Goal: Task Accomplishment & Management: Manage account settings

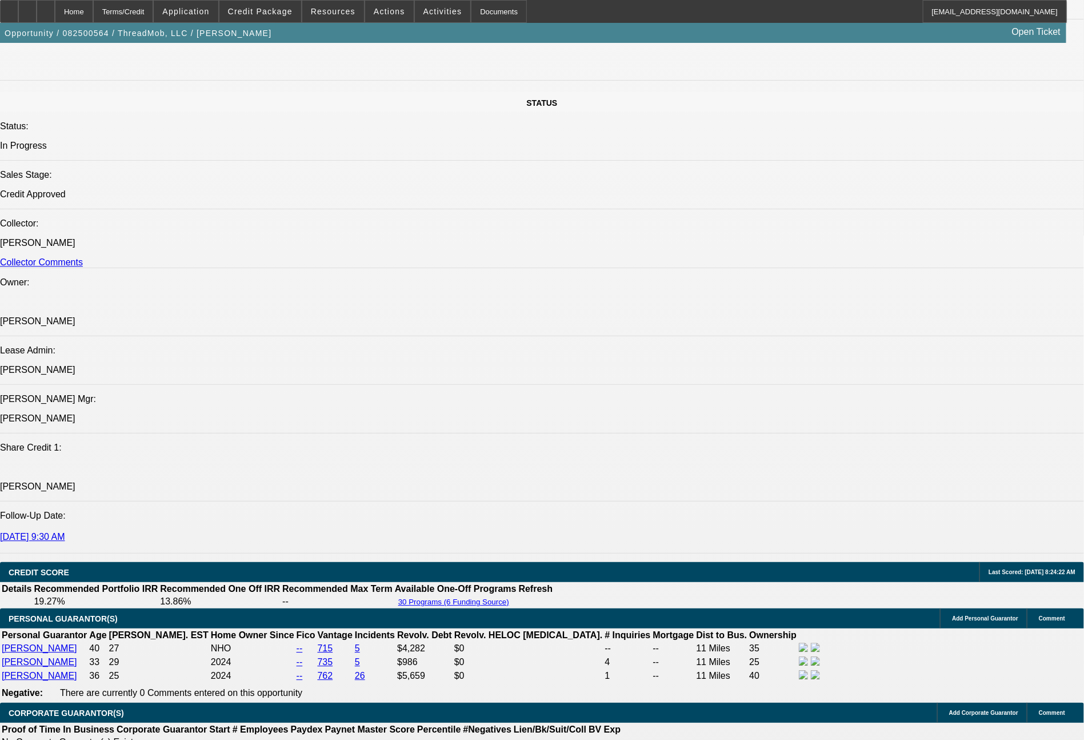
select select "0"
select select "6"
select select "0"
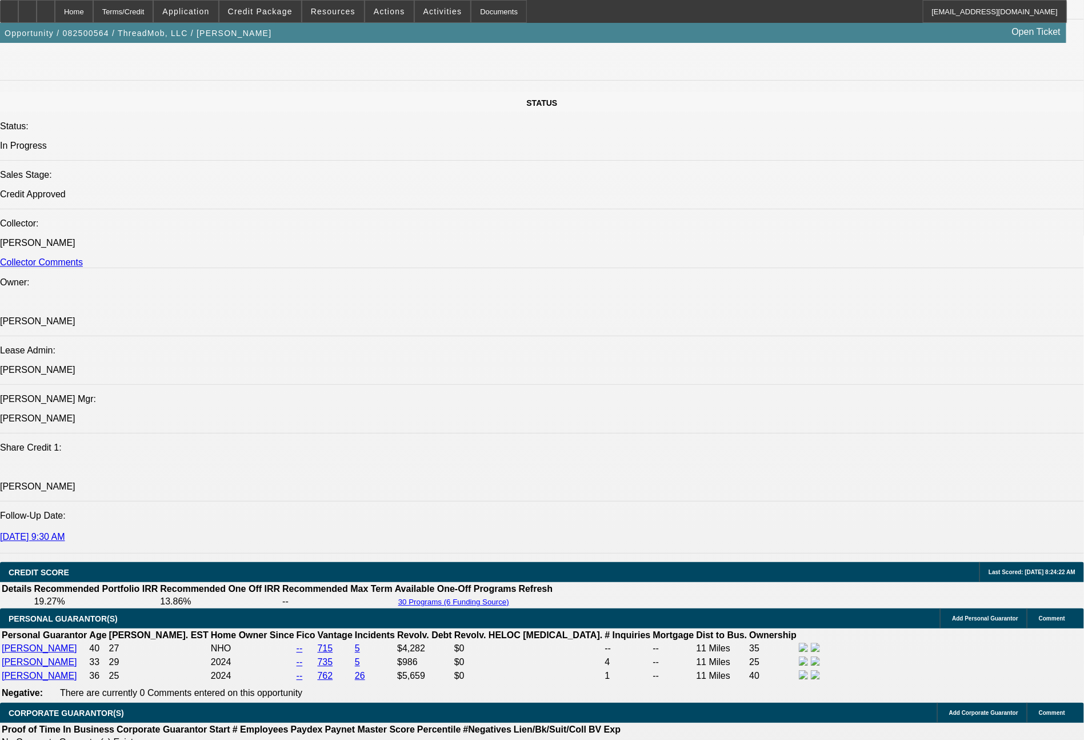
select select "0"
select select "6"
select select "0"
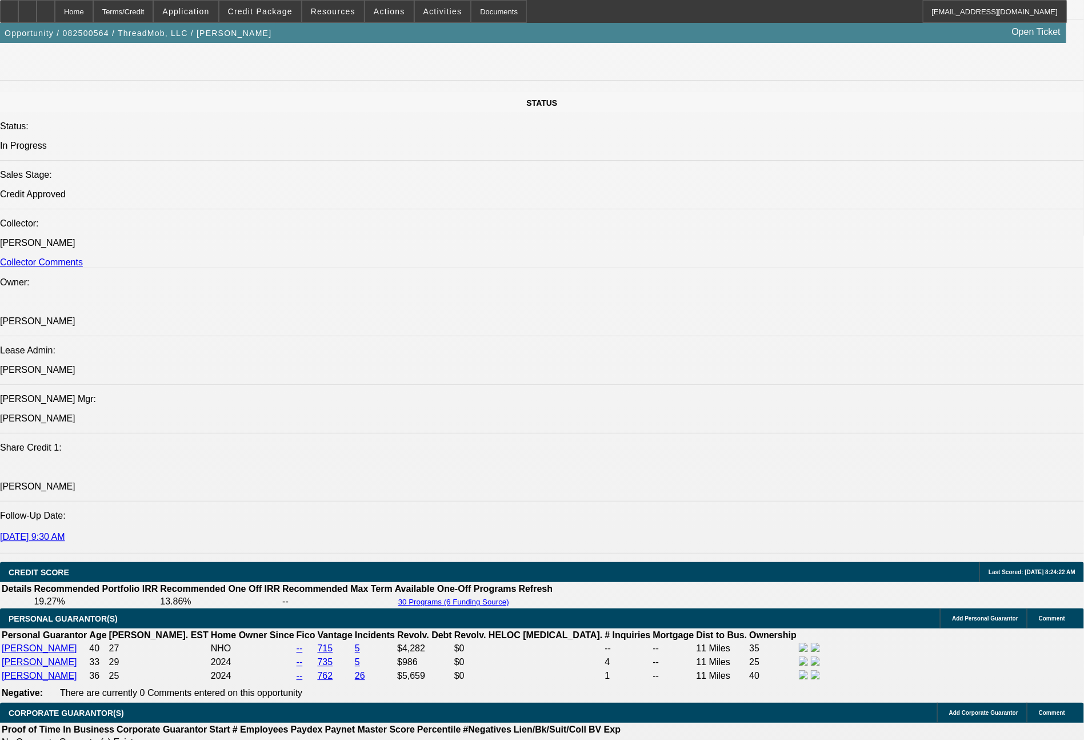
select select "0"
select select "6"
select select "0"
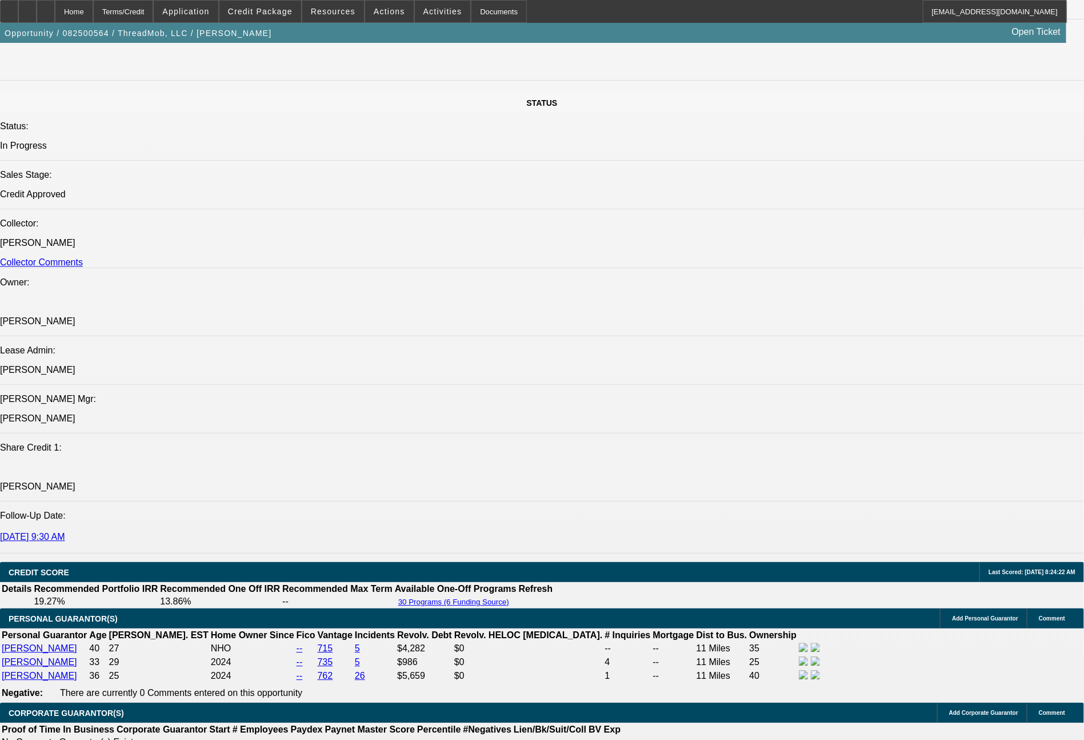
select select "6"
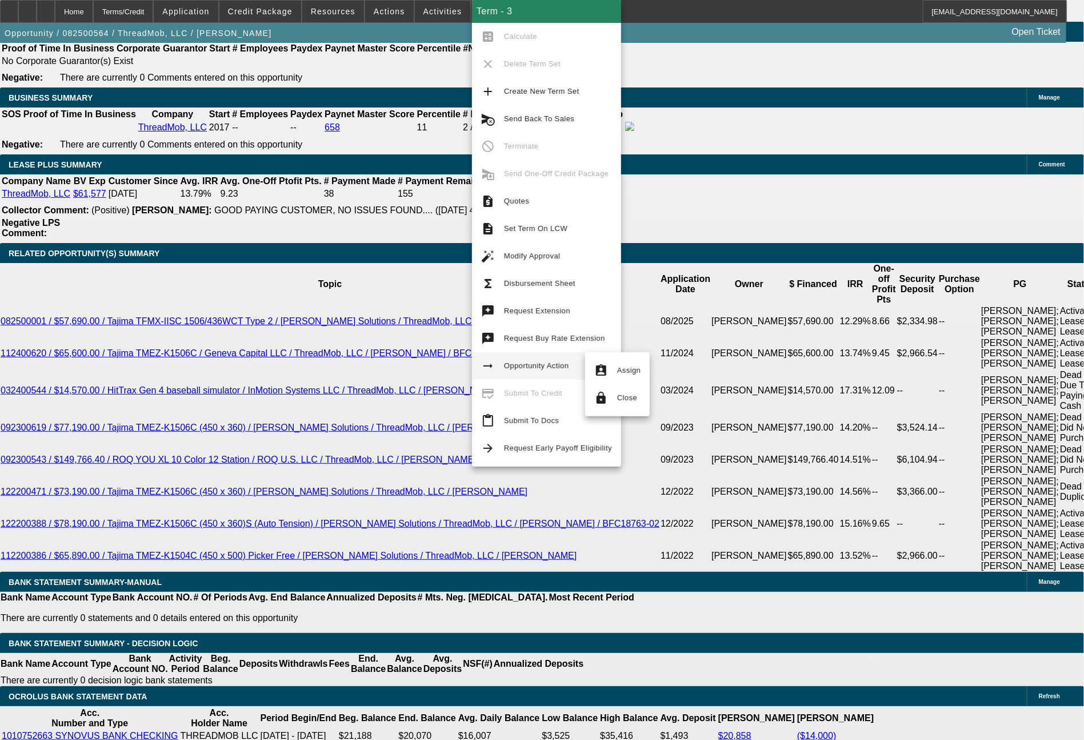
scroll to position [2125, 0]
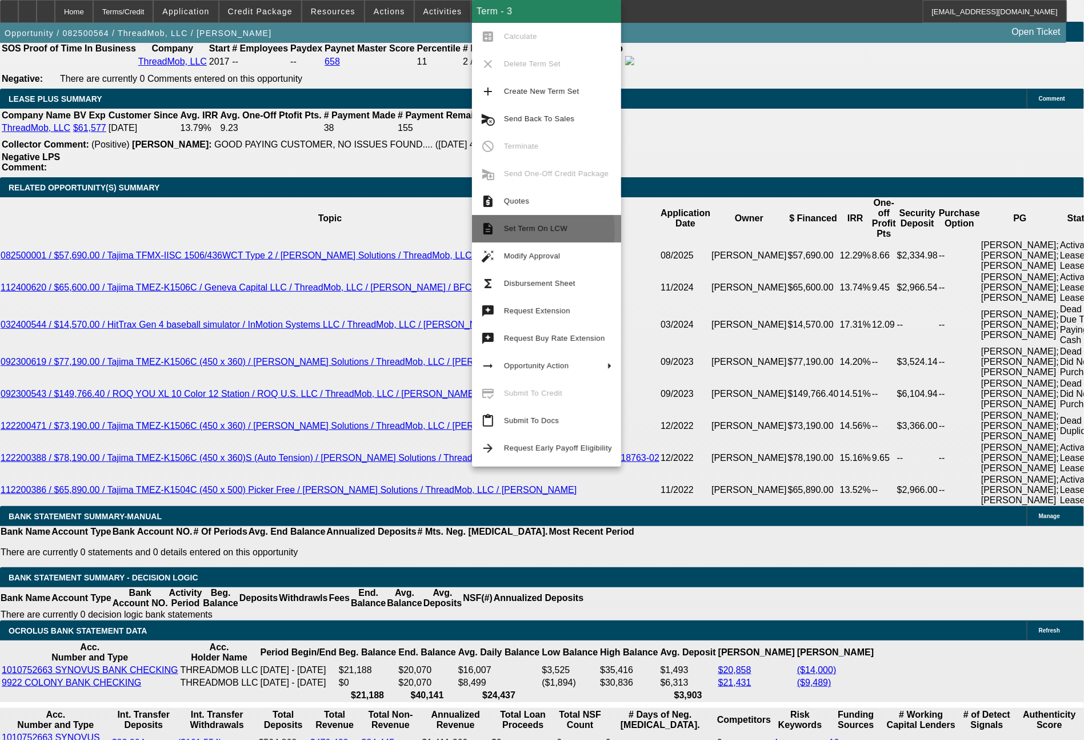
click at [525, 230] on span "Set Term On LCW" at bounding box center [535, 228] width 63 height 9
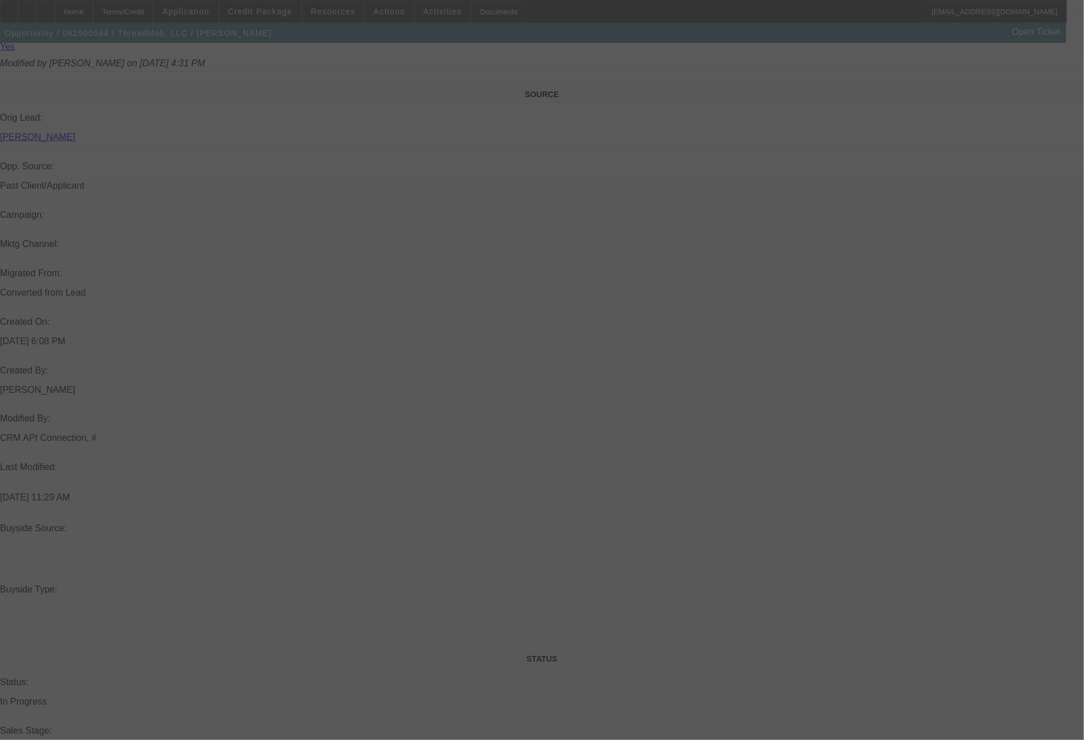
select select "0"
select select "6"
select select "0"
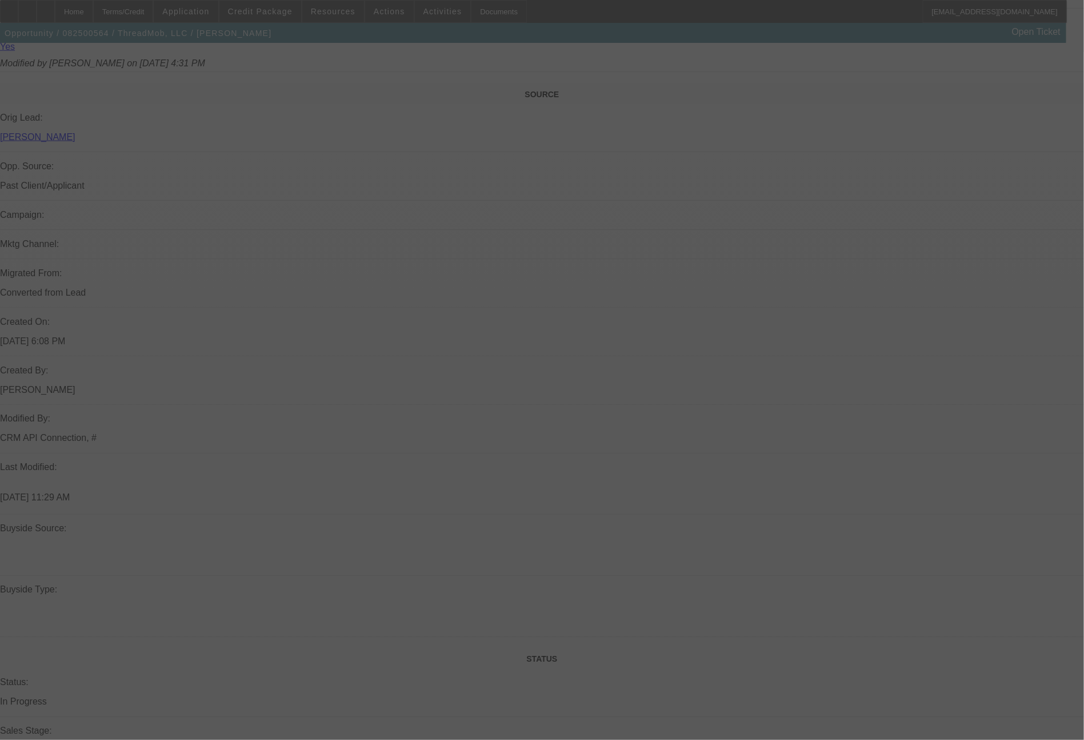
select select "0"
select select "6"
select select "0"
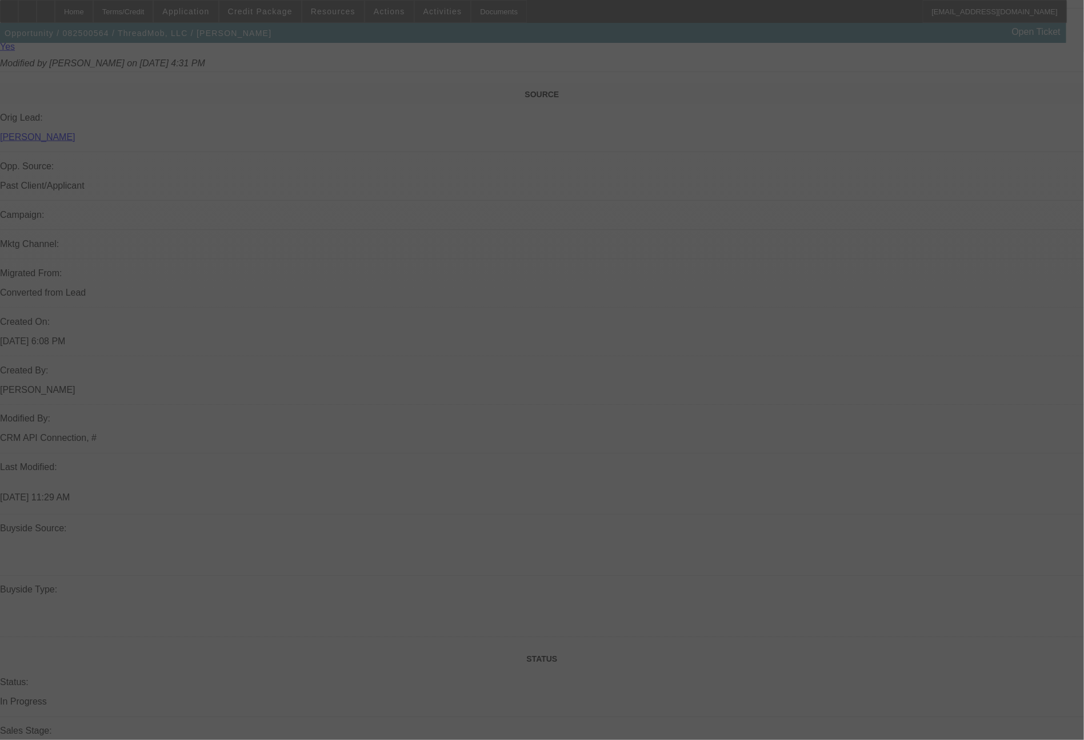
select select "0"
select select "6"
select select "0"
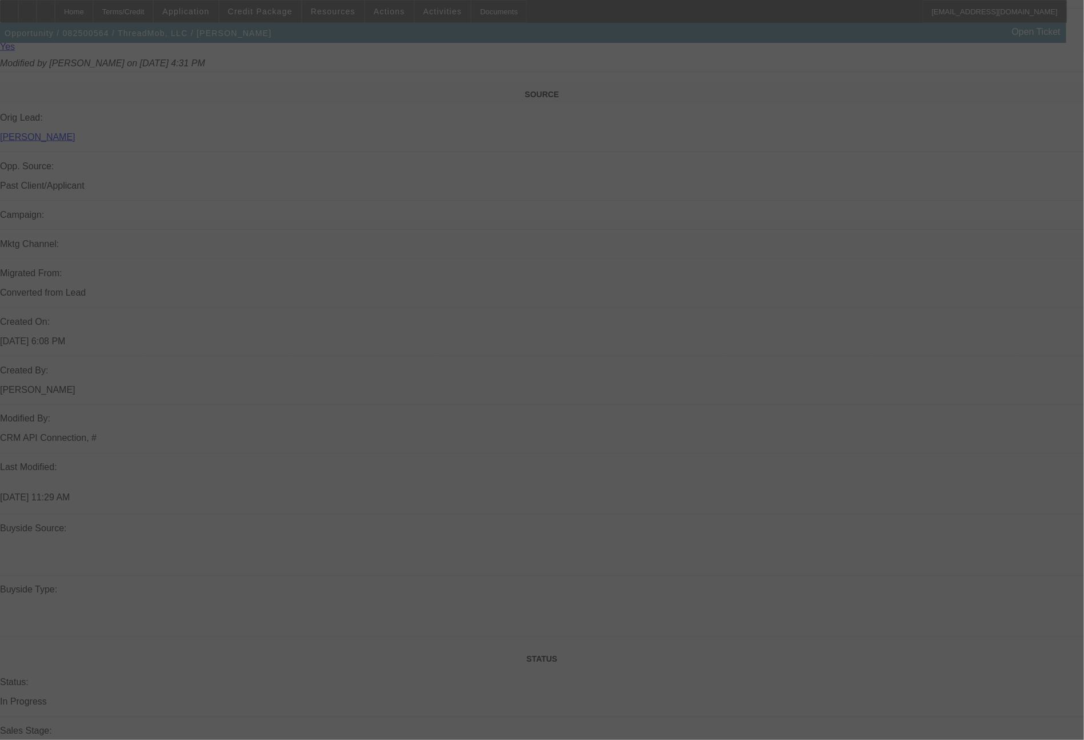
select select "6"
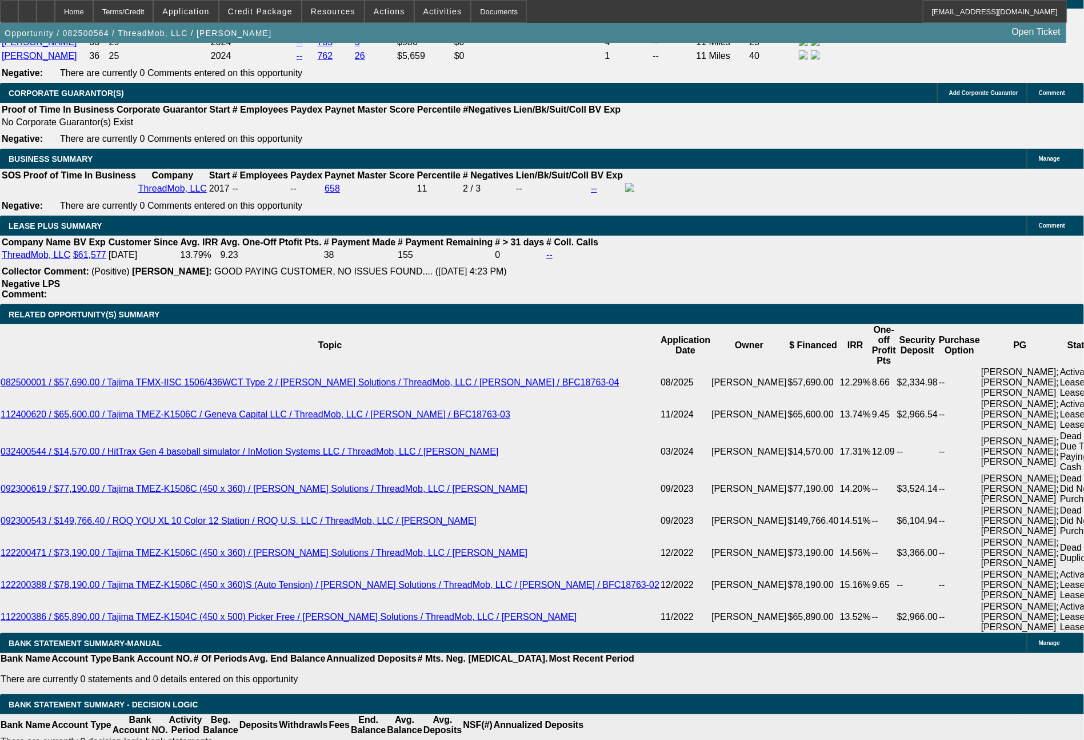
scroll to position [2012, 0]
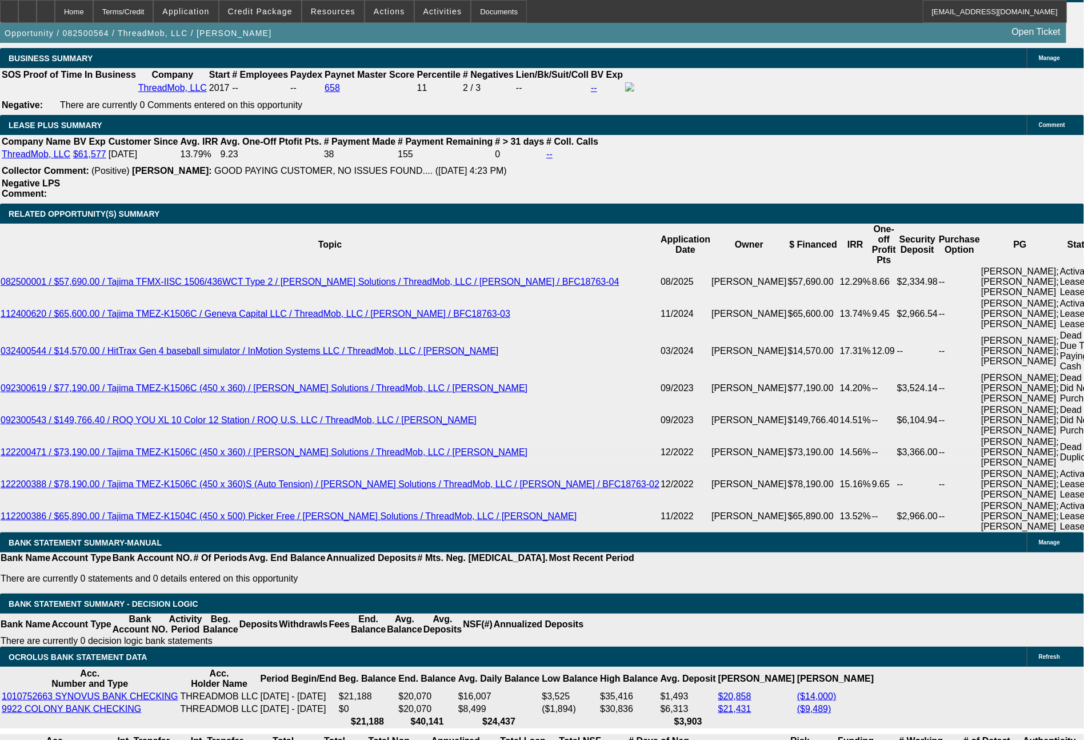
scroll to position [0, 0]
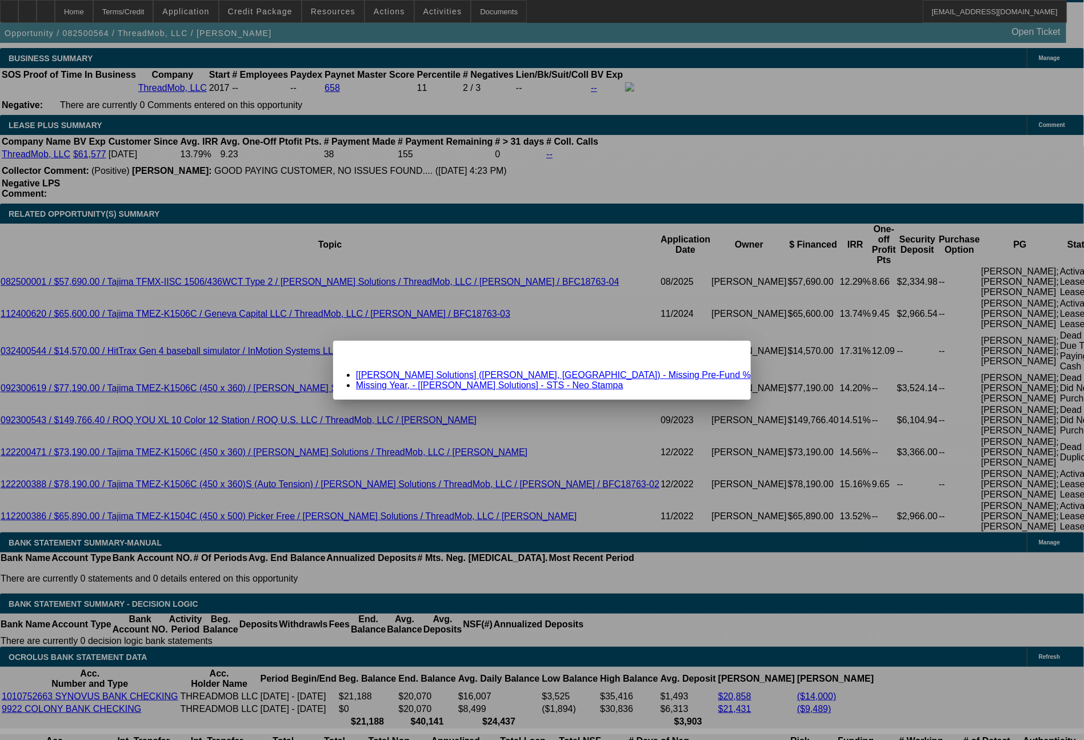
click at [729, 354] on span "Close" at bounding box center [736, 350] width 15 height 6
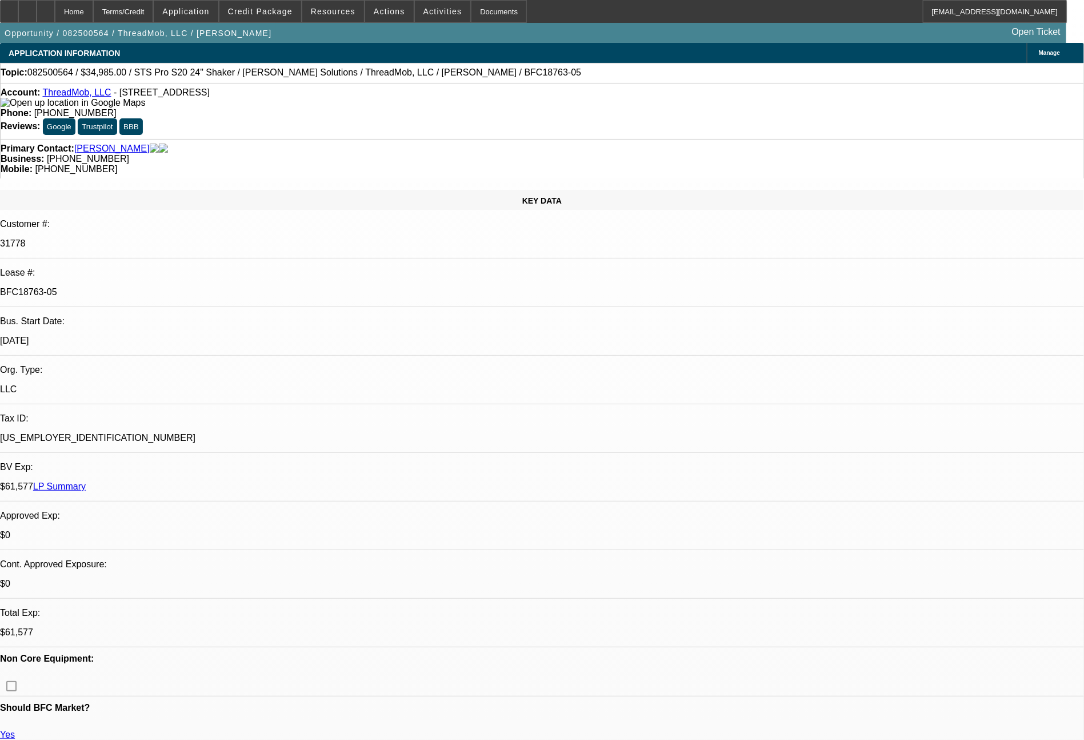
scroll to position [2078, 0]
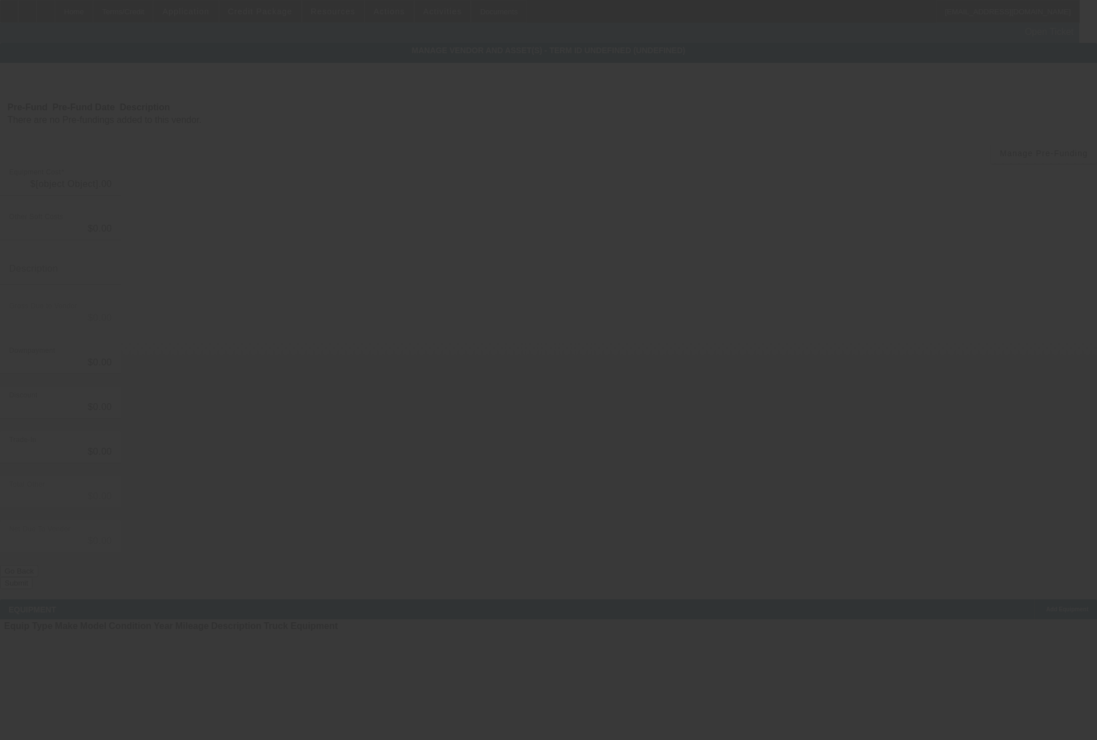
type input "$34,985.00"
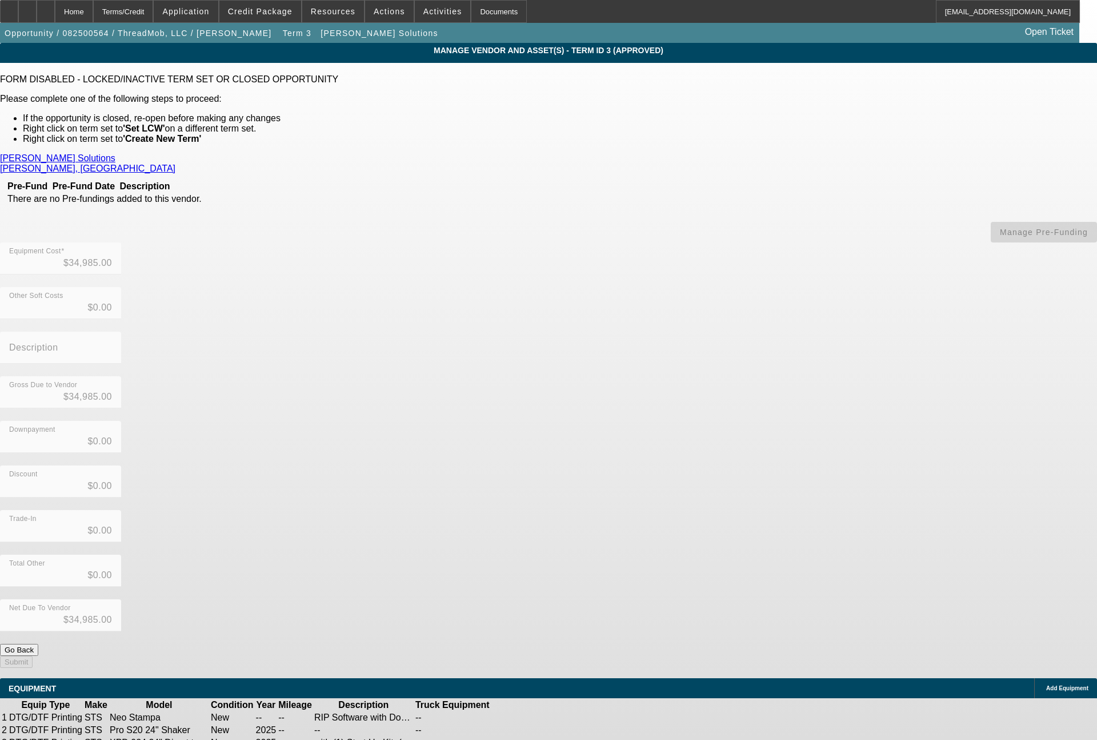
click at [526, 717] on icon at bounding box center [526, 717] width 0 height 0
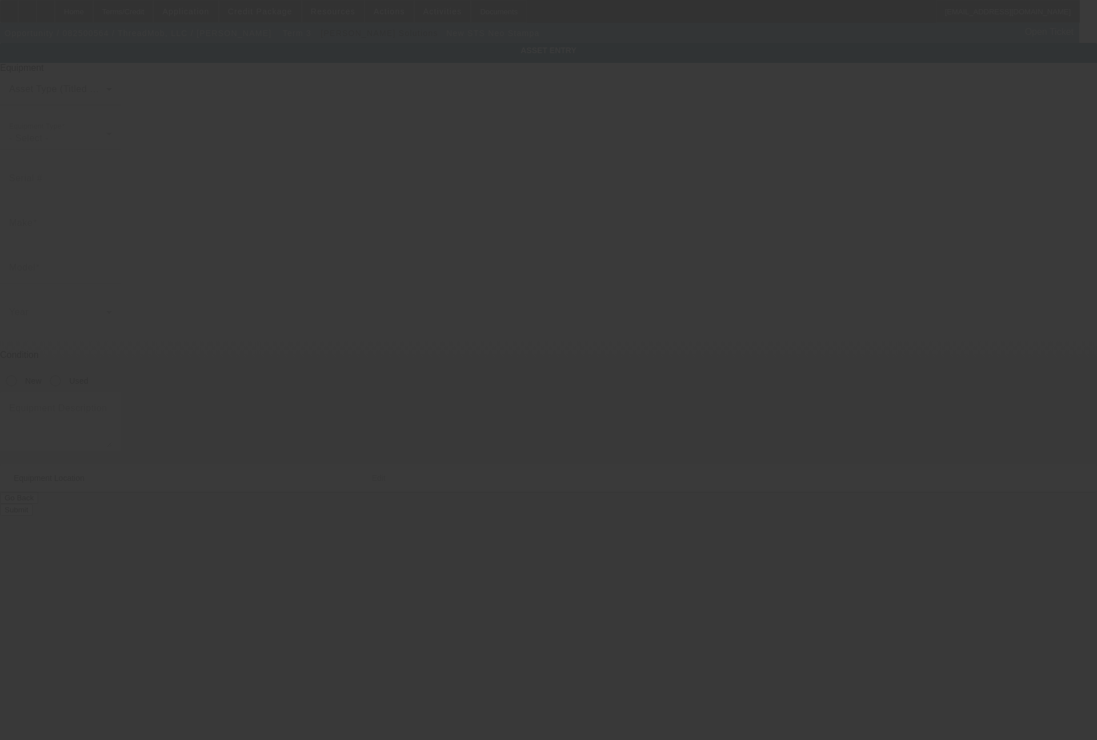
type input "STS"
type input "Neo Stampa"
radio input "true"
type textarea "RIP Software with Dongle"
type input "1 American Consumer Way"
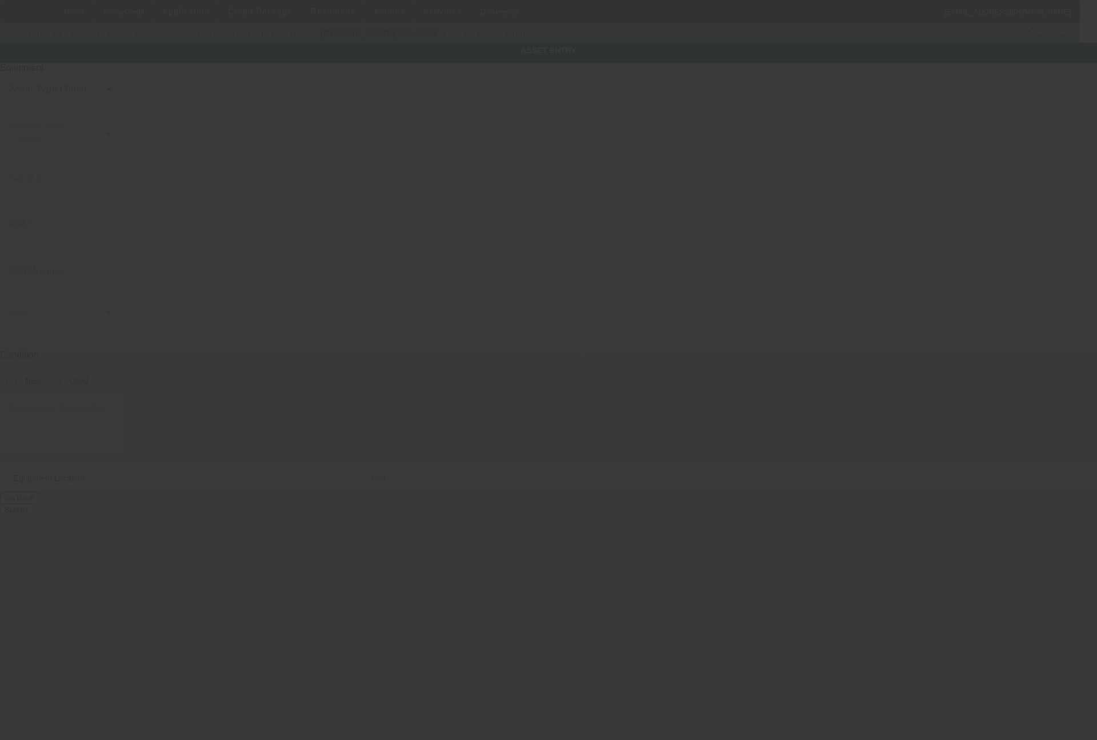
type input "Columbus"
type input "31907"
type input "Muscogee"
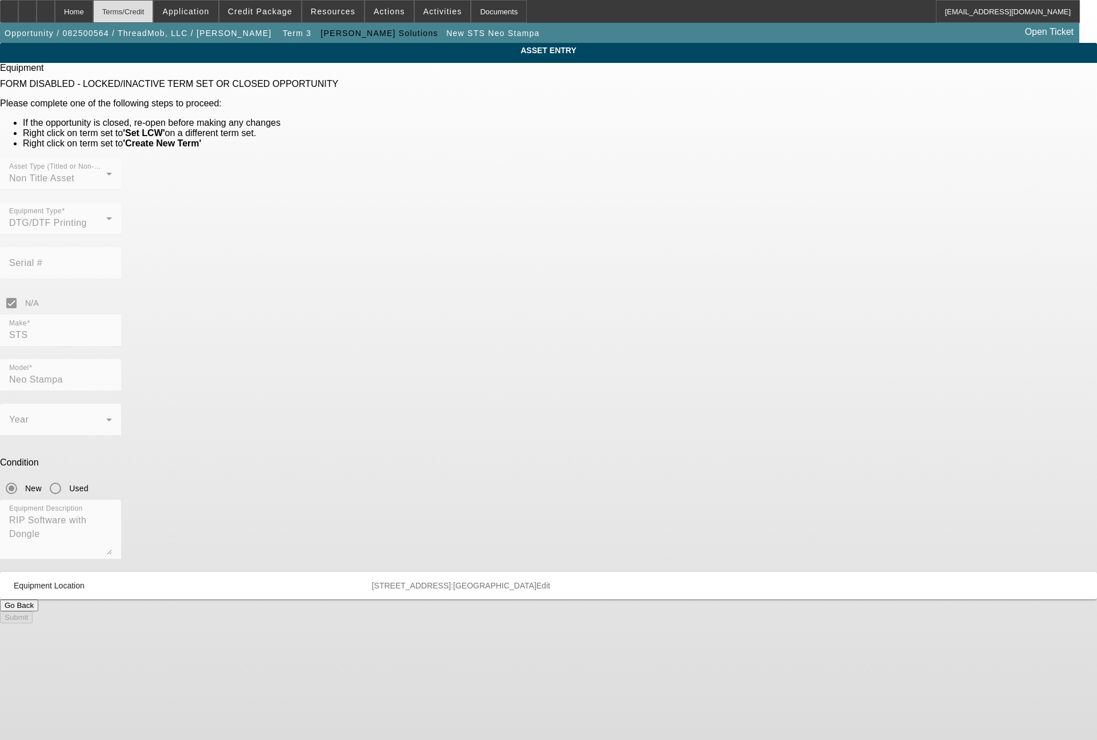
click at [143, 14] on div "Terms/Credit" at bounding box center [123, 11] width 61 height 23
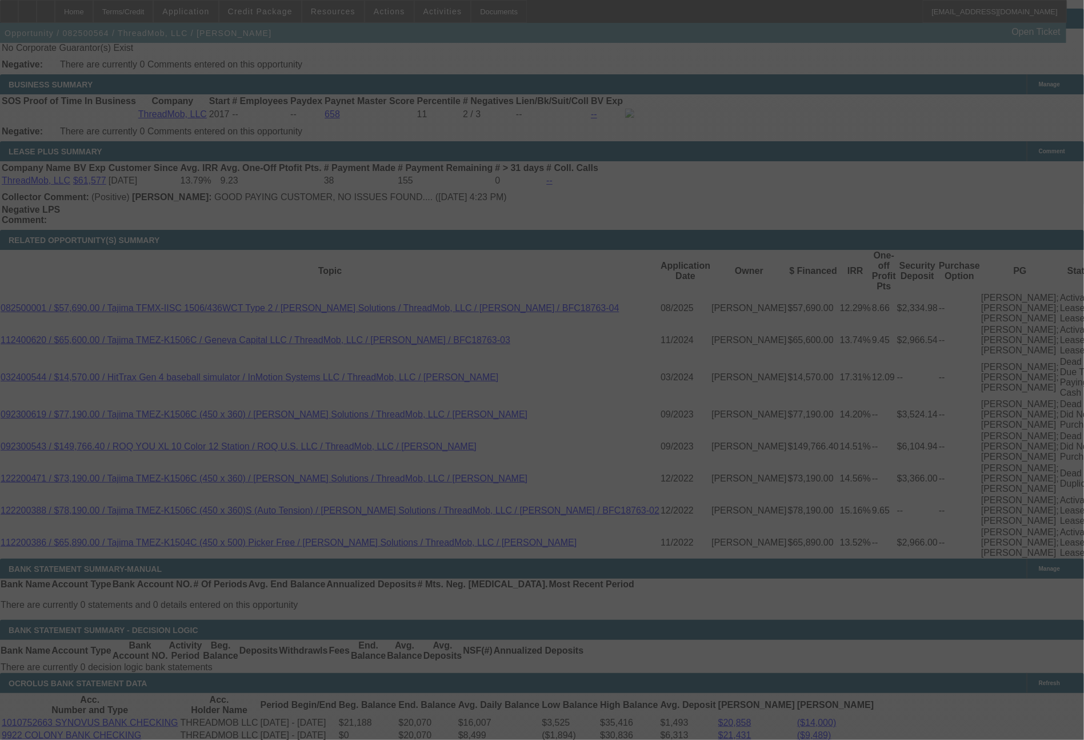
scroll to position [2152, 0]
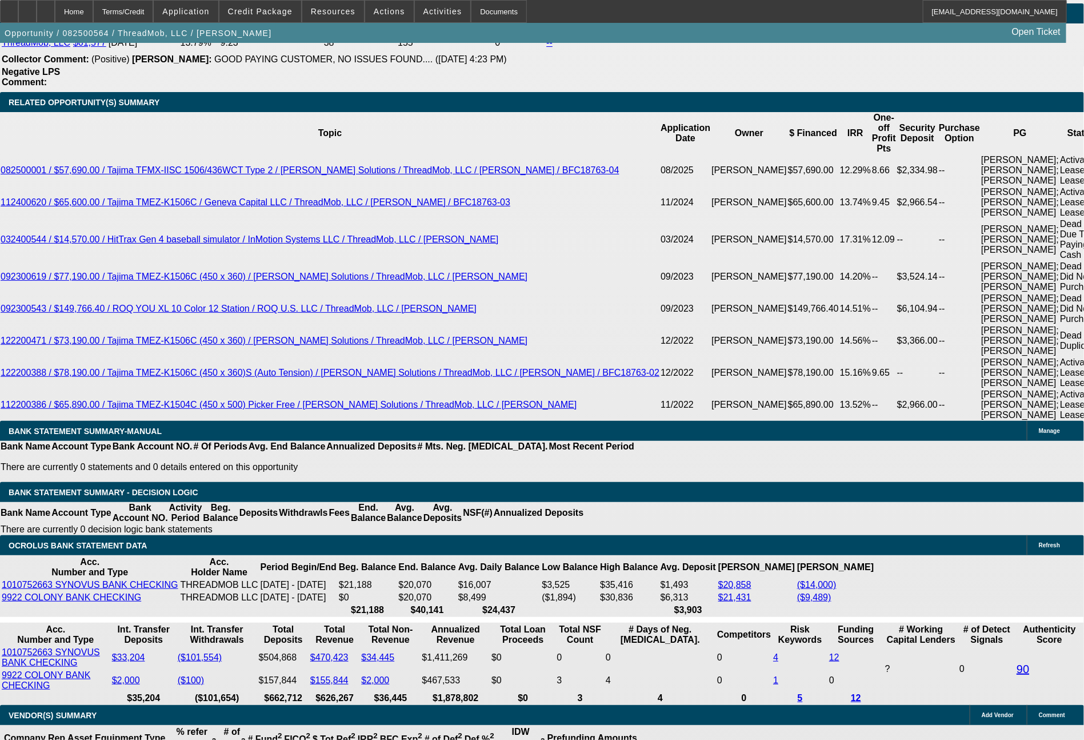
select select "0"
select select "6"
select select "0"
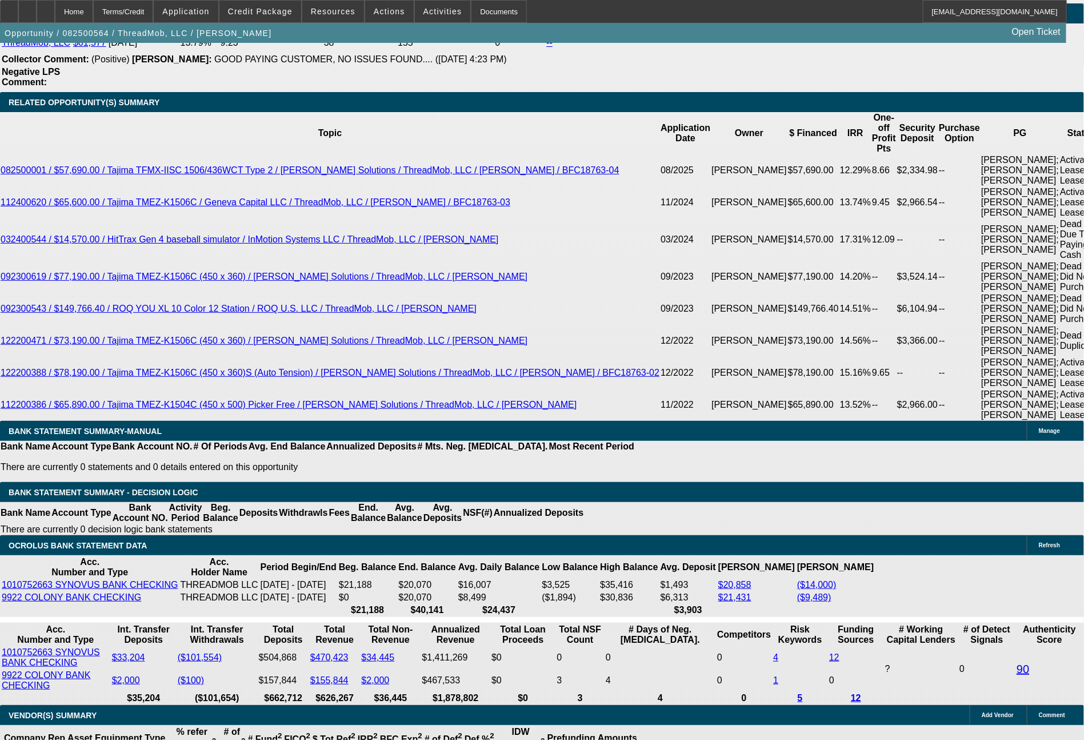
select select "0"
select select "6"
select select "0"
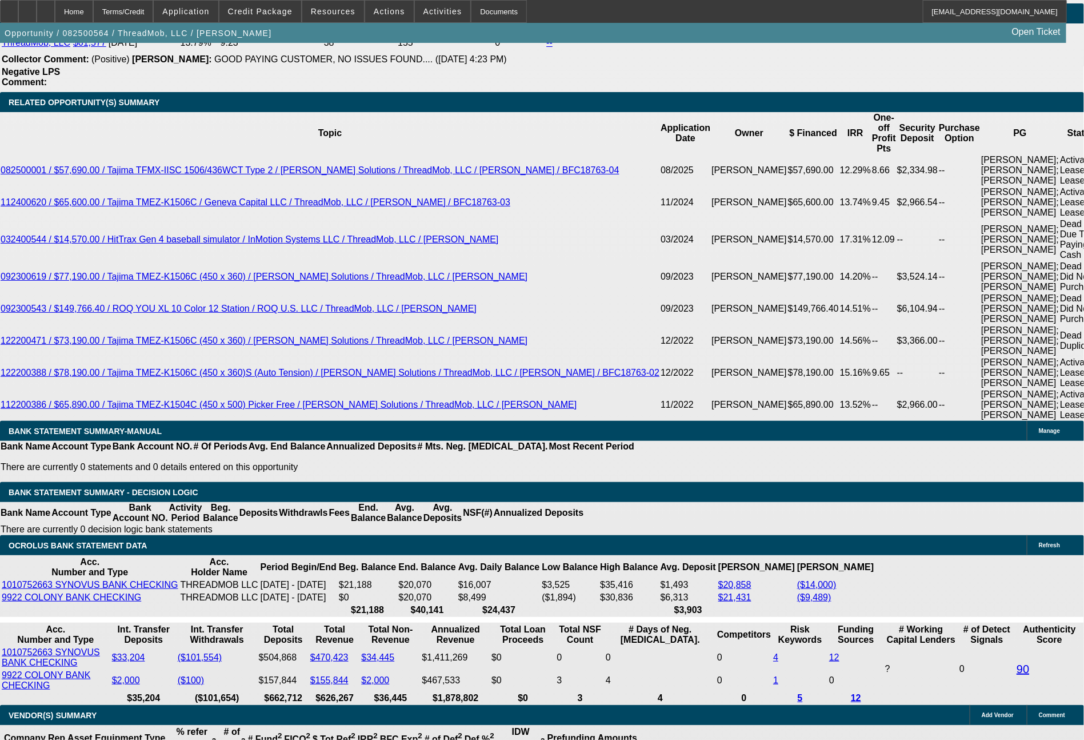
select select "0"
select select "6"
select select "0"
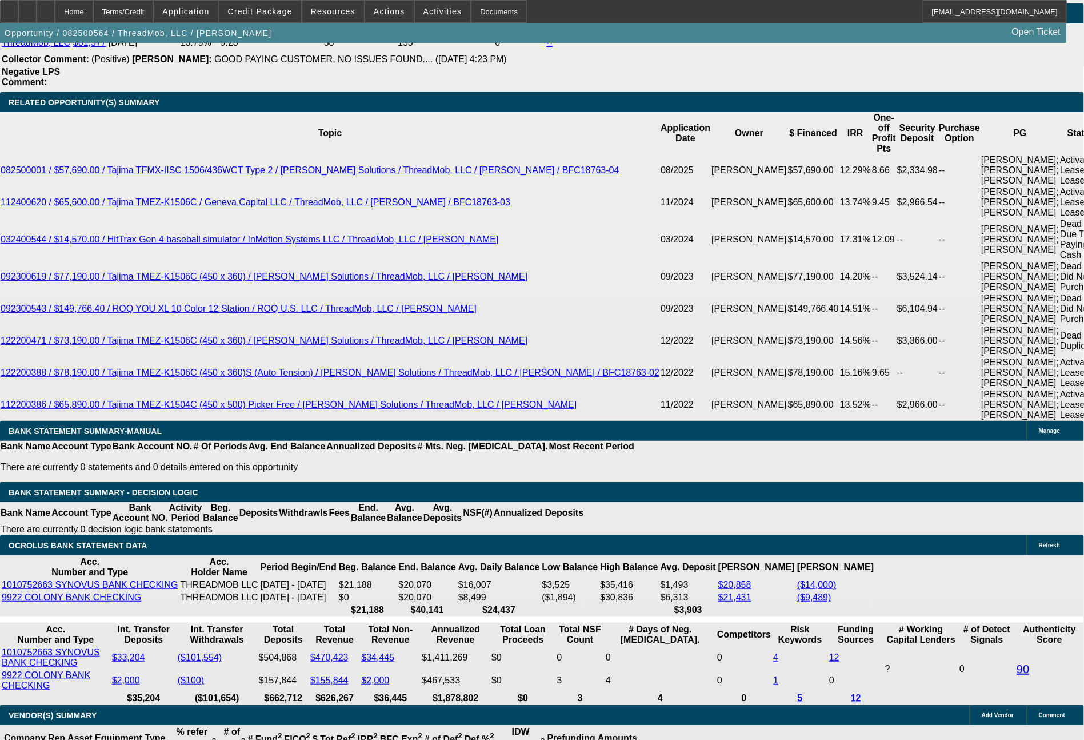
select select "6"
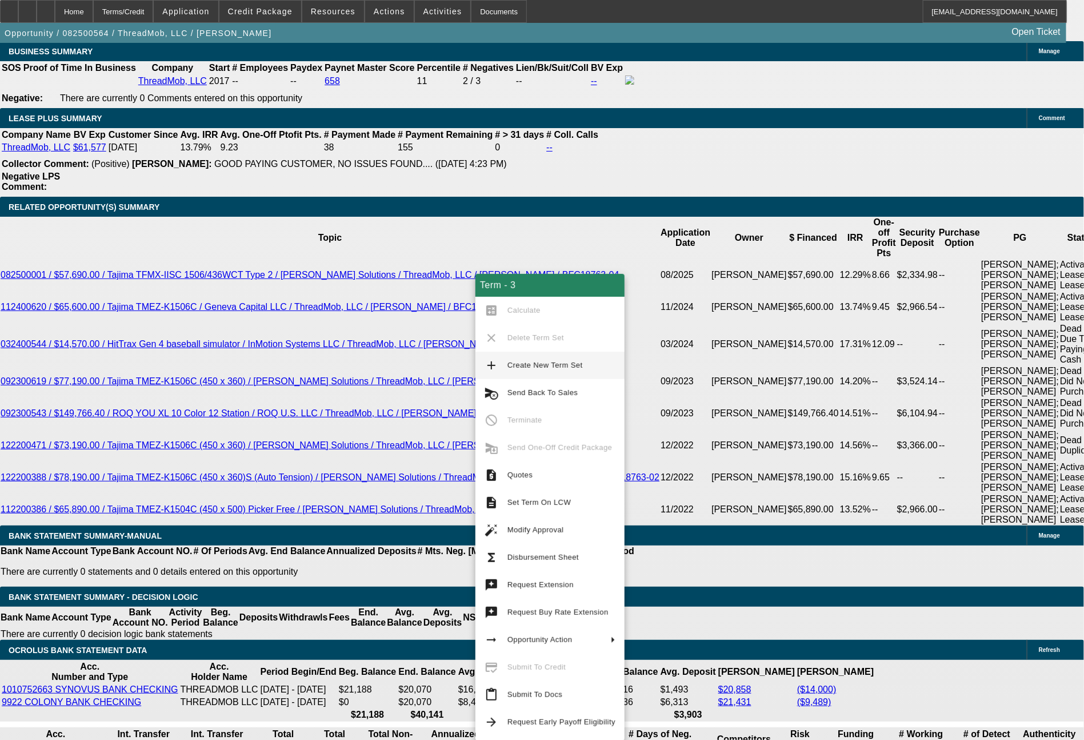
scroll to position [2102, 0]
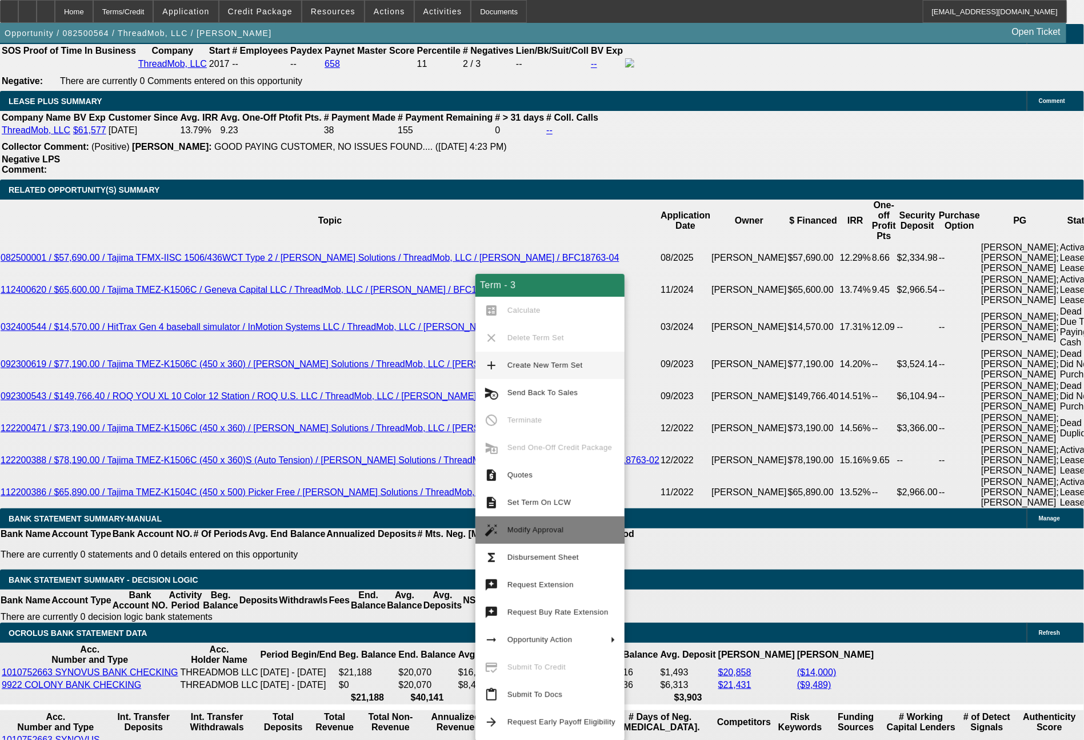
click at [544, 527] on span "Modify Approval" at bounding box center [536, 529] width 57 height 9
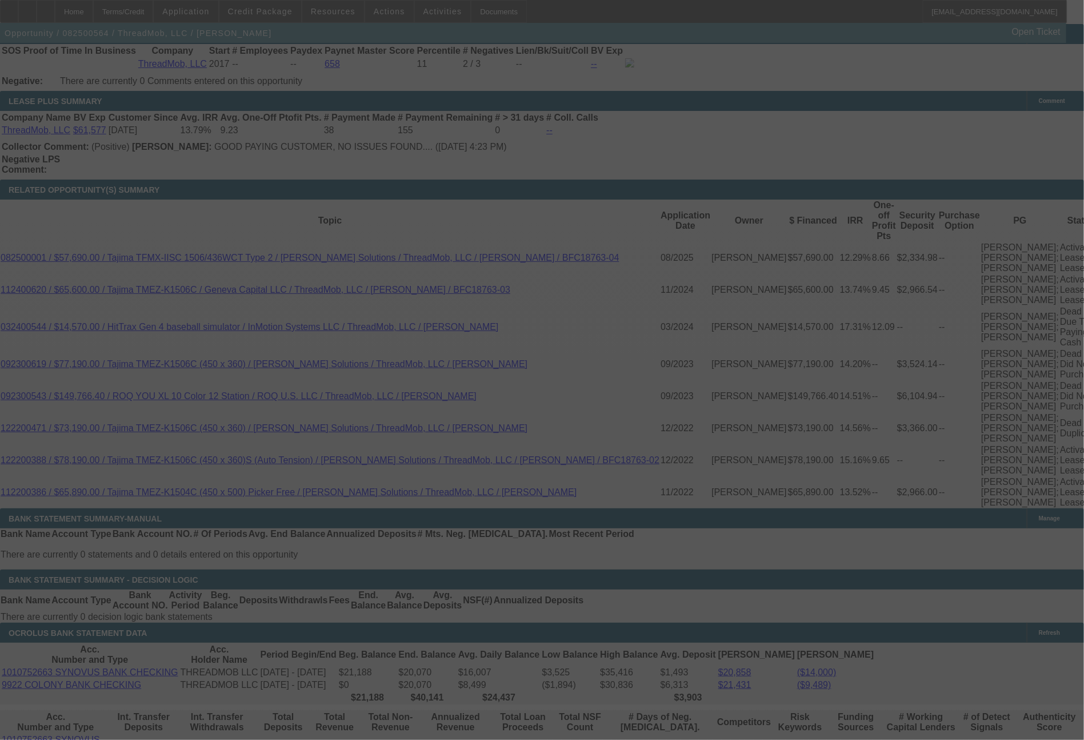
scroll to position [2168, 0]
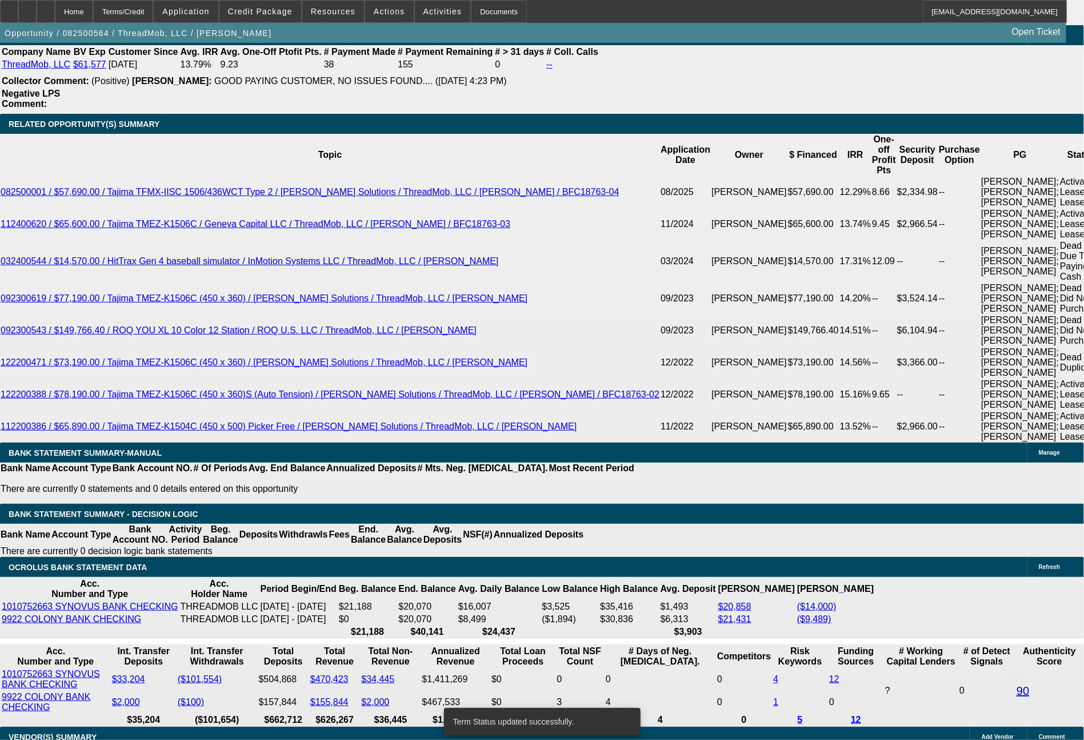
select select "0"
select select "6"
select select "0"
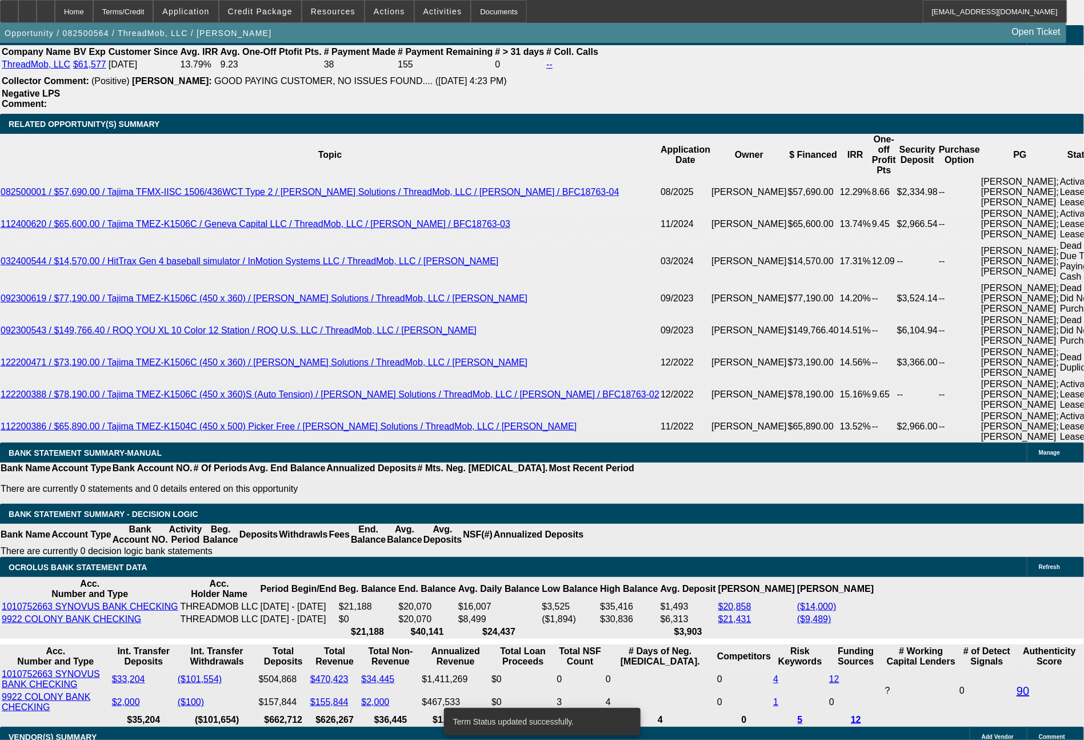
select select "0"
select select "6"
select select "0"
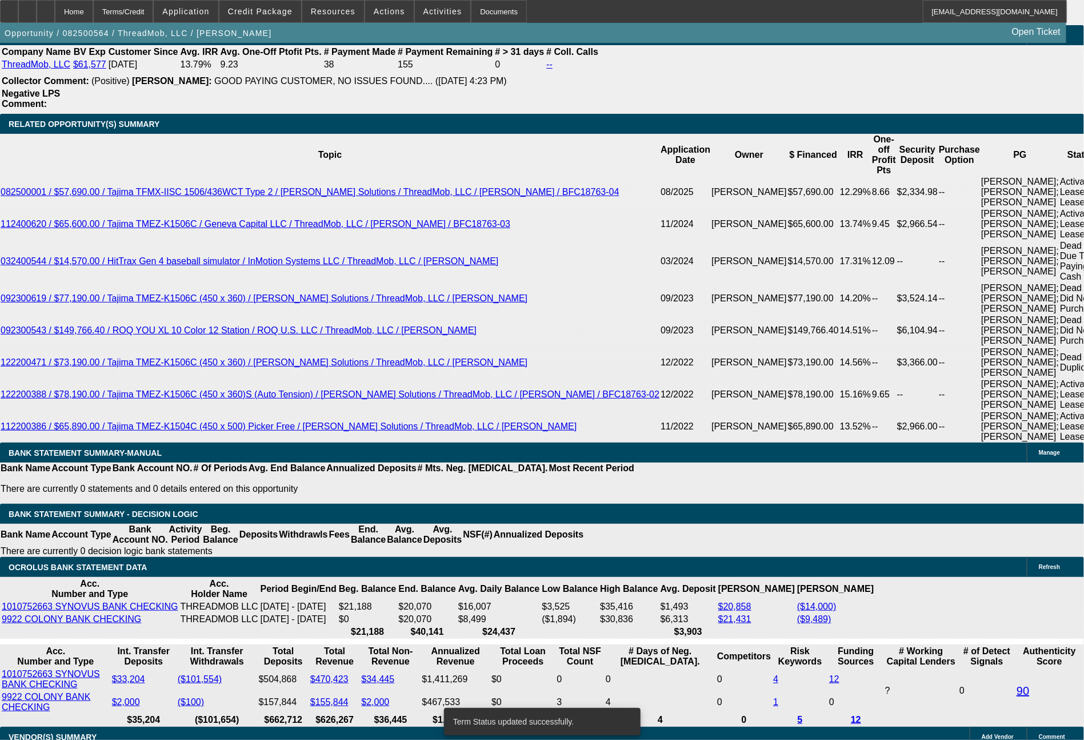
select select "0"
select select "6"
select select "0"
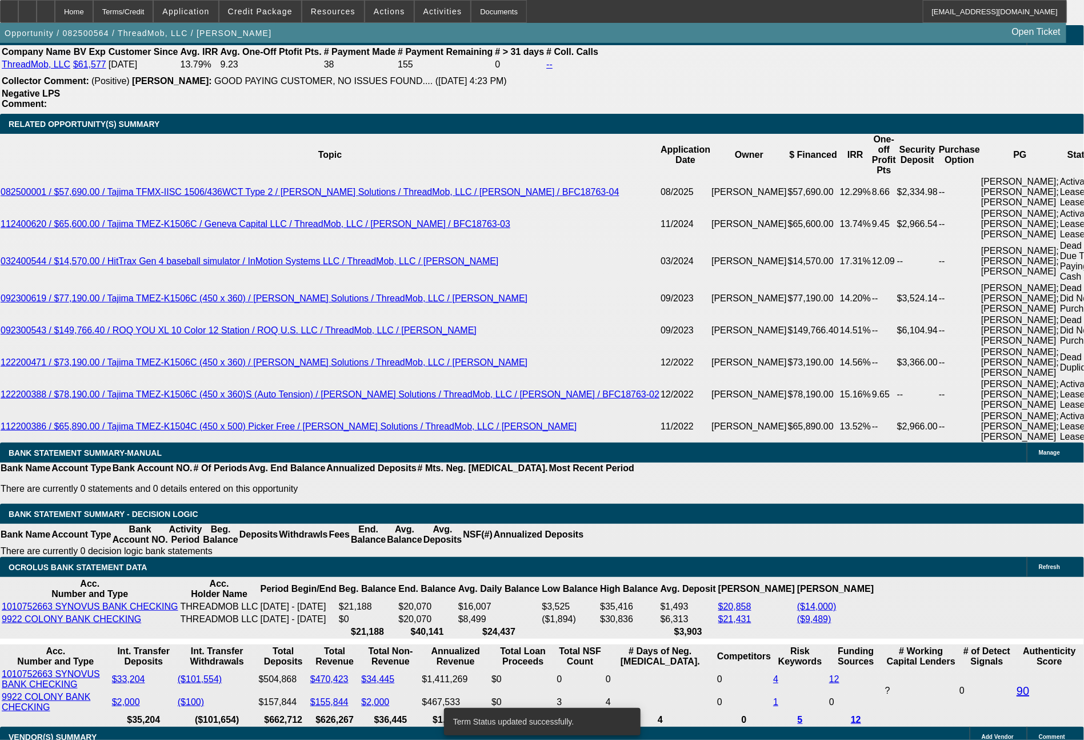
select select "6"
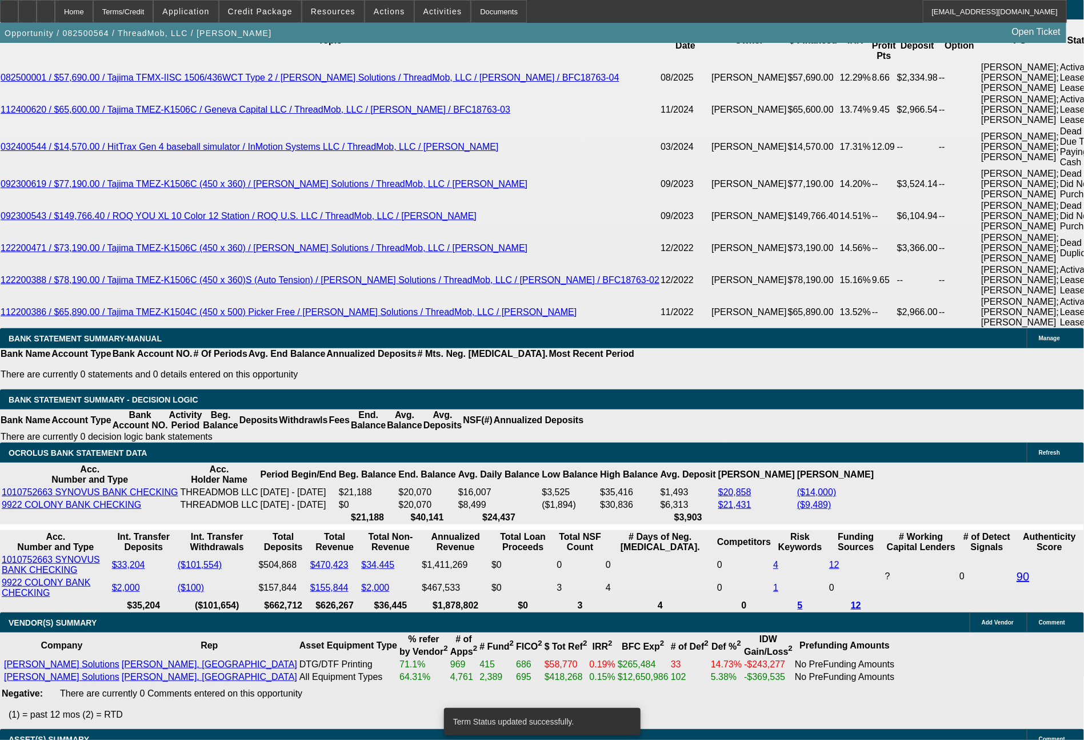
scroll to position [2408, 0]
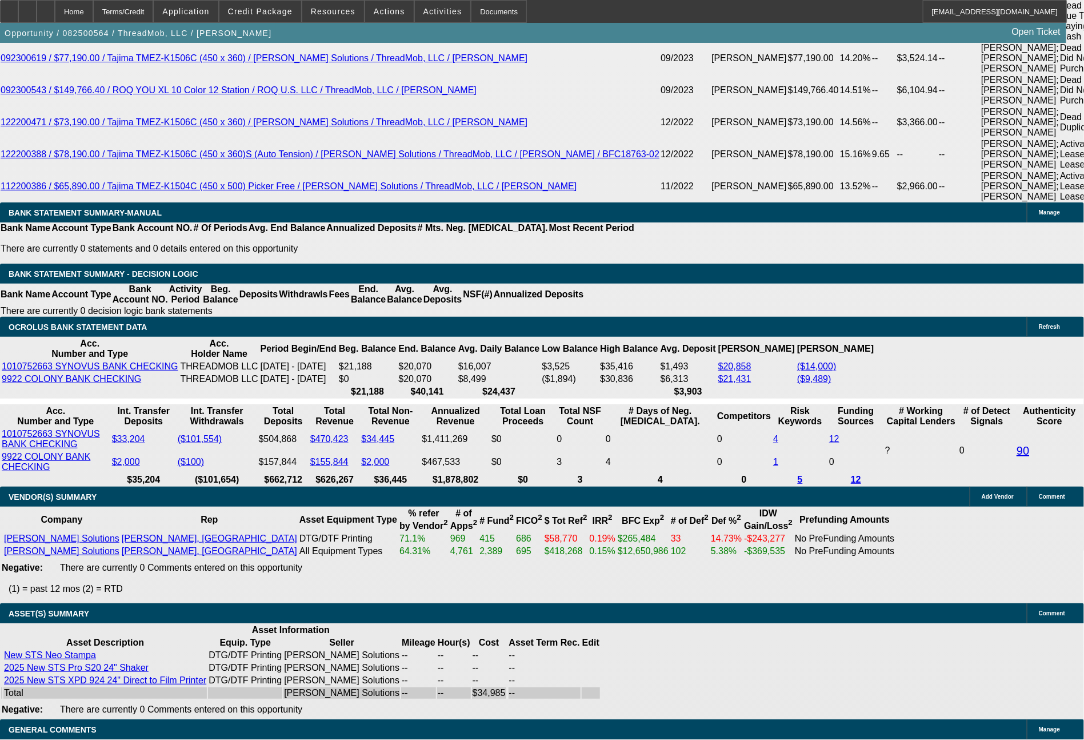
drag, startPoint x: 170, startPoint y: 218, endPoint x: 217, endPoint y: 225, distance: 46.9
type input "1"
type input "UNKNOWN"
type input "$1,027.33"
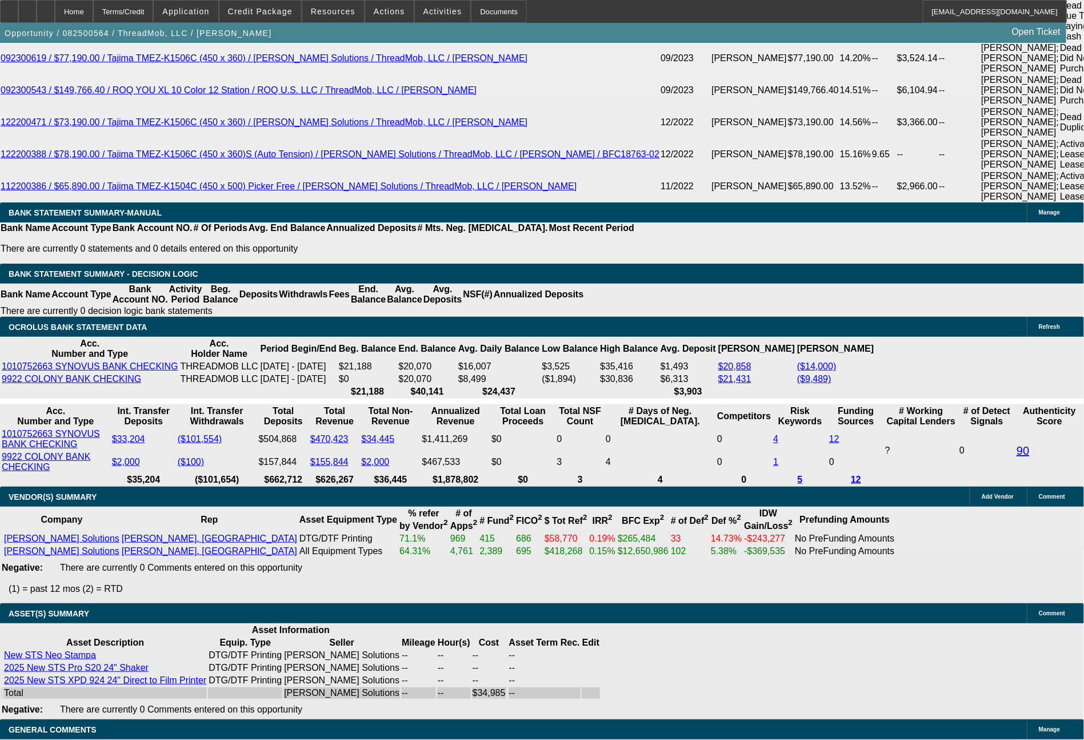
drag, startPoint x: 220, startPoint y: 242, endPoint x: 240, endPoint y: 241, distance: 20.0
type input "3"
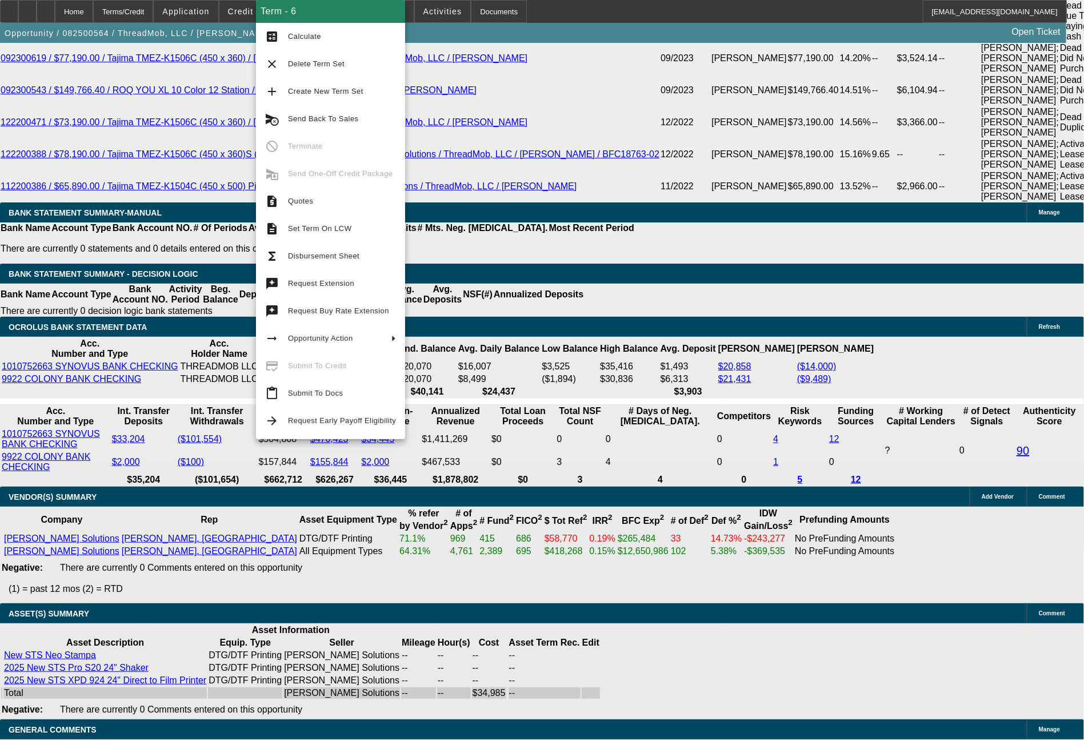
drag, startPoint x: 319, startPoint y: 31, endPoint x: 566, endPoint y: 76, distance: 250.3
click at [321, 31] on span "Calculate" at bounding box center [342, 37] width 108 height 14
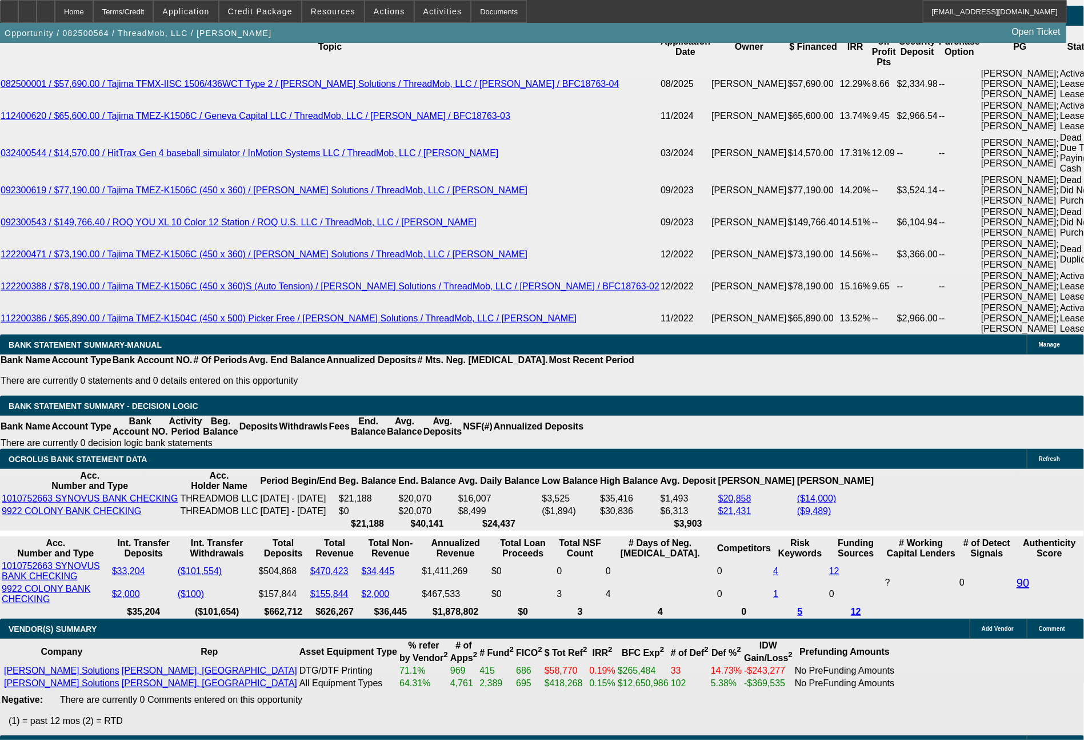
scroll to position [2271, 0]
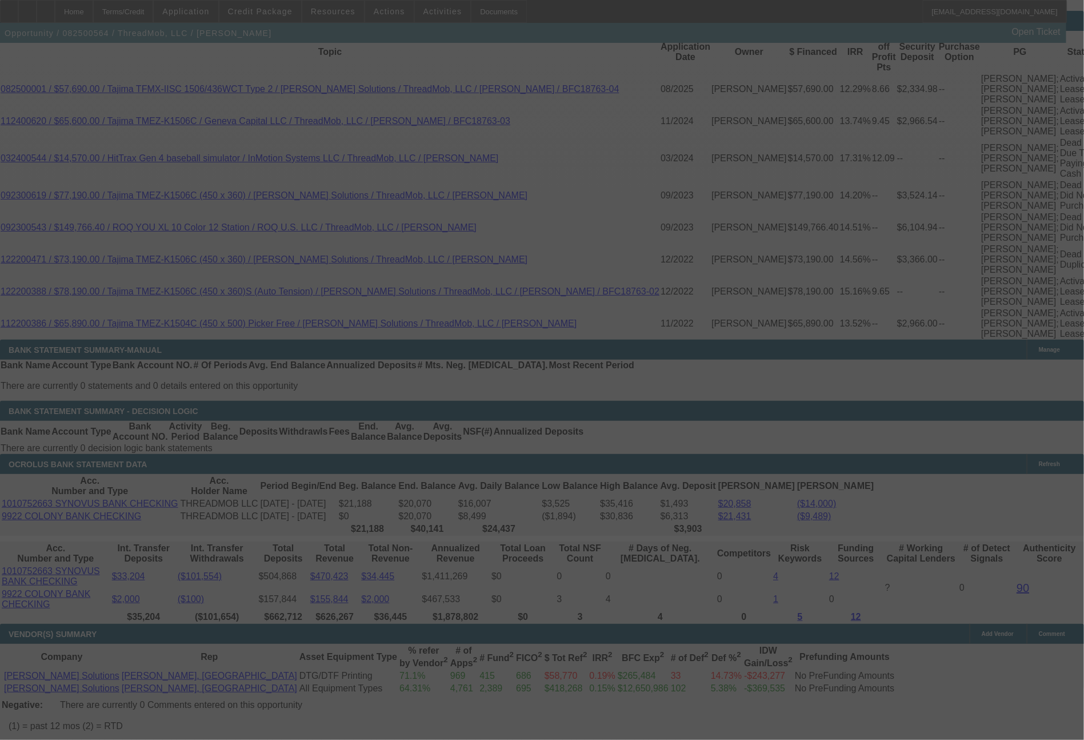
select select "0"
select select "6"
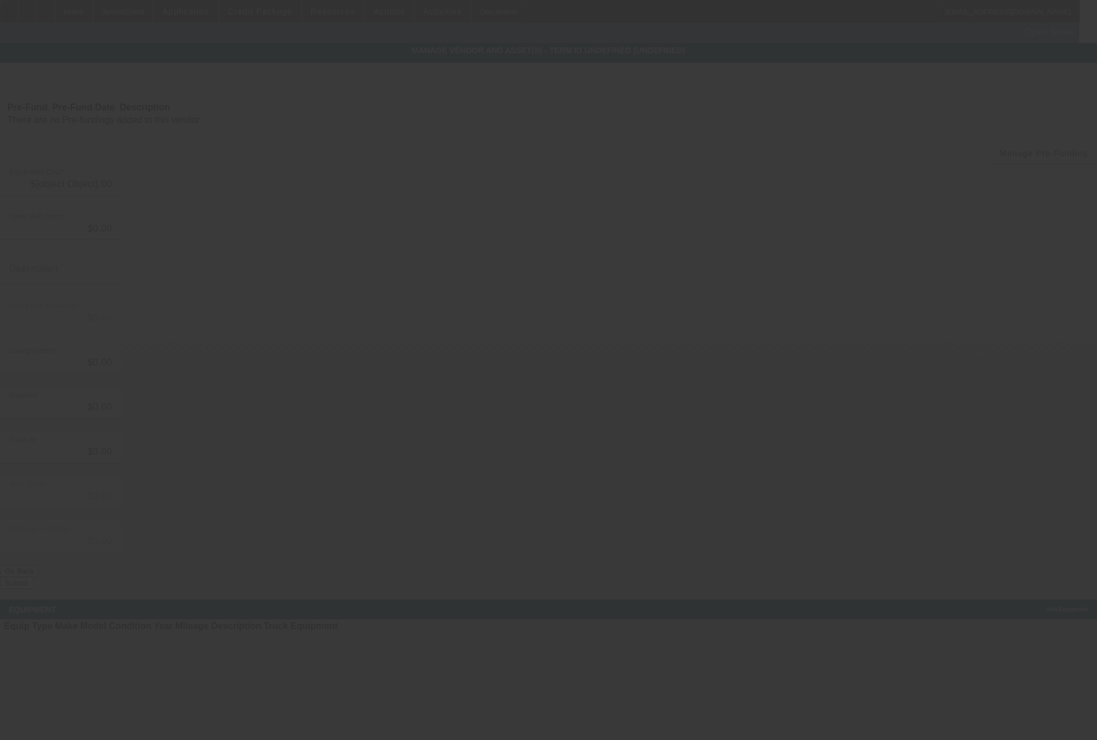
type input "$34,985.00"
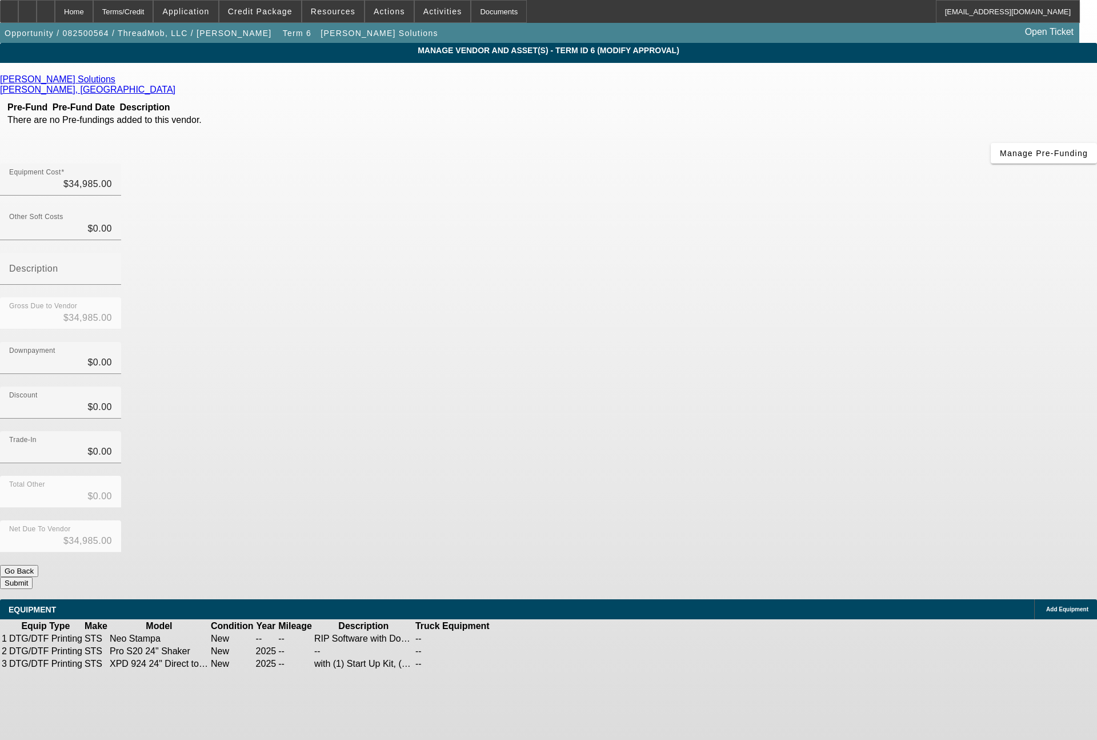
click at [526, 638] on icon at bounding box center [526, 638] width 0 height 0
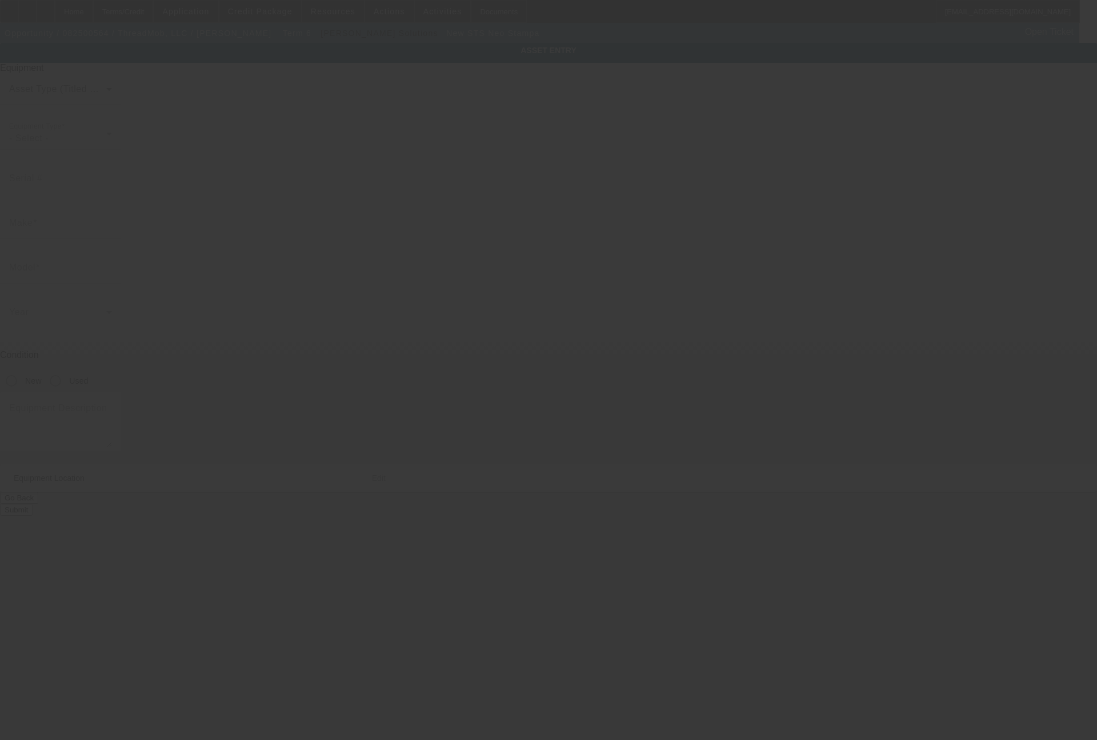
type input "STS"
type input "Neo Stampa"
radio input "true"
type textarea "RIP Software with Dongle"
type input "1 American Consumer Way"
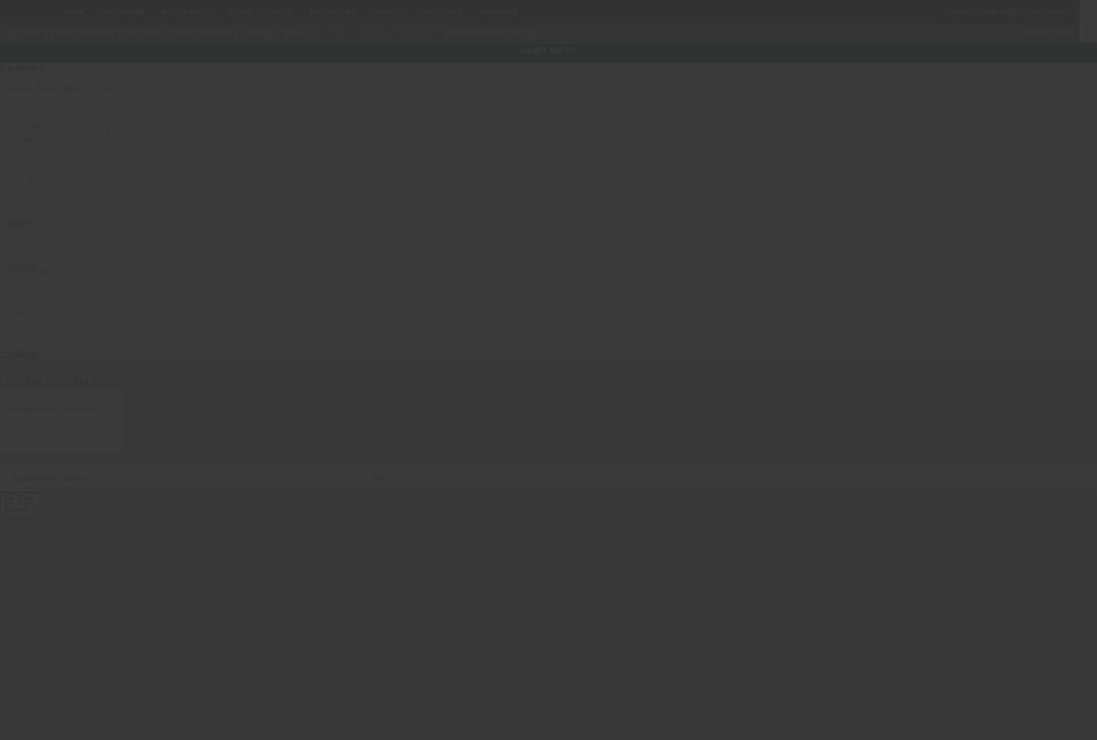
type input "Columbus"
type input "31907"
type input "Muscogee"
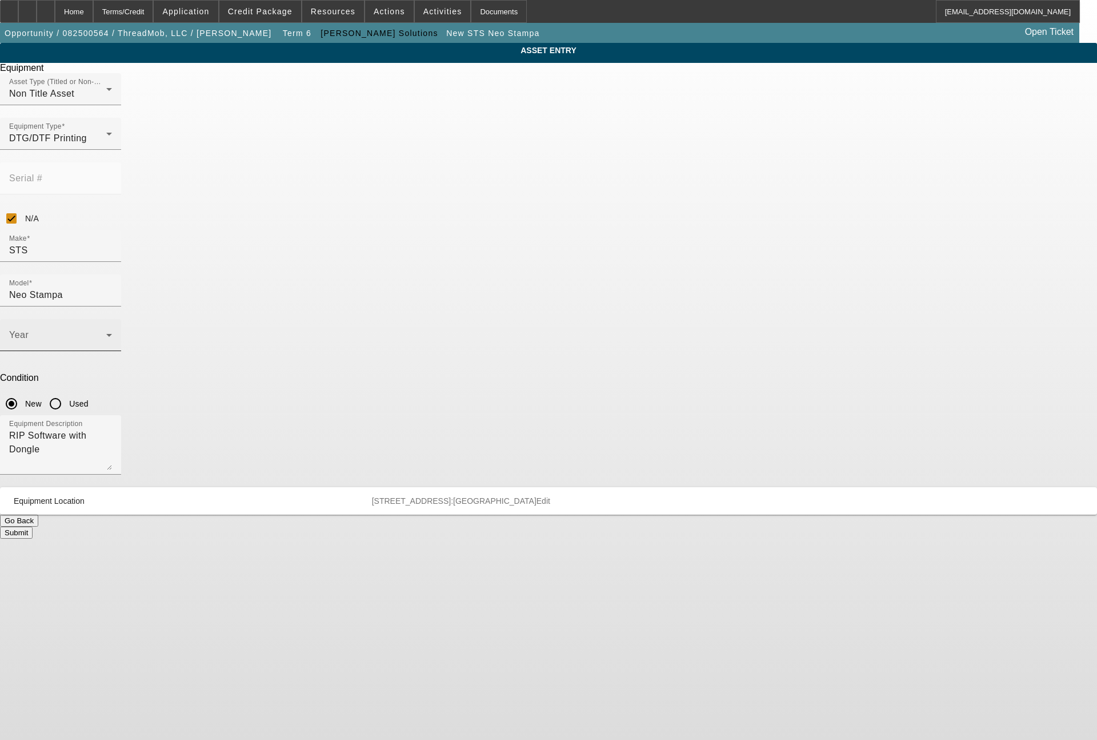
click at [106, 333] on span at bounding box center [57, 340] width 97 height 14
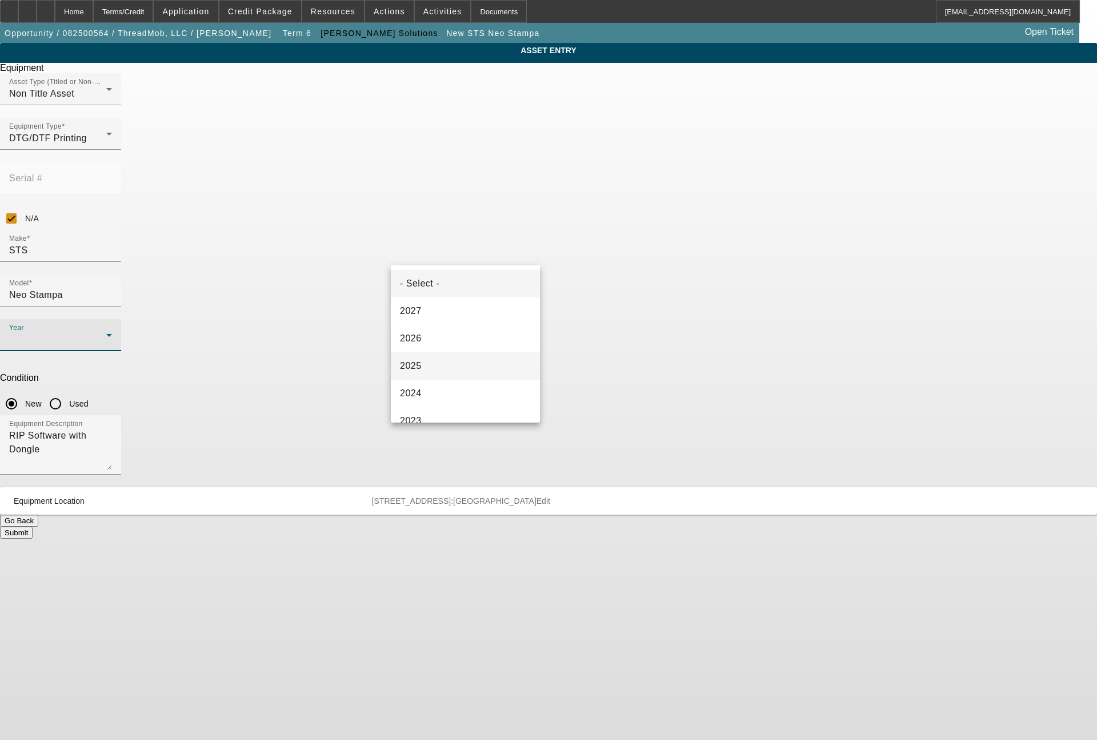
click at [419, 363] on span "2025" at bounding box center [411, 366] width 22 height 14
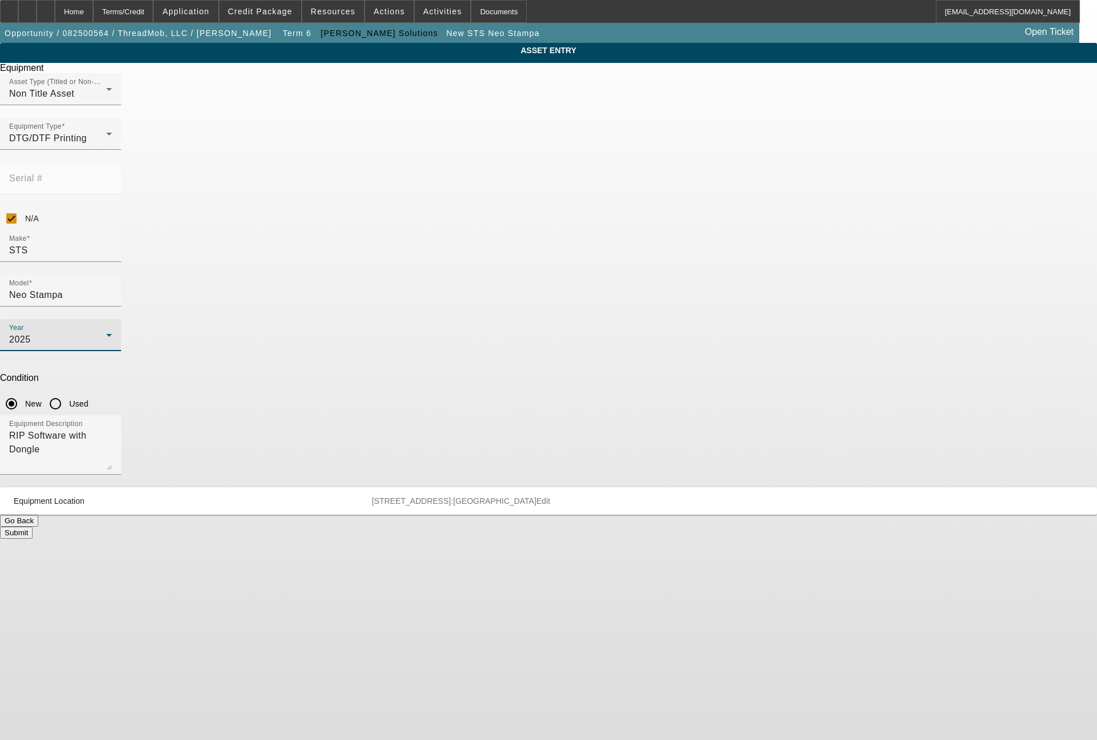
click at [33, 526] on button "Submit" at bounding box center [16, 532] width 33 height 12
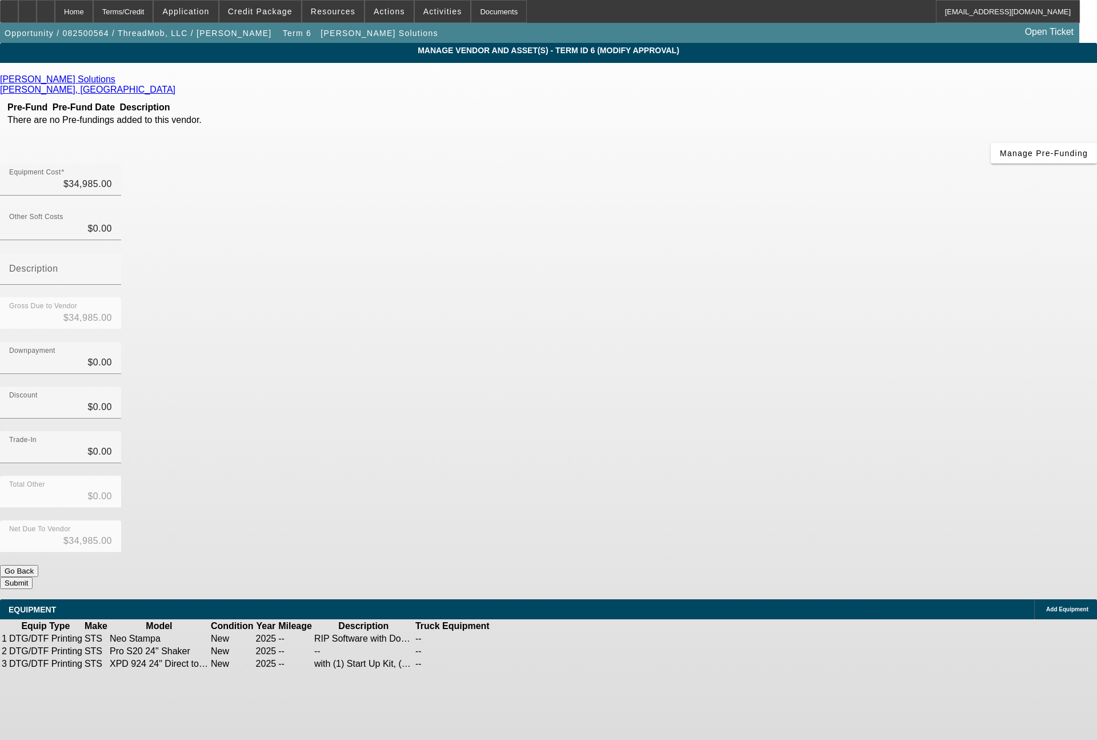
click at [33, 577] on button "Submit" at bounding box center [16, 583] width 33 height 12
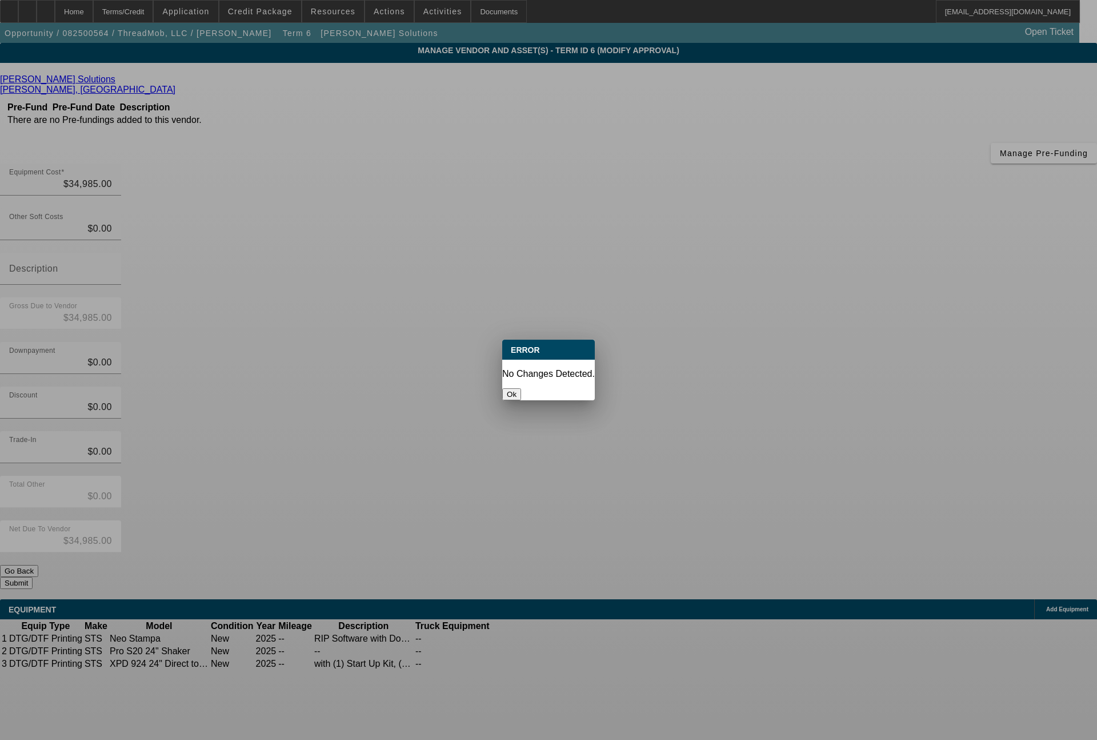
click at [521, 388] on button "Ok" at bounding box center [511, 394] width 19 height 12
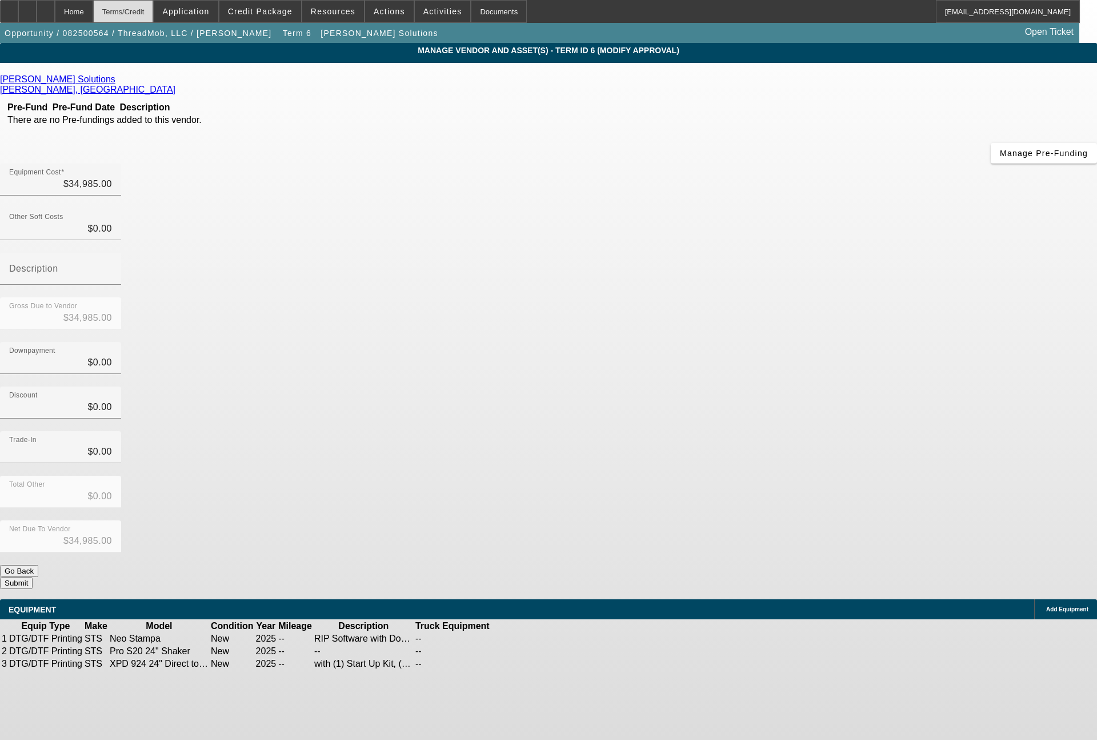
click at [142, 16] on div "Terms/Credit" at bounding box center [123, 11] width 61 height 23
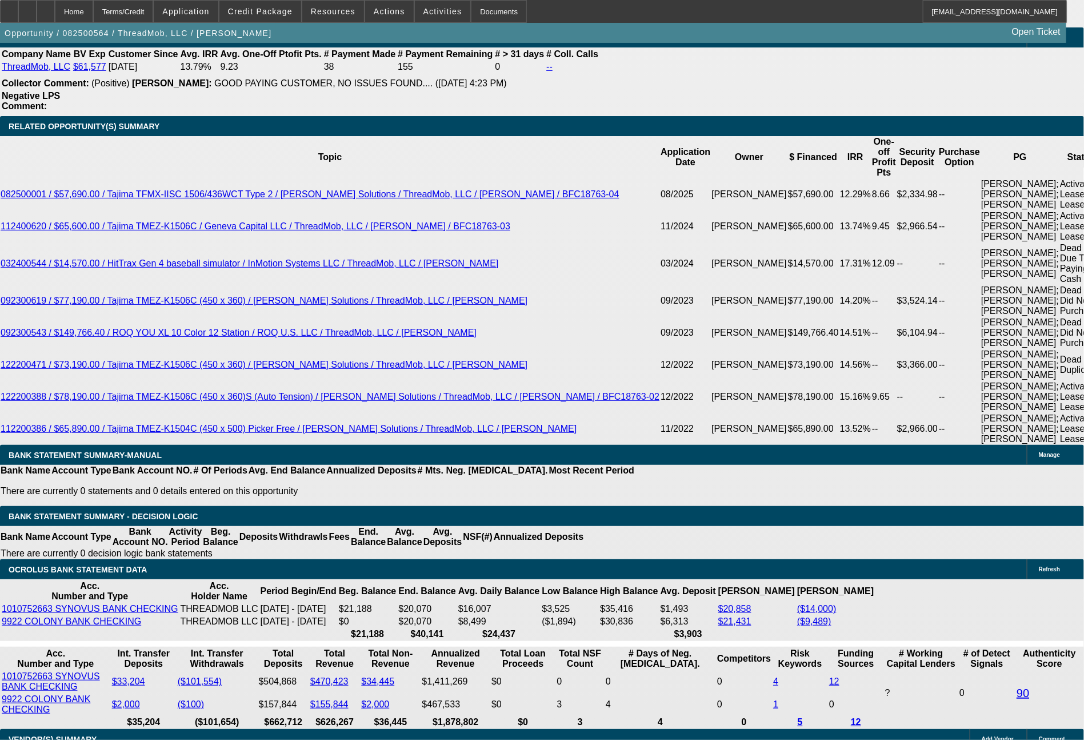
scroll to position [2185, 0]
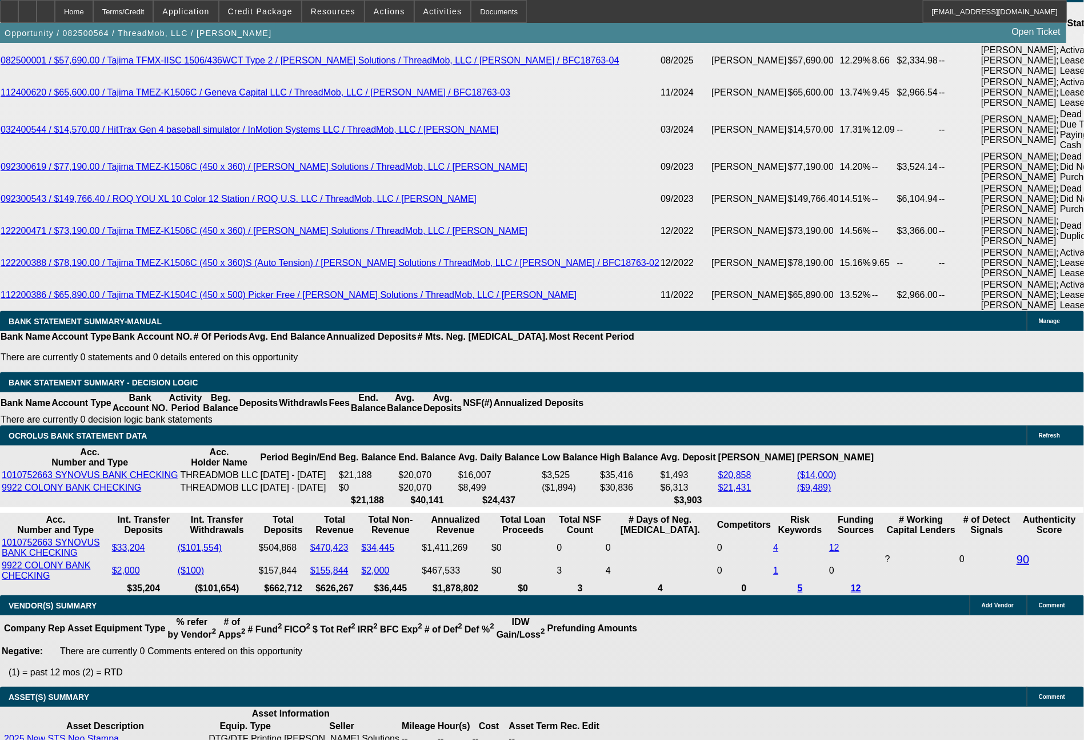
select select "0"
select select "6"
select select "0"
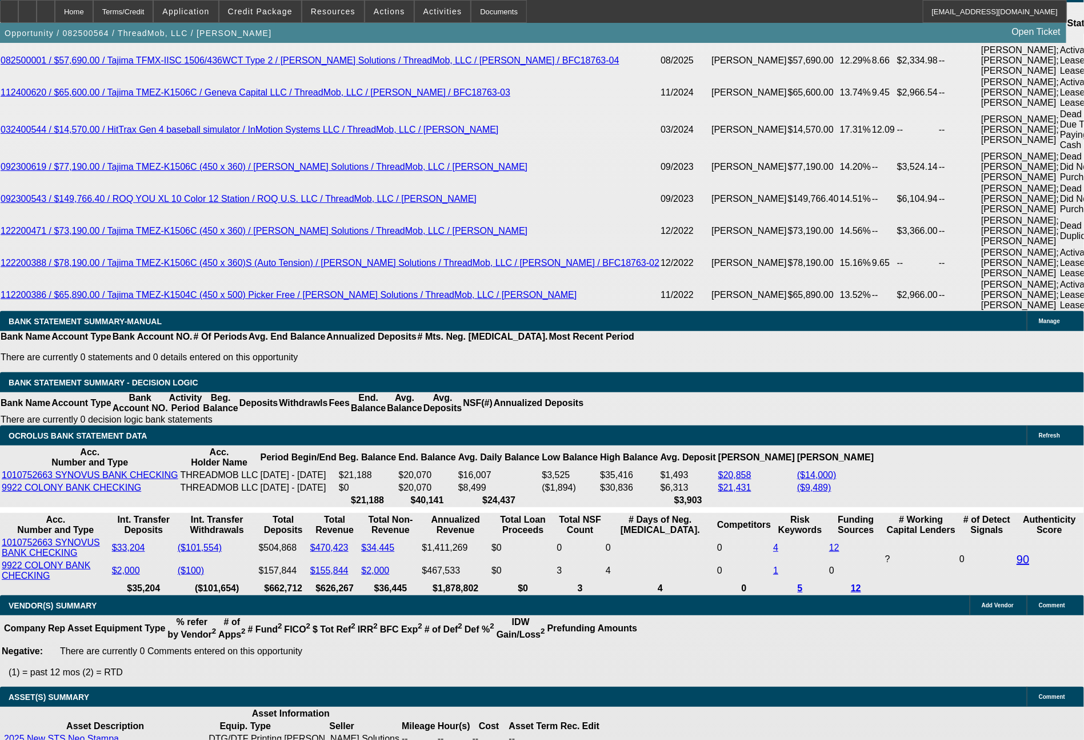
select select "0"
select select "6"
select select "0"
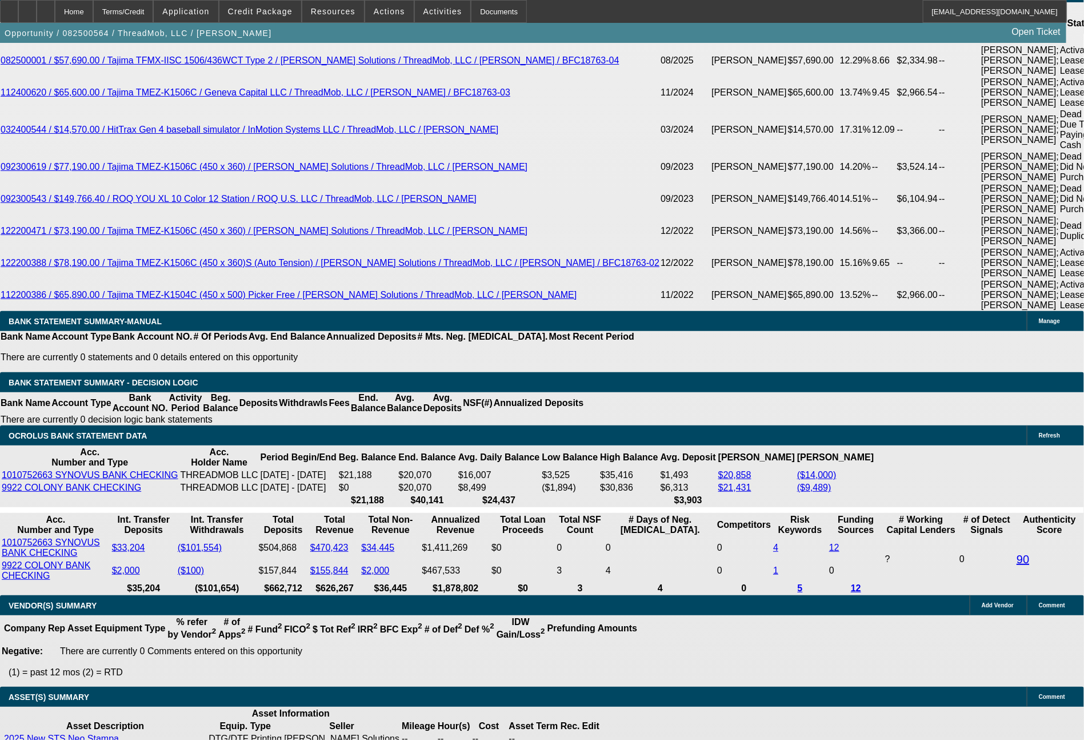
select select "0"
select select "6"
select select "0"
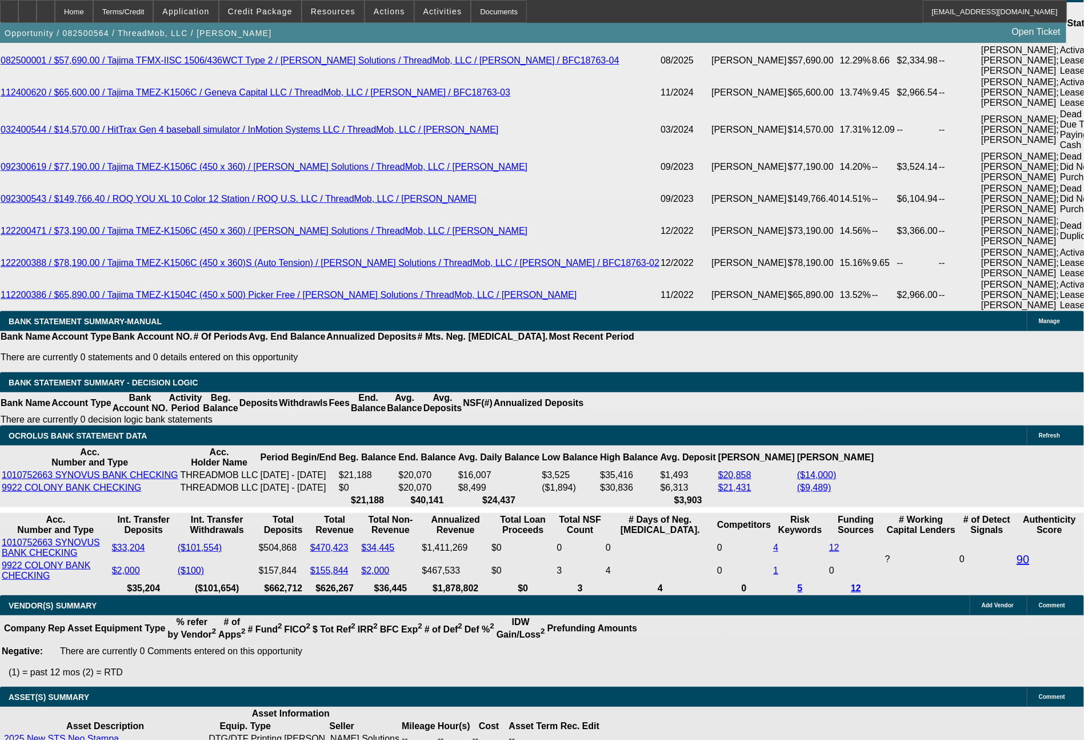
select select "6"
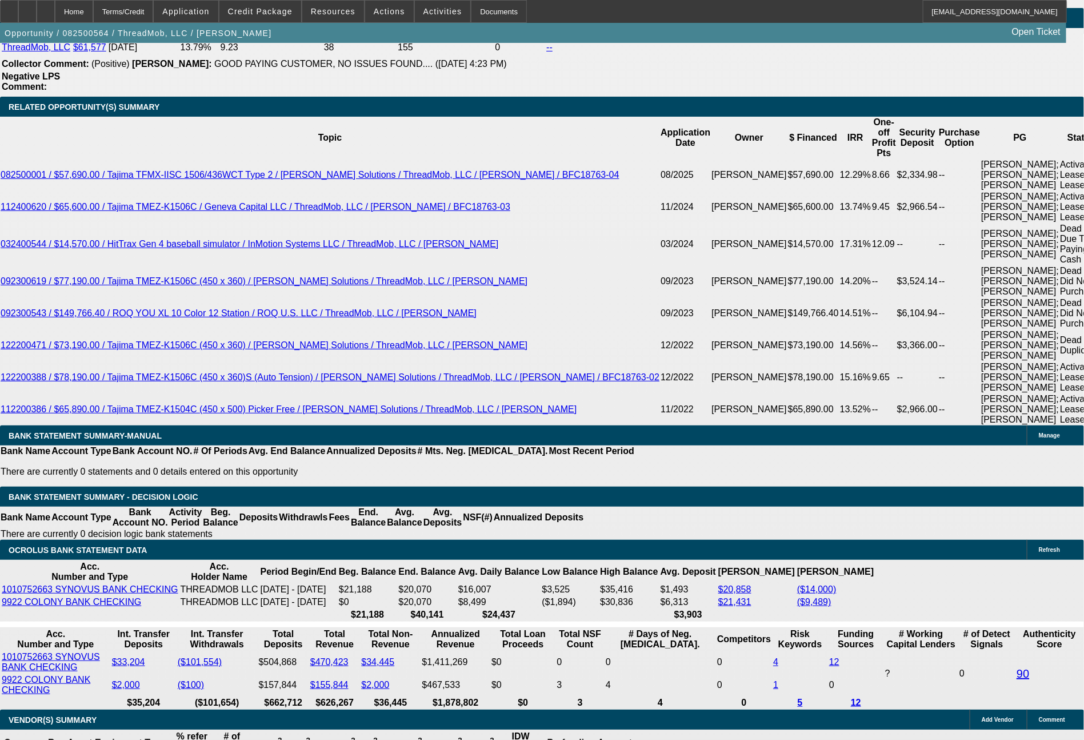
scroll to position [2251, 0]
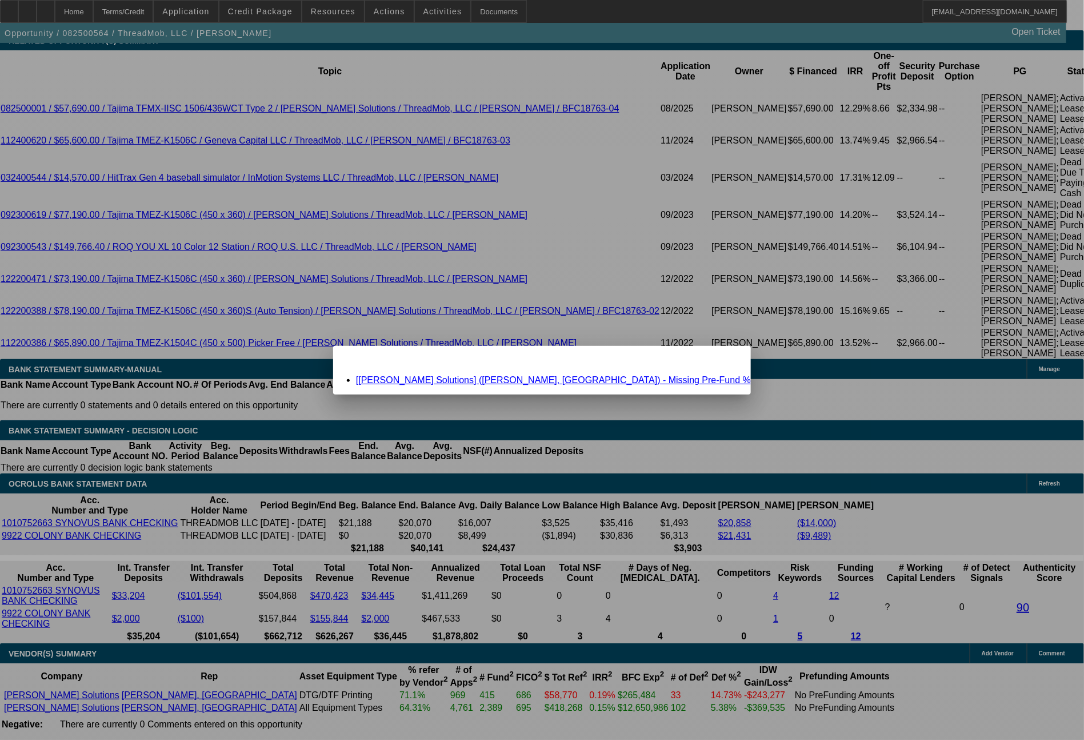
scroll to position [0, 0]
click at [729, 359] on span "Close" at bounding box center [736, 356] width 15 height 6
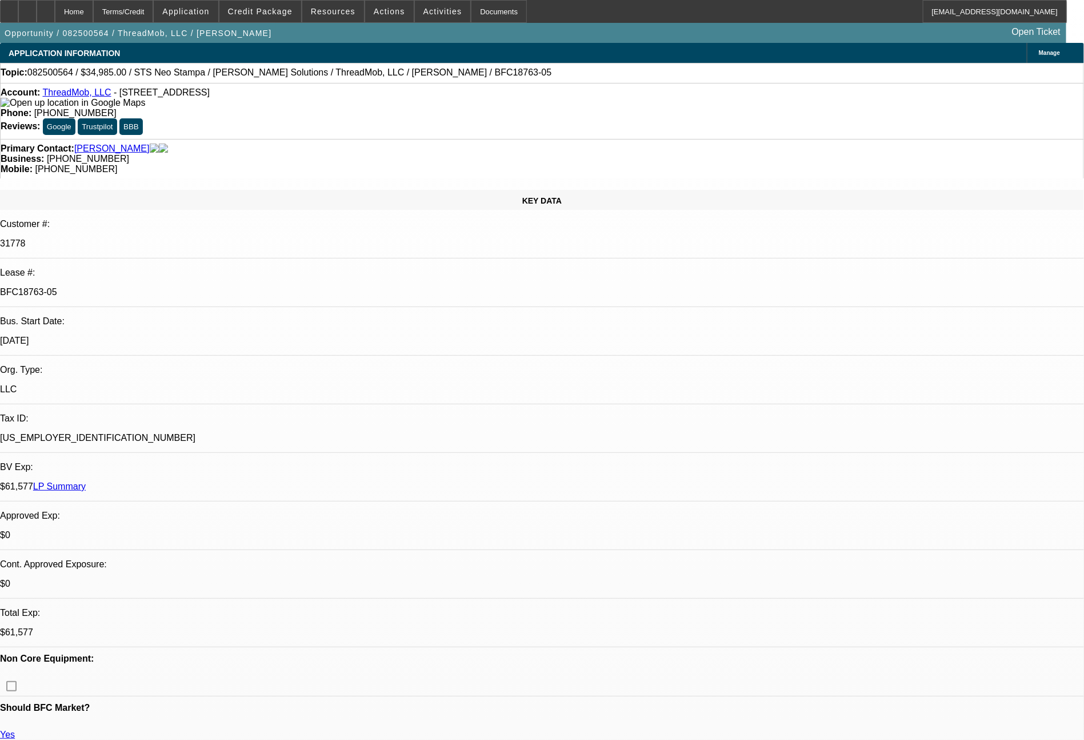
scroll to position [2251, 0]
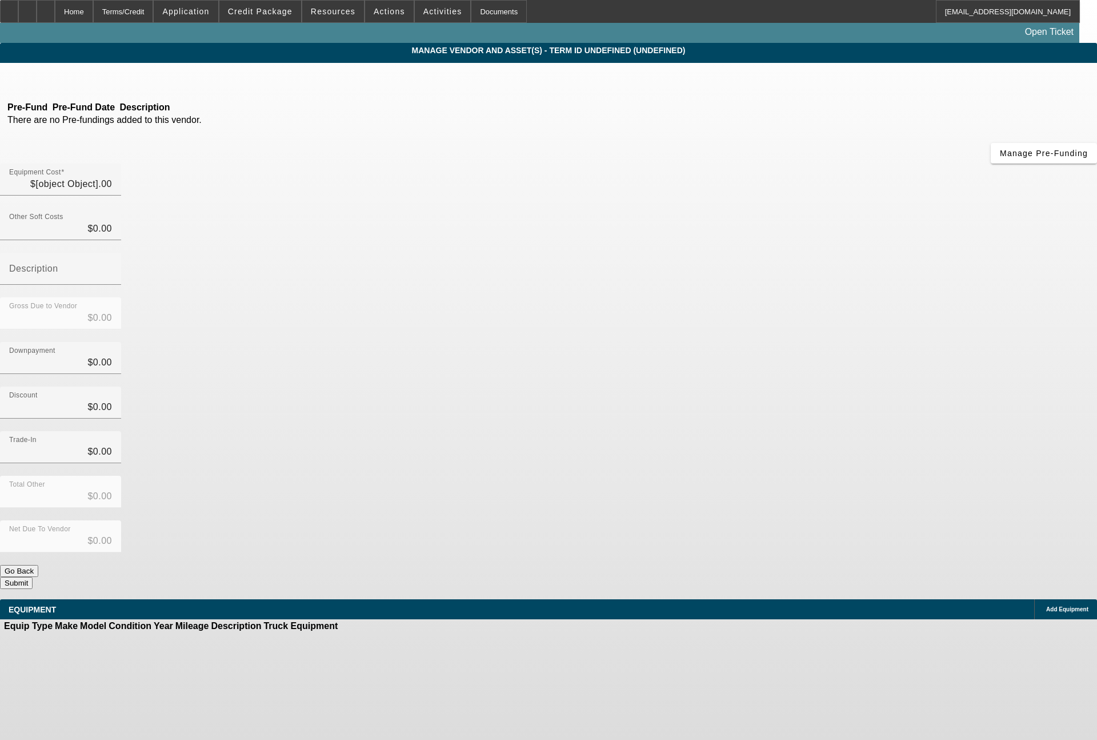
type input "$34,985.00"
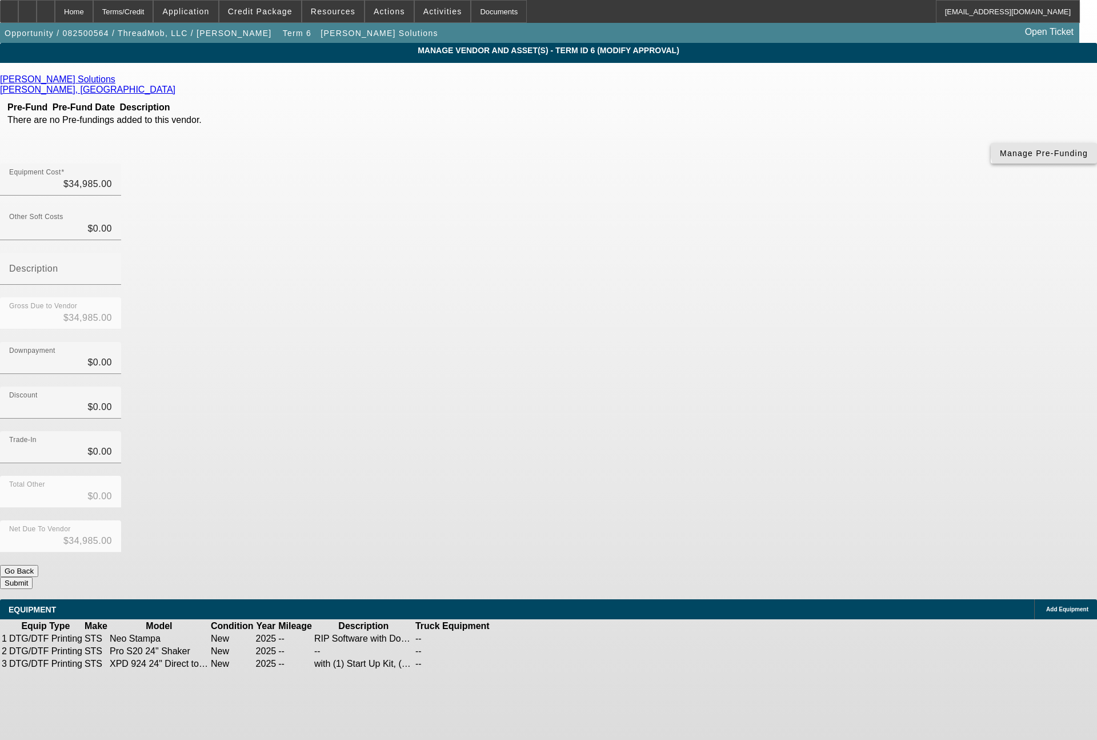
click at [1000, 158] on span "Manage Pre-Funding" at bounding box center [1044, 153] width 88 height 9
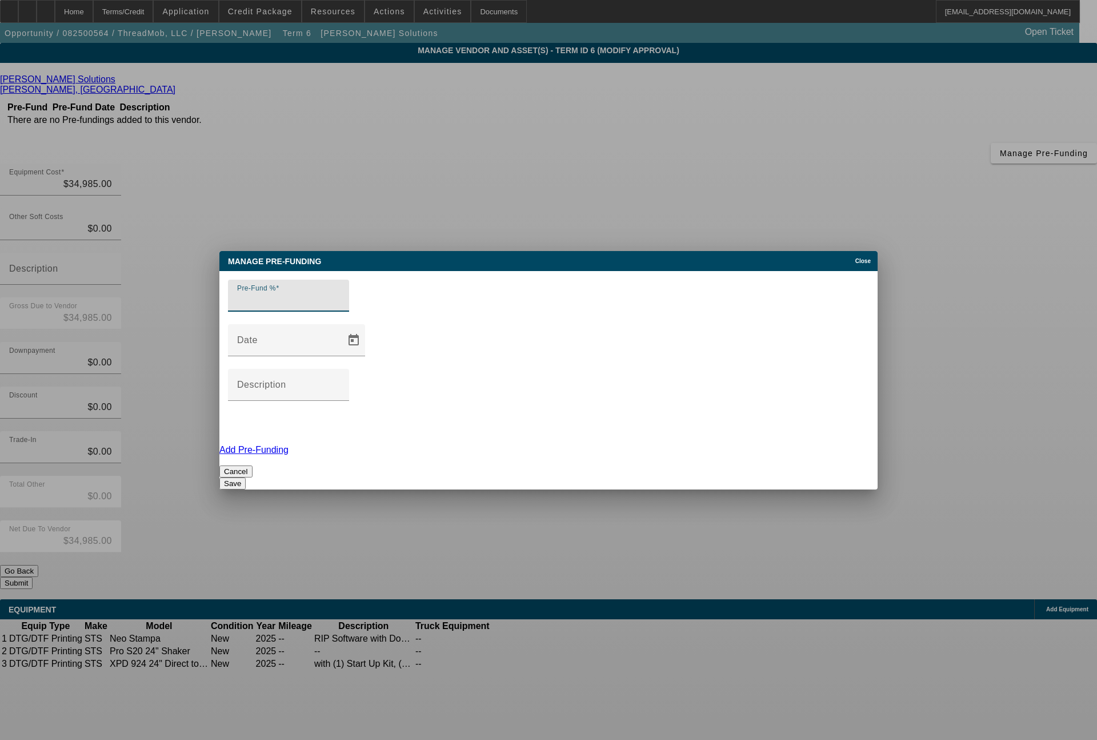
click at [315, 307] on input "Pre-Fund %" at bounding box center [288, 300] width 103 height 14
type input "0"
click at [246, 477] on button "Save" at bounding box center [232, 483] width 26 height 12
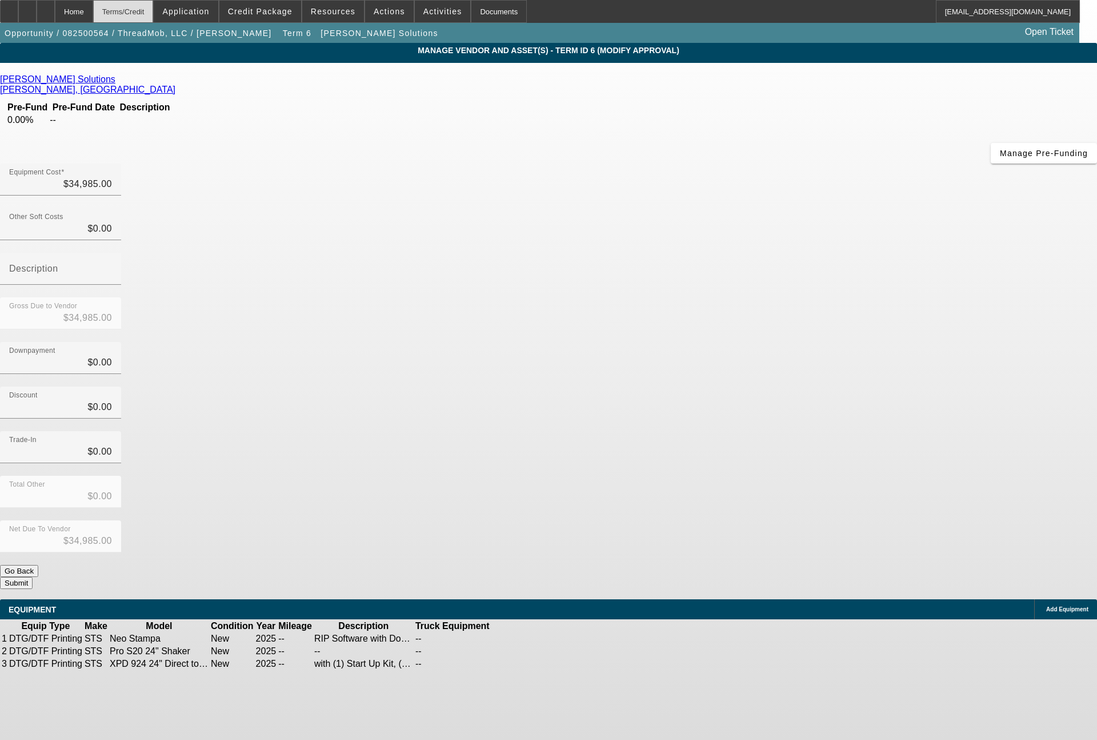
click at [154, 13] on div "Terms/Credit" at bounding box center [123, 11] width 61 height 23
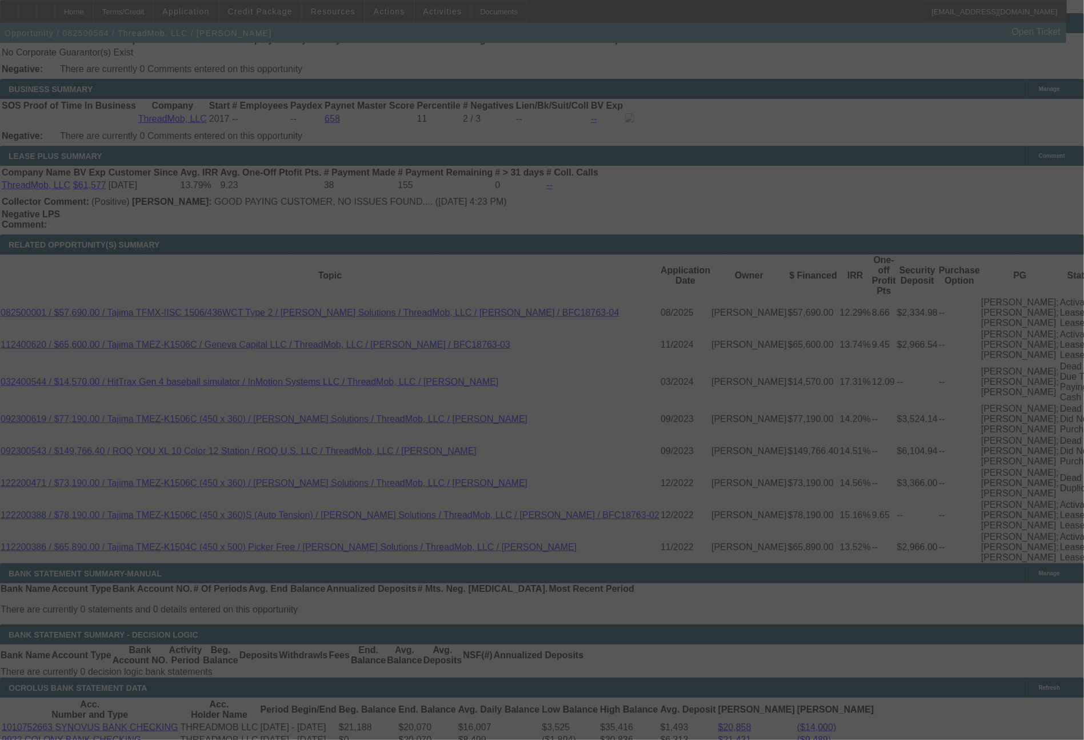
scroll to position [2185, 0]
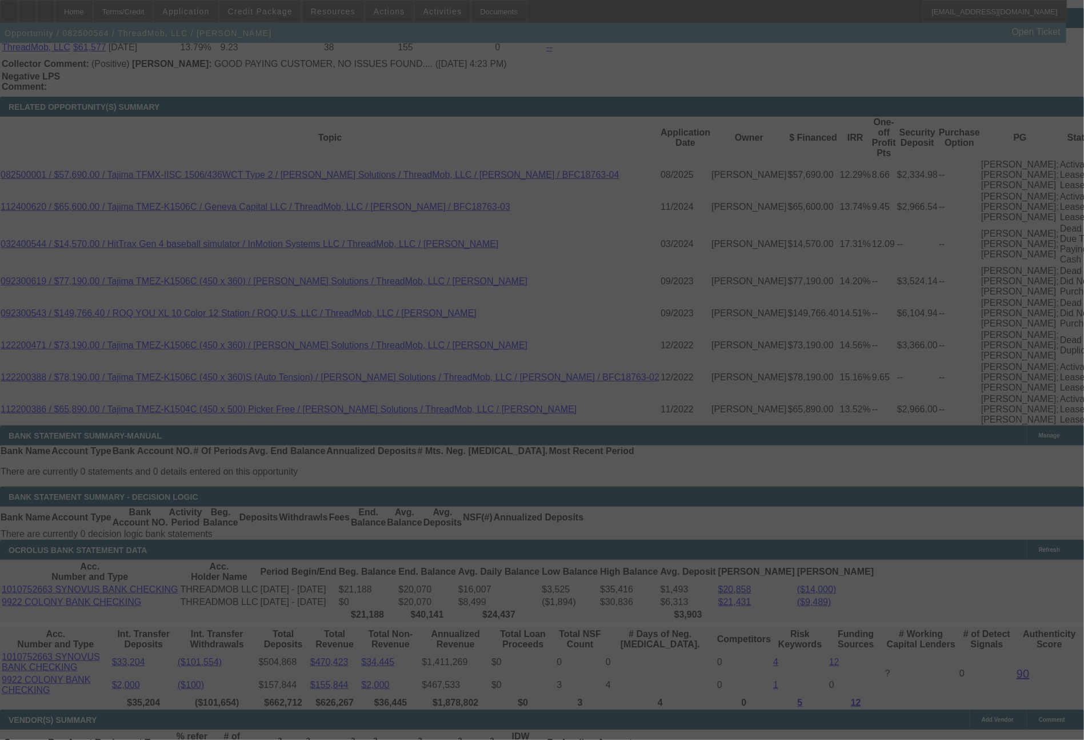
select select "0"
select select "6"
select select "0"
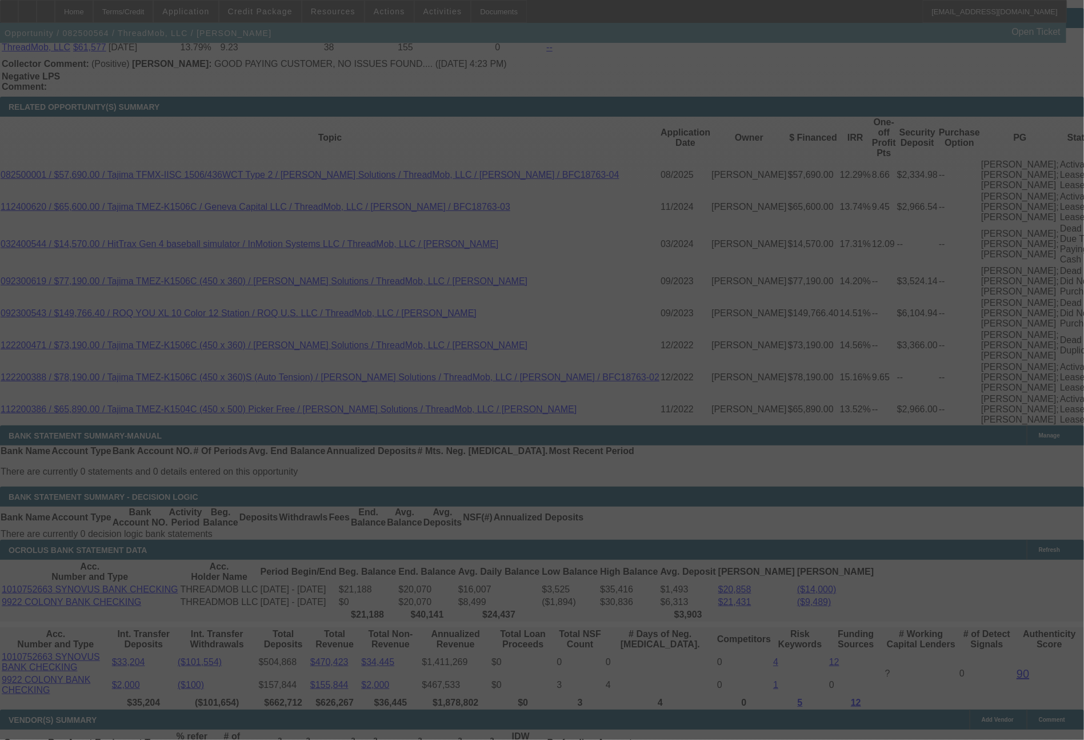
select select "0"
select select "6"
select select "0"
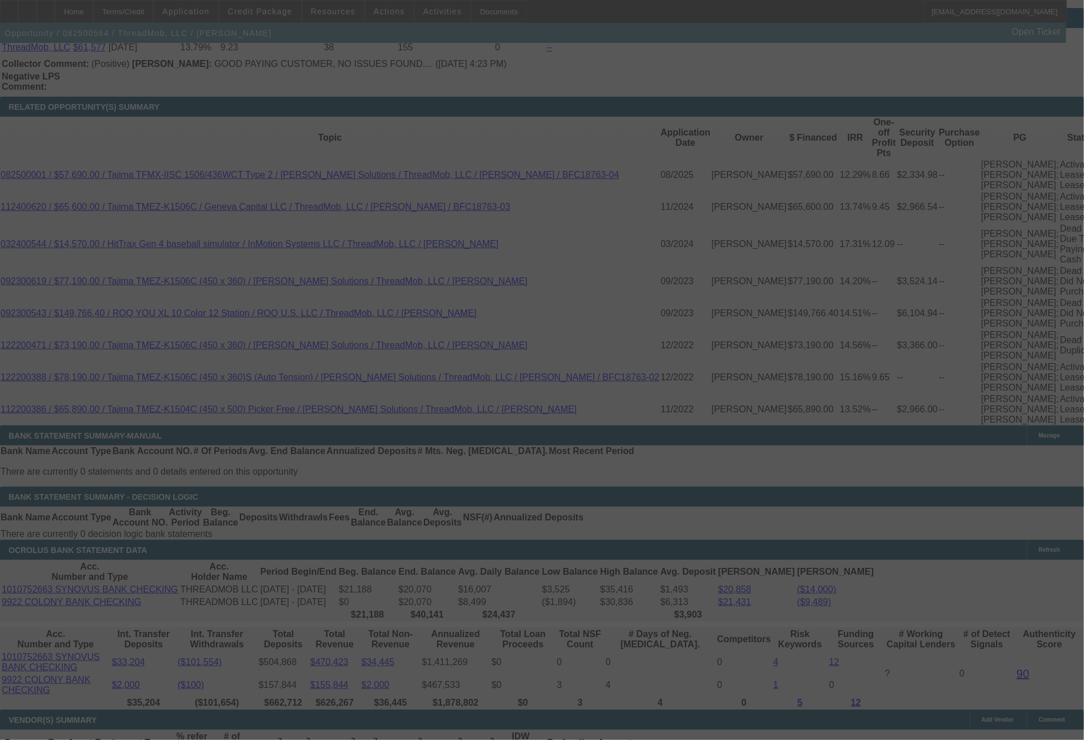
select select "0"
select select "6"
select select "0"
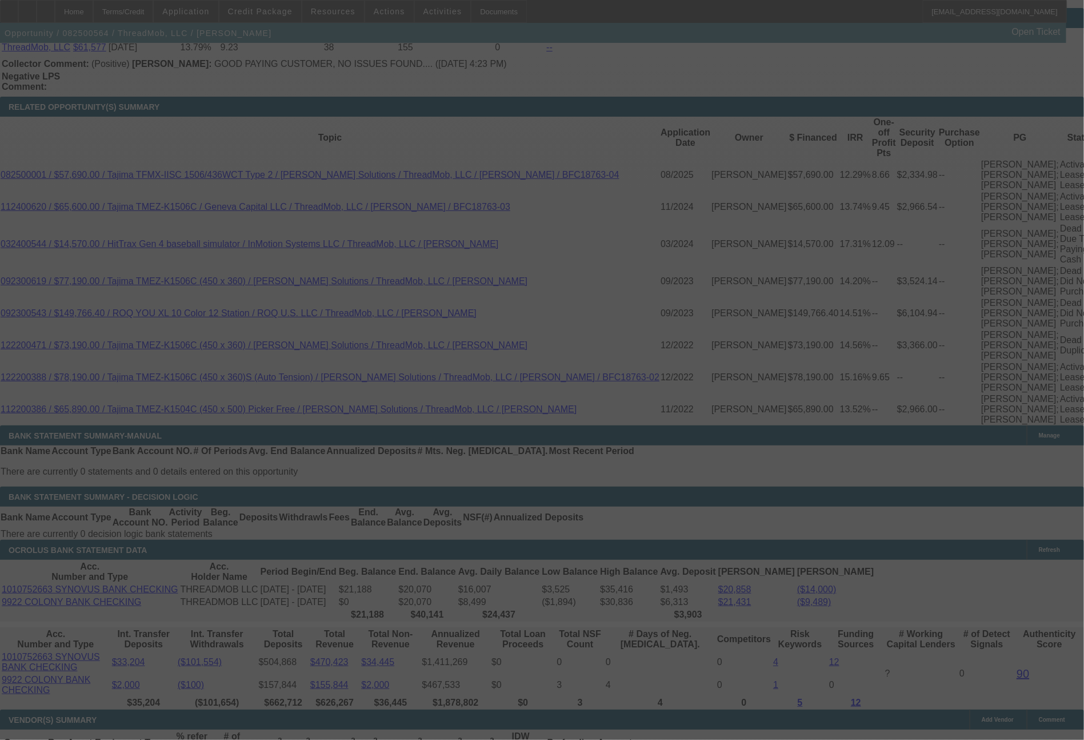
select select "6"
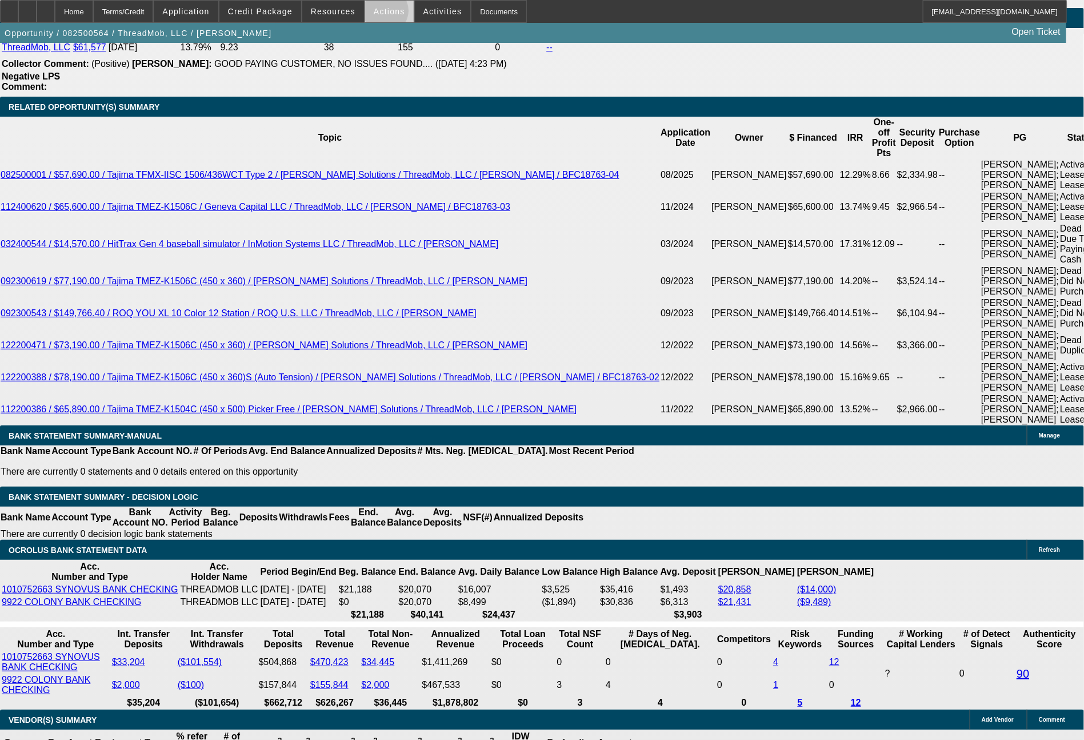
click at [384, 14] on span "Actions" at bounding box center [389, 11] width 31 height 9
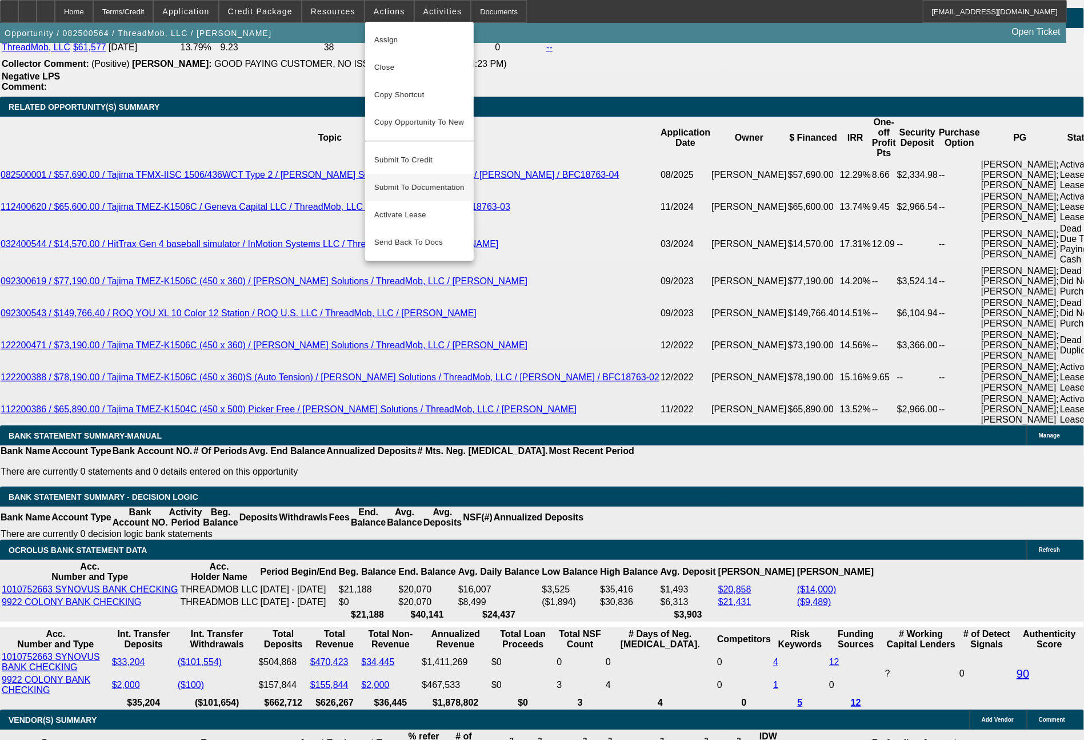
scroll to position [2251, 0]
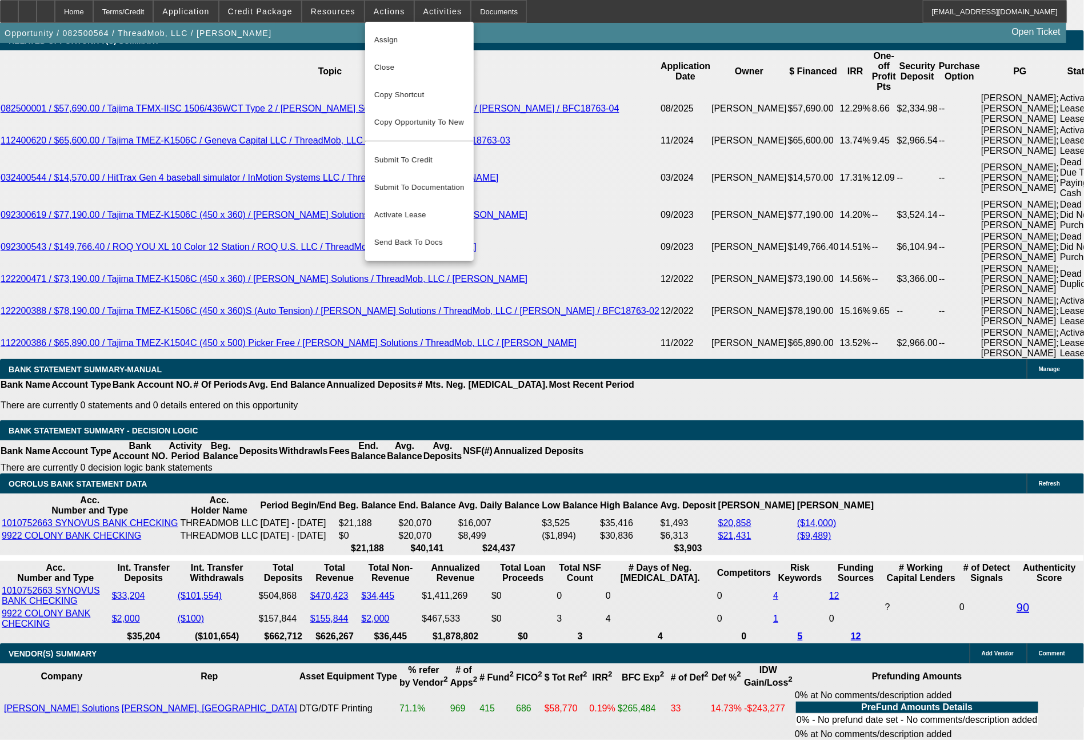
click at [282, 14] on div at bounding box center [542, 370] width 1084 height 740
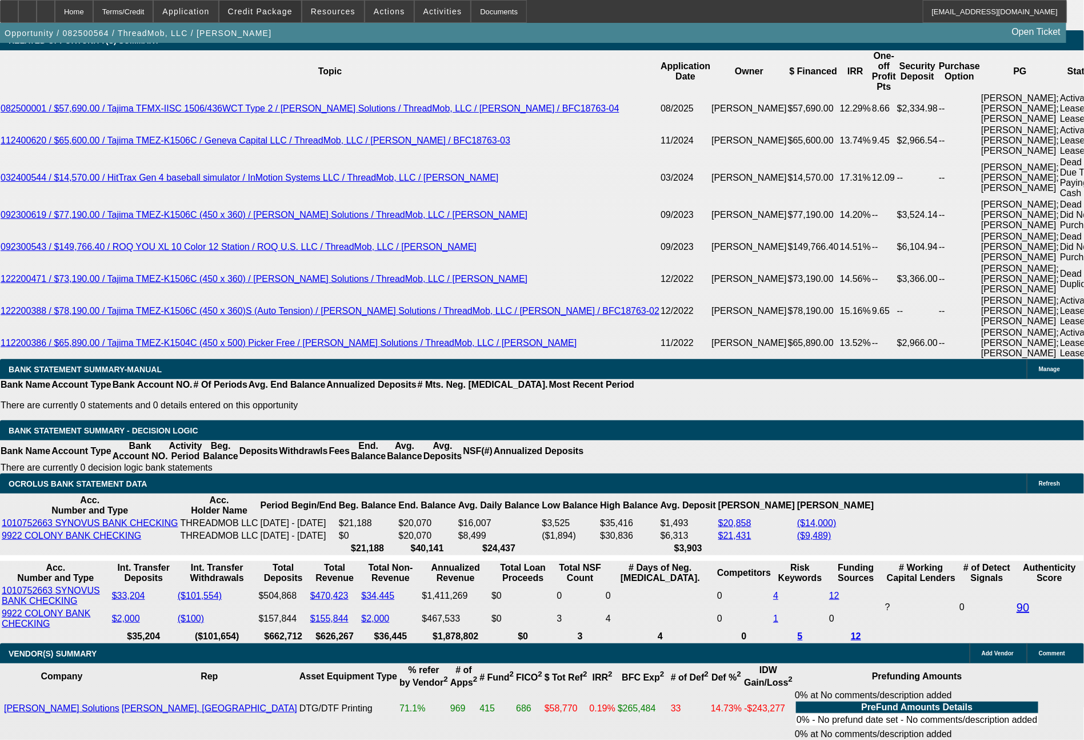
click at [282, 14] on span "Credit Package" at bounding box center [260, 11] width 65 height 9
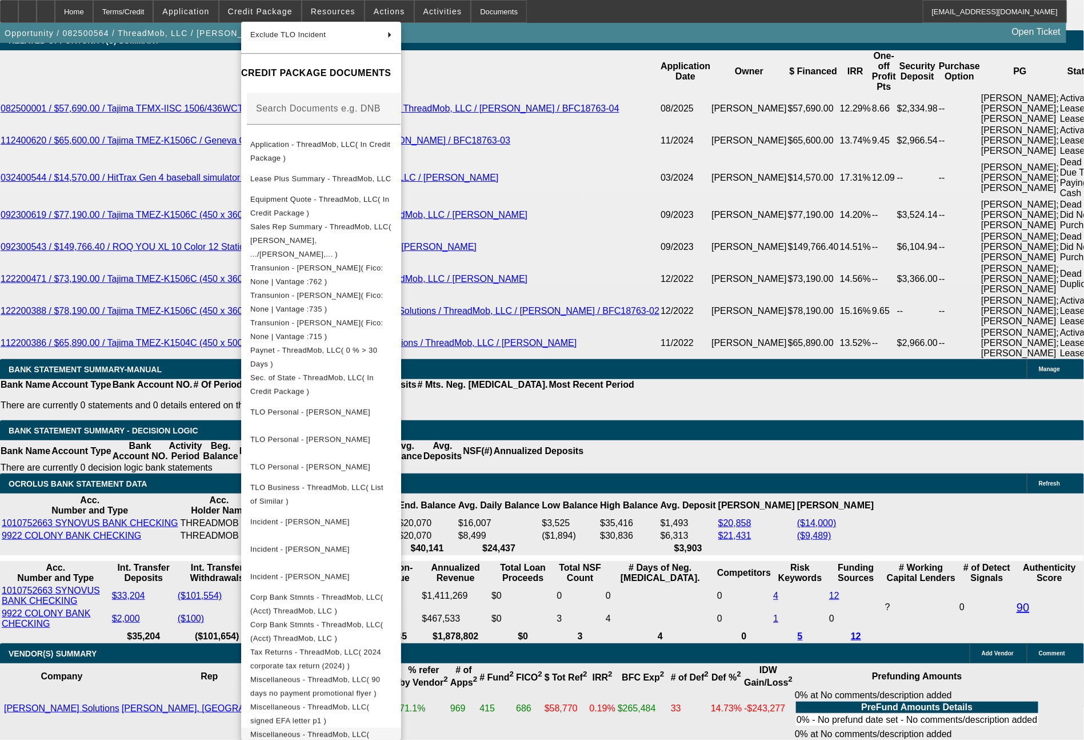
scroll to position [158, 0]
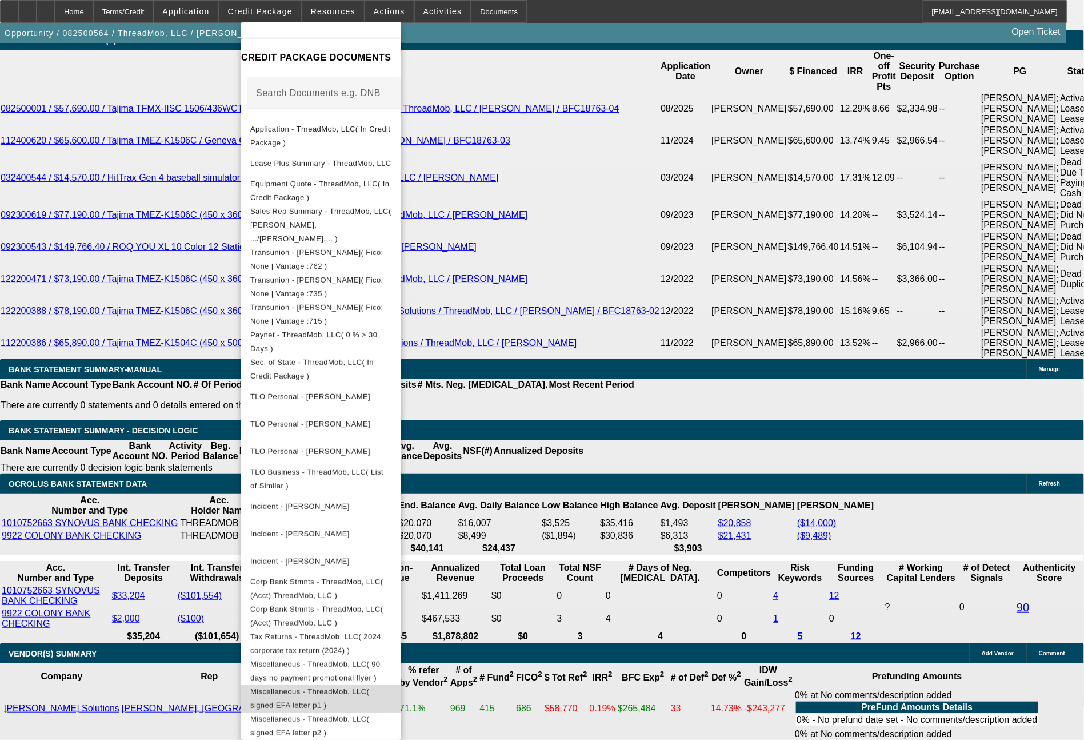
click at [369, 687] on span "Miscellaneous - ThreadMob, LLC( signed EFA letter p1 )" at bounding box center [309, 698] width 119 height 22
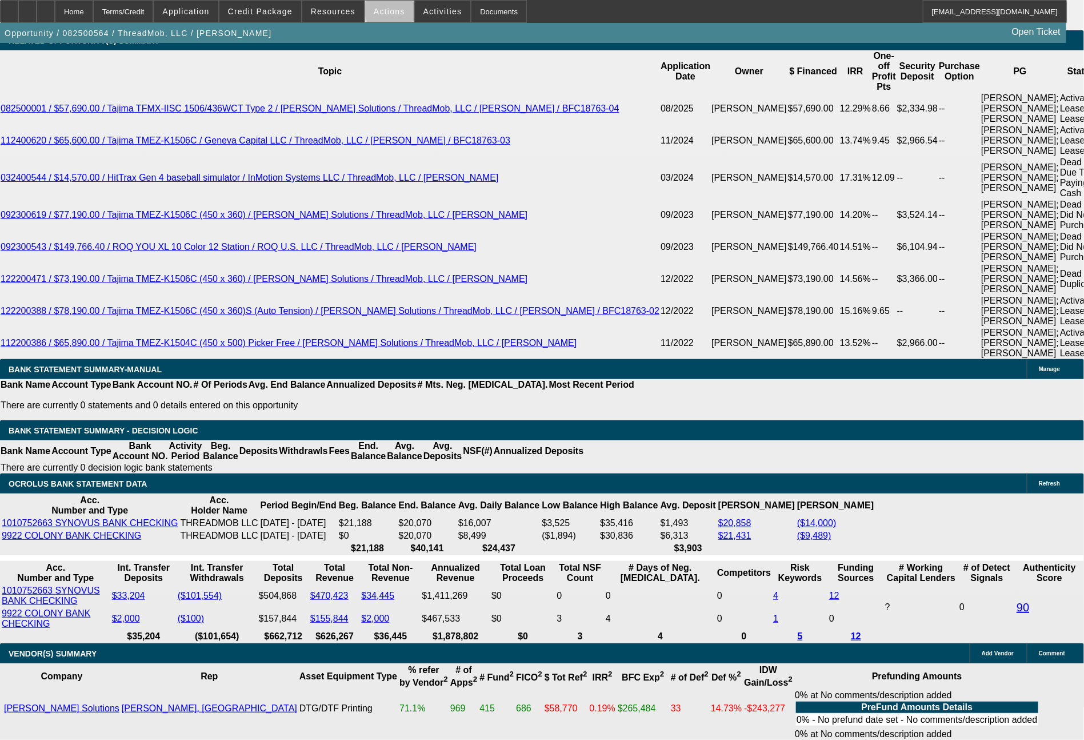
click at [392, 12] on span "Actions" at bounding box center [389, 11] width 31 height 9
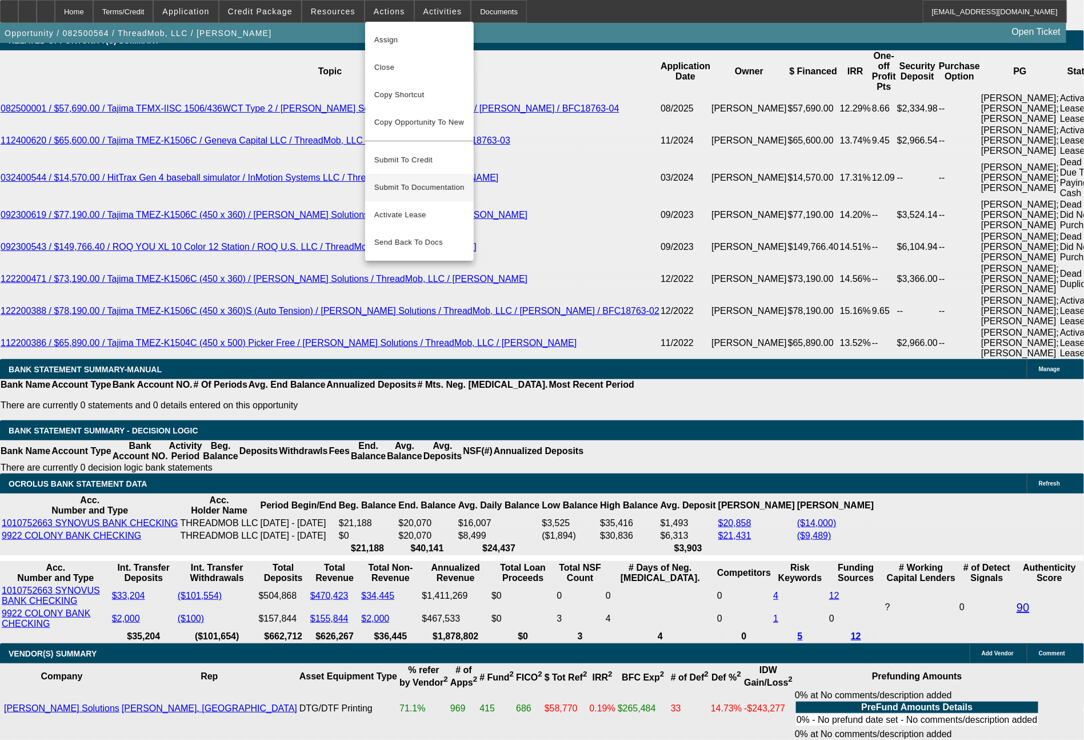
click at [421, 181] on span "Submit To Documentation" at bounding box center [419, 188] width 90 height 14
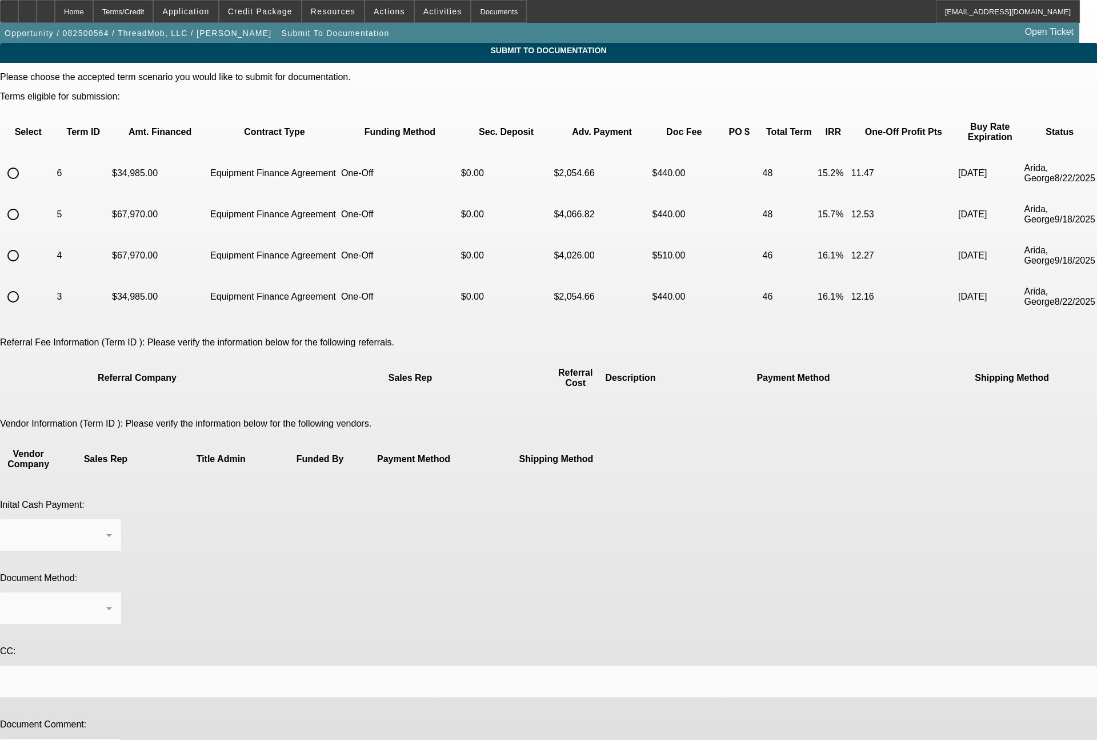
click at [25, 162] on input "radio" at bounding box center [13, 173] width 23 height 23
radio input "true"
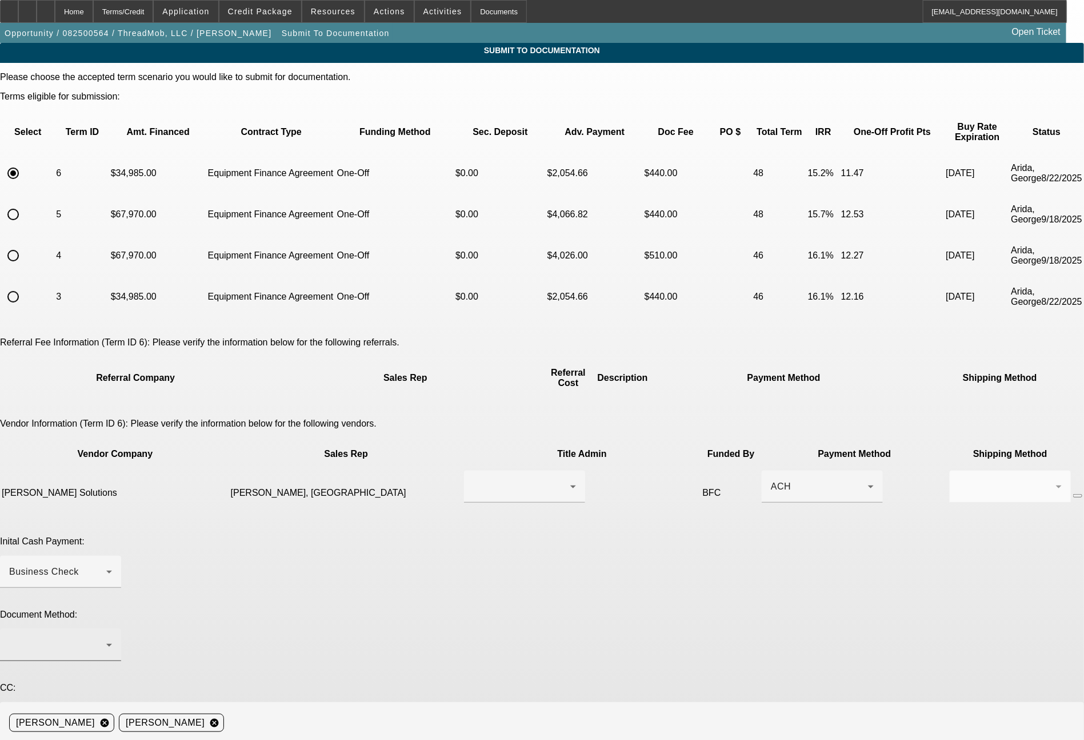
click at [106, 638] on div at bounding box center [57, 645] width 97 height 14
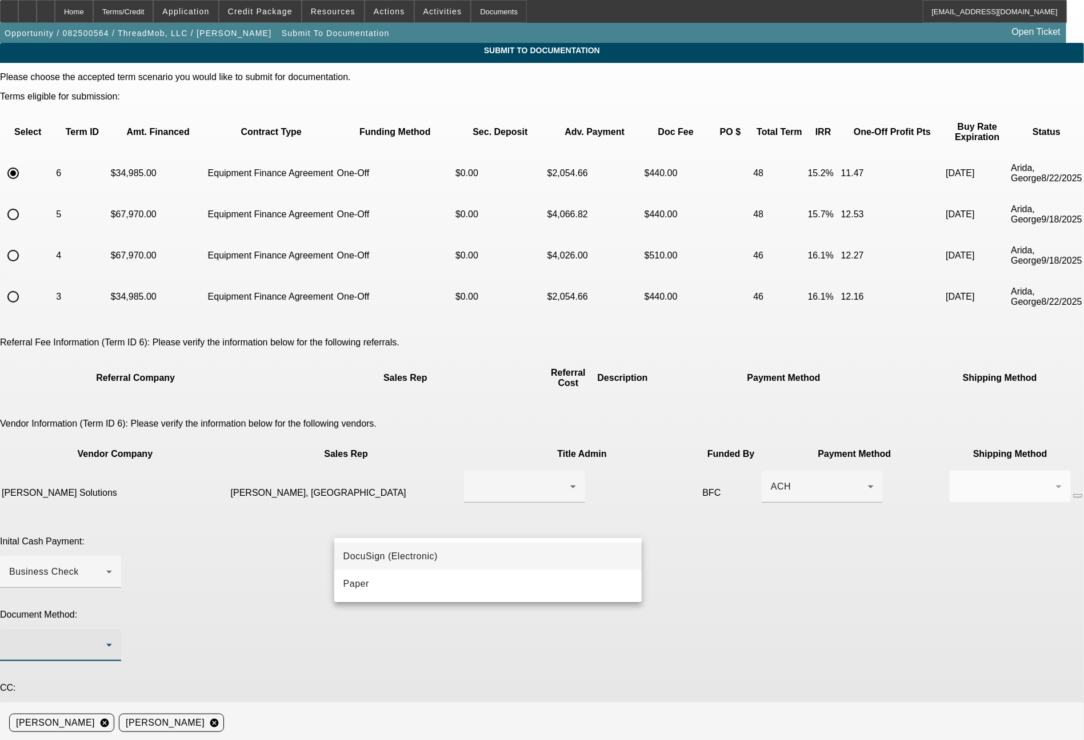
click at [372, 549] on span "DocuSign (Electronic)" at bounding box center [390, 556] width 94 height 14
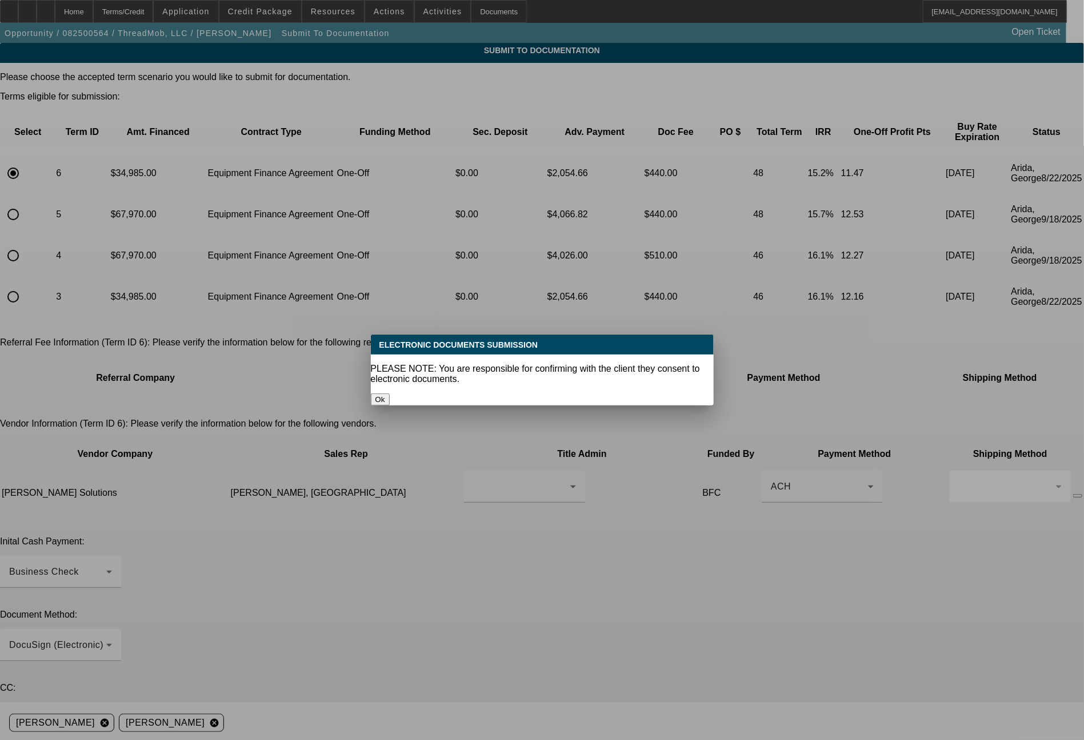
click at [390, 393] on button "Ok" at bounding box center [380, 399] width 19 height 12
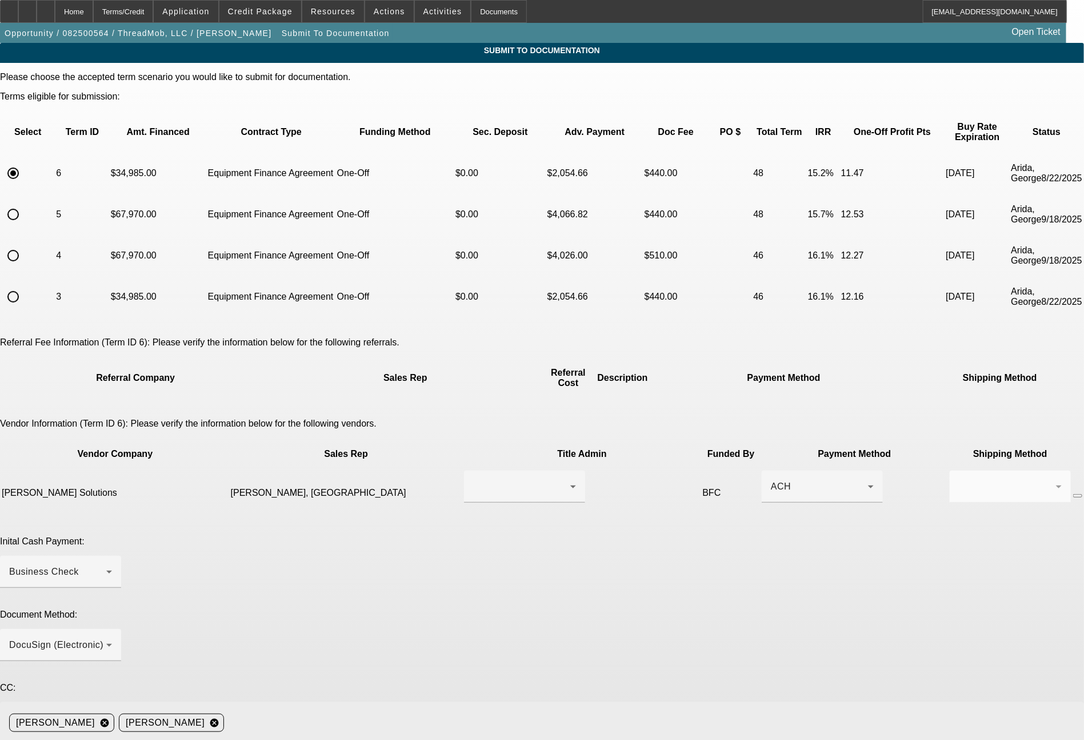
click at [538, 711] on div "John J. Wesolowski cancel Tyler Wesolowski cancel" at bounding box center [538, 722] width 1066 height 23
click at [539, 711] on div "John J. Wesolowski cancel Tyler Wesolowski cancel" at bounding box center [538, 722] width 1066 height 23
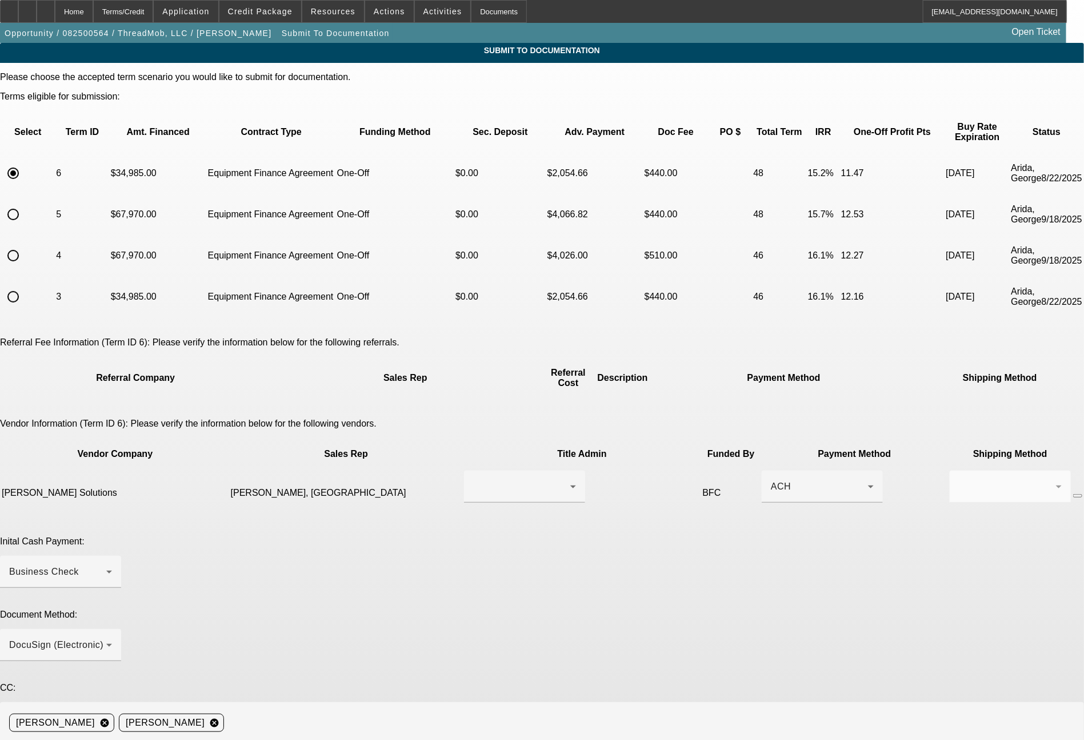
scroll to position [52, 0]
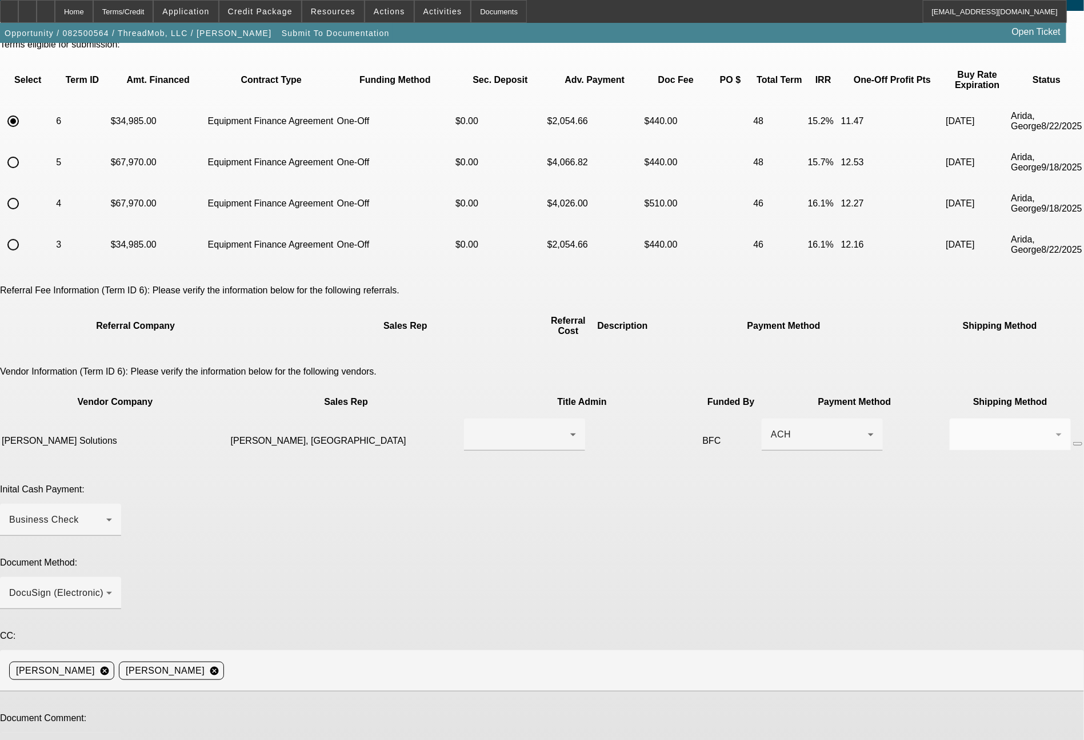
type textarea "Mark - as requested, here is the corrected term set / pricing to use to start t…"
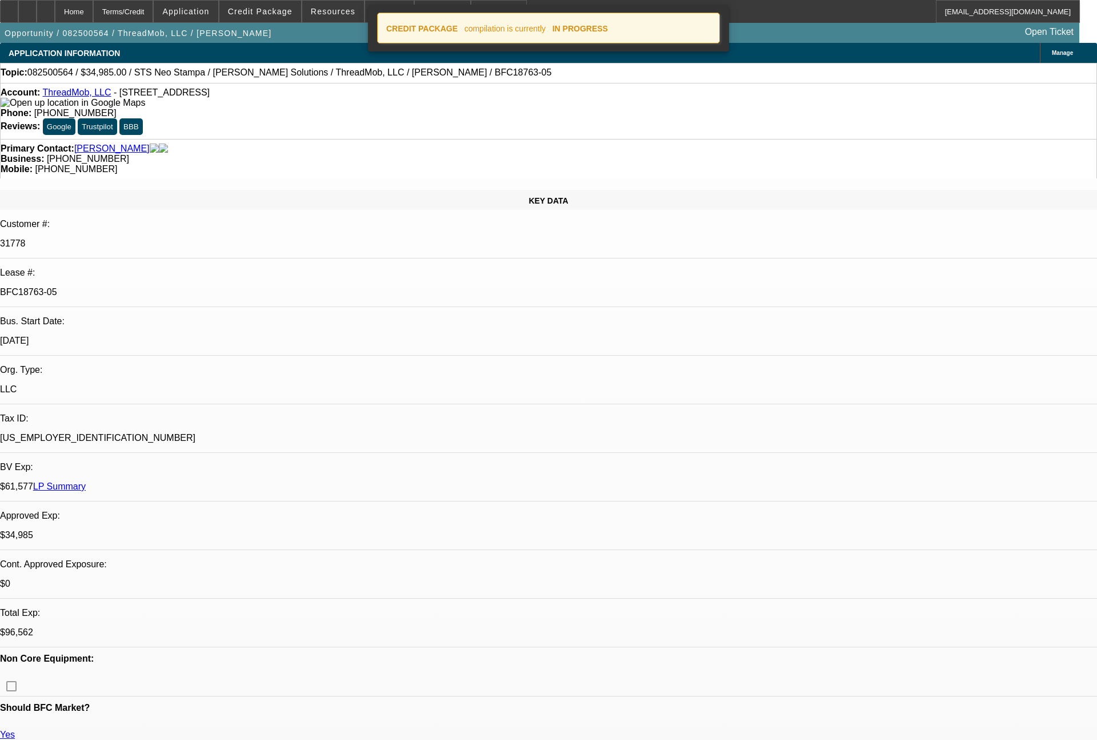
select select "0"
select select "6"
select select "0"
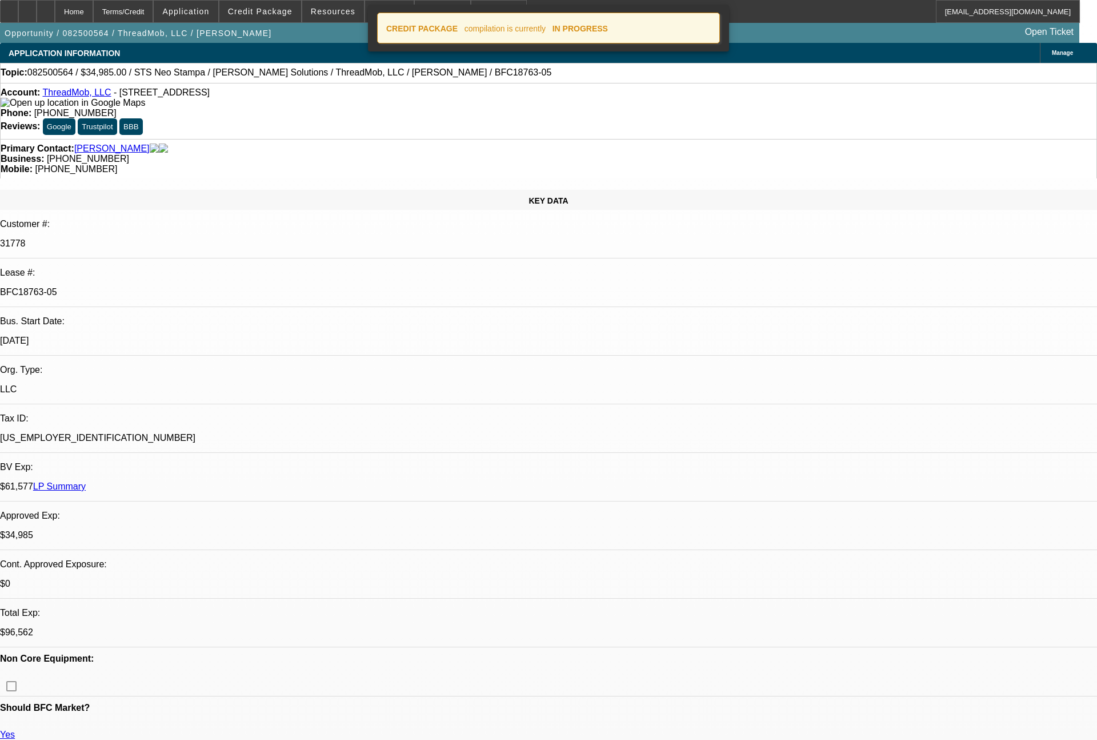
select select "0"
select select "6"
select select "0"
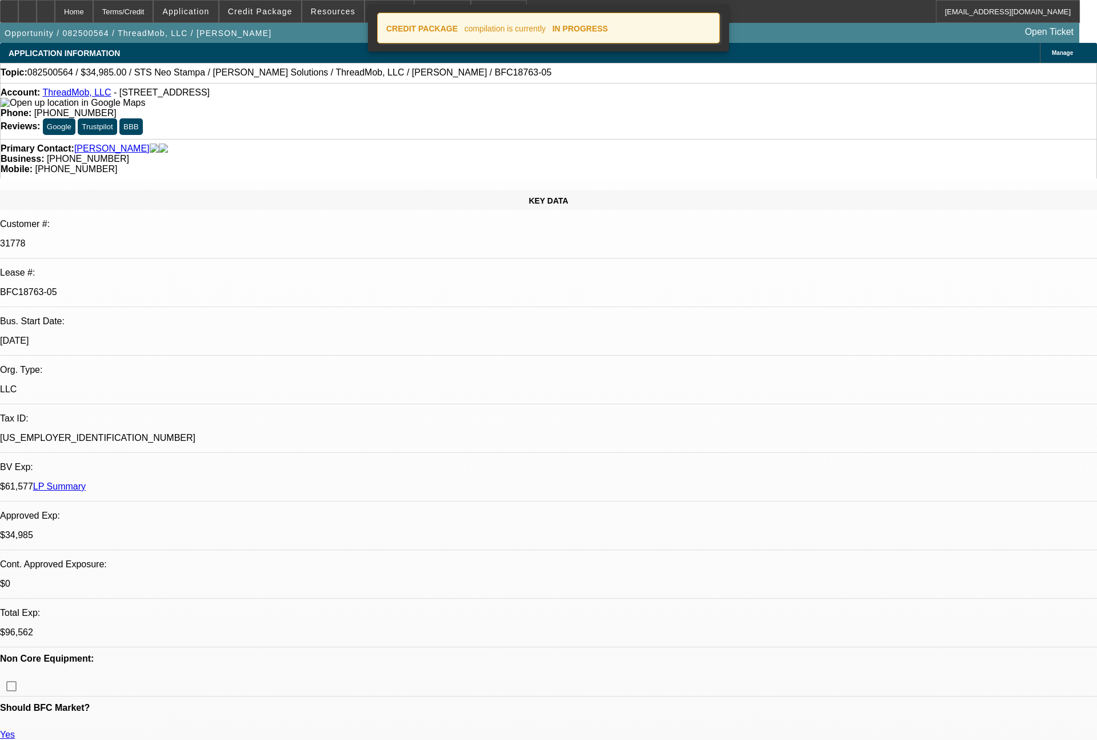
select select "0"
select select "6"
select select "0"
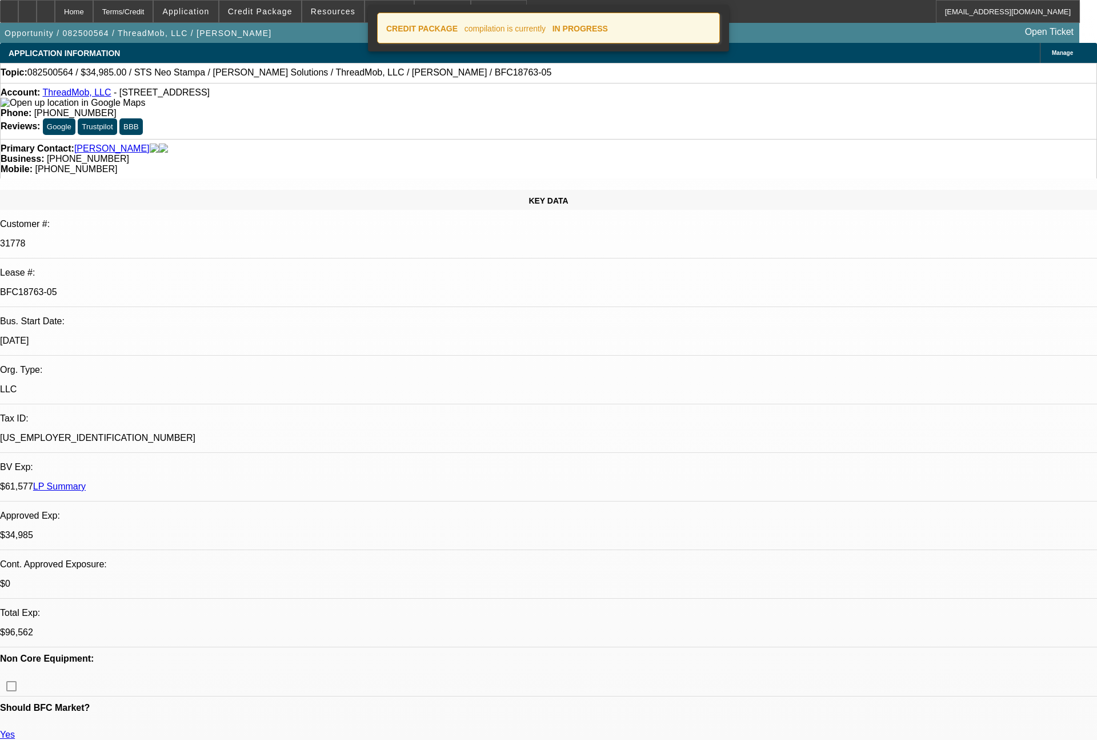
select select "6"
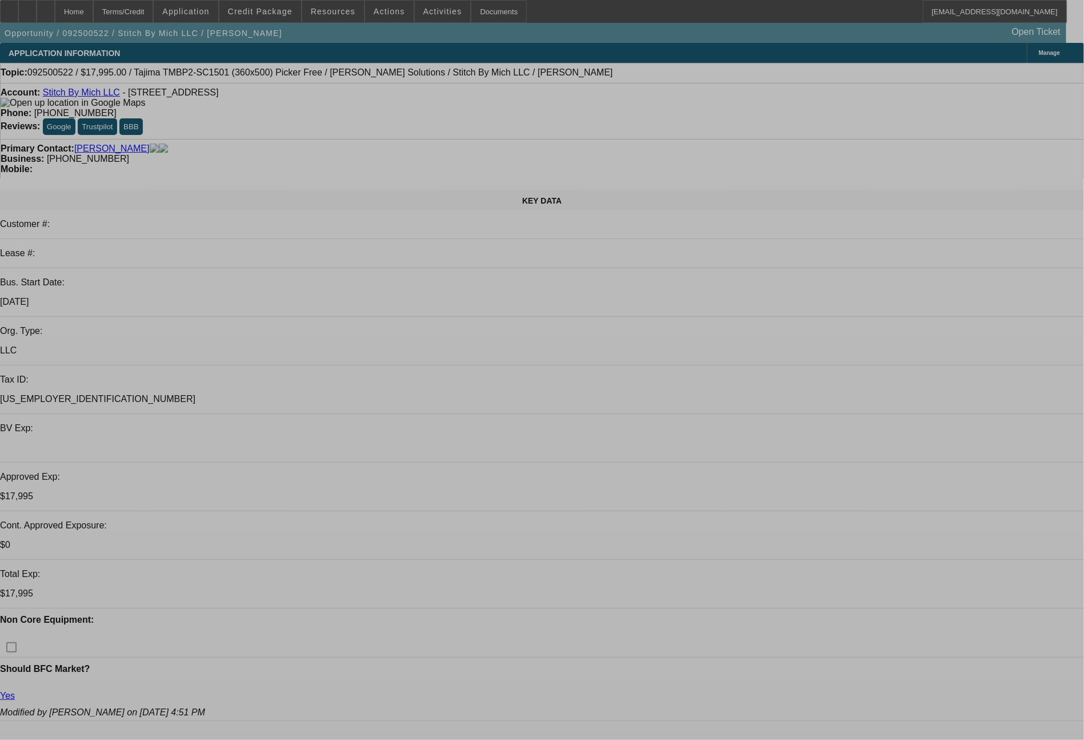
select select "0"
select select "2"
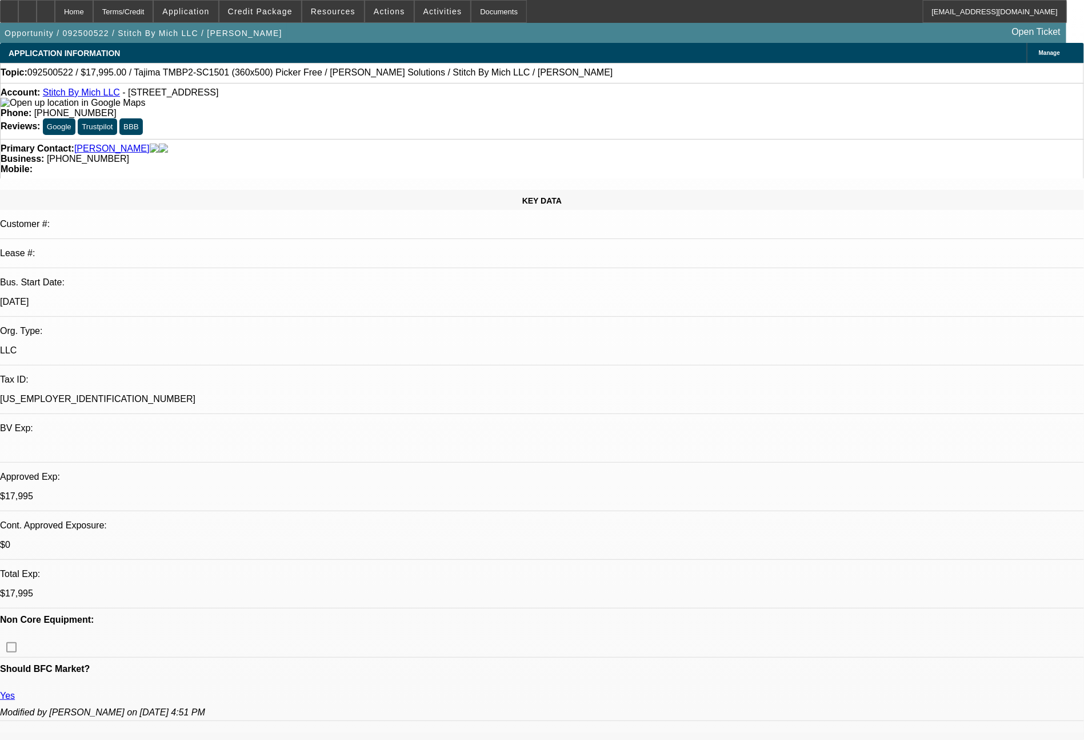
select select "0.1"
select select "4"
select select "0"
select select "2"
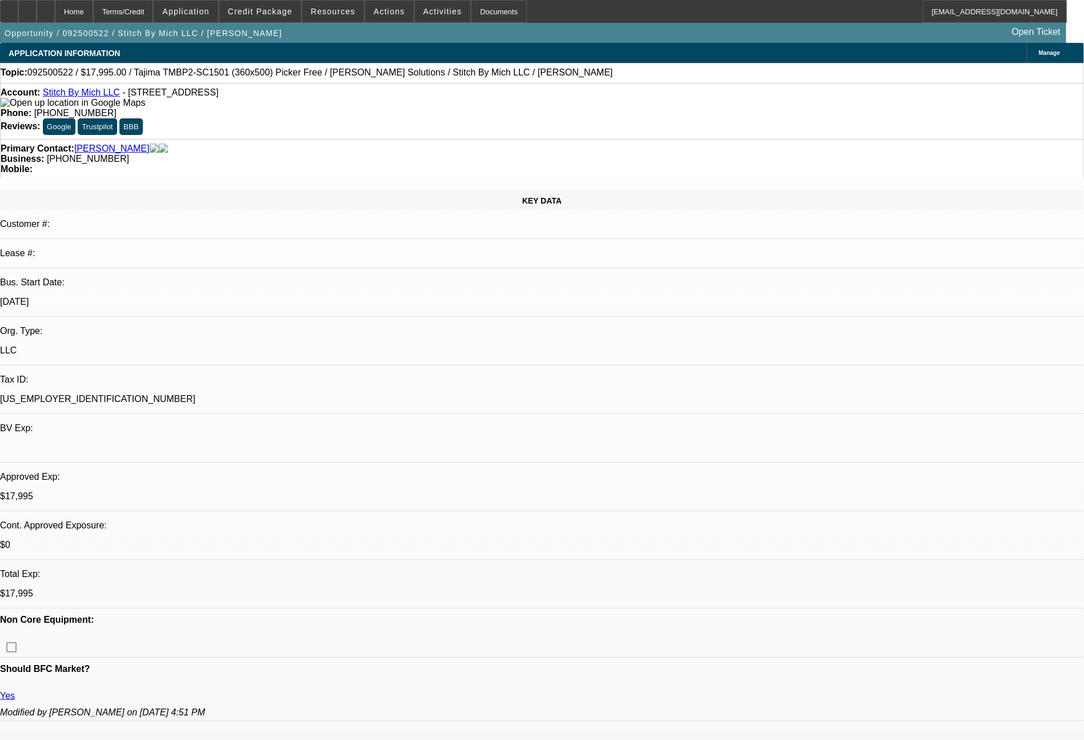
select select "0"
select select "6"
select select "0"
select select "2"
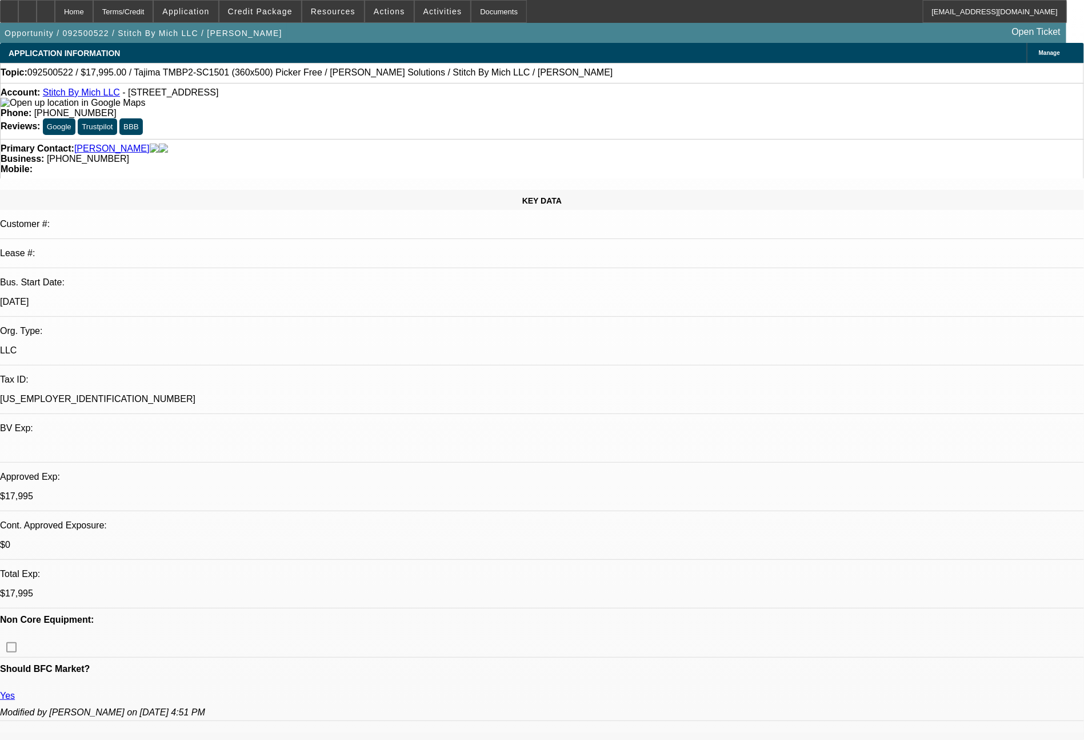
select select "0"
select select "6"
select select "0"
select select "2"
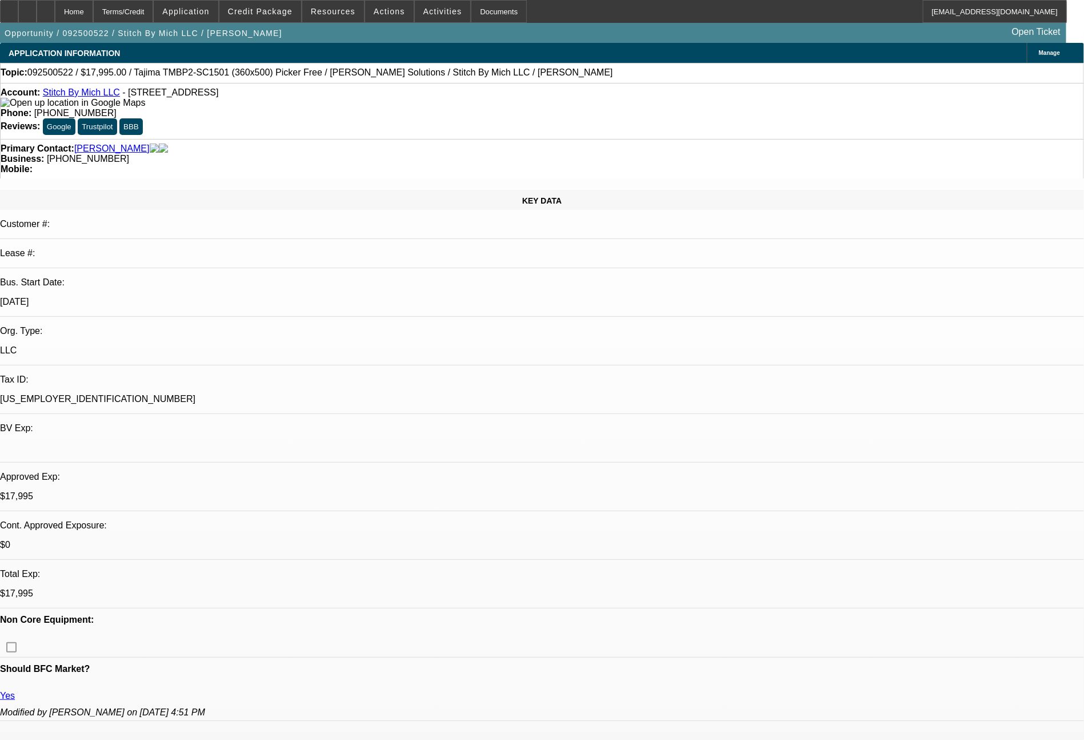
select select "0.1"
select select "4"
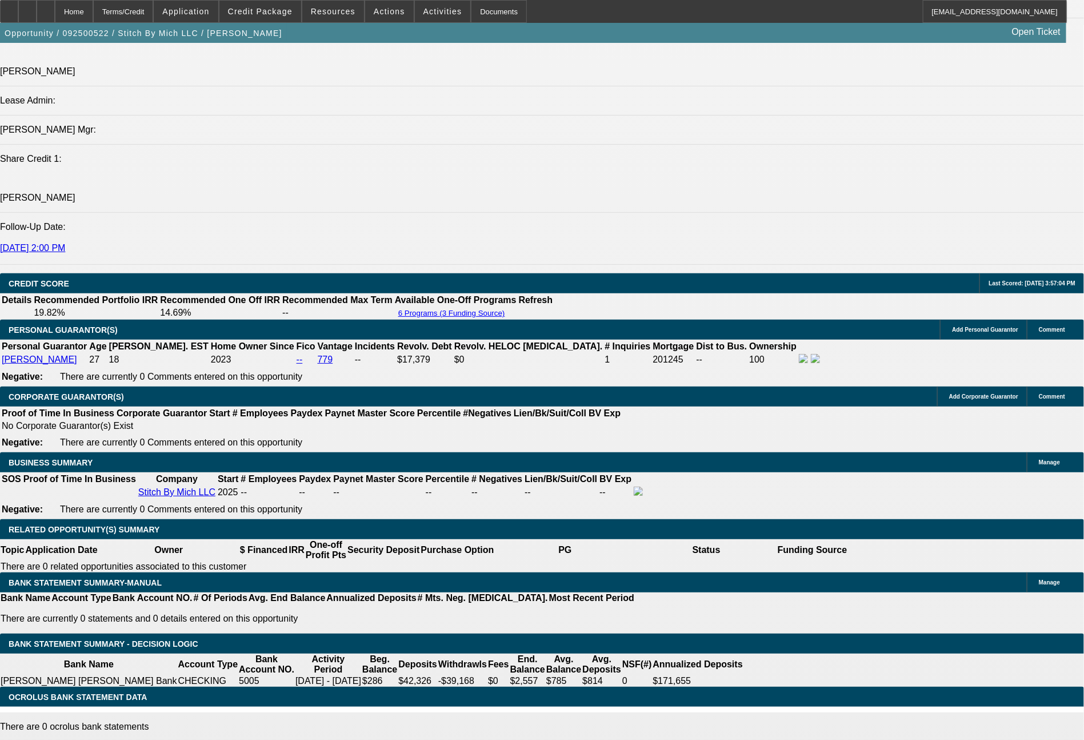
scroll to position [1455, 0]
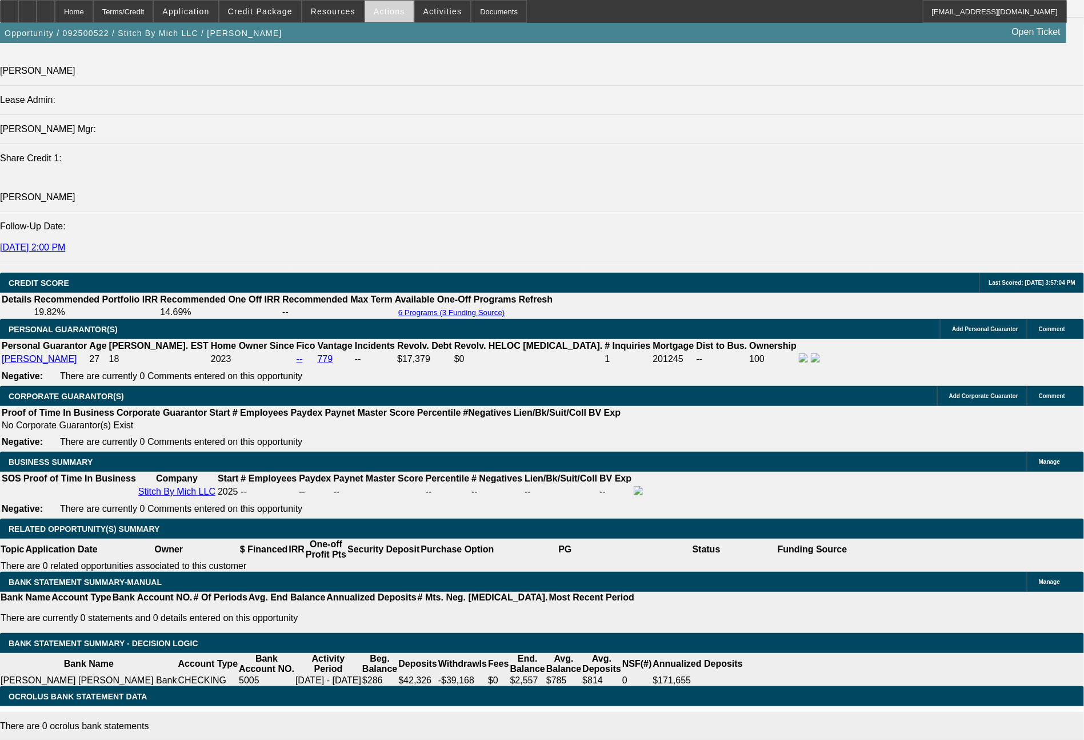
click at [385, 5] on span at bounding box center [389, 11] width 49 height 27
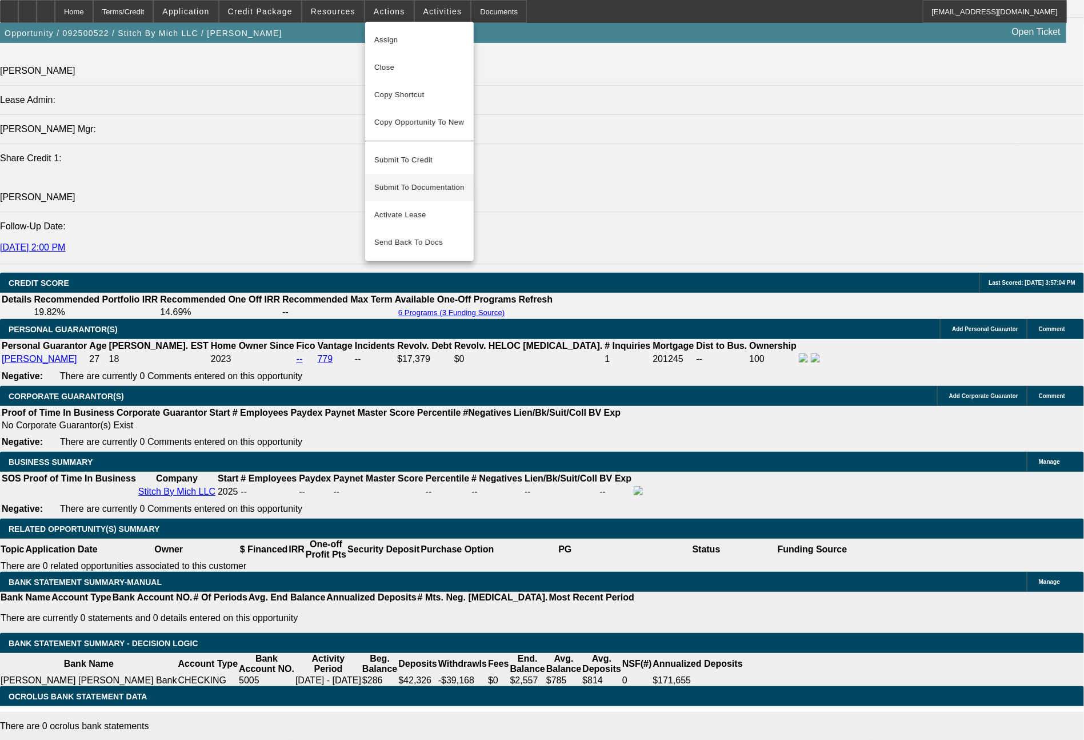
click at [412, 181] on span "Submit To Documentation" at bounding box center [419, 188] width 90 height 14
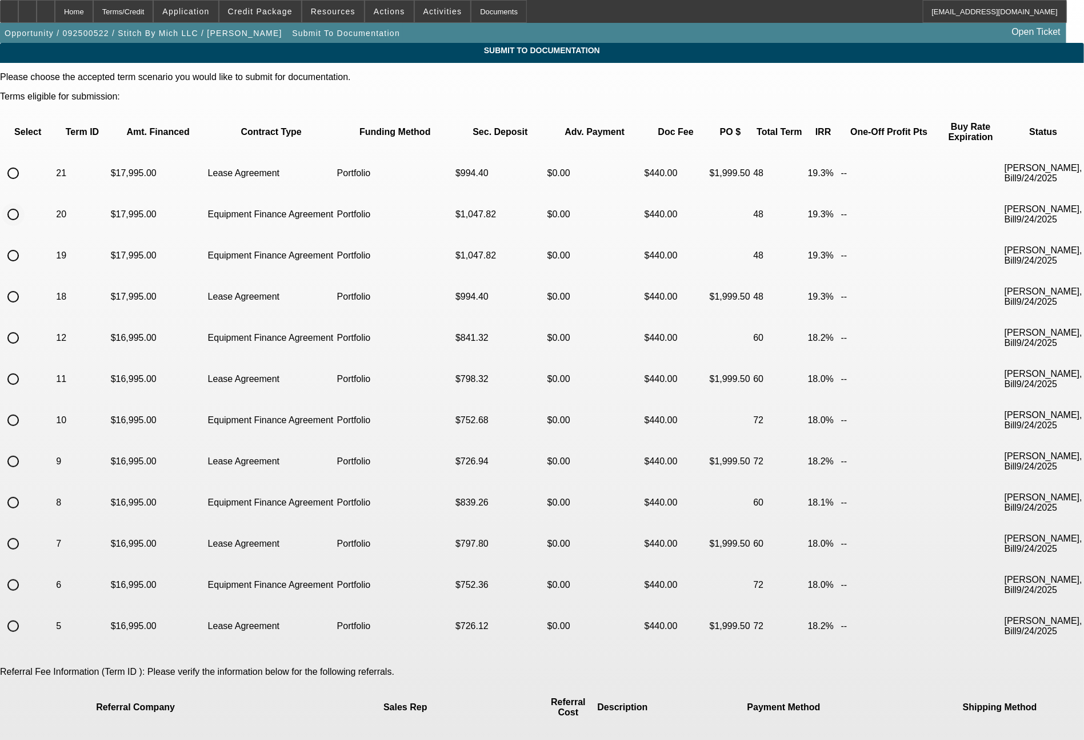
click at [25, 203] on input "radio" at bounding box center [13, 214] width 23 height 23
radio input "true"
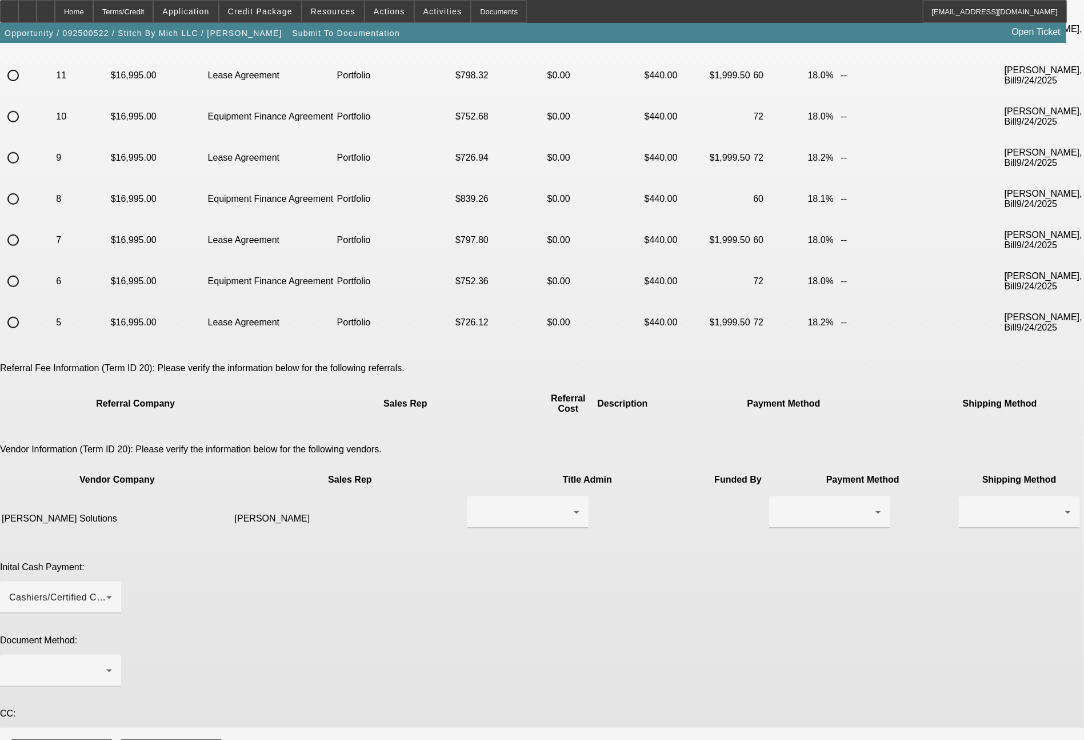
scroll to position [319, 0]
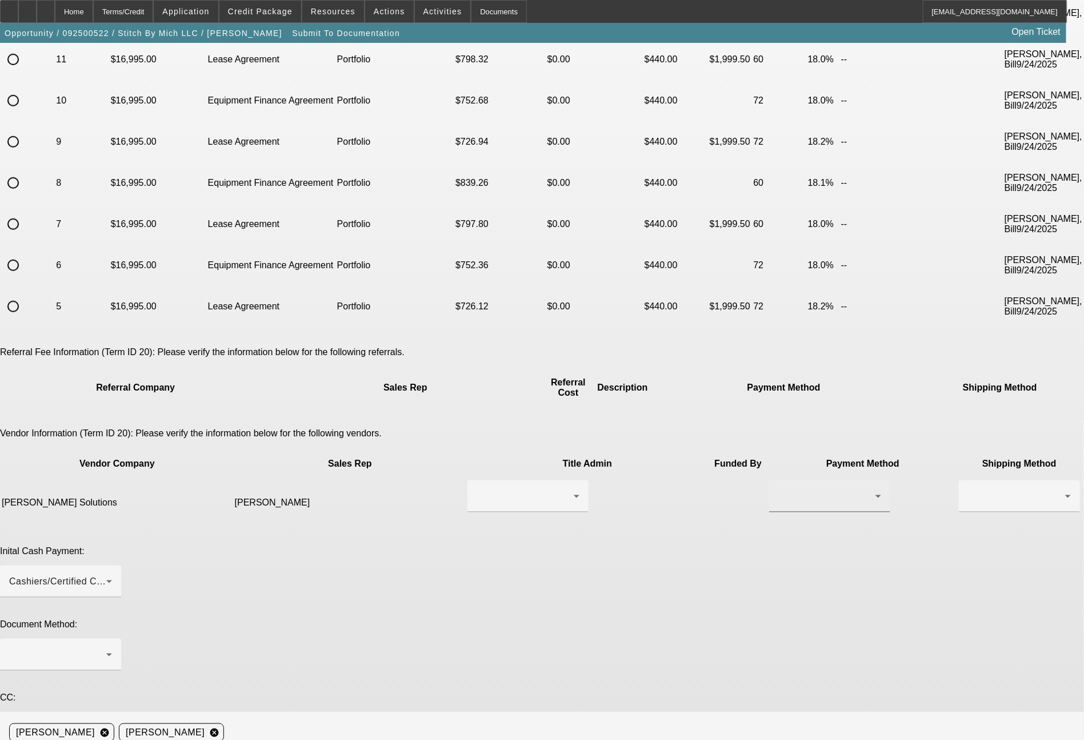
click at [778, 489] on div at bounding box center [826, 496] width 97 height 14
click at [626, 452] on span "ACH" at bounding box center [619, 454] width 20 height 14
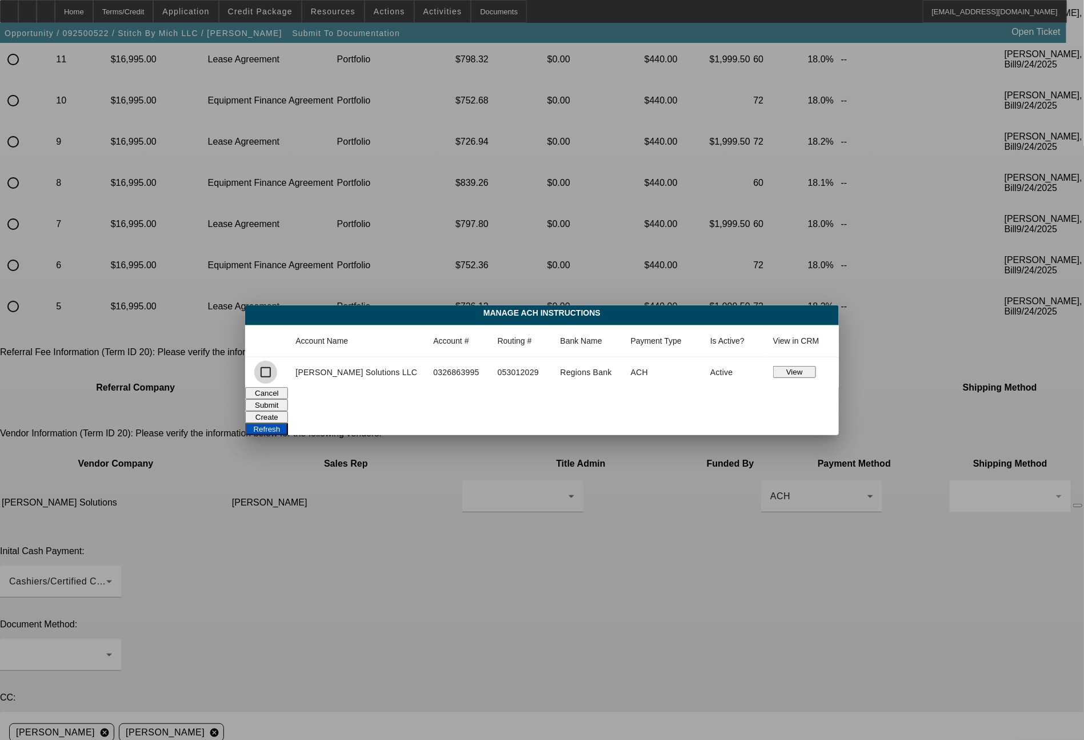
click at [277, 366] on input "checkbox" at bounding box center [265, 372] width 23 height 23
checkbox input "true"
click at [288, 399] on button "Submit" at bounding box center [266, 405] width 43 height 12
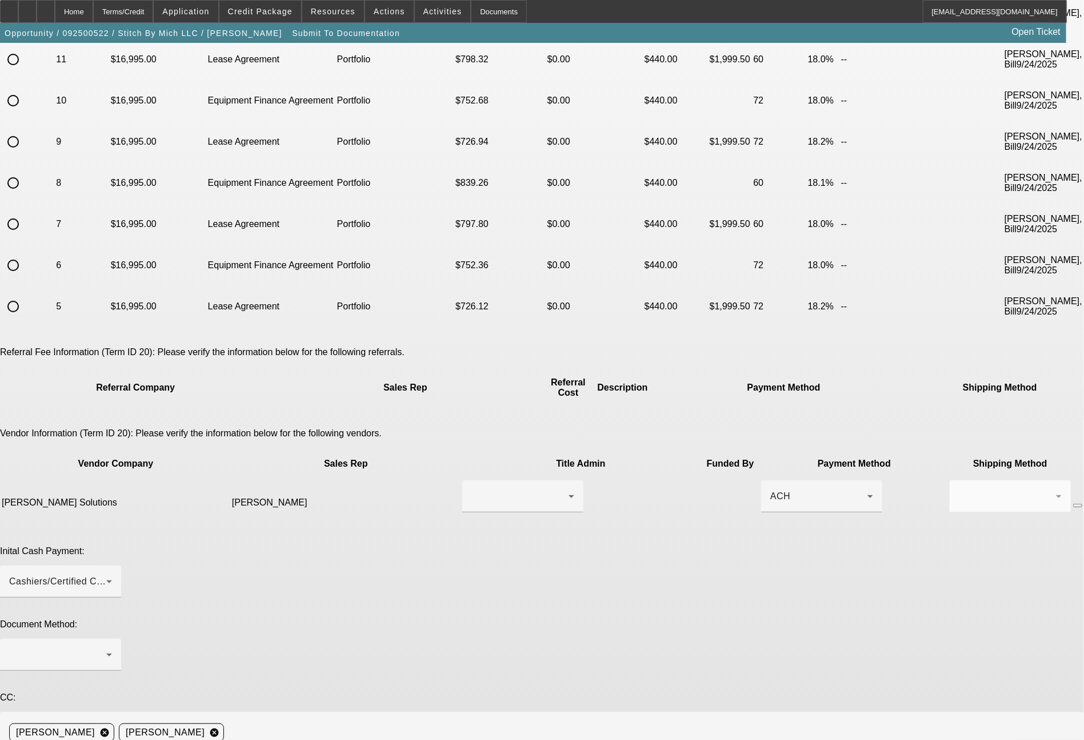
scroll to position [319, 0]
click at [112, 638] on div at bounding box center [60, 654] width 103 height 32
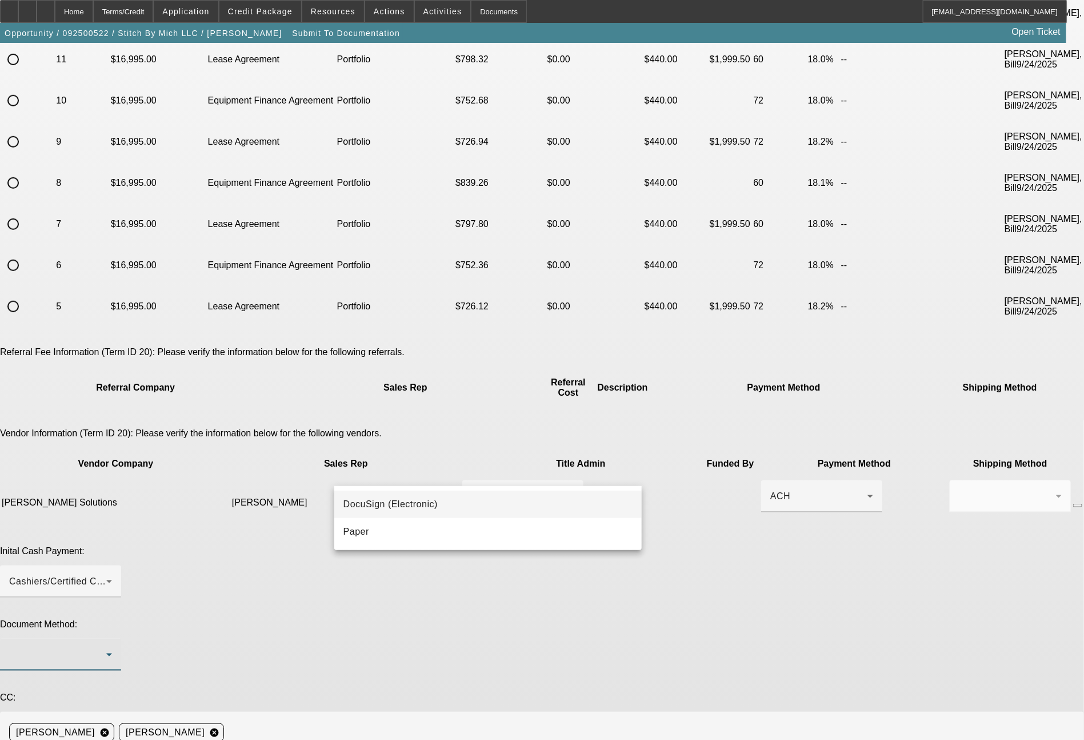
click at [402, 501] on span "DocuSign (Electronic)" at bounding box center [390, 504] width 94 height 14
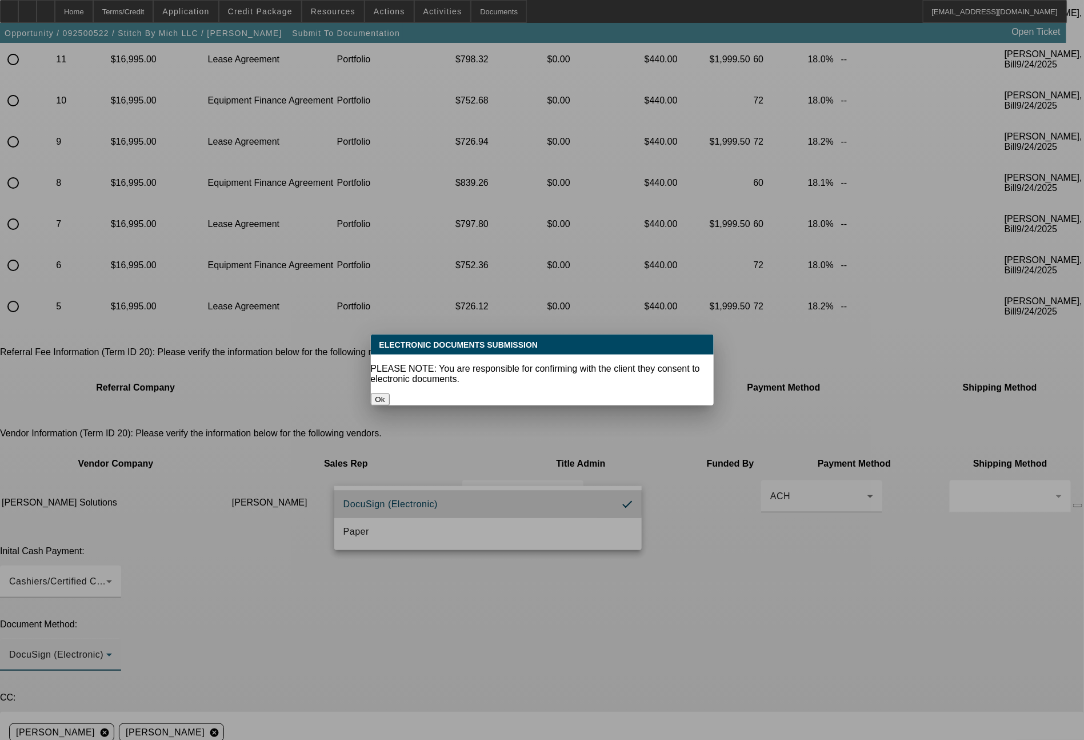
scroll to position [0, 0]
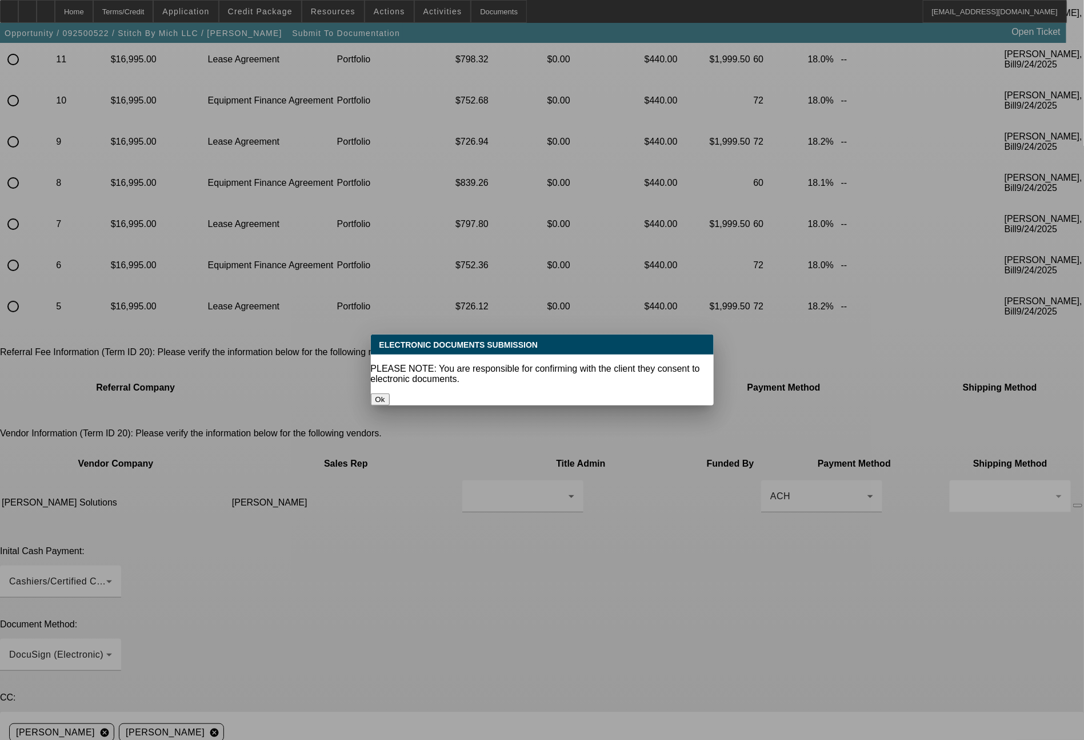
click at [390, 393] on button "Ok" at bounding box center [380, 399] width 19 height 12
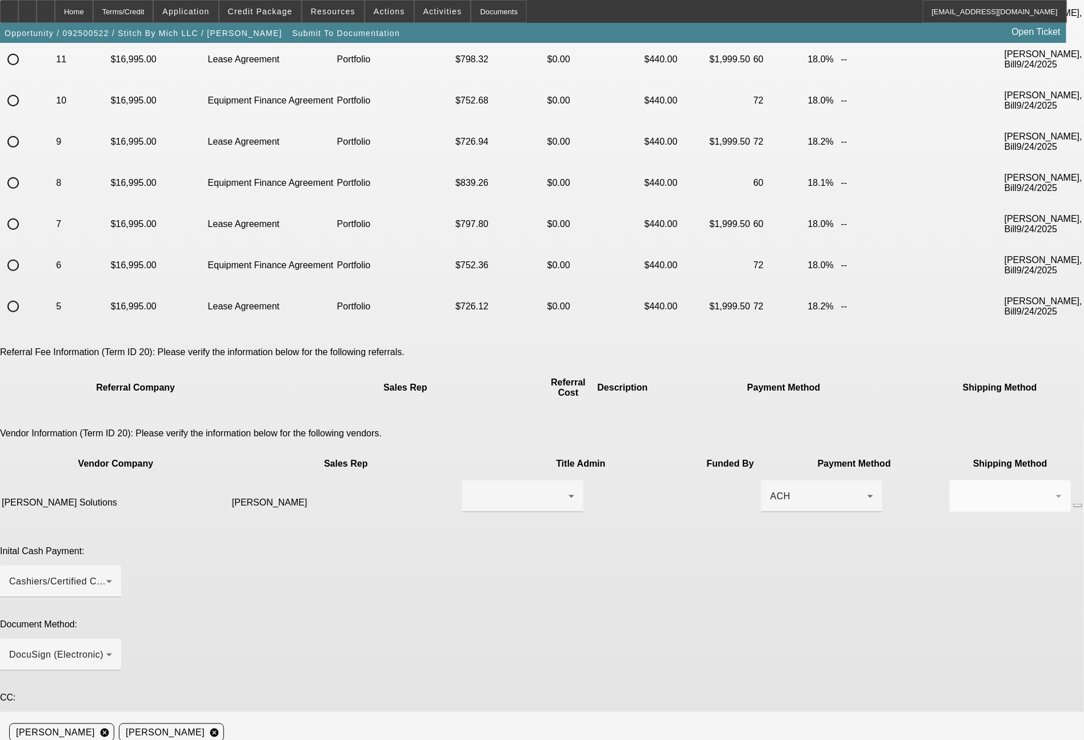
type textarea "Ready for docs. Very nice lady. You can do the doc call to Michelle at 248 915 …"
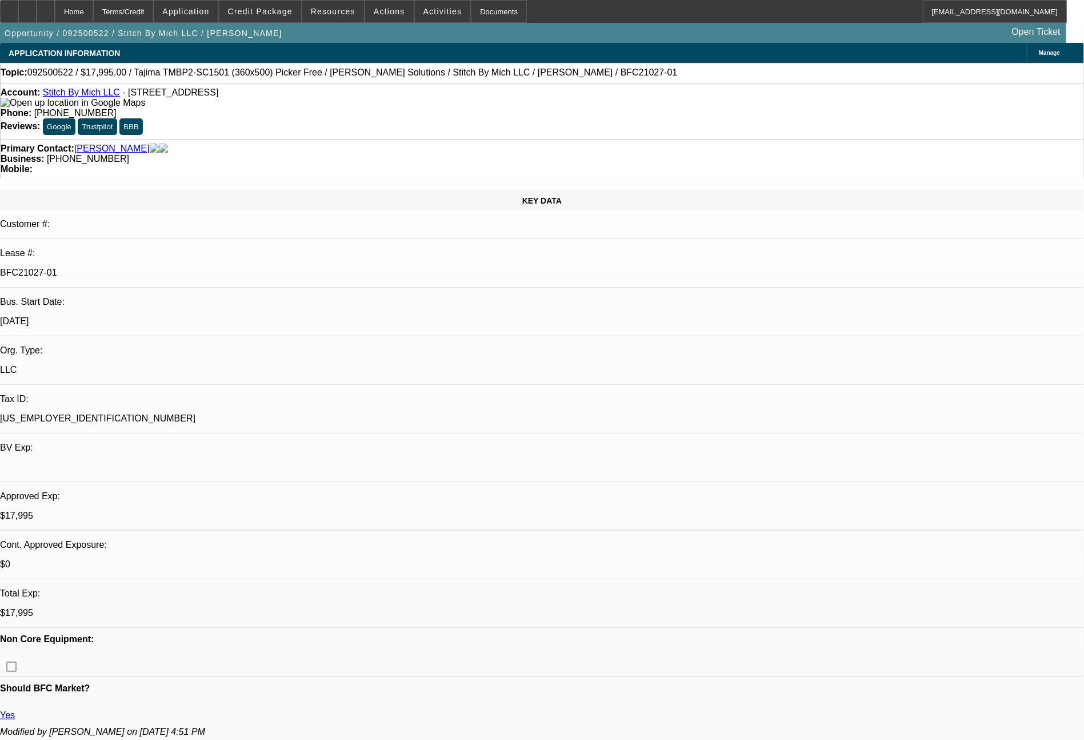
select select "0"
select select "2"
select select "0.1"
select select "4"
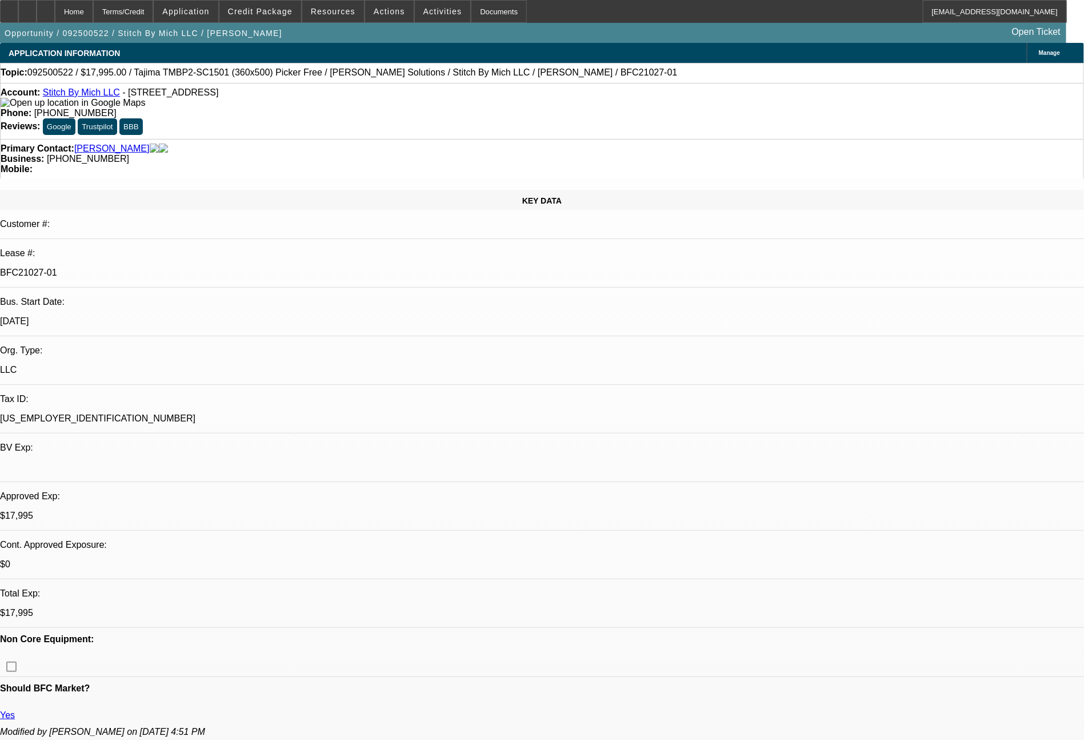
select select "0"
select select "2"
select select "0"
select select "6"
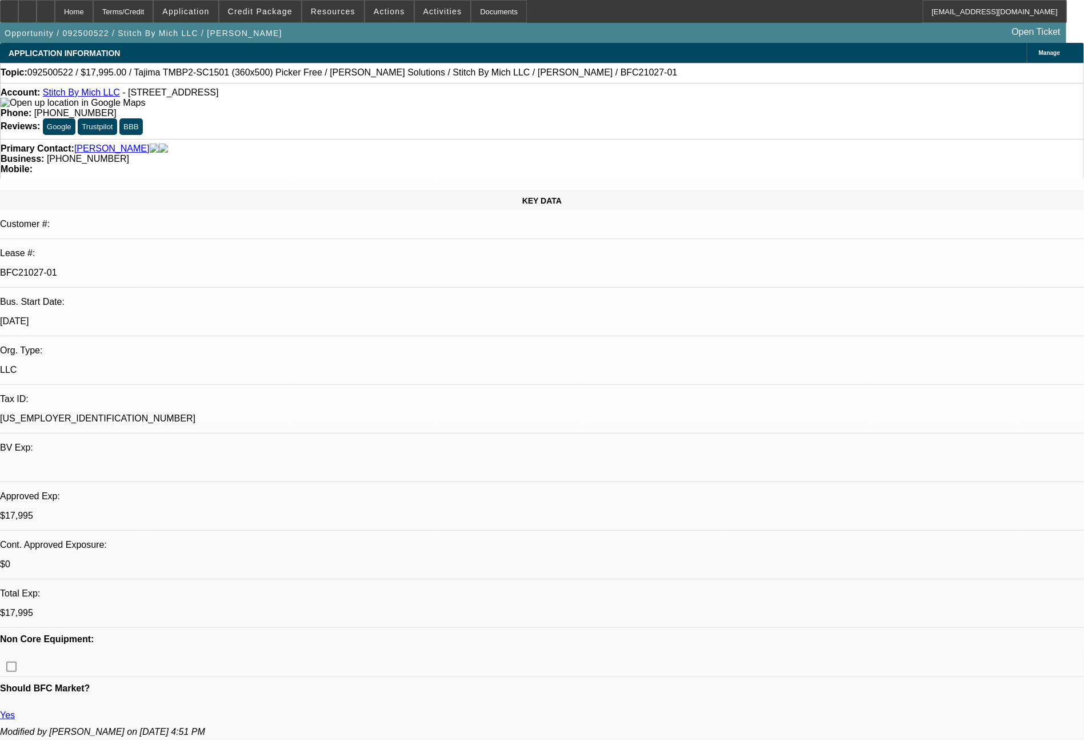
select select "0"
select select "2"
select select "0"
select select "6"
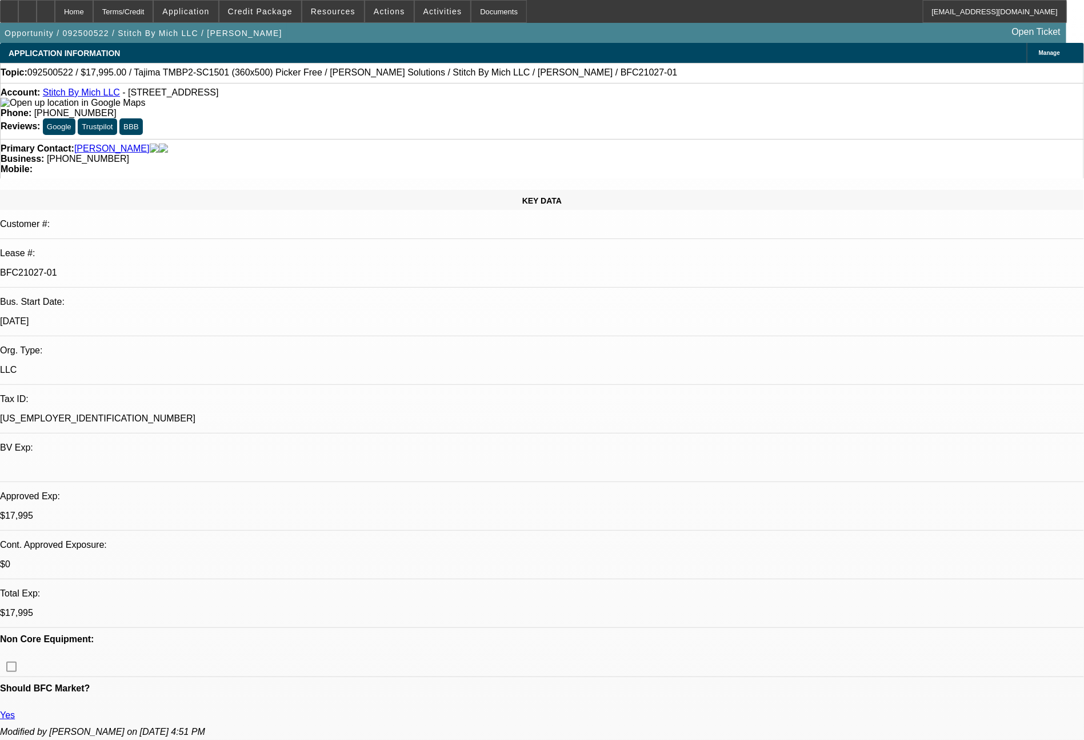
select select "0"
select select "2"
select select "0.1"
select select "4"
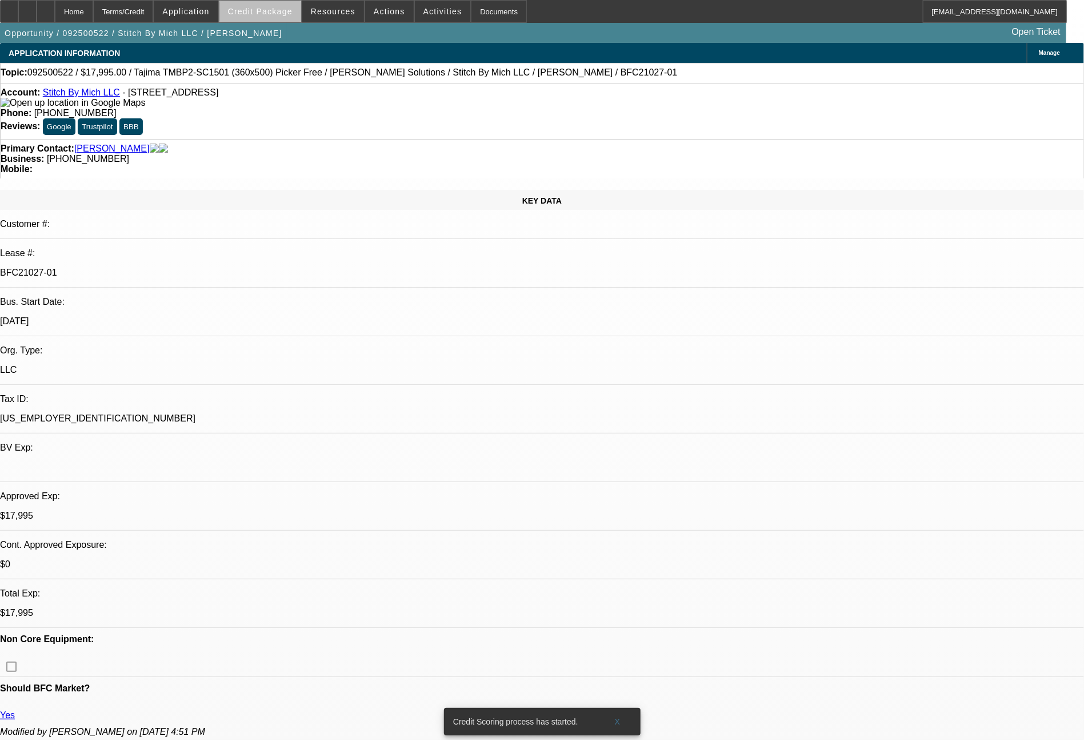
click at [291, 18] on span at bounding box center [260, 11] width 82 height 27
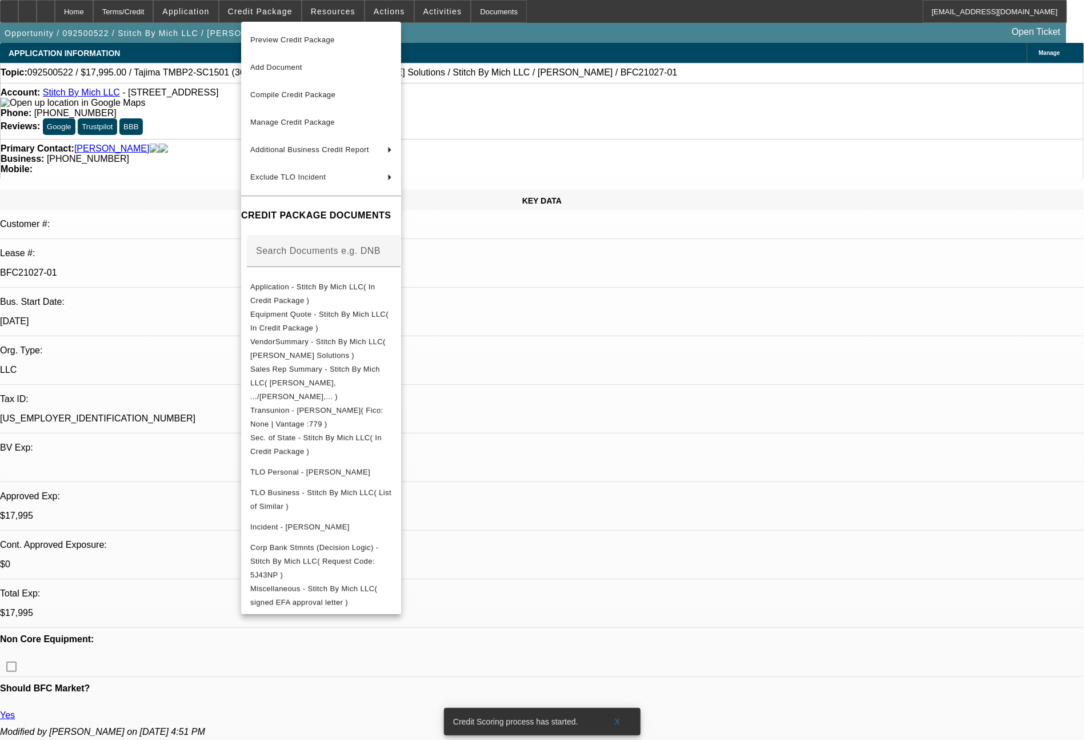
click at [860, 609] on div at bounding box center [542, 370] width 1084 height 740
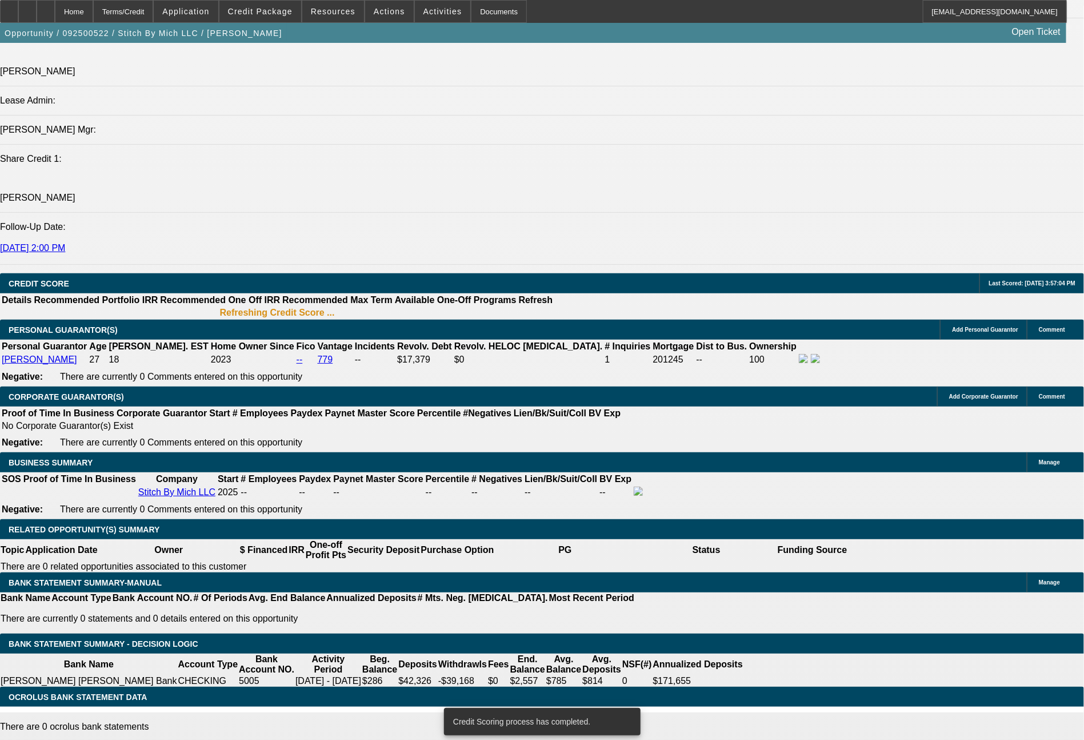
scroll to position [1469, 0]
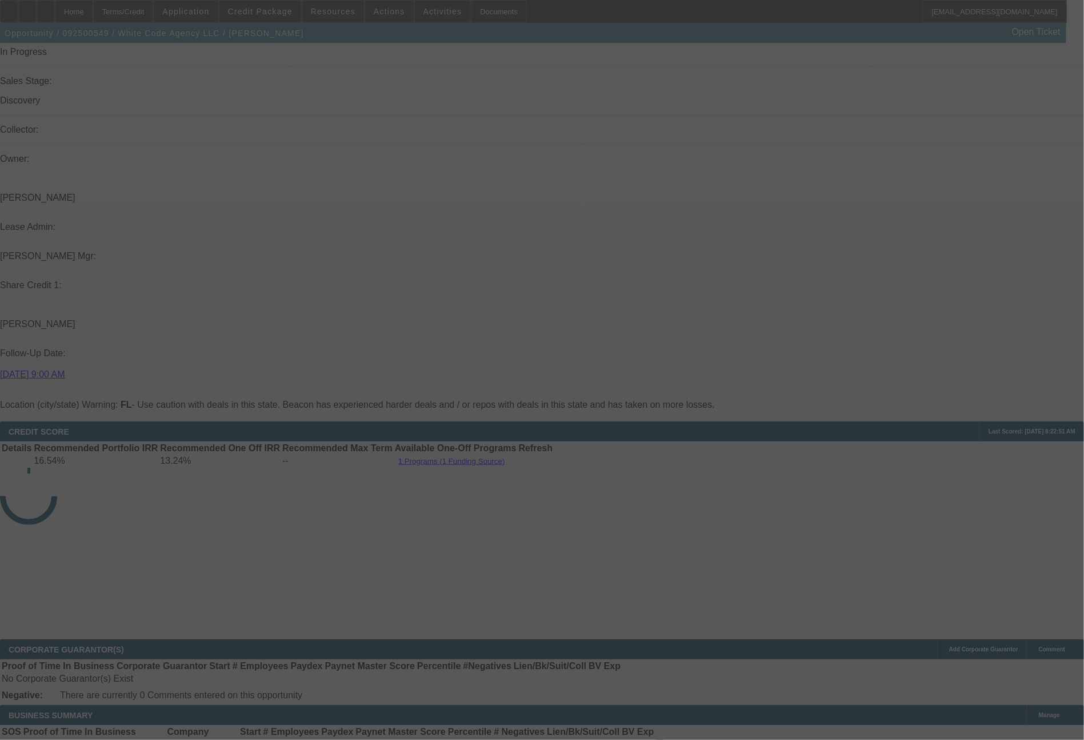
scroll to position [1331, 0]
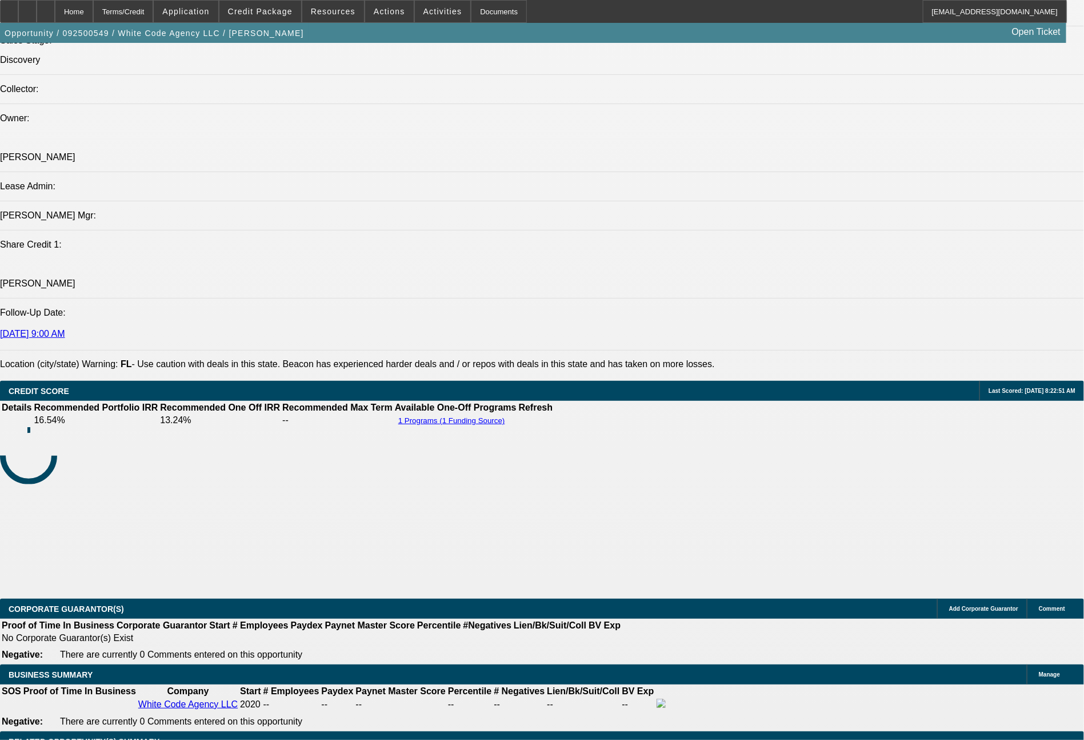
select select "0"
select select "2"
select select "0.1"
select select "4"
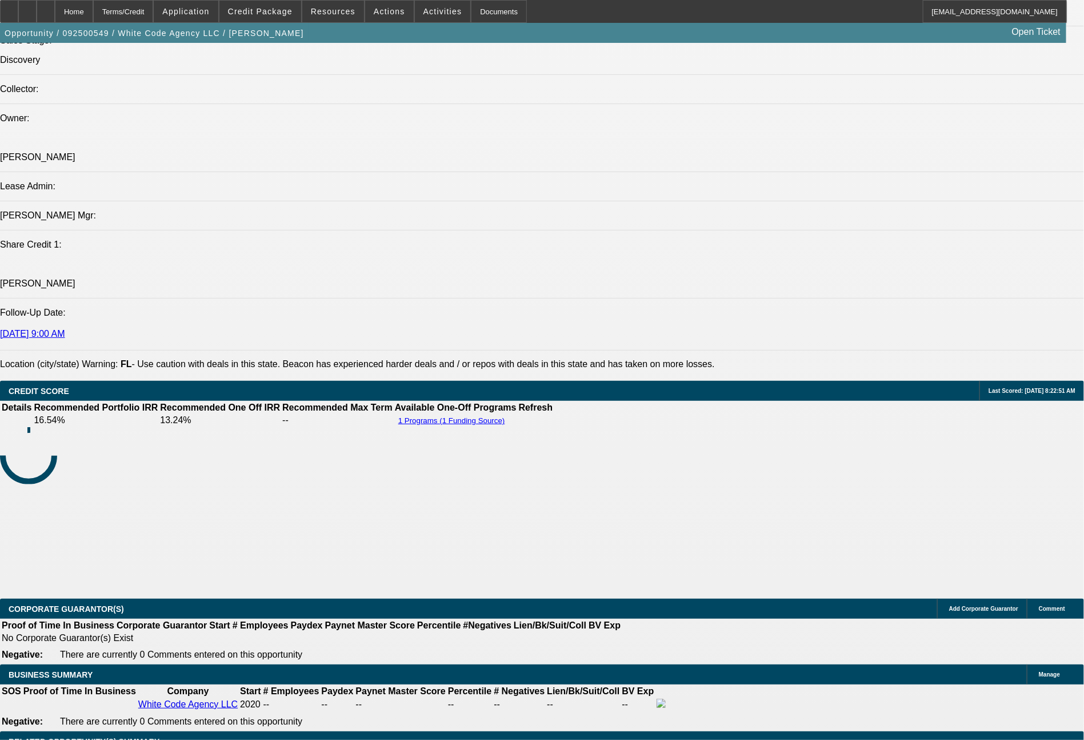
select select "0"
select select "2"
select select "0"
select select "6"
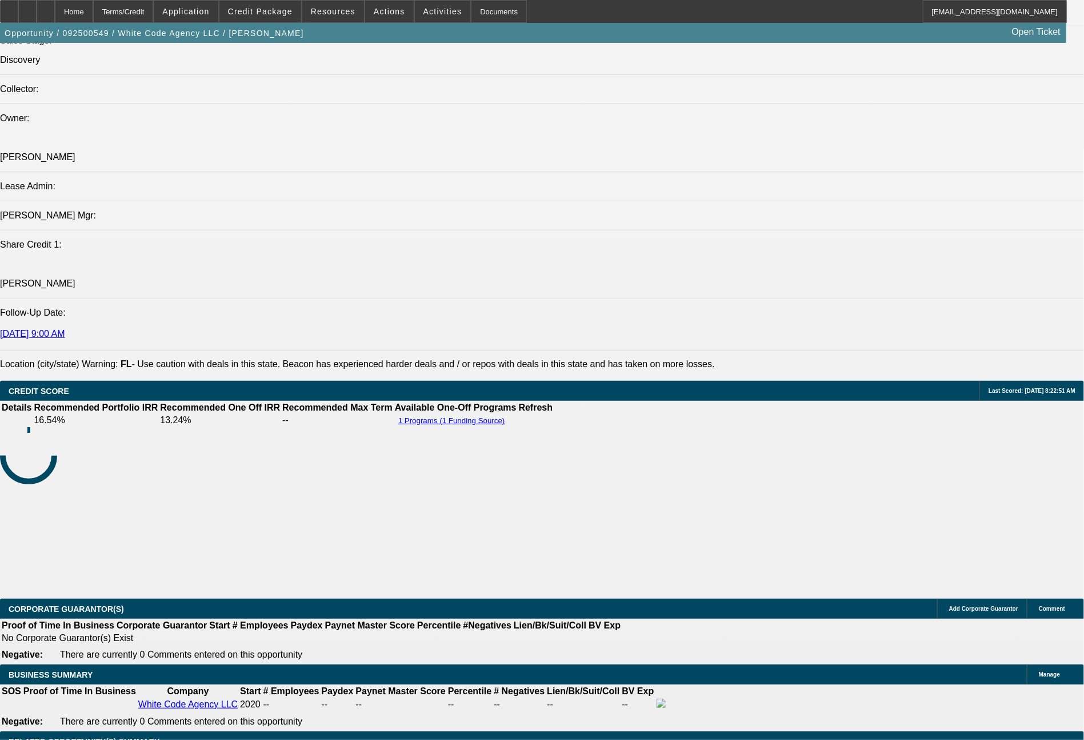
select select "0"
select select "2"
select select "0.1"
select select "4"
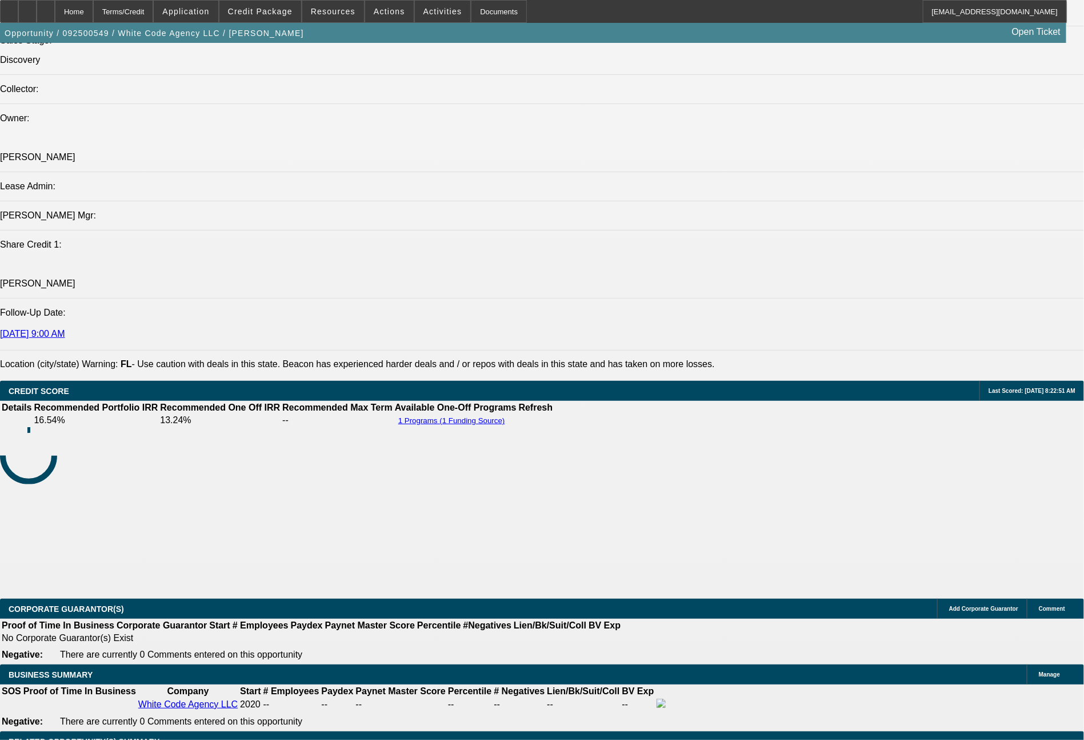
select select "0"
select select "2"
select select "0"
select select "6"
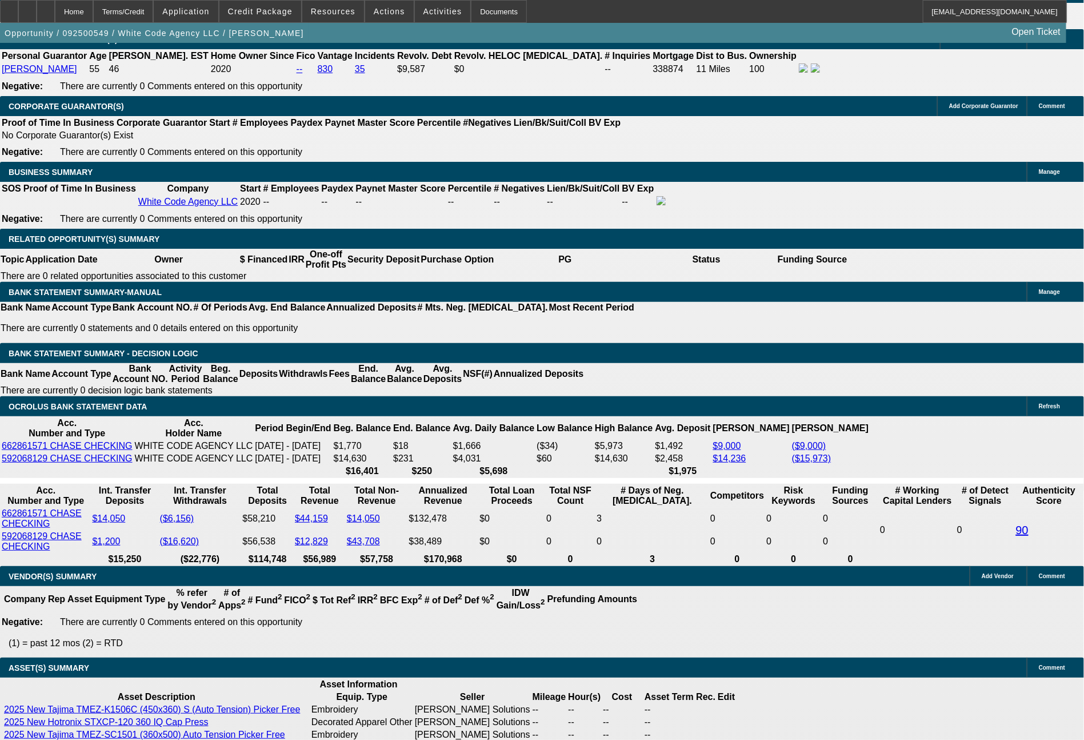
scroll to position [1763, 0]
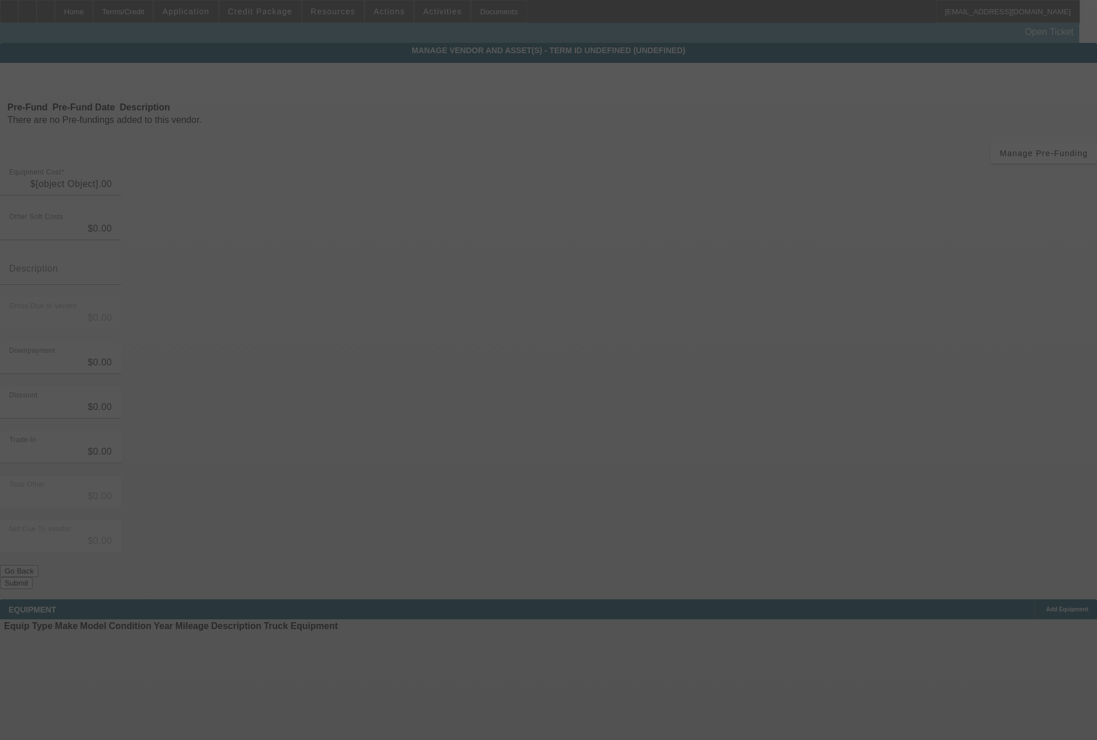
type input "$130,030.00"
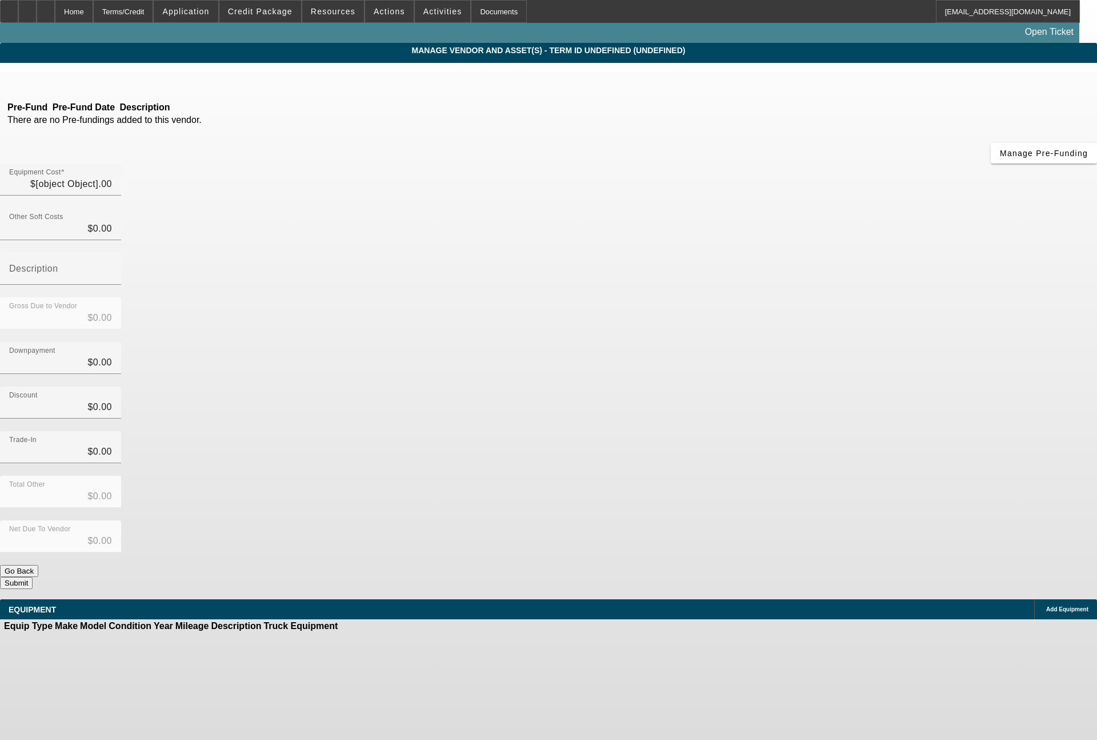
type input "$130,030.00"
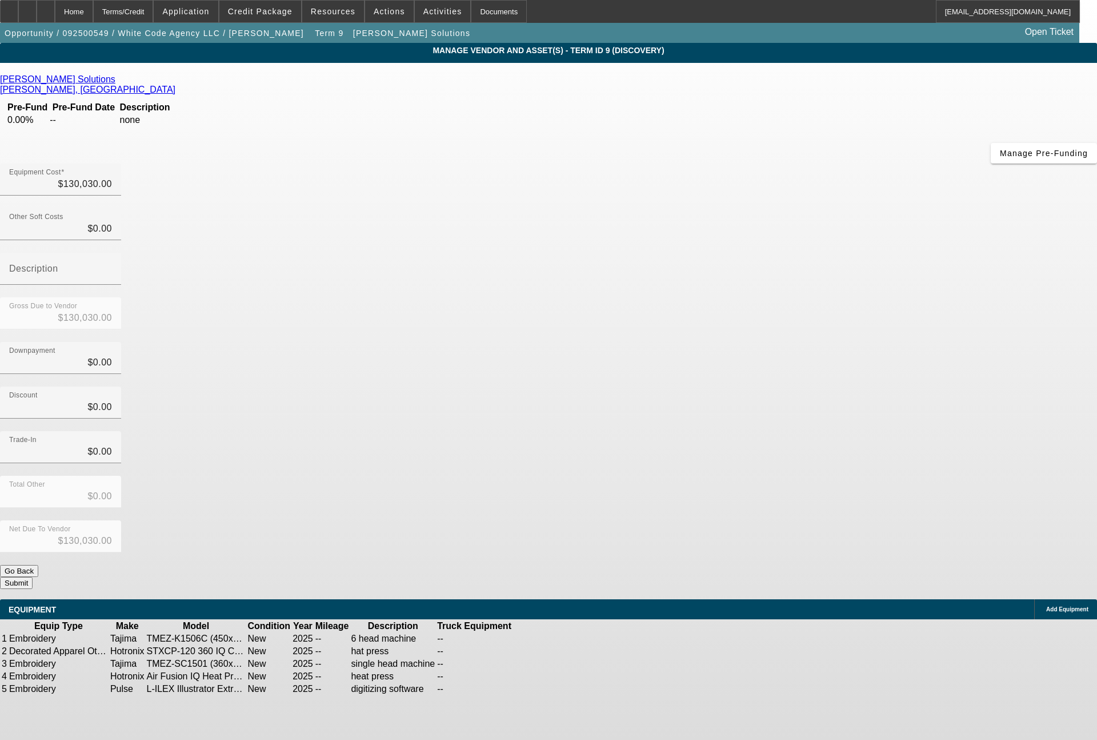
click at [571, 651] on icon at bounding box center [571, 651] width 0 height 0
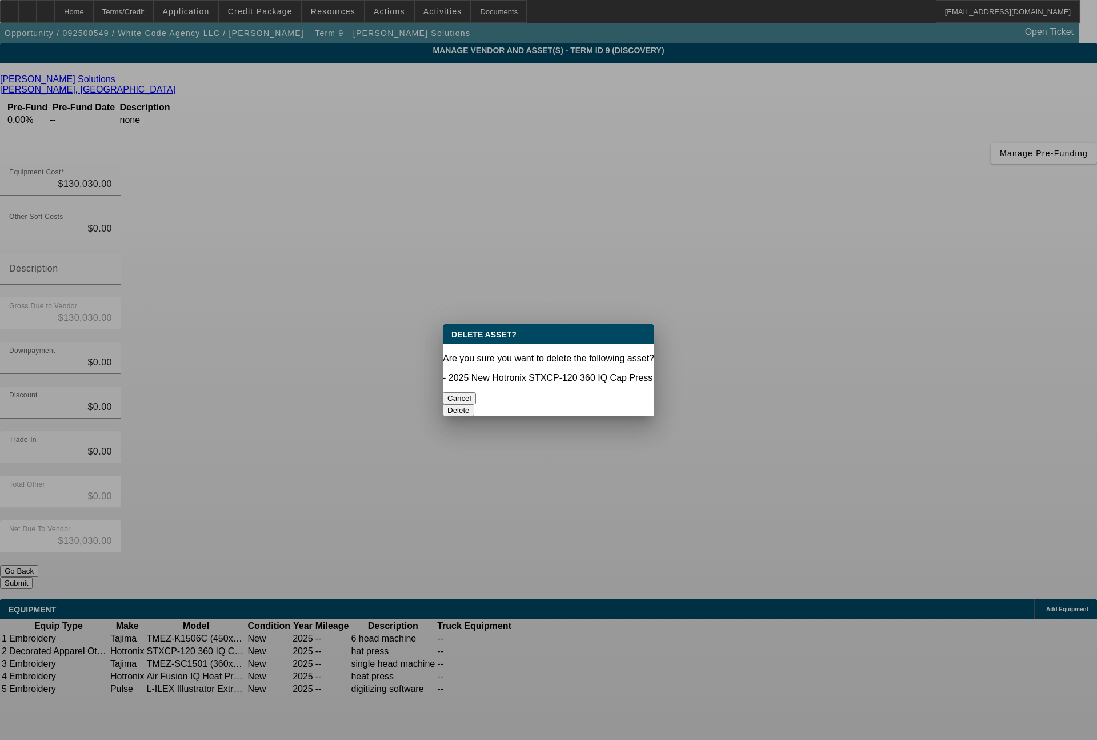
click at [474, 404] on button "Delete" at bounding box center [458, 410] width 31 height 12
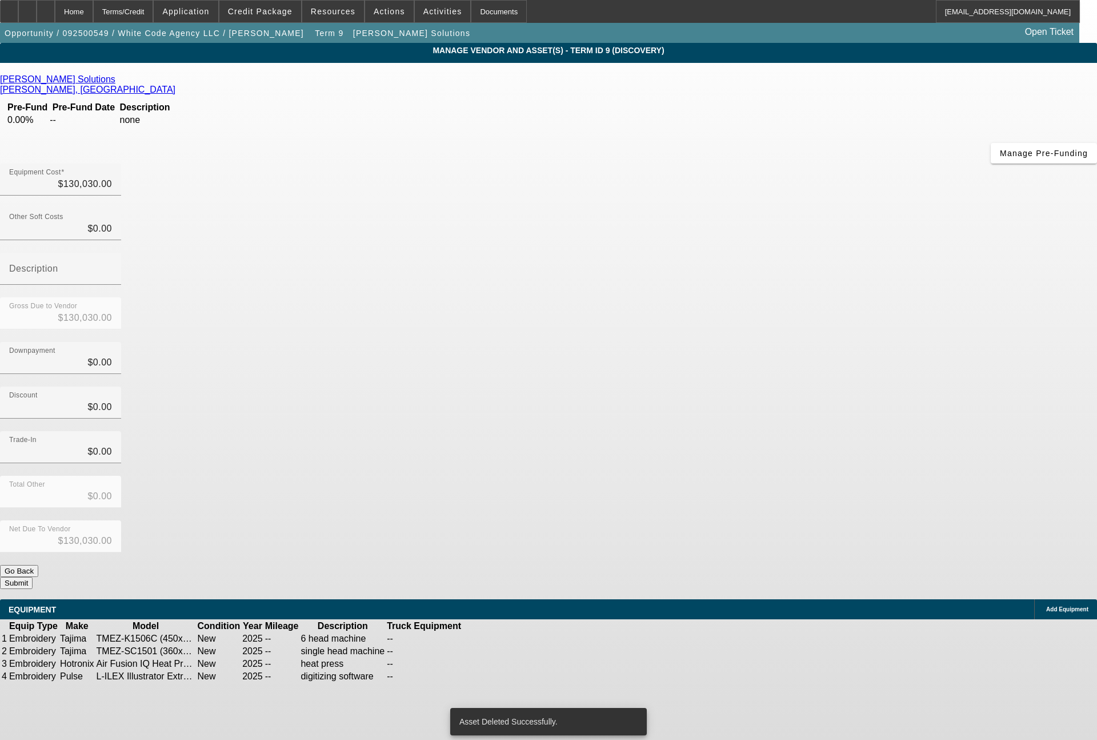
click at [521, 676] on icon at bounding box center [521, 676] width 0 height 0
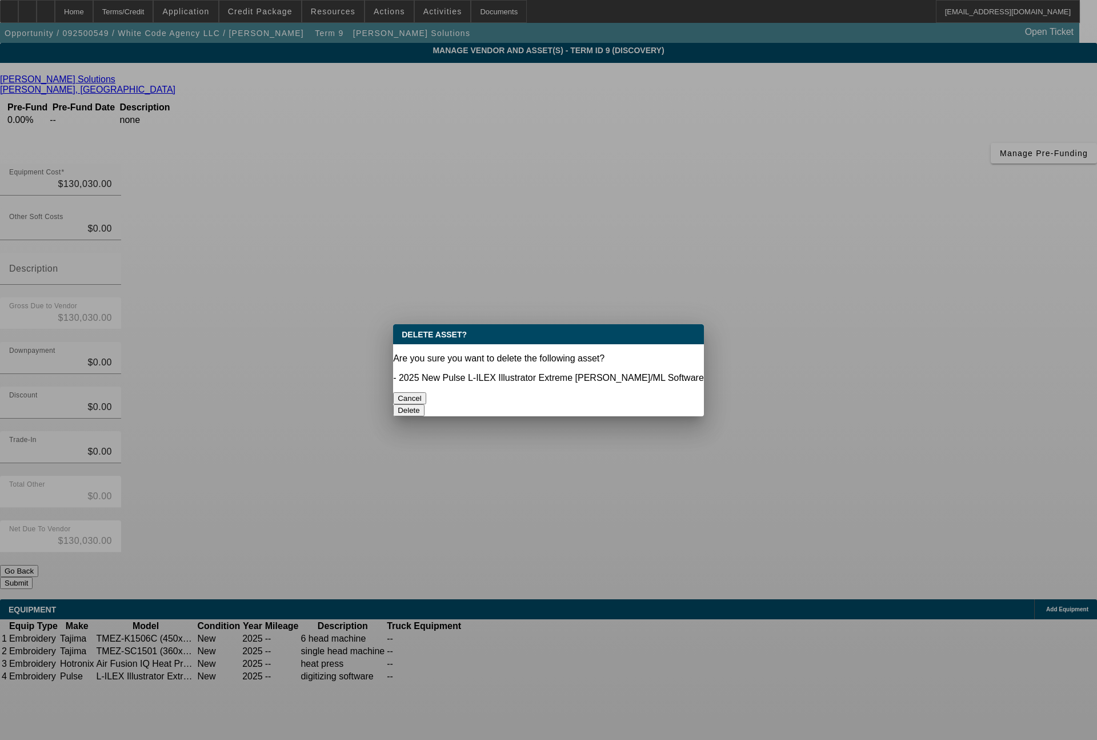
click at [425, 404] on button "Delete" at bounding box center [408, 410] width 31 height 12
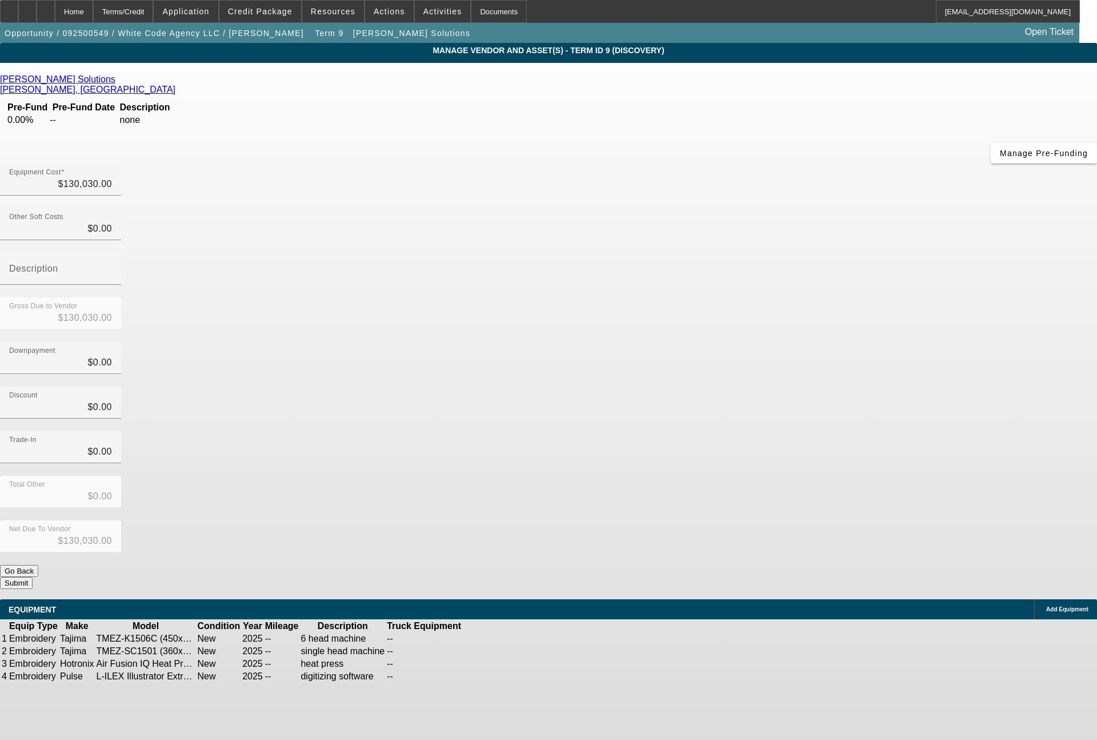
click at [521, 676] on icon at bounding box center [521, 676] width 0 height 0
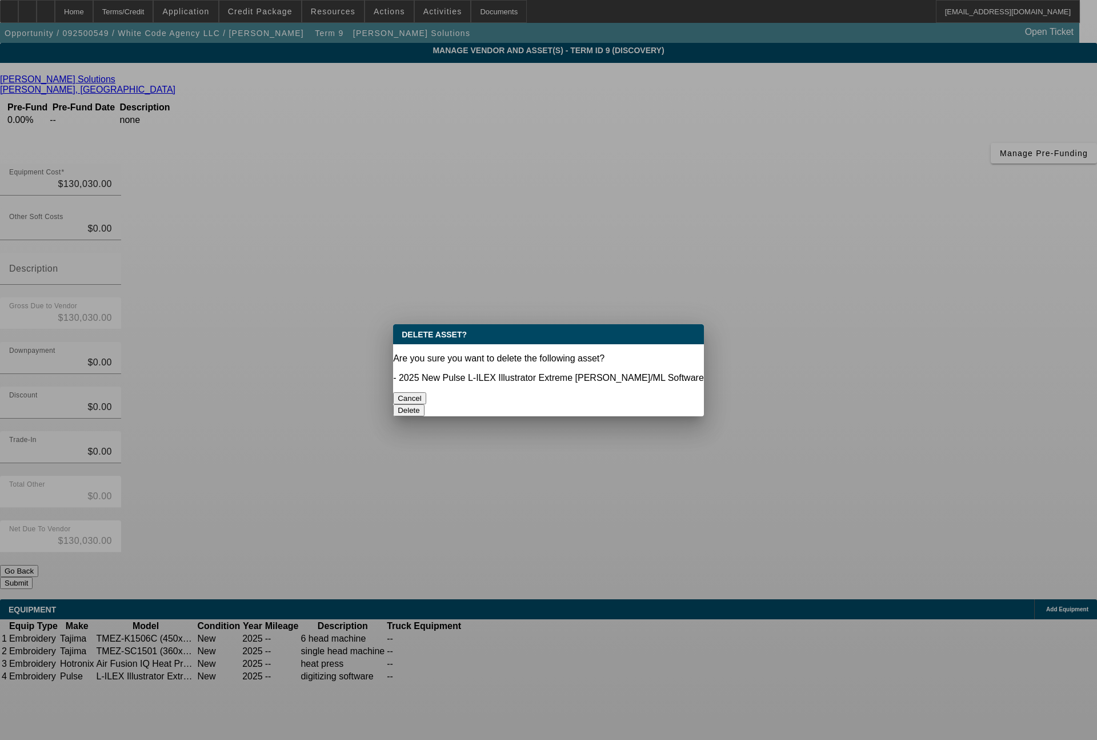
click at [425, 404] on button "Delete" at bounding box center [408, 410] width 31 height 12
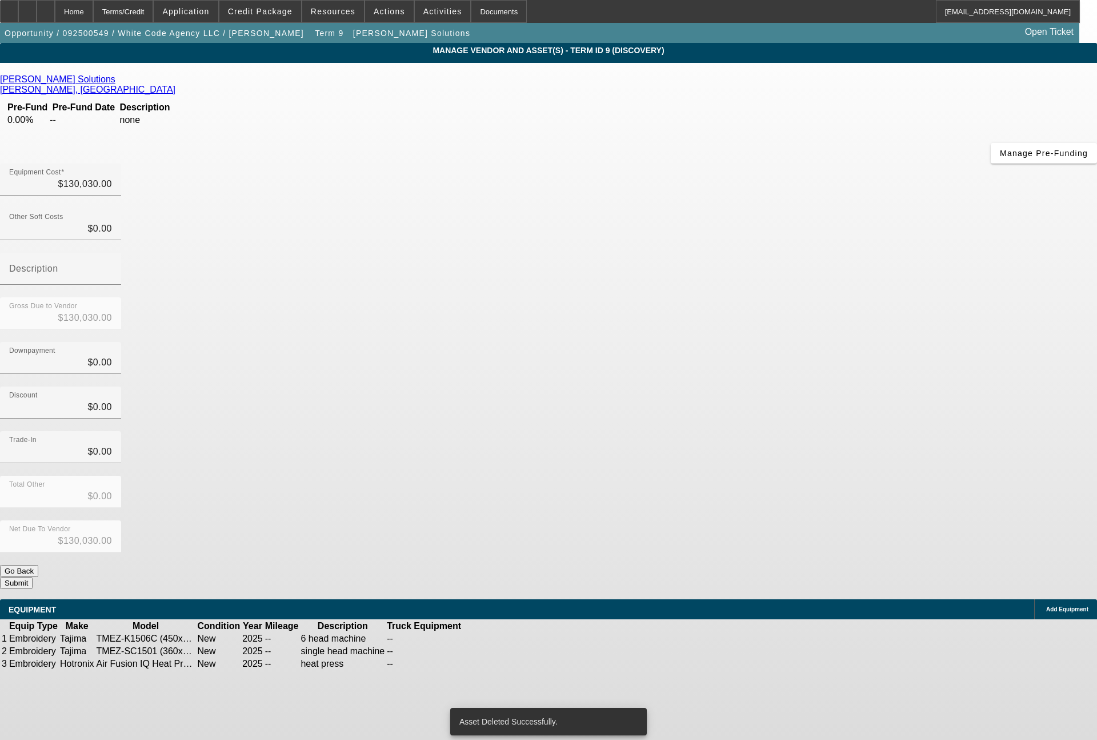
click at [521, 664] on icon at bounding box center [521, 664] width 0 height 0
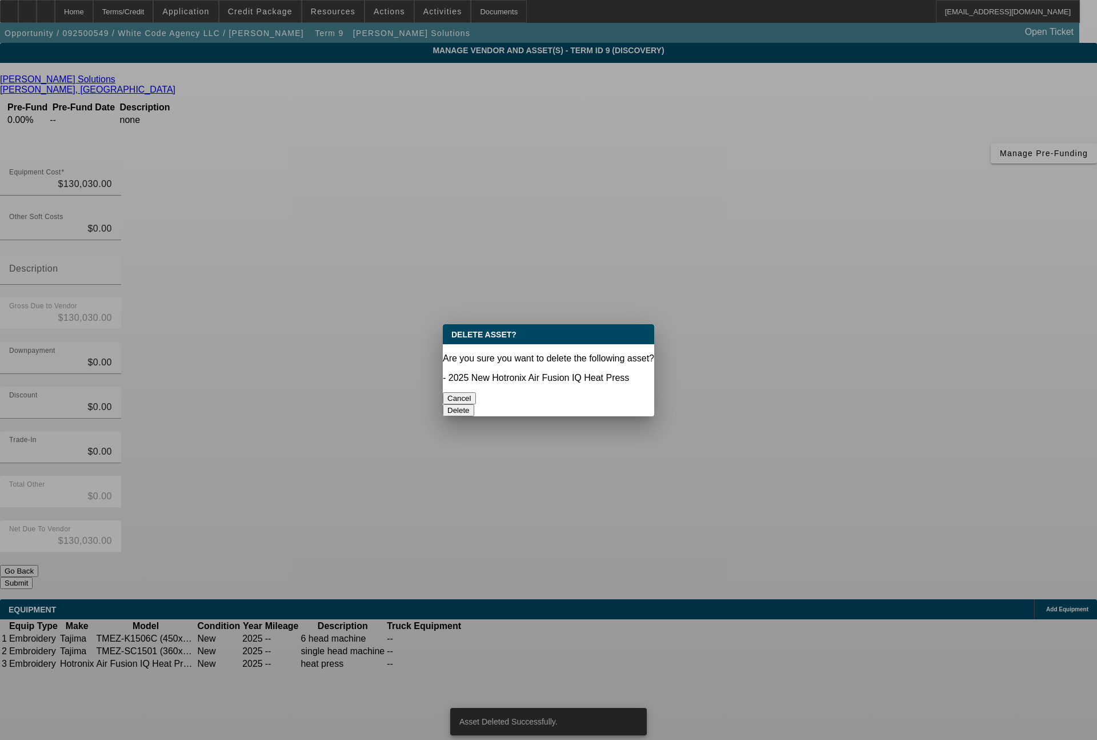
click at [474, 404] on button "Delete" at bounding box center [458, 410] width 31 height 12
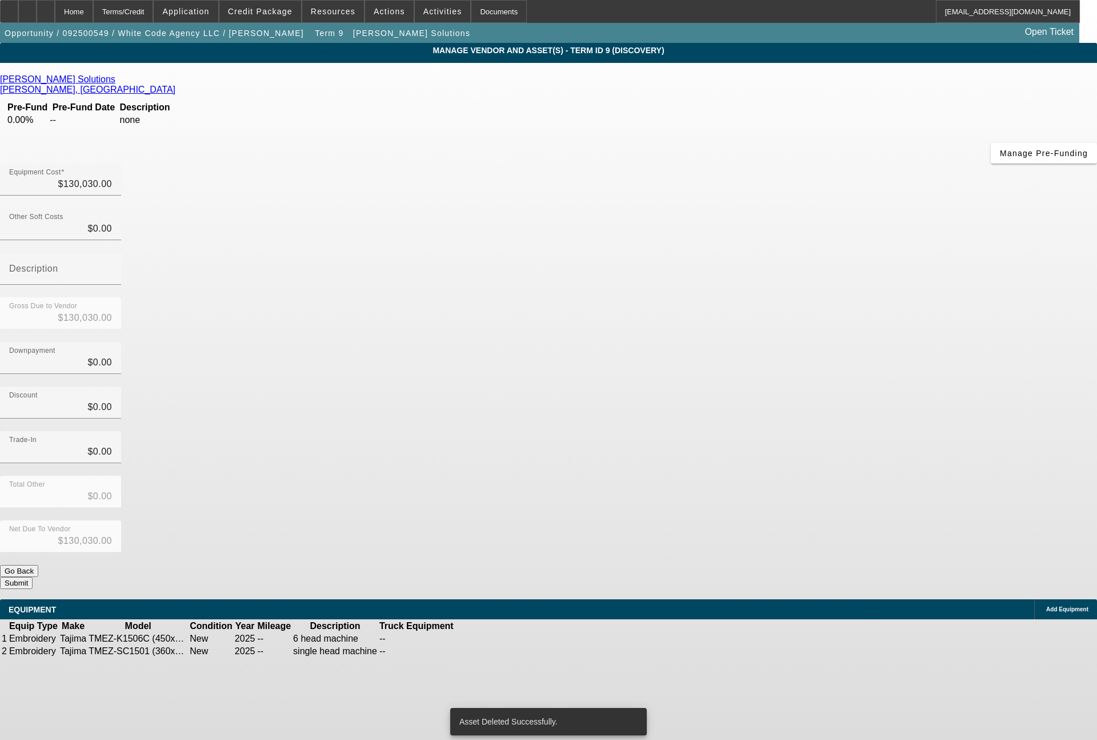
click at [513, 651] on icon at bounding box center [513, 651] width 0 height 0
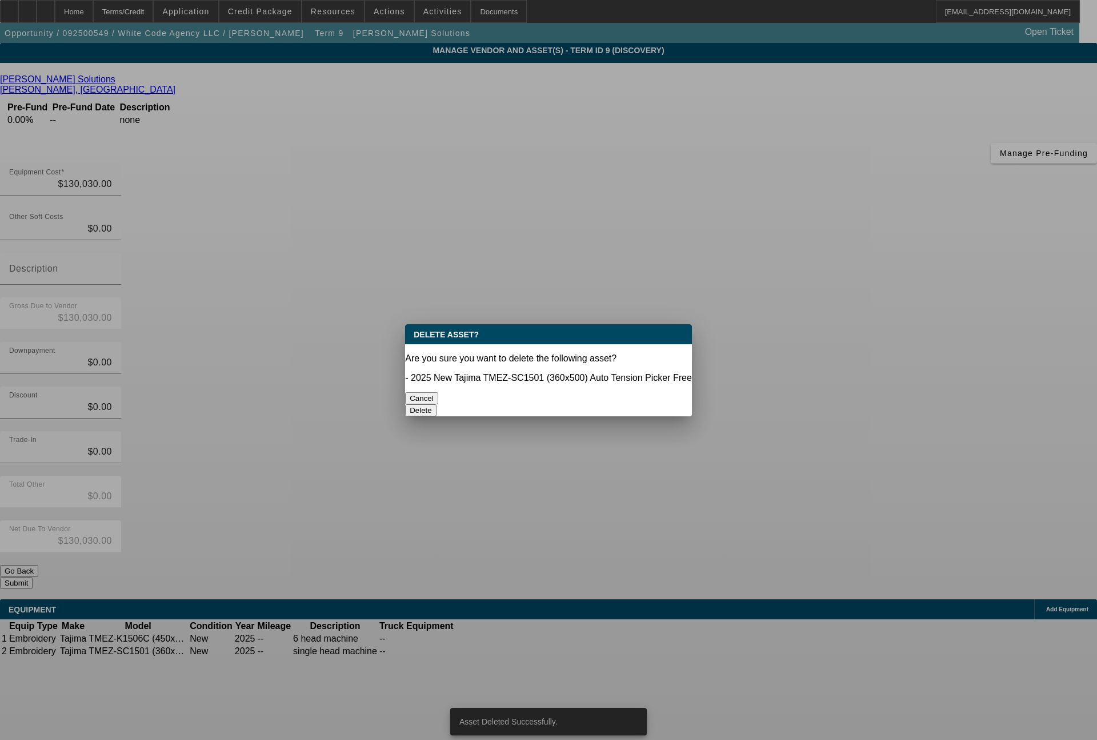
click at [437, 404] on button "Delete" at bounding box center [420, 410] width 31 height 12
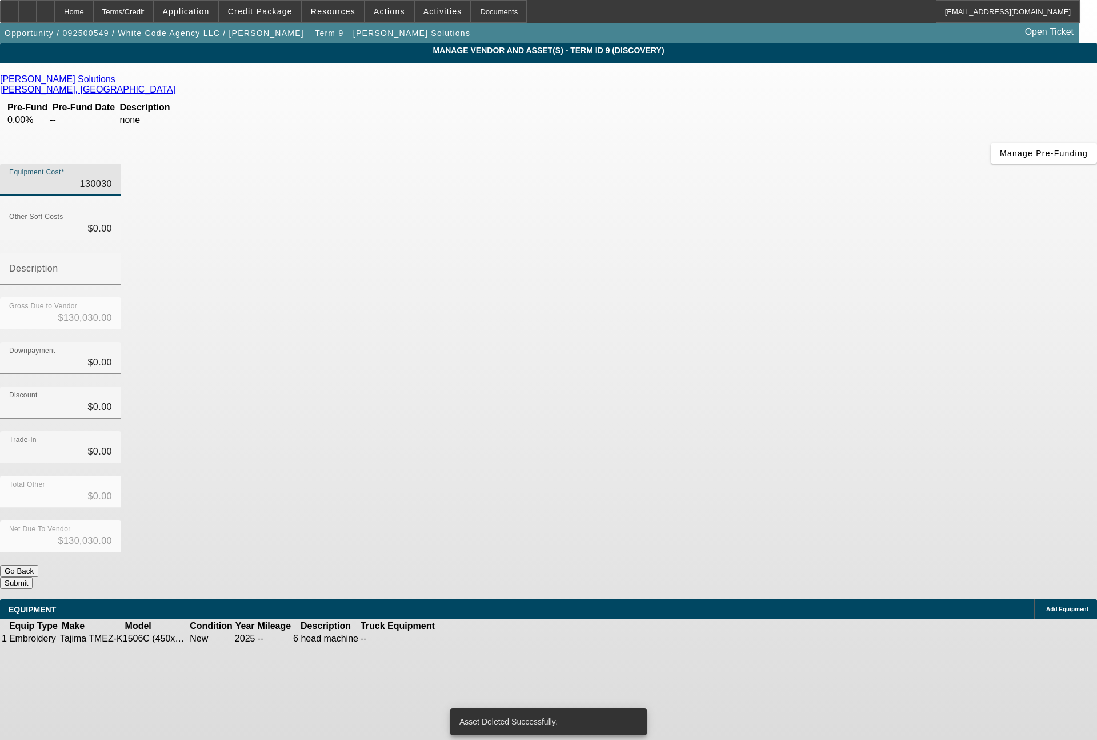
drag, startPoint x: 652, startPoint y: 98, endPoint x: 768, endPoint y: 109, distance: 116.5
click at [768, 163] on div "Equipment Cost 130030" at bounding box center [548, 185] width 1097 height 45
type input "9"
type input "$9.00"
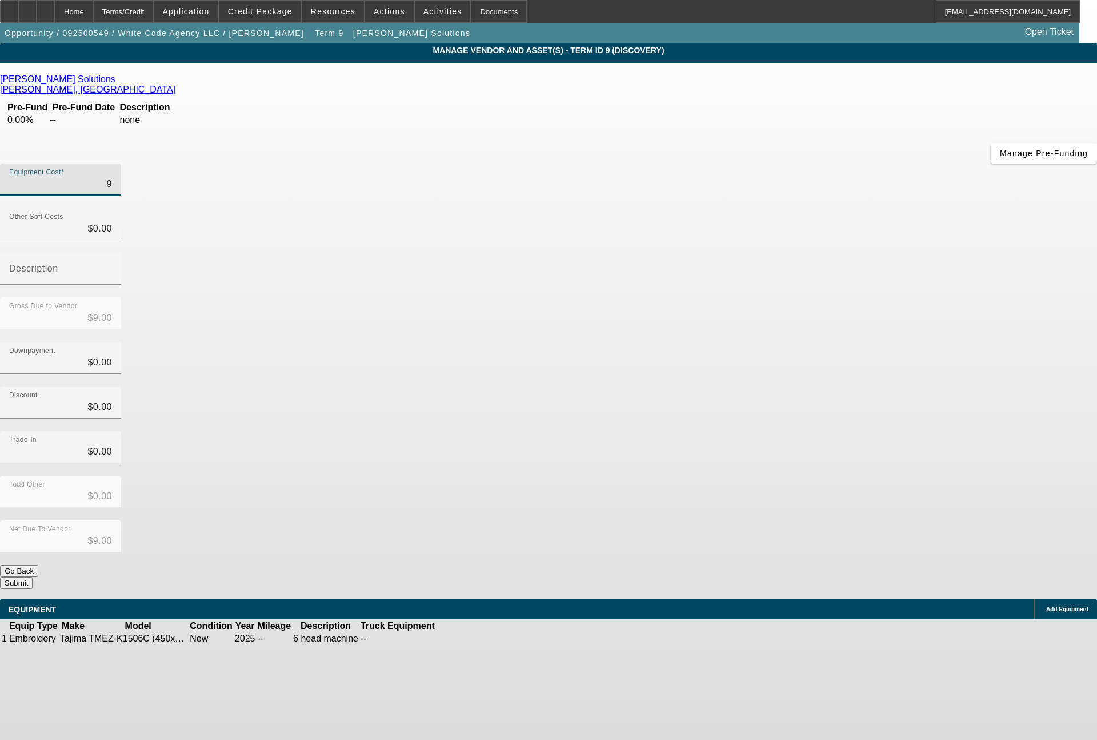
type input "91"
type input "$91.00"
type input "911"
type input "$911.00"
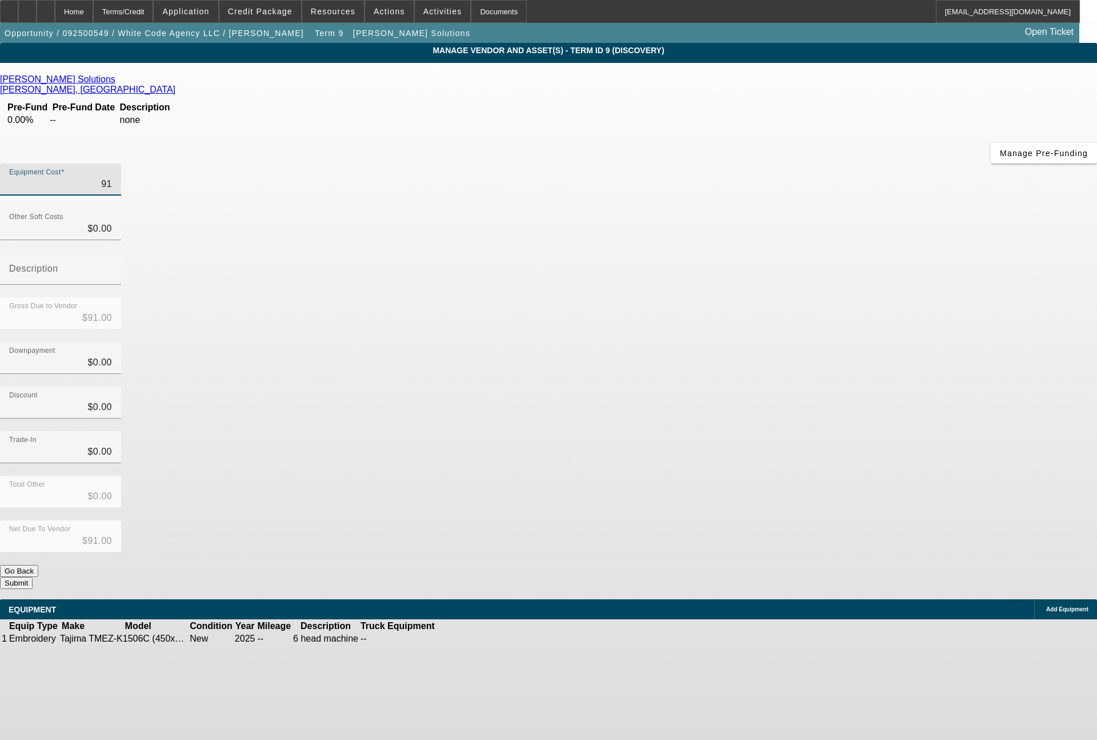
type input "$911.00"
type input "9119"
type input "$9,119.00"
type input "91190"
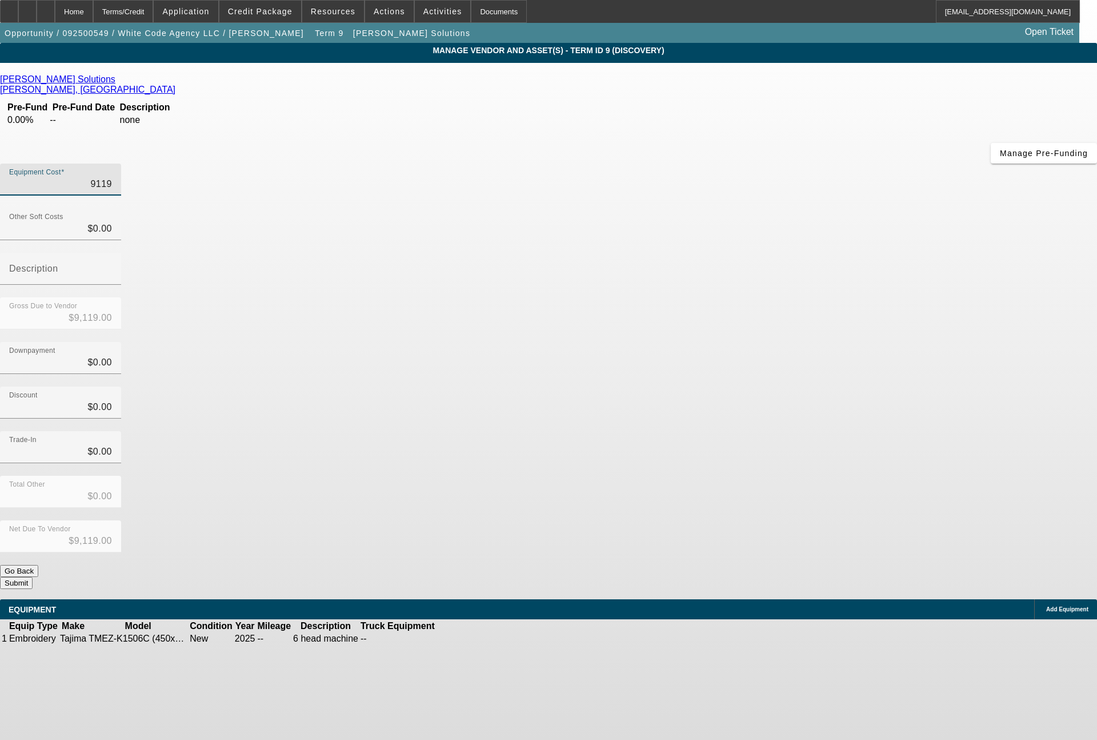
type input "$91,190.00"
click at [33, 577] on button "Submit" at bounding box center [16, 583] width 33 height 12
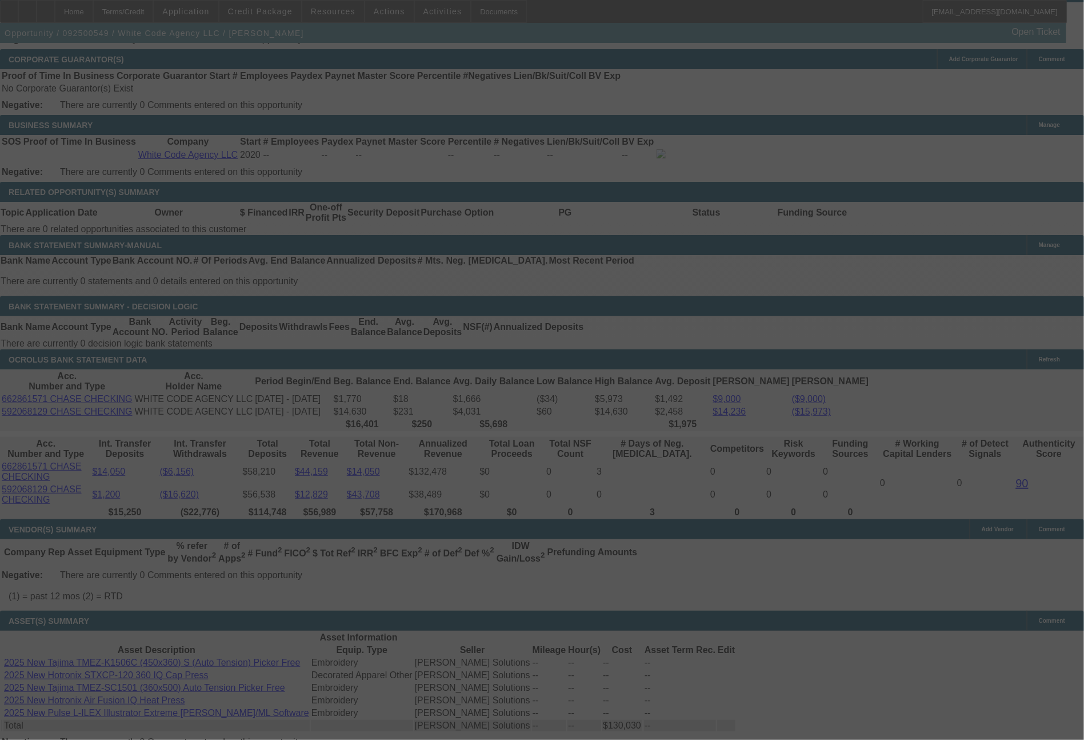
scroll to position [1811, 0]
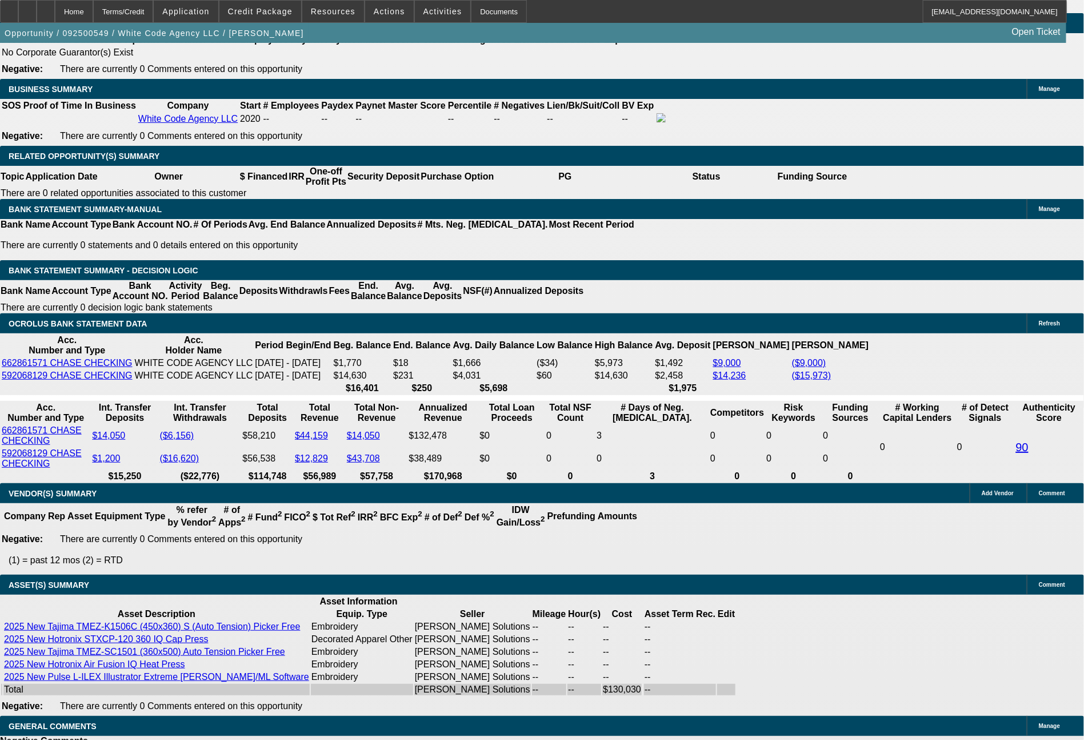
select select "0"
select select "2"
select select "0.1"
select select "4"
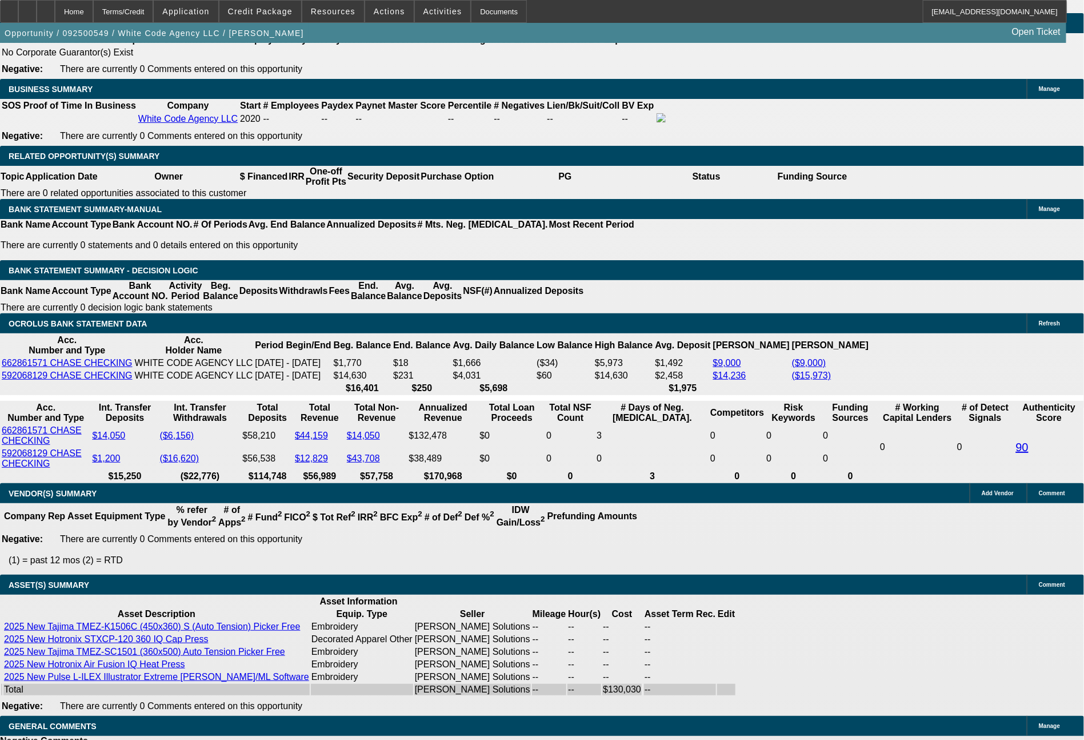
select select "0"
select select "2"
select select "0"
select select "6"
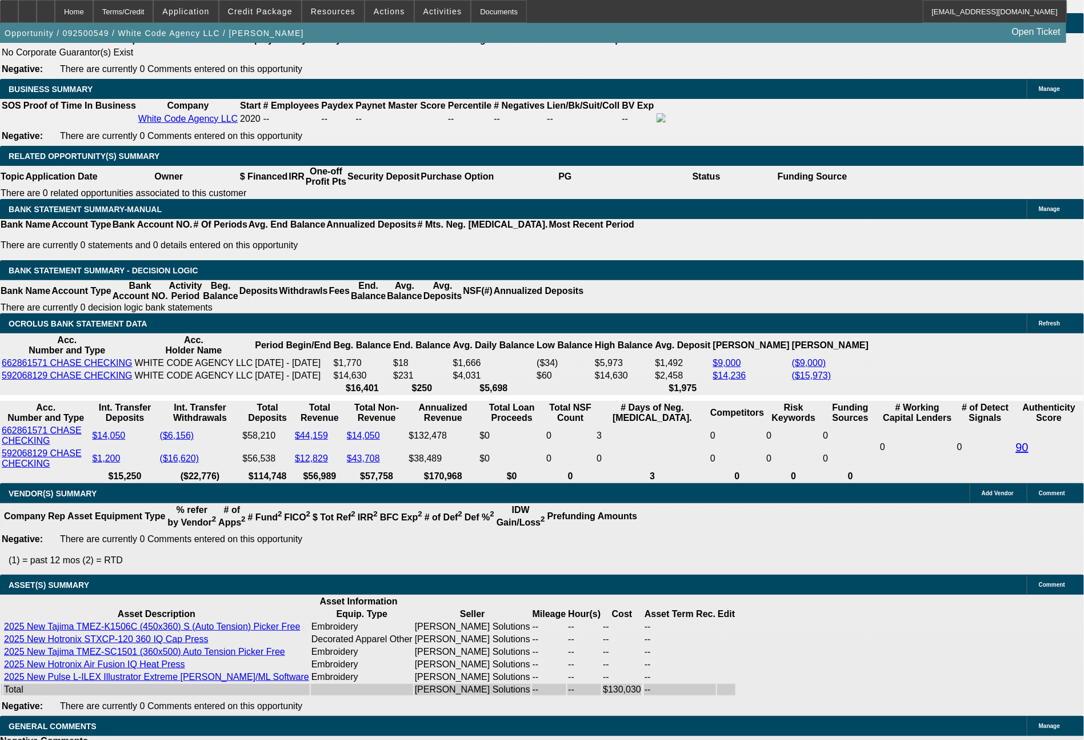
select select "0"
select select "2"
select select "0.1"
select select "4"
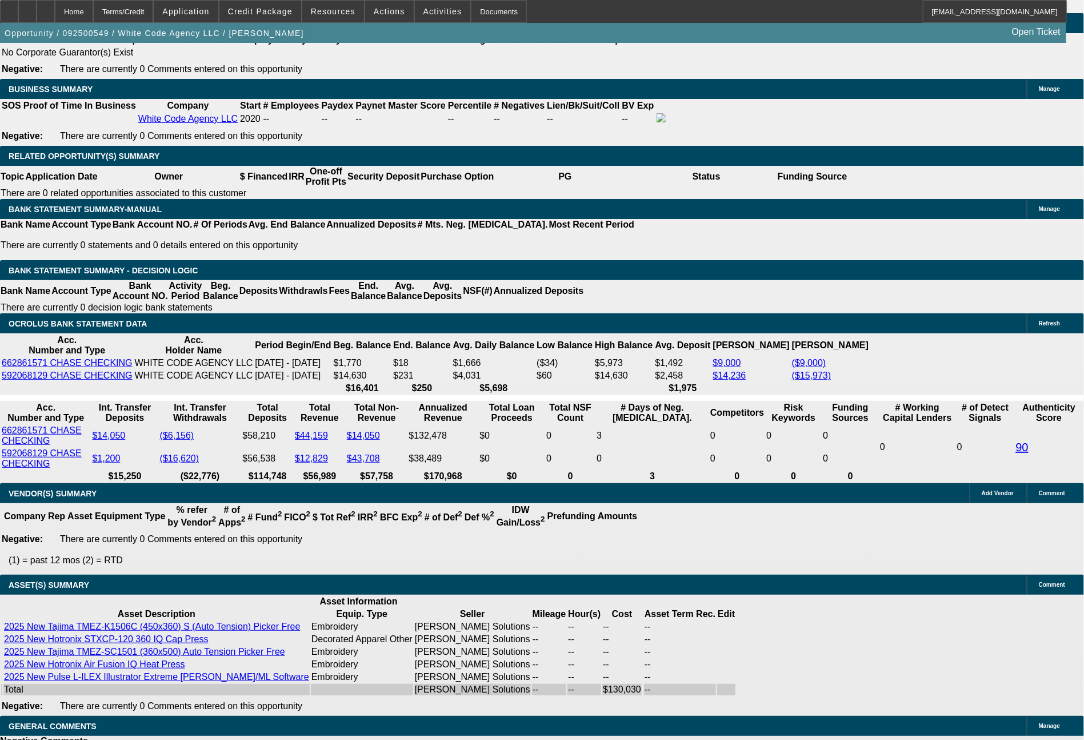
select select "0"
select select "2"
select select "0"
select select "6"
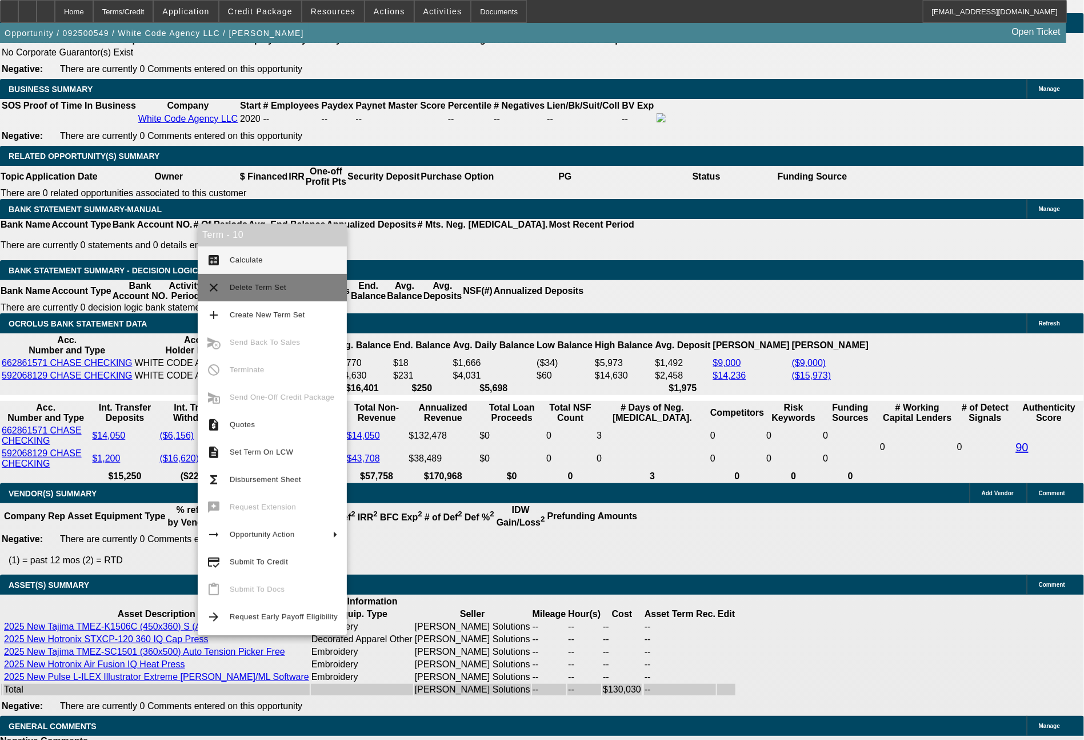
click at [249, 292] on span "Delete Term Set" at bounding box center [284, 288] width 108 height 14
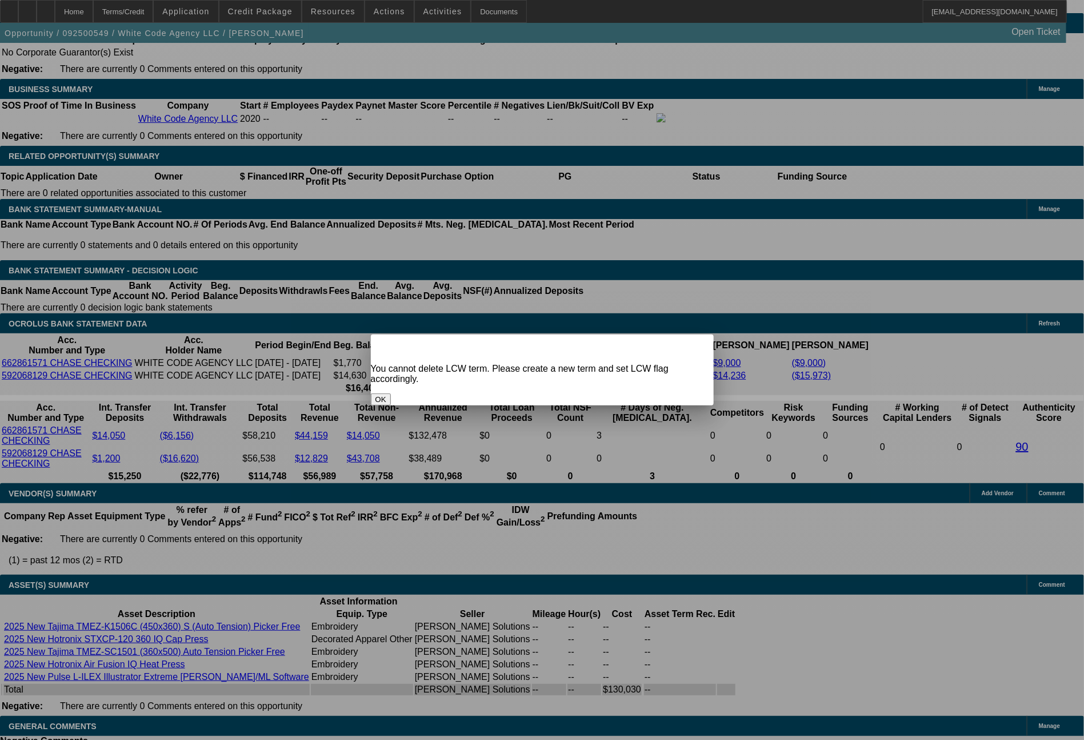
scroll to position [0, 0]
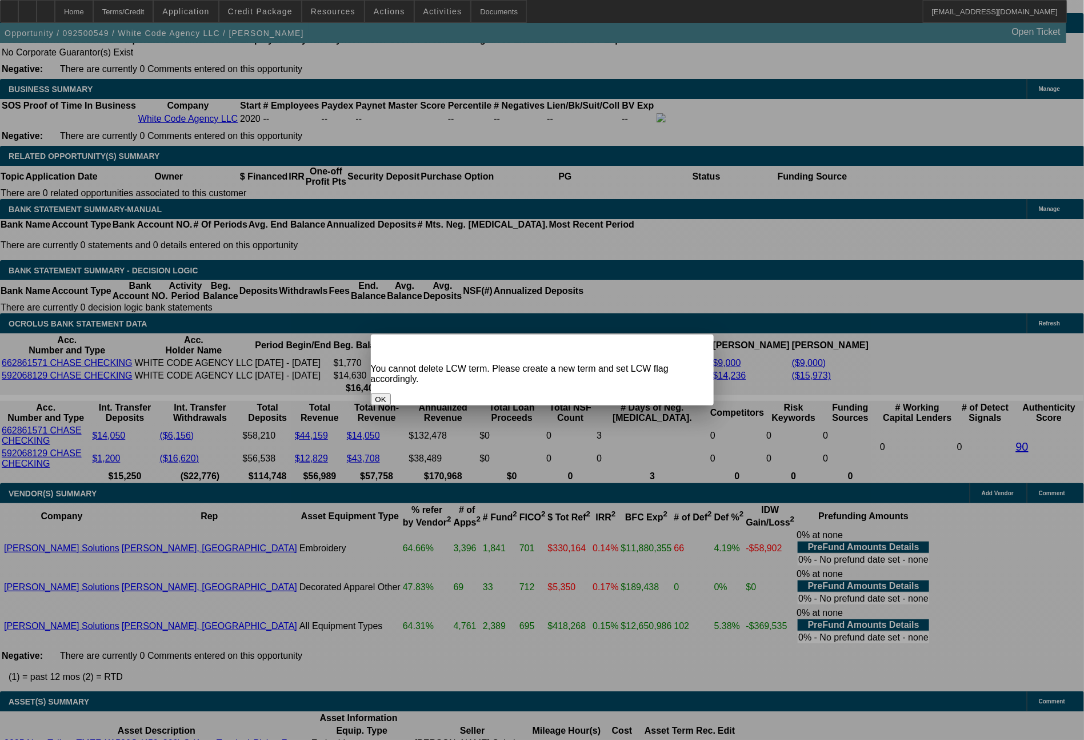
click at [691, 343] on span "Close" at bounding box center [698, 344] width 15 height 6
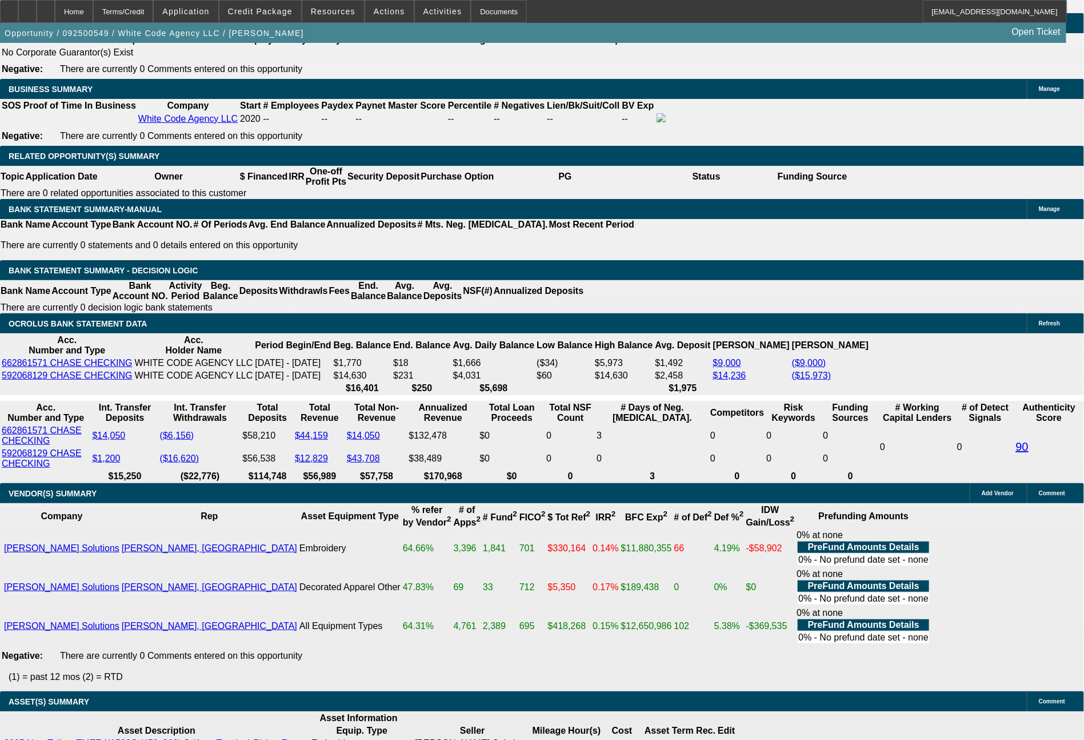
scroll to position [1811, 0]
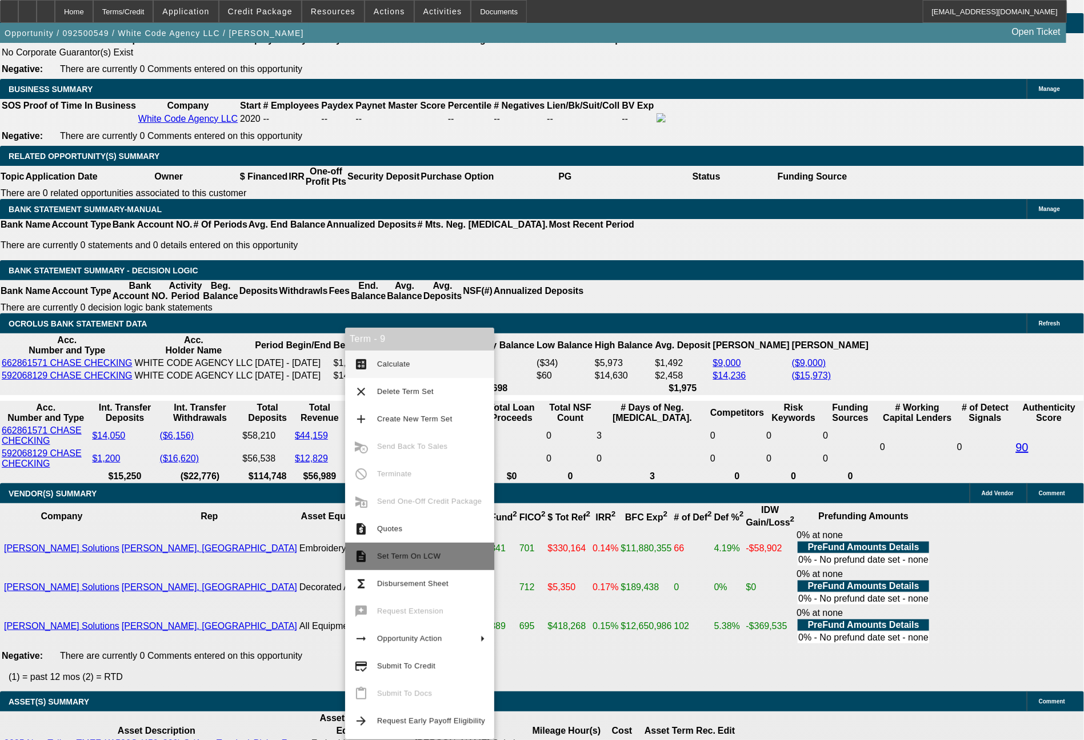
click at [405, 554] on span "Set Term On LCW" at bounding box center [408, 556] width 63 height 9
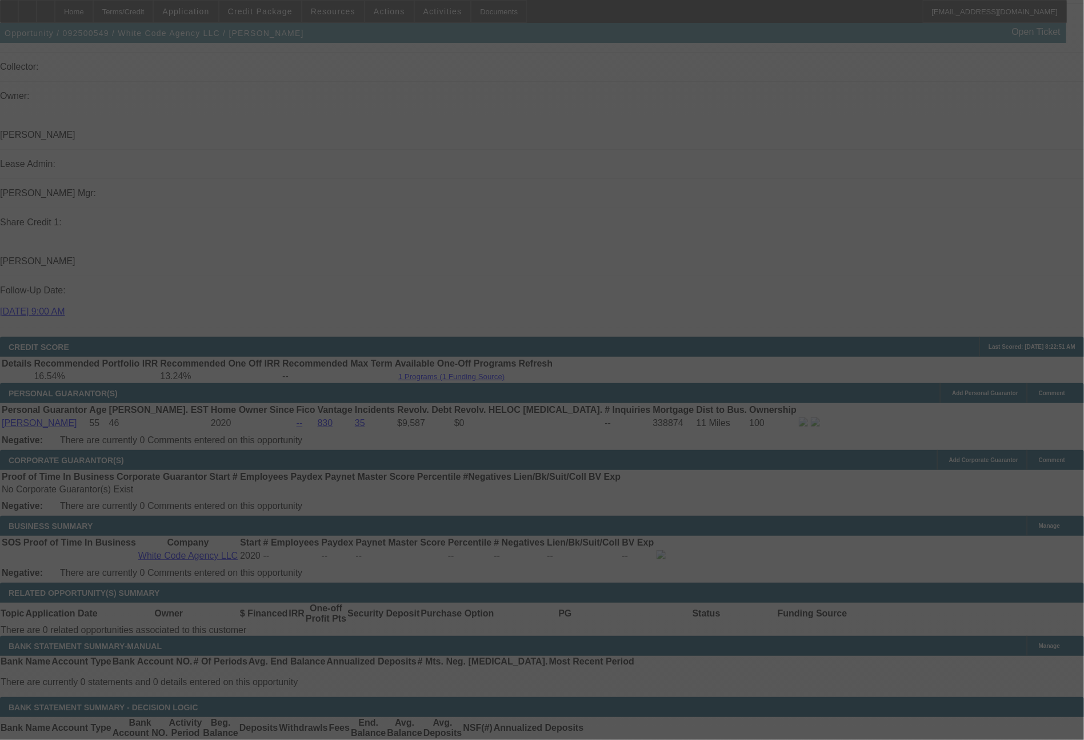
select select "0"
select select "2"
select select "0.1"
select select "0"
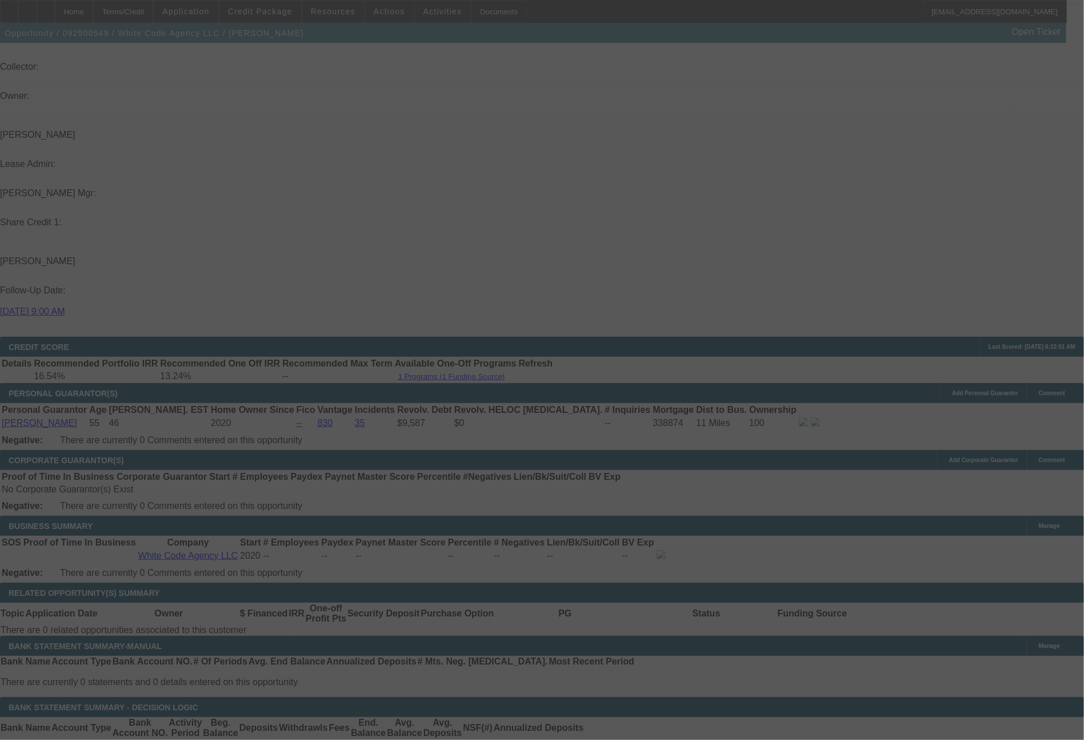
select select "2"
select select "0"
select select "2"
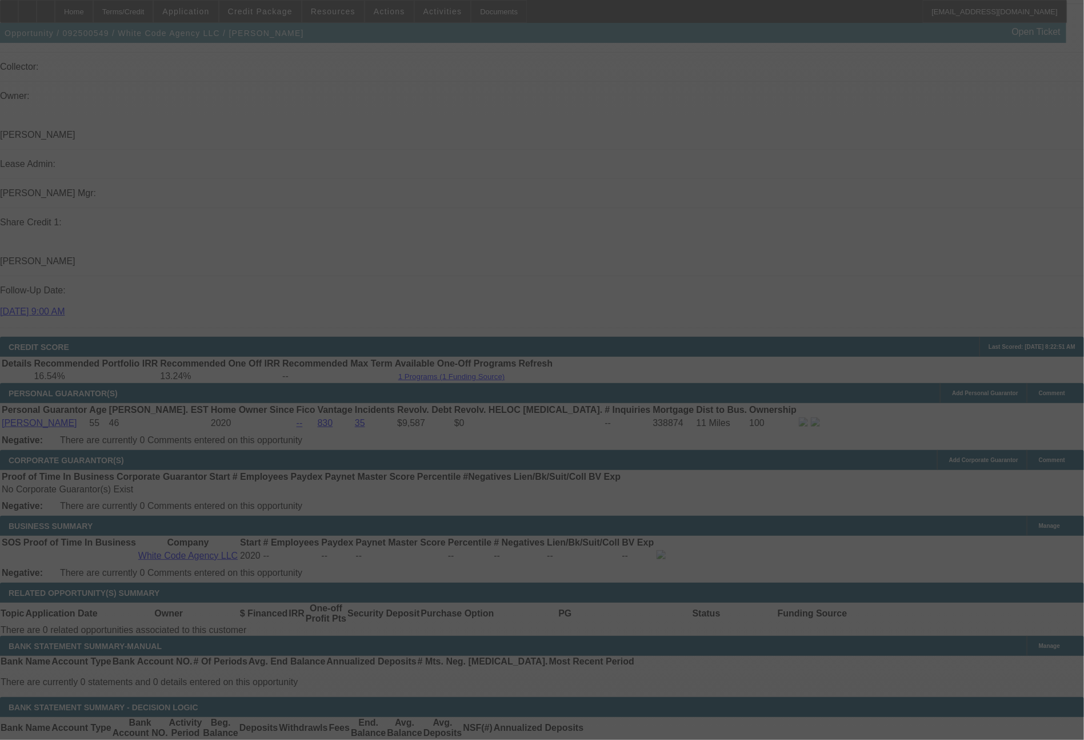
select select "2"
select select "0.1"
select select "0"
select select "2"
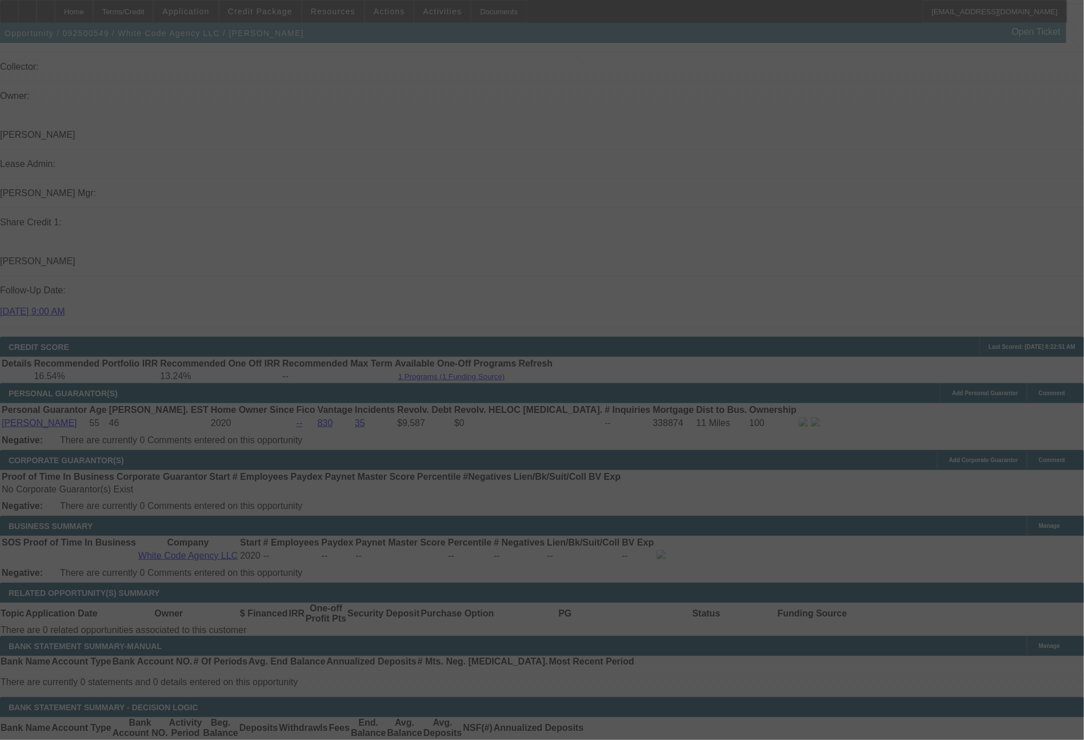
select select "0"
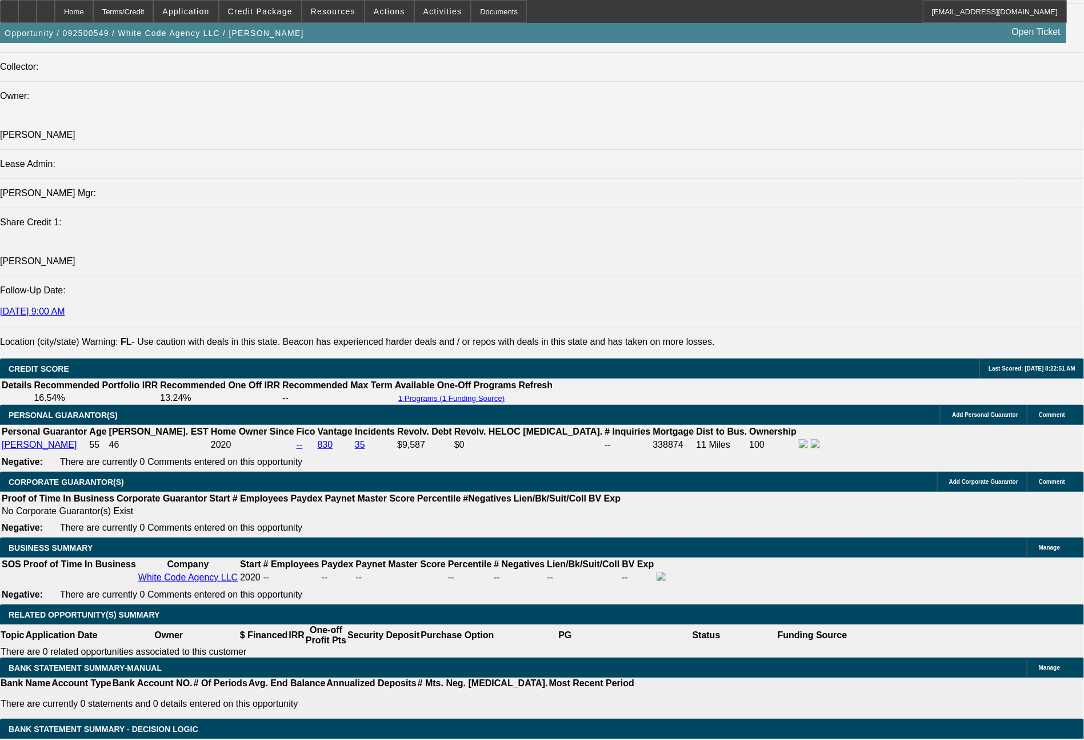
select select "4"
select select "6"
select select "4"
select select "6"
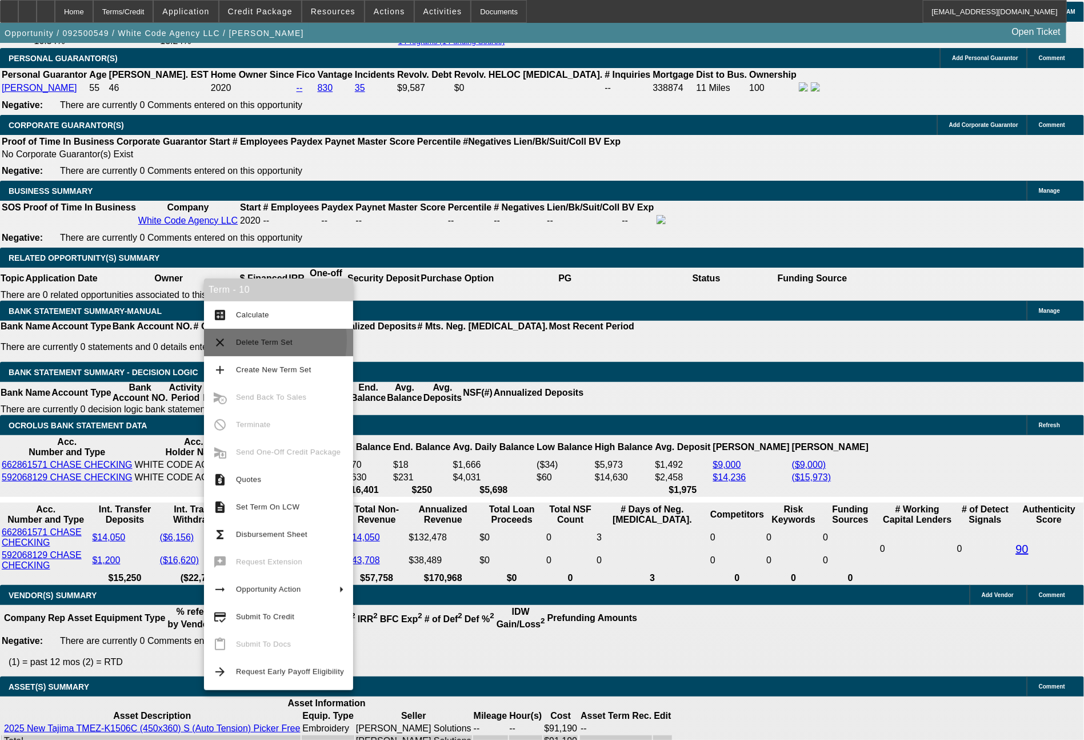
click at [240, 340] on span "Delete Term Set" at bounding box center [264, 342] width 57 height 9
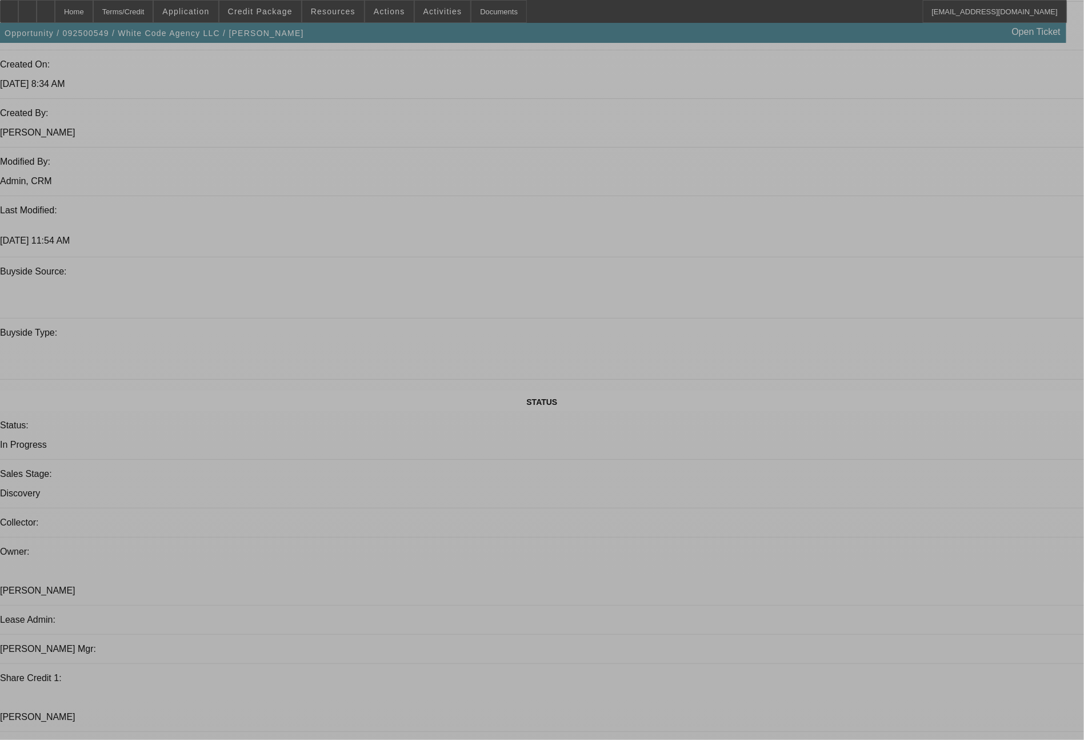
select select "0"
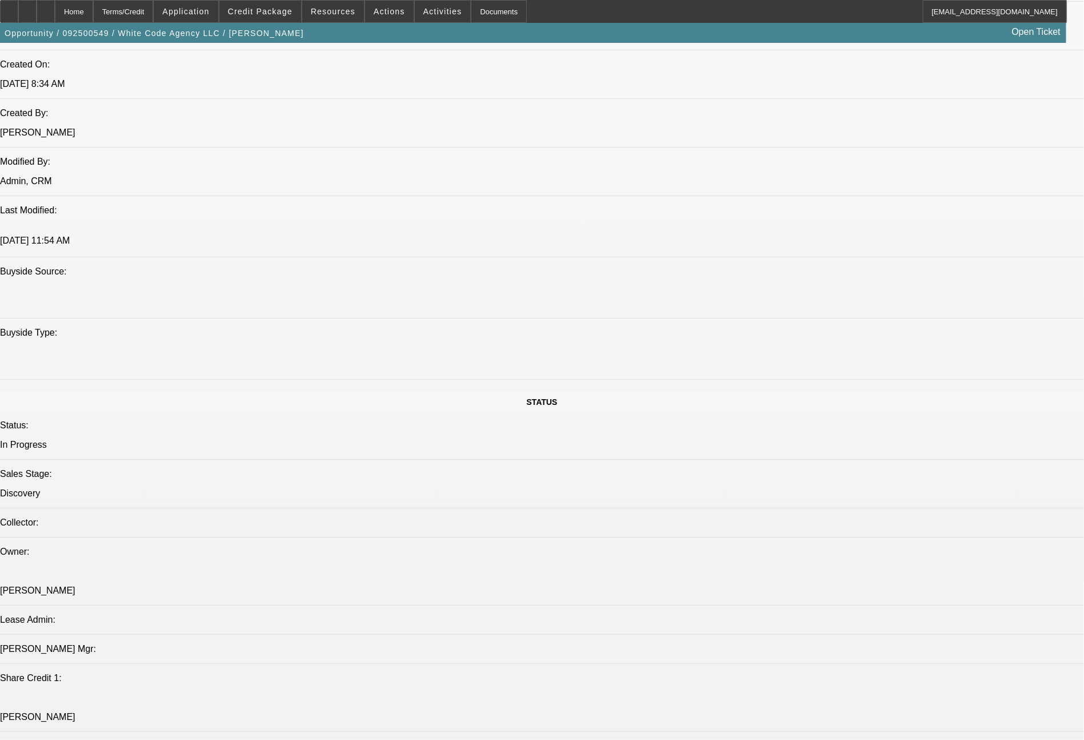
select select "2"
select select "0"
select select "6"
select select "0"
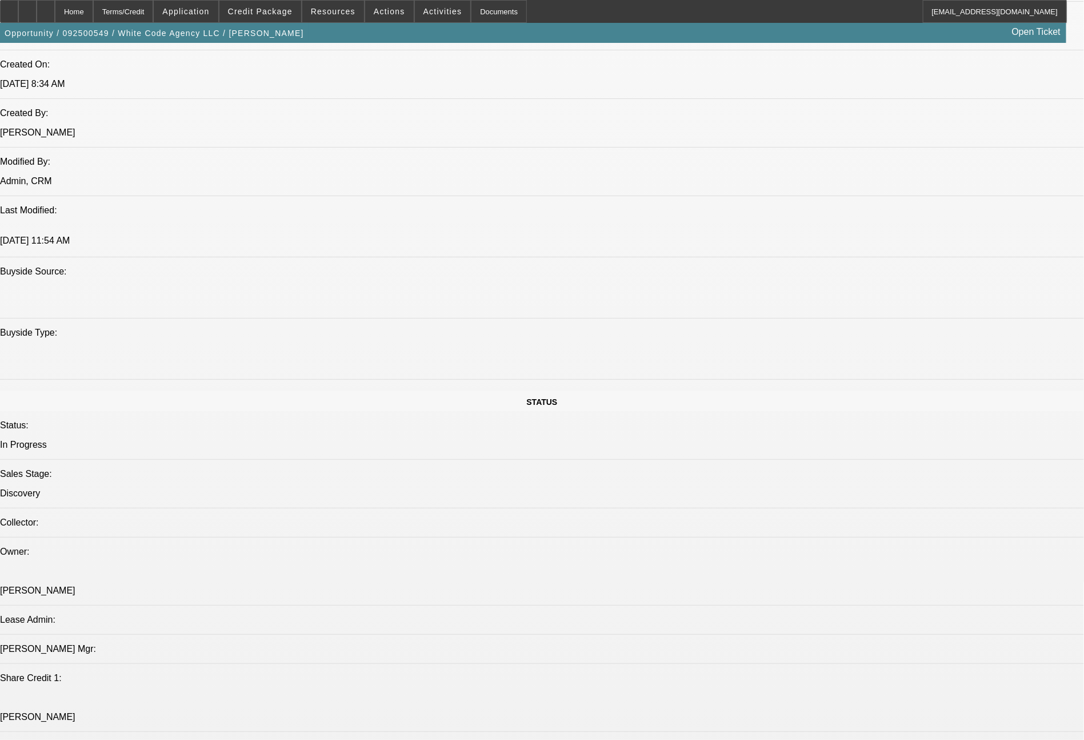
select select "2"
select select "0.1"
select select "4"
select select "0"
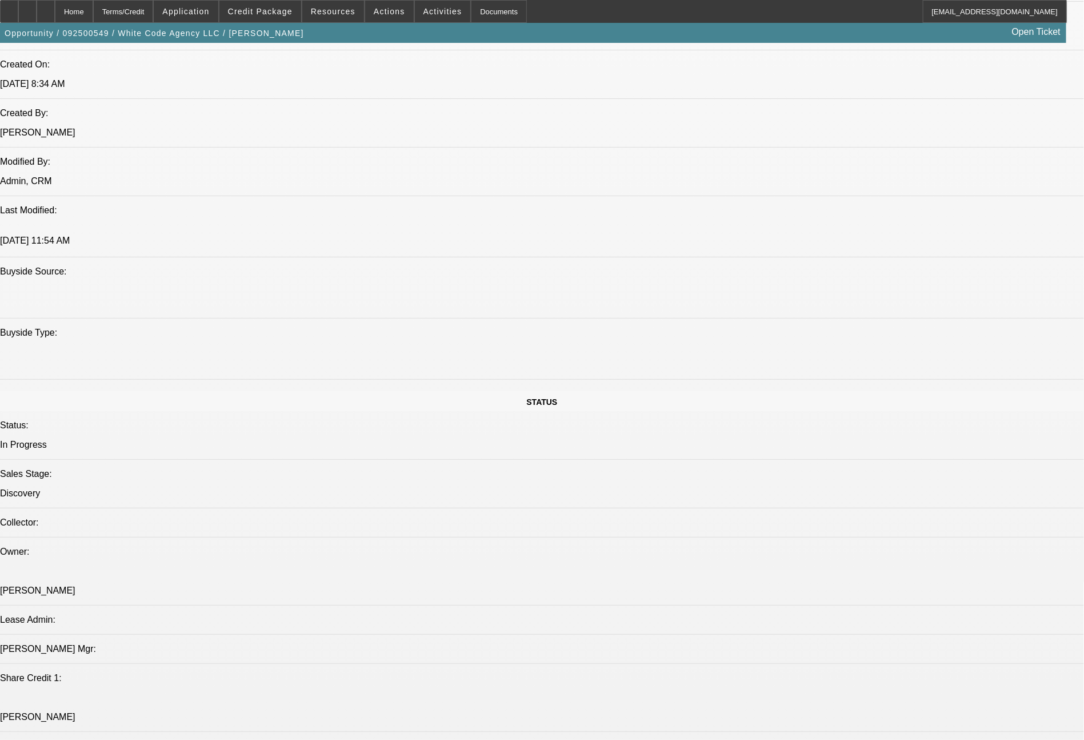
select select "2"
select select "0"
select select "6"
select select "0"
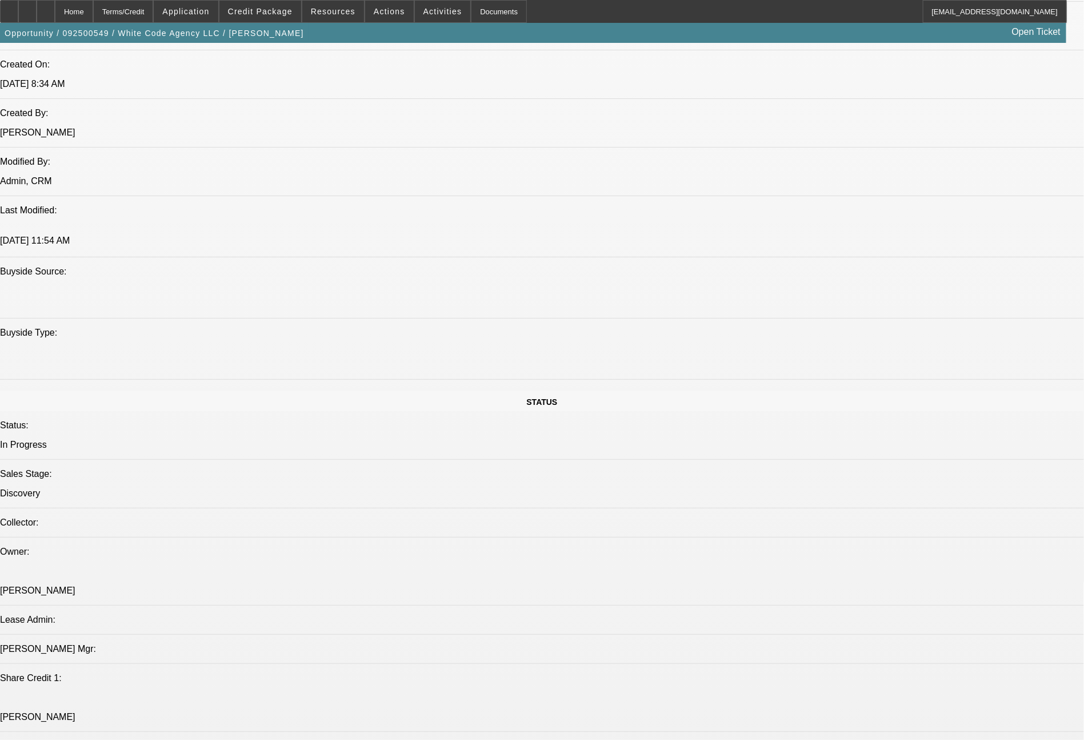
select select "2"
select select "0.1"
select select "4"
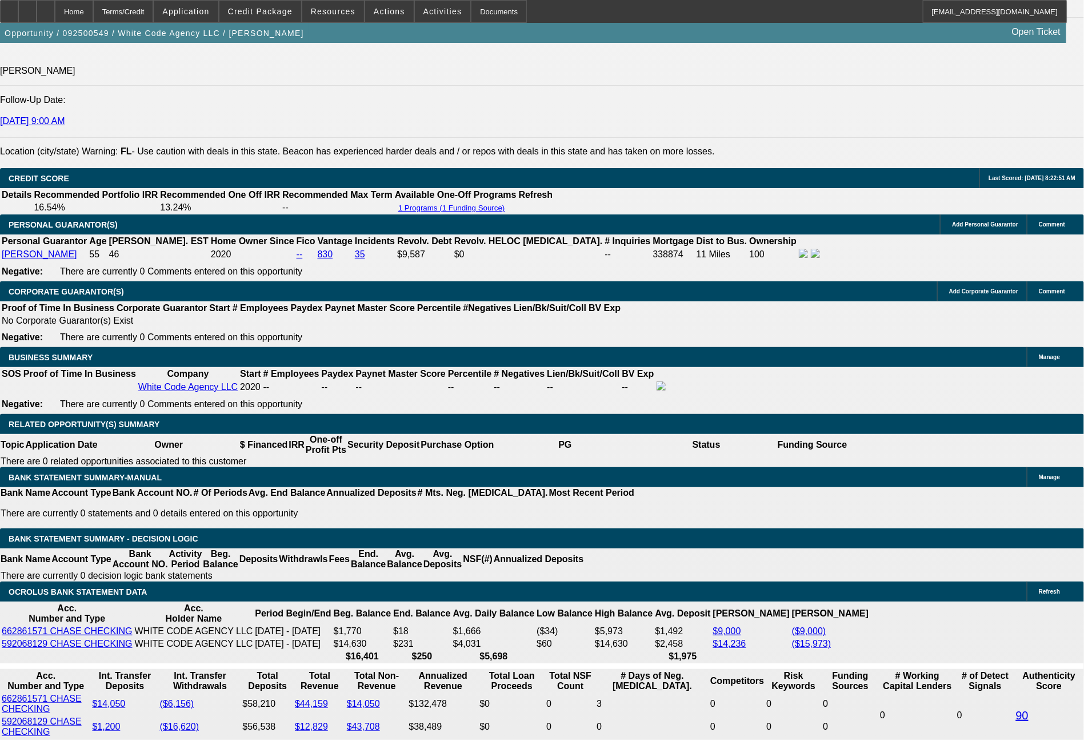
scroll to position [1612, 0]
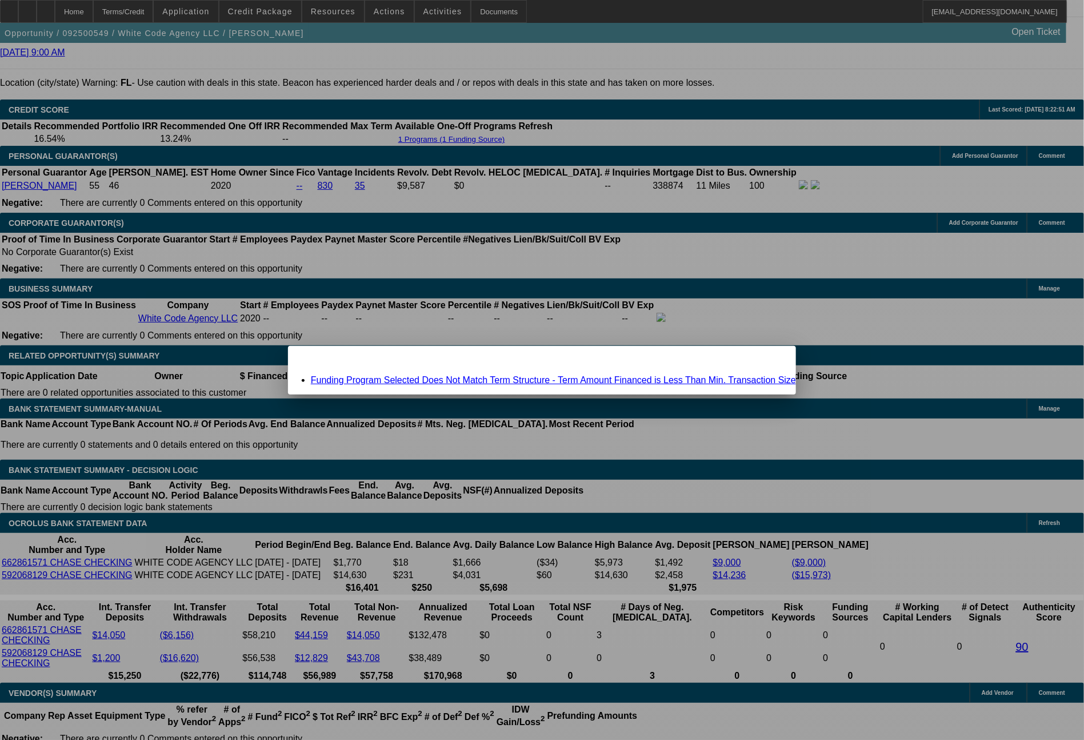
click at [774, 359] on span "Close" at bounding box center [781, 356] width 15 height 6
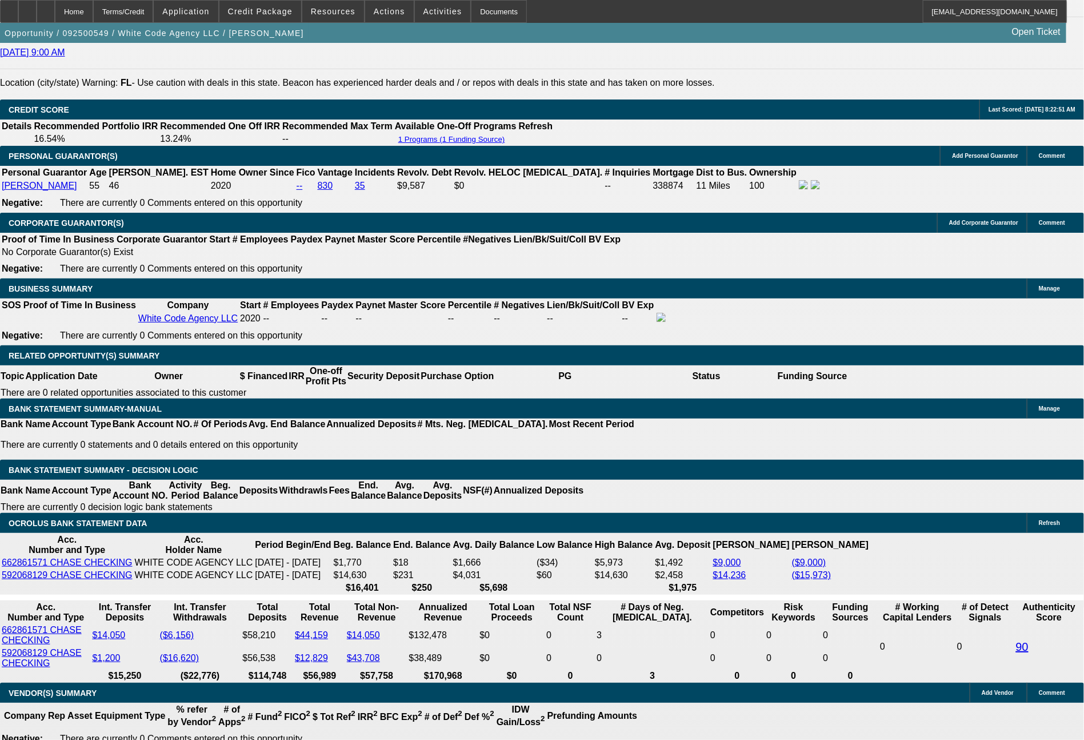
scroll to position [1612, 0]
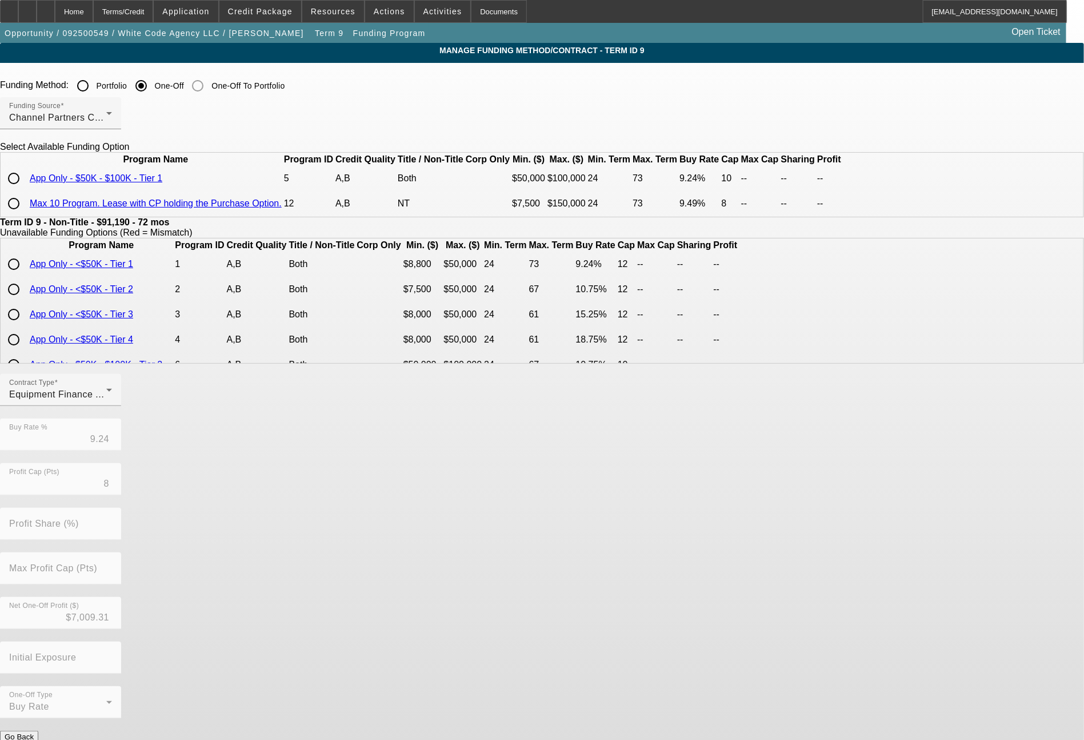
click at [25, 190] on input "radio" at bounding box center [13, 178] width 23 height 23
radio input "true"
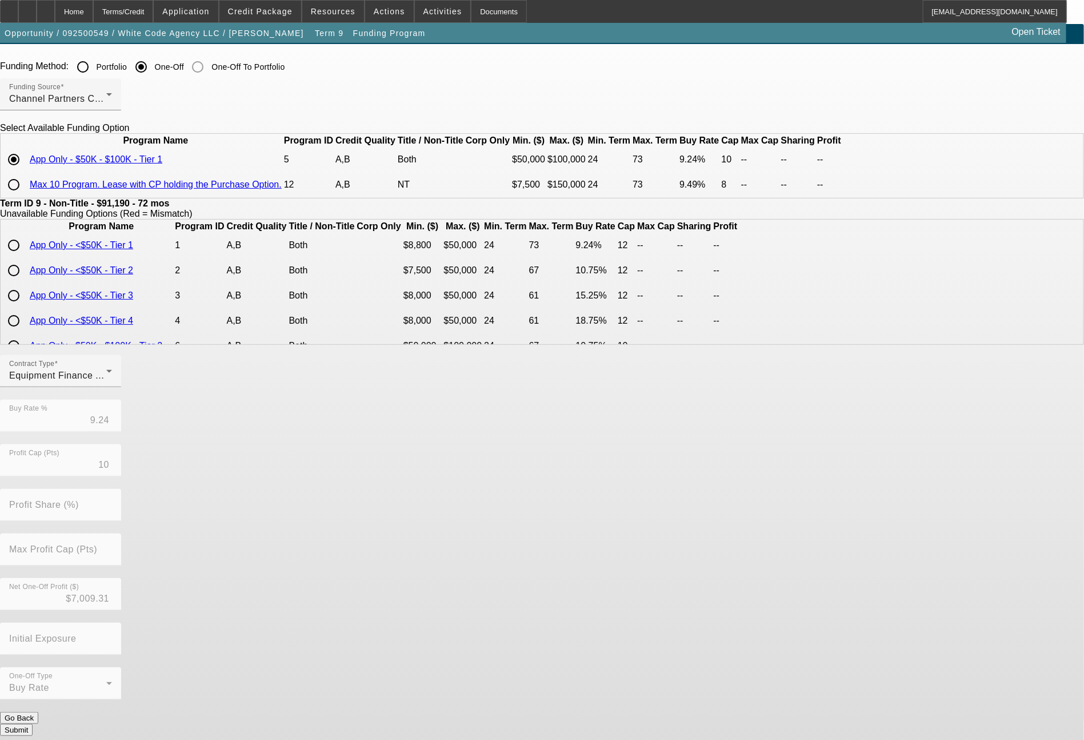
click at [33, 724] on button "Submit" at bounding box center [16, 730] width 33 height 12
type input "8"
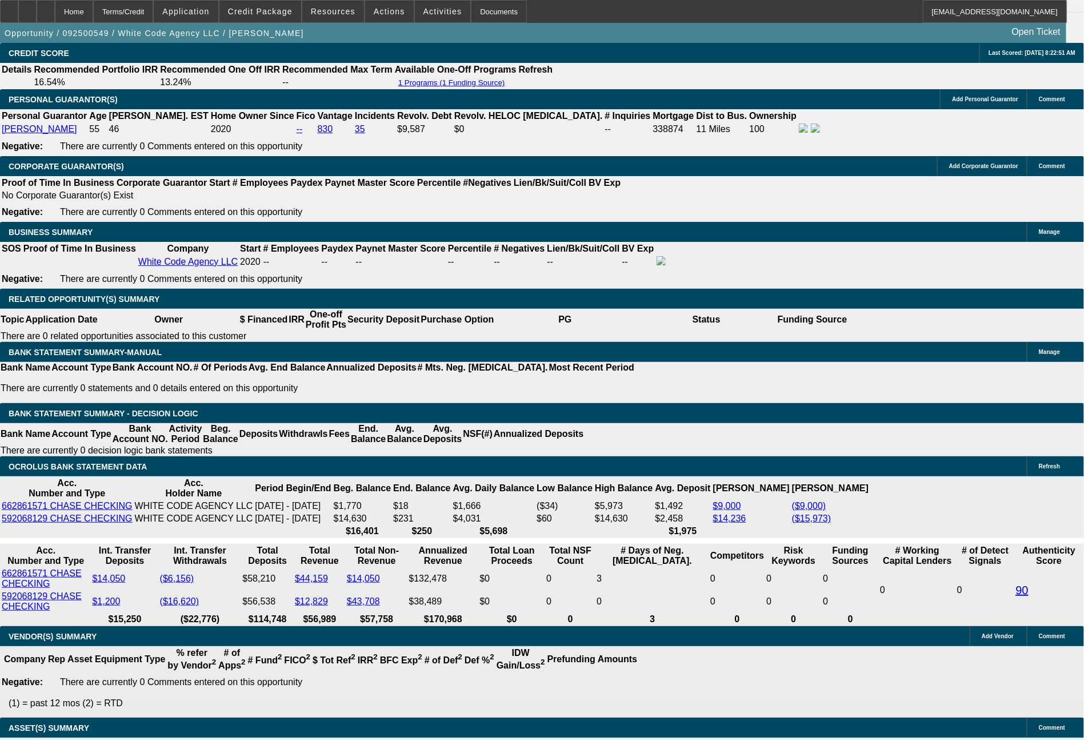
select select "0"
select select "2"
select select "0"
select select "6"
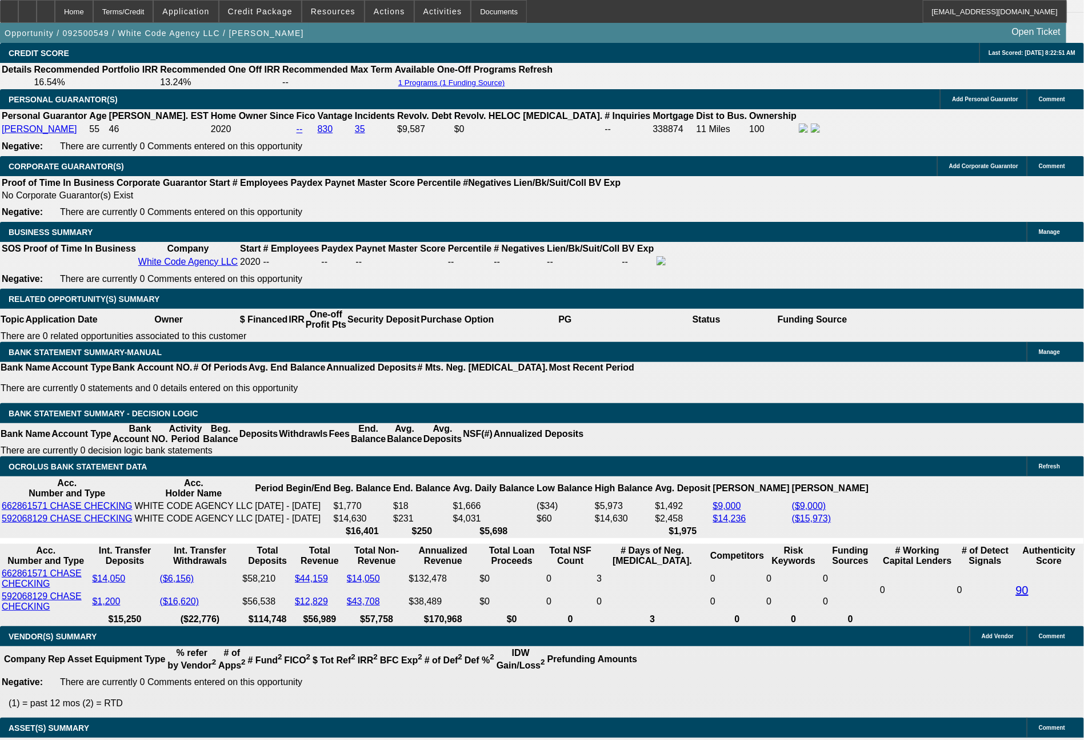
select select "0"
select select "2"
select select "0.1"
select select "4"
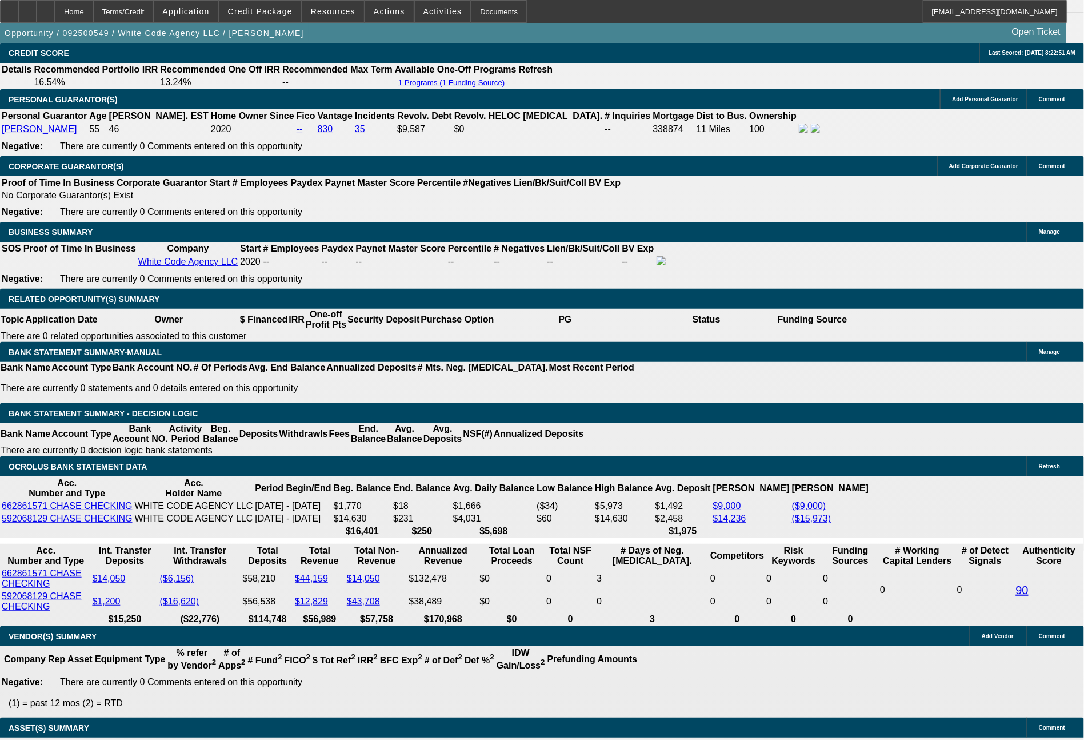
select select "0"
select select "2"
select select "0"
select select "6"
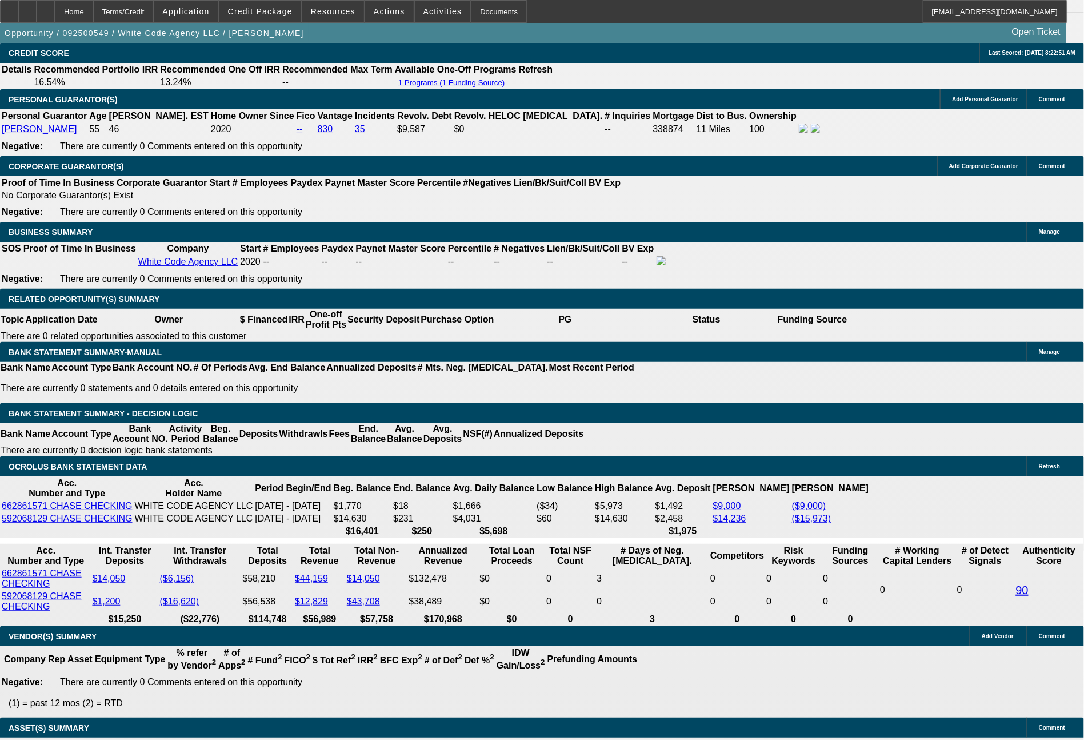
select select "0"
select select "2"
select select "0.1"
select select "4"
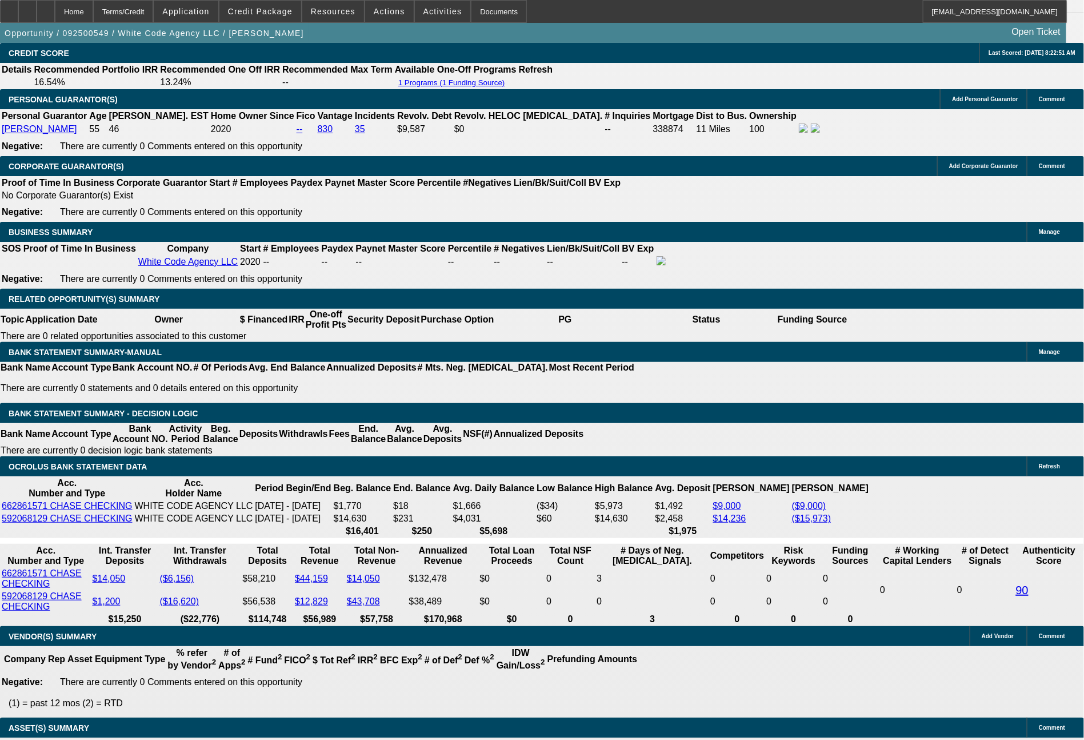
scroll to position [1725, 0]
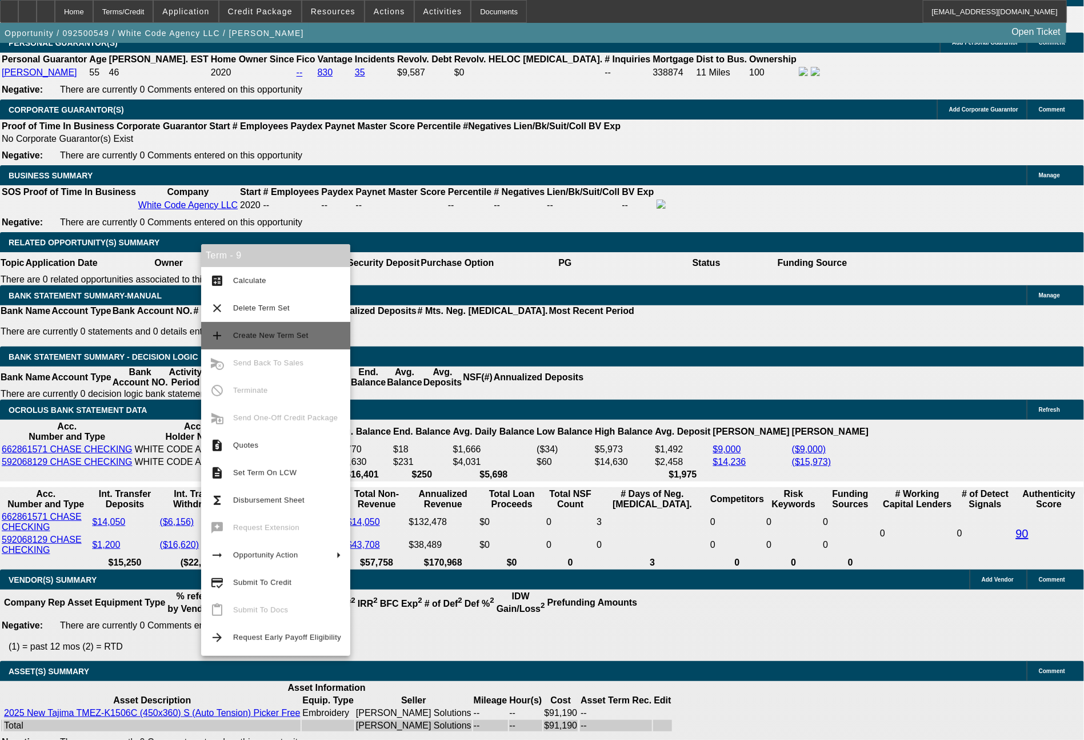
click at [283, 326] on button "add Create New Term Set" at bounding box center [275, 335] width 149 height 27
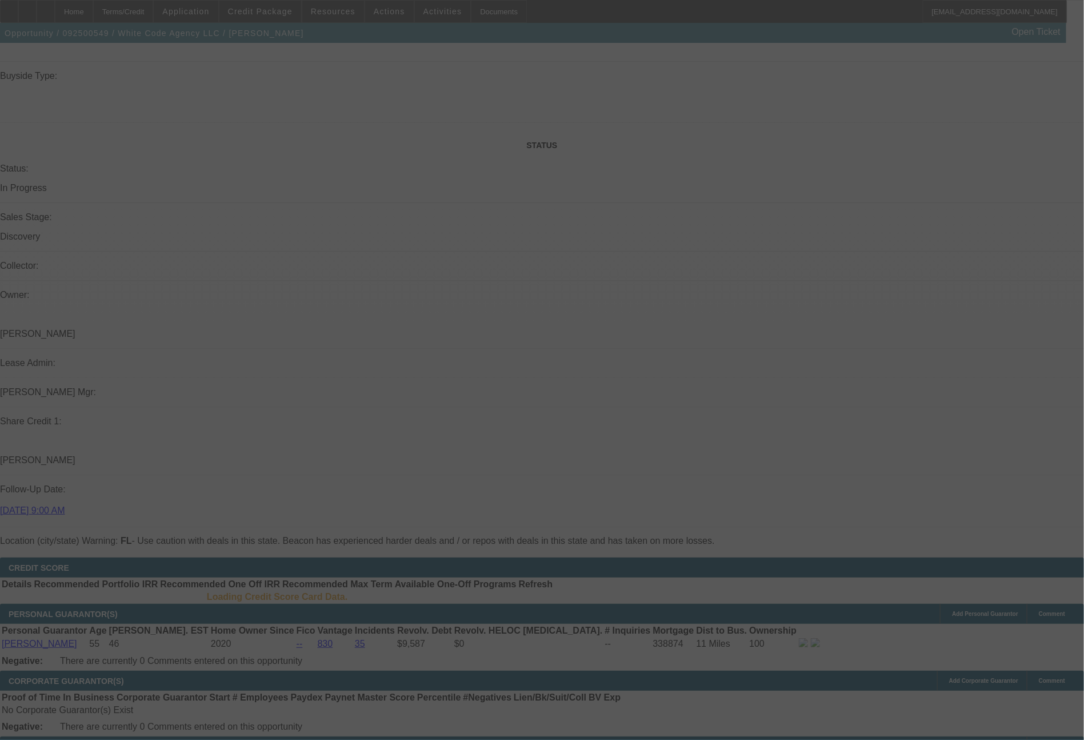
select select "0"
select select "2"
select select "0"
select select "6"
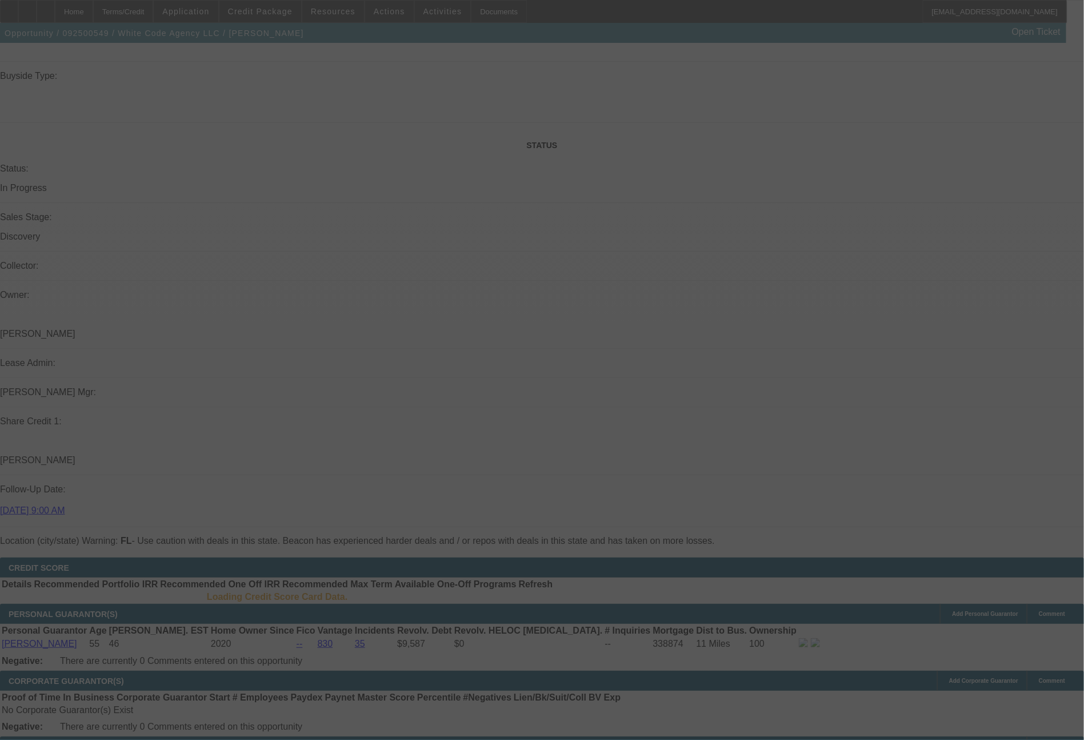
select select "0"
select select "2"
select select "0"
select select "6"
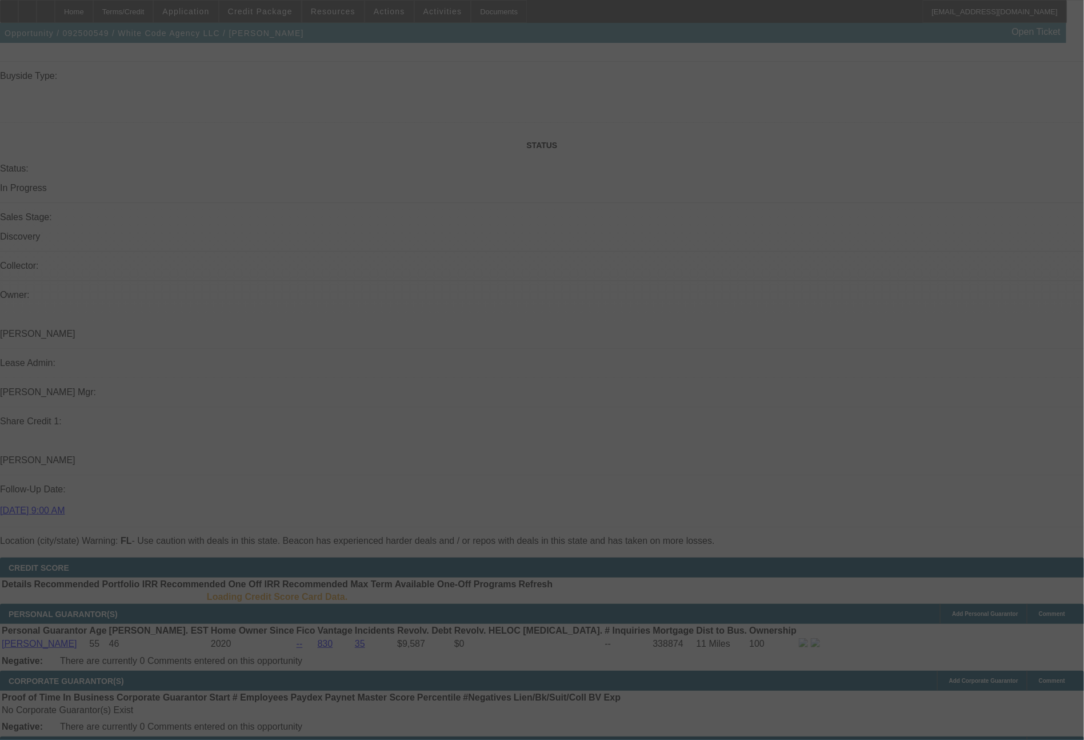
select select "0"
select select "2"
select select "0.1"
select select "4"
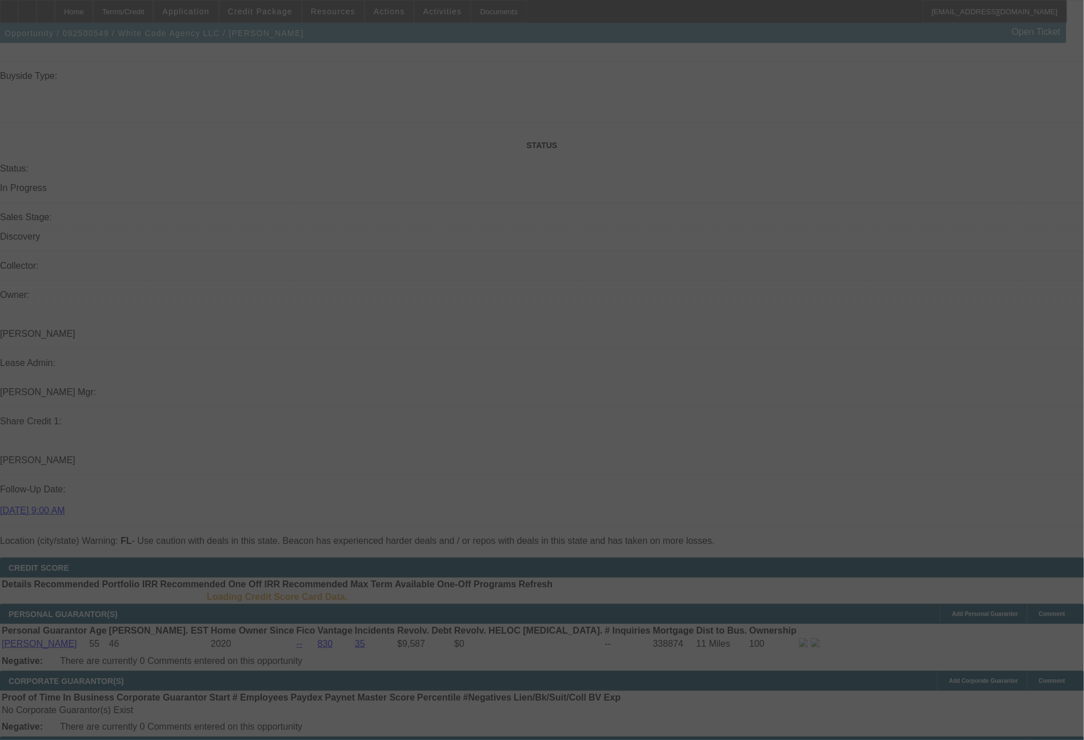
select select "0"
select select "2"
select select "0"
select select "6"
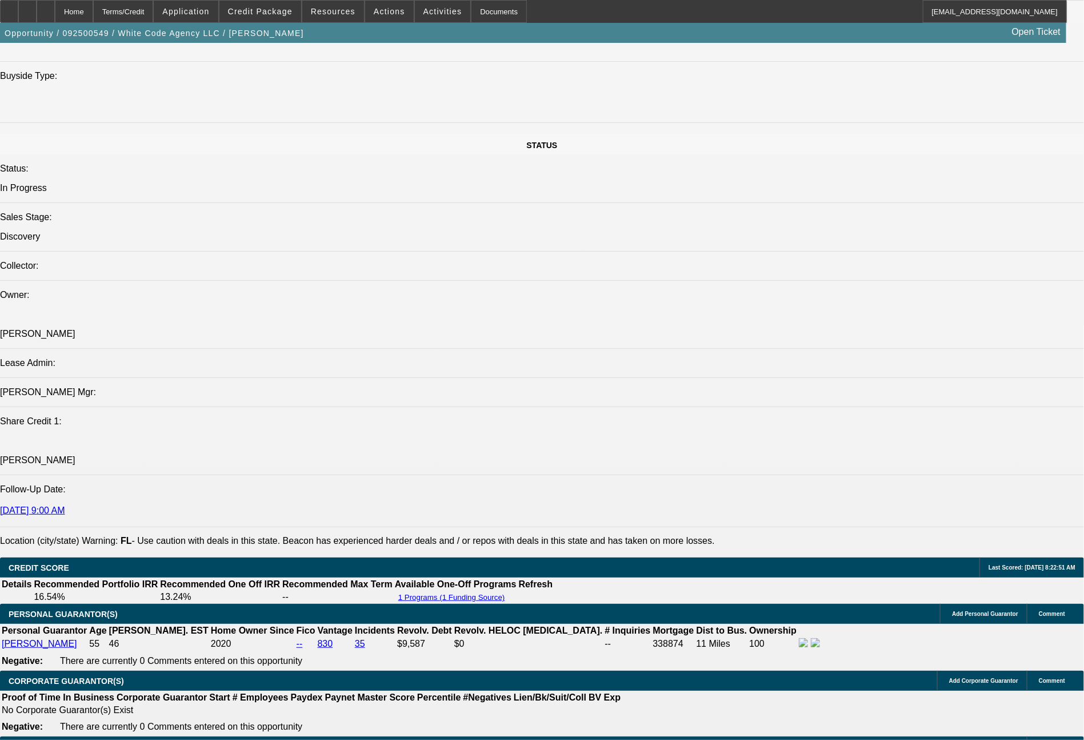
scroll to position [1653, 0]
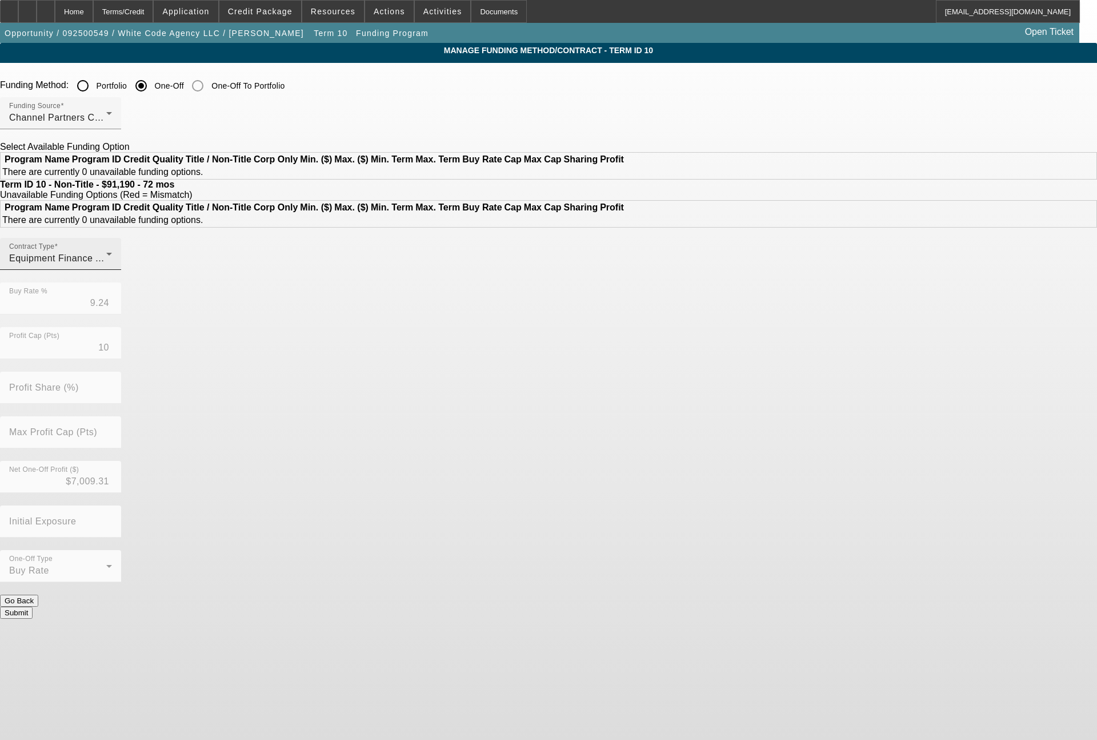
click at [106, 265] on div "Equipment Finance Agreement" at bounding box center [57, 258] width 97 height 14
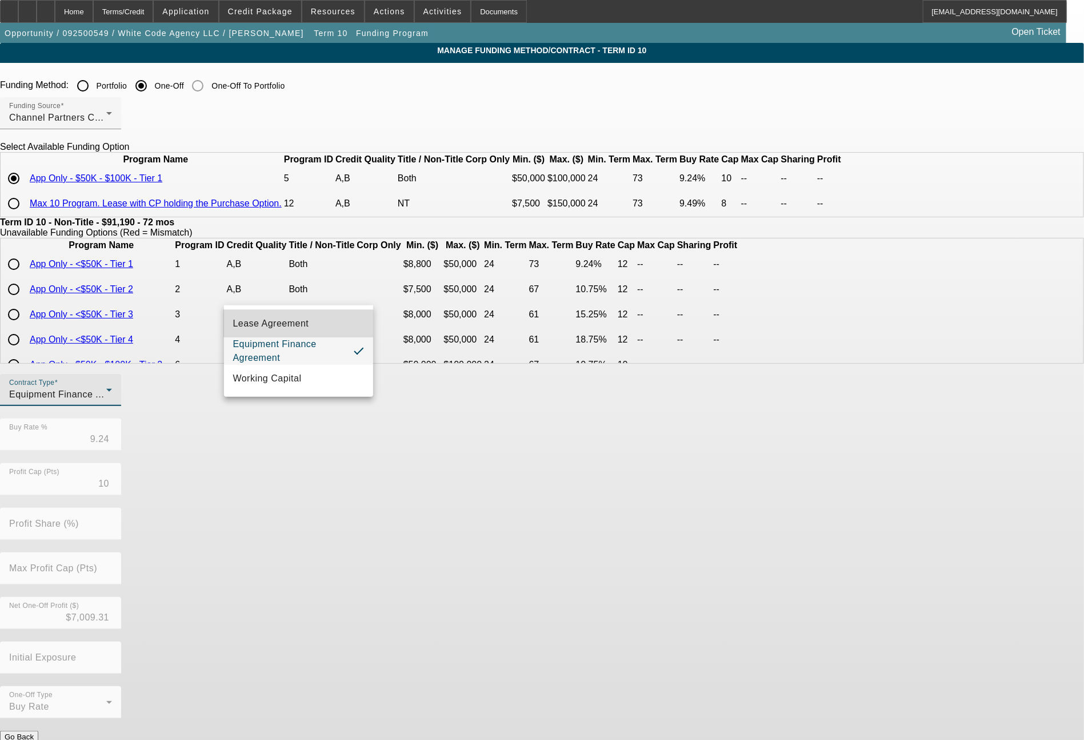
click at [277, 326] on span "Lease Agreement" at bounding box center [271, 324] width 76 height 14
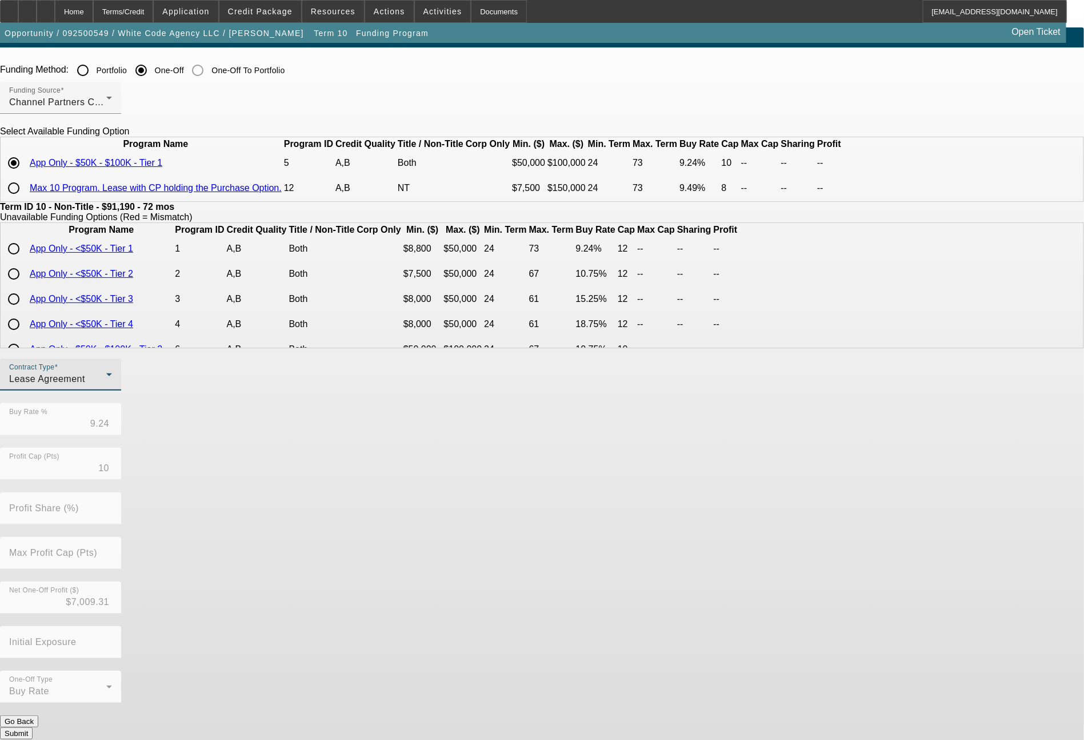
scroll to position [19, 0]
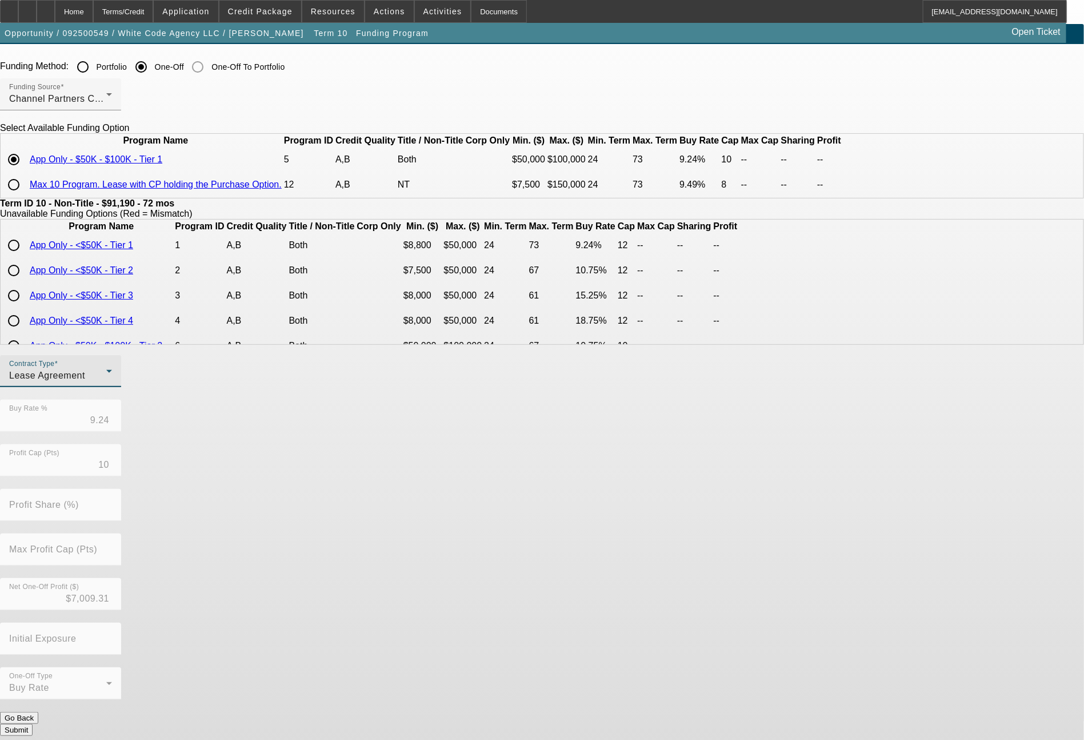
click at [33, 724] on button "Submit" at bounding box center [16, 730] width 33 height 12
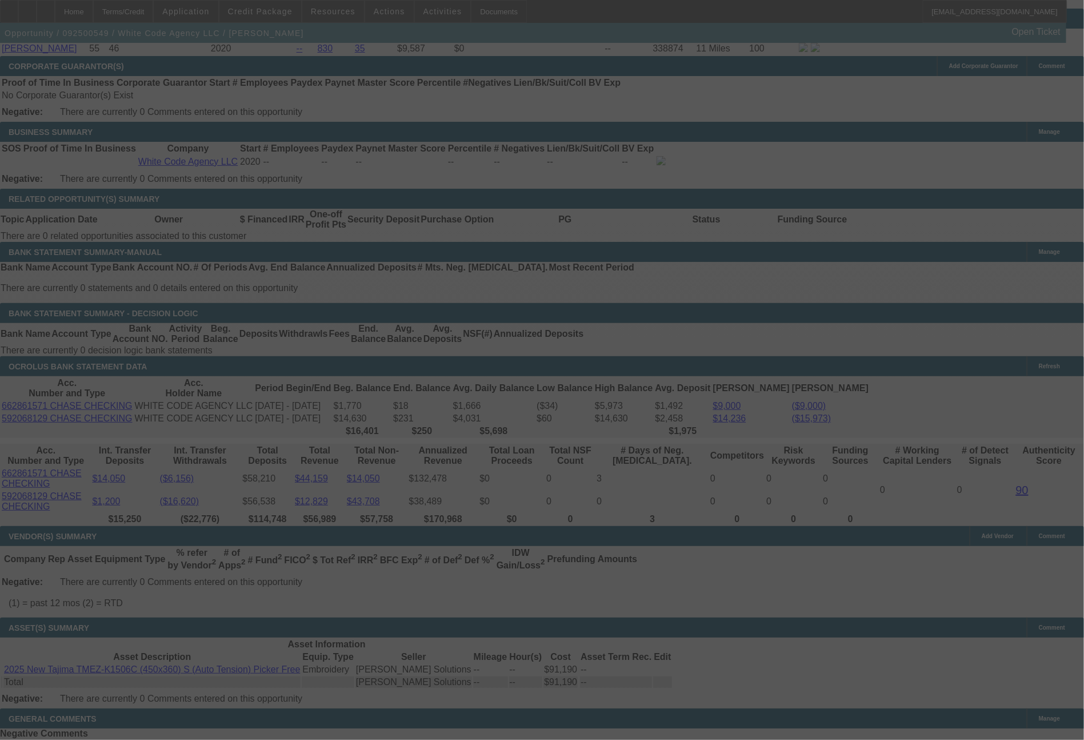
scroll to position [1766, 0]
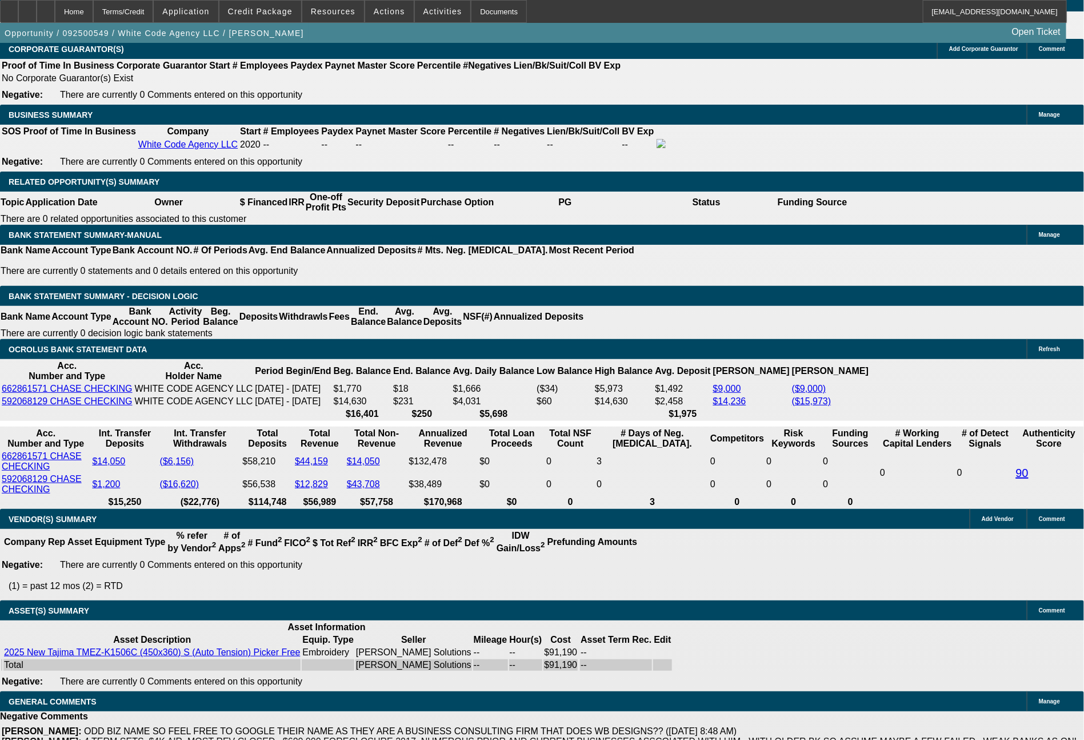
select select "0"
select select "2"
select select "0"
select select "6"
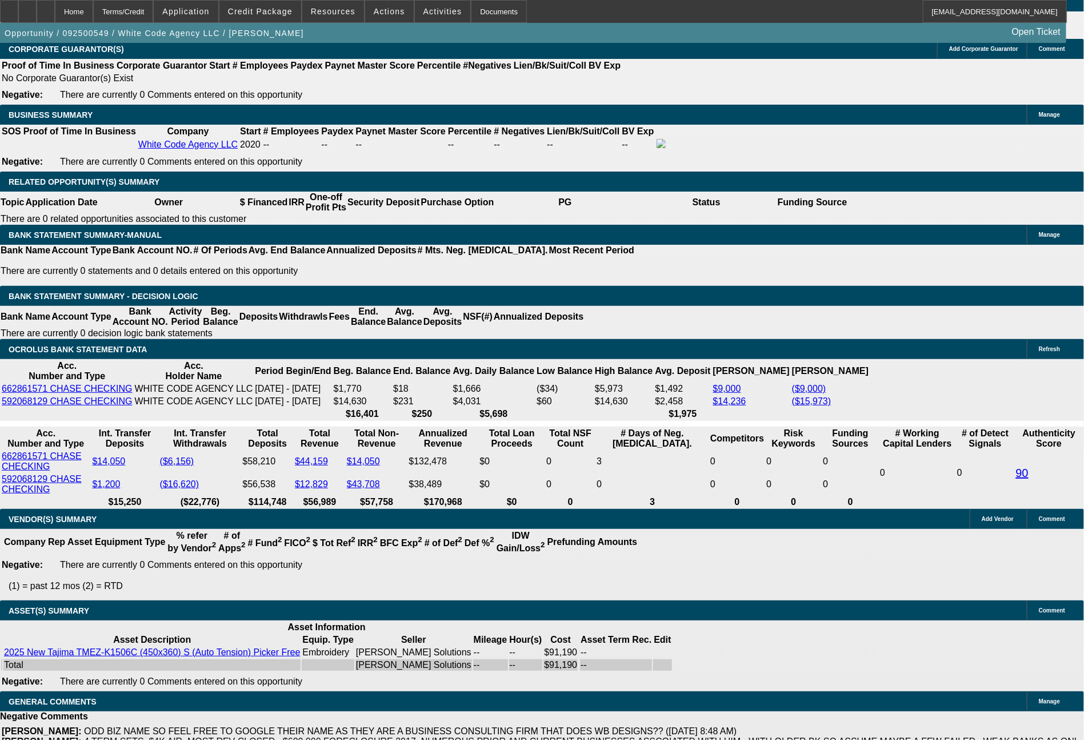
select select "0"
select select "2"
select select "0"
select select "6"
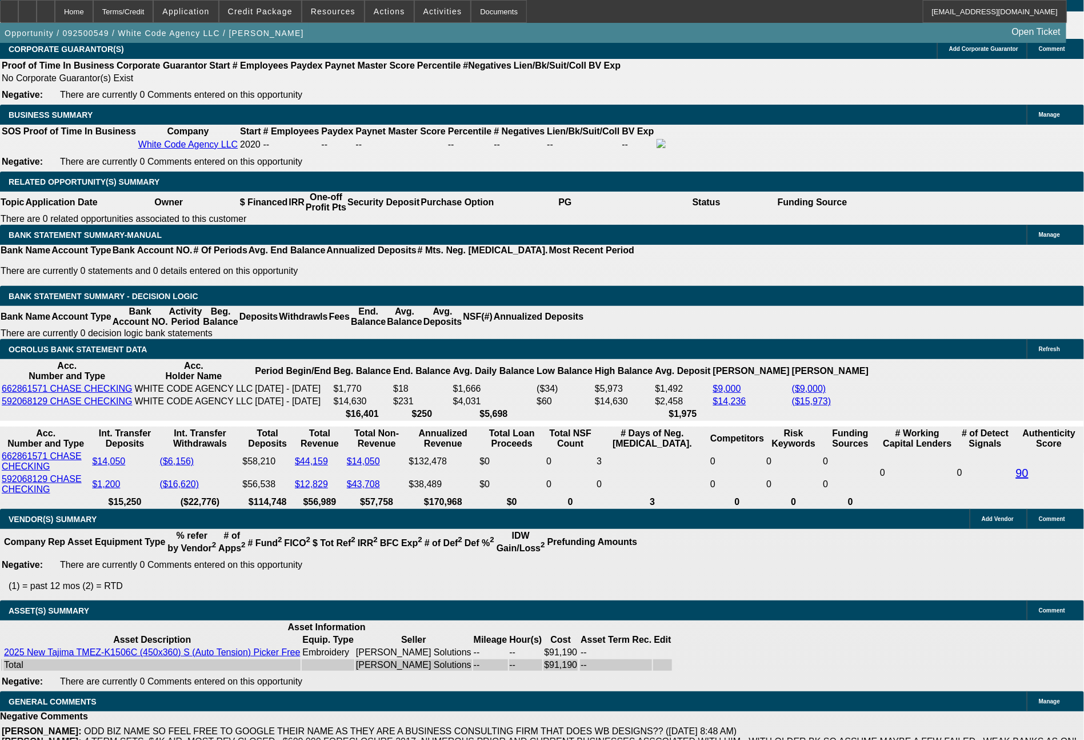
select select "0"
select select "2"
select select "0.1"
select select "4"
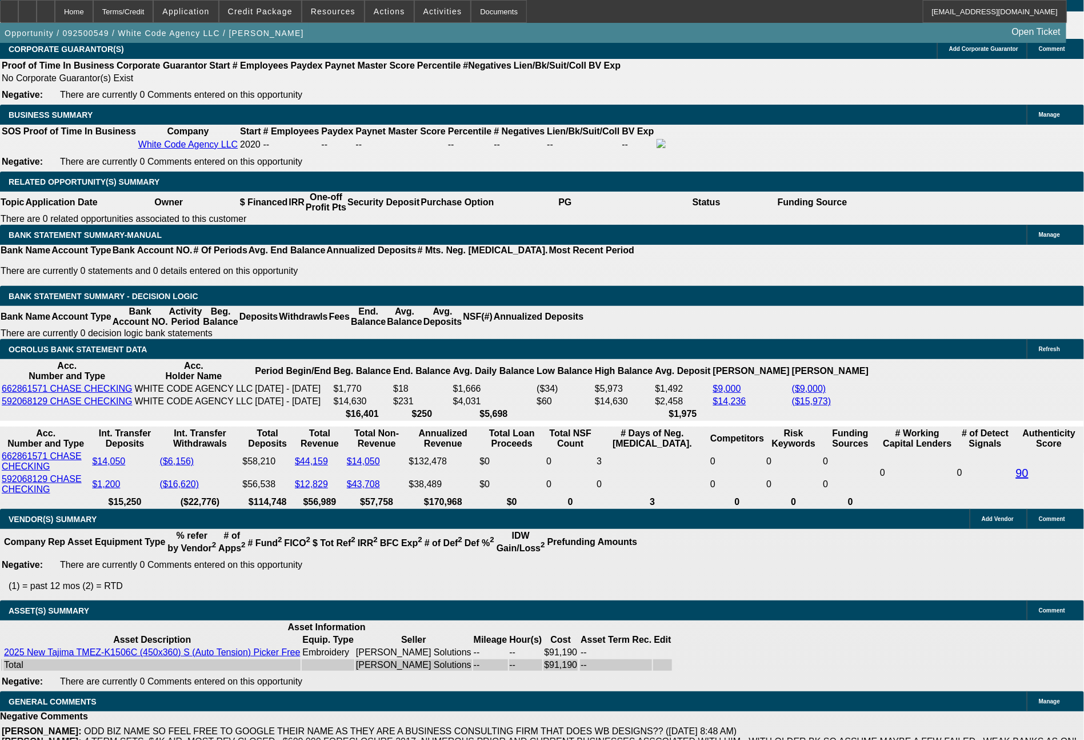
select select "0"
select select "2"
select select "0"
select select "6"
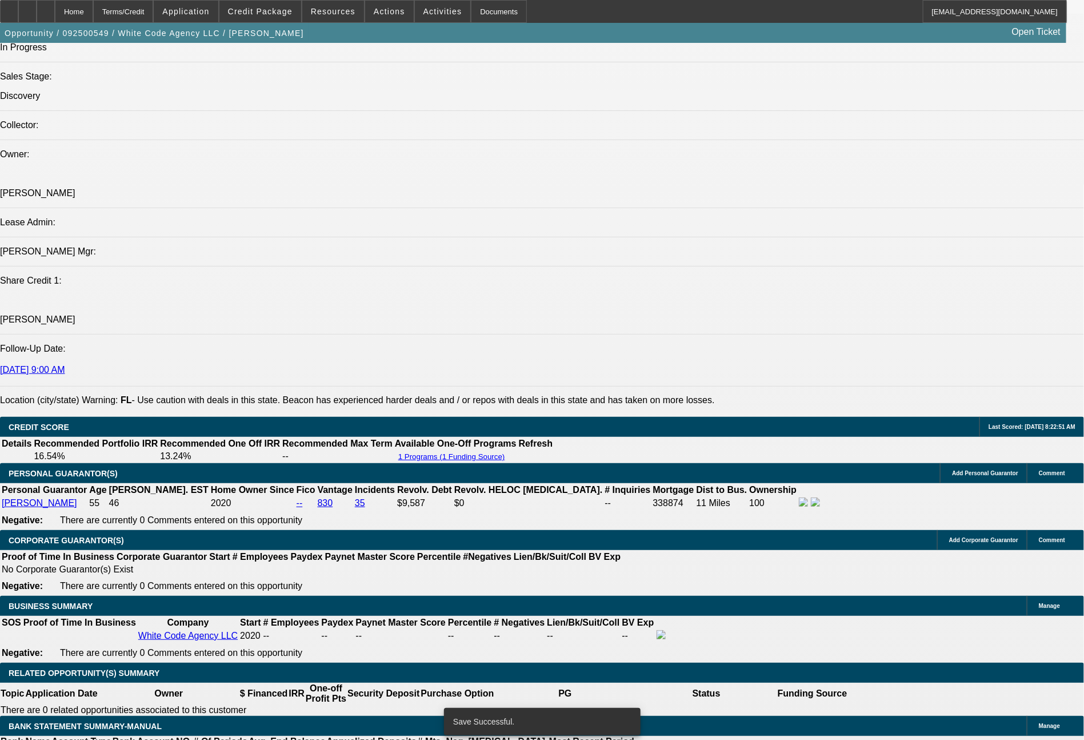
scroll to position [1942, 0]
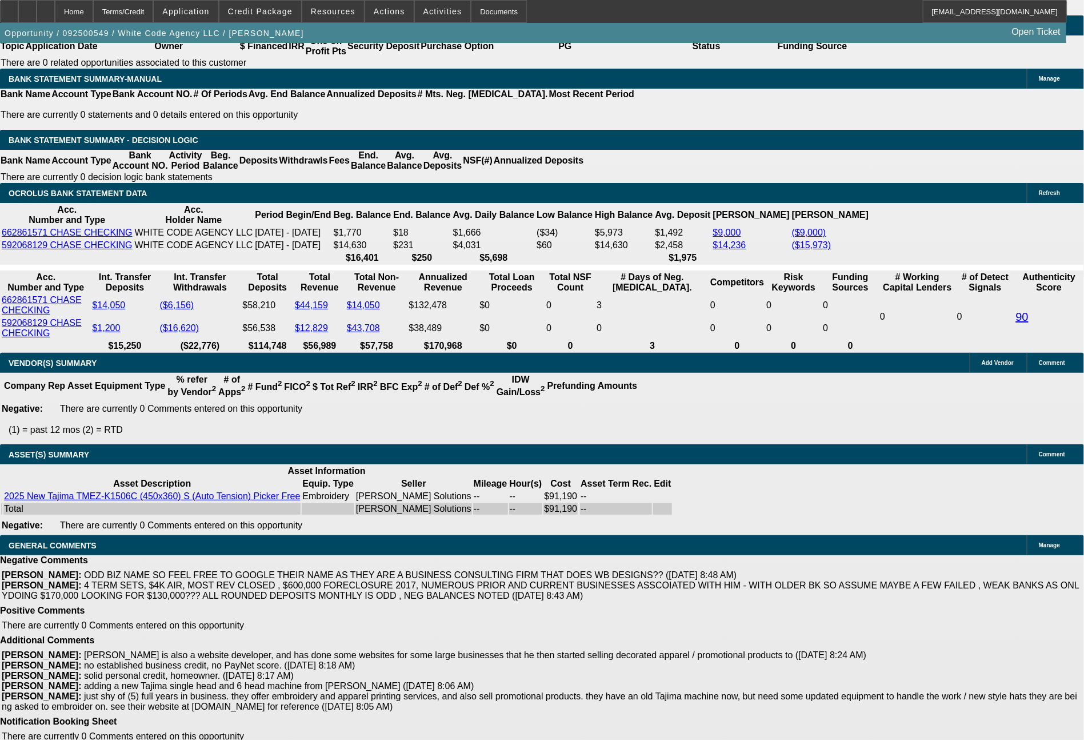
select select "0.1"
type input "$9,119.00"
type input "UNKNOWN"
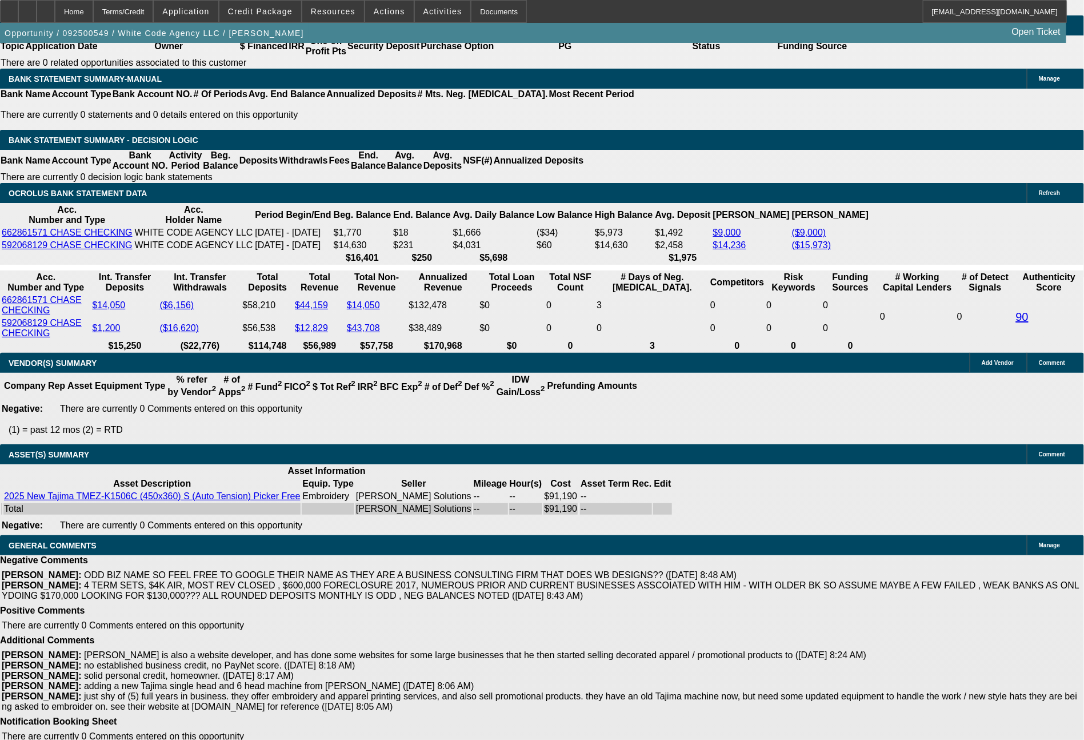
select select "4"
drag, startPoint x: 166, startPoint y: 181, endPoint x: 227, endPoint y: 187, distance: 60.9
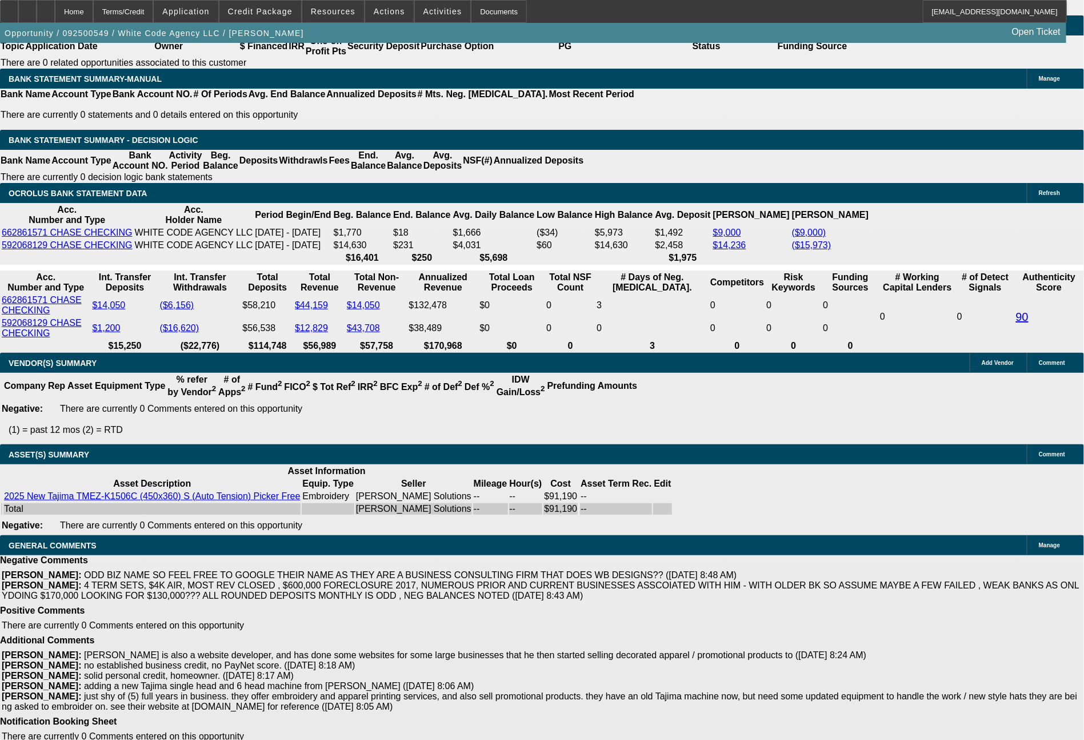
type input "1"
type input "$2.00"
type input "1697"
type input "10.2"
type input "$3,394.00"
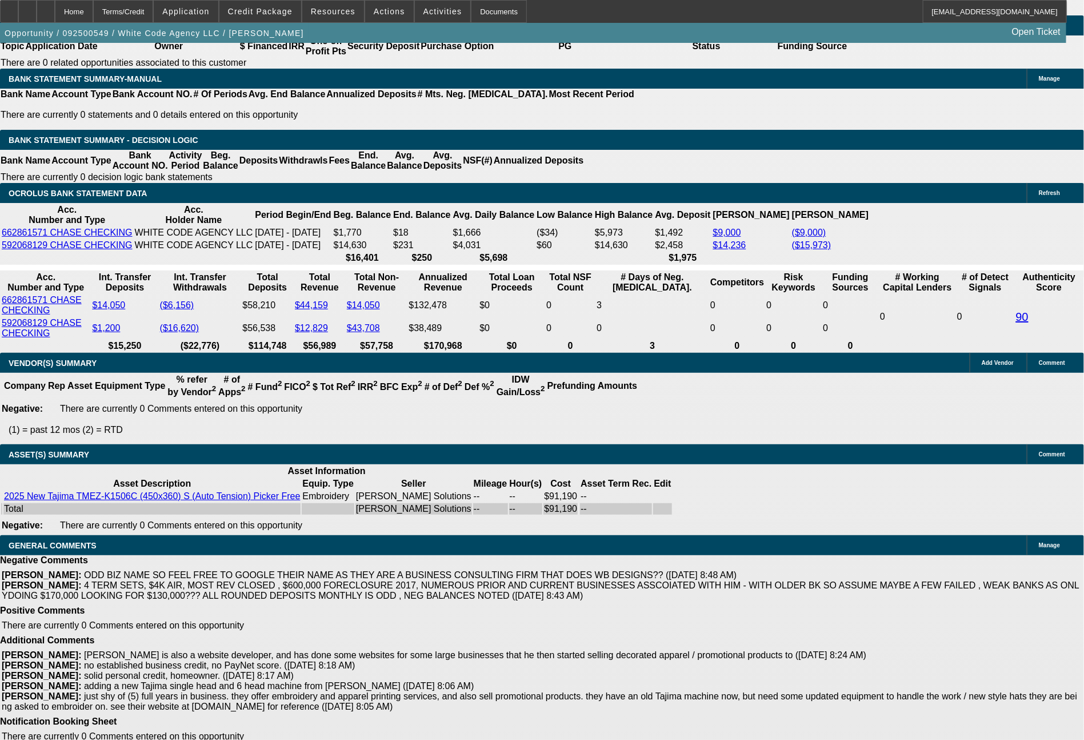
type input "16"
type input "$32.00"
type input "1683"
type input "9.9"
type input "$3,366.00"
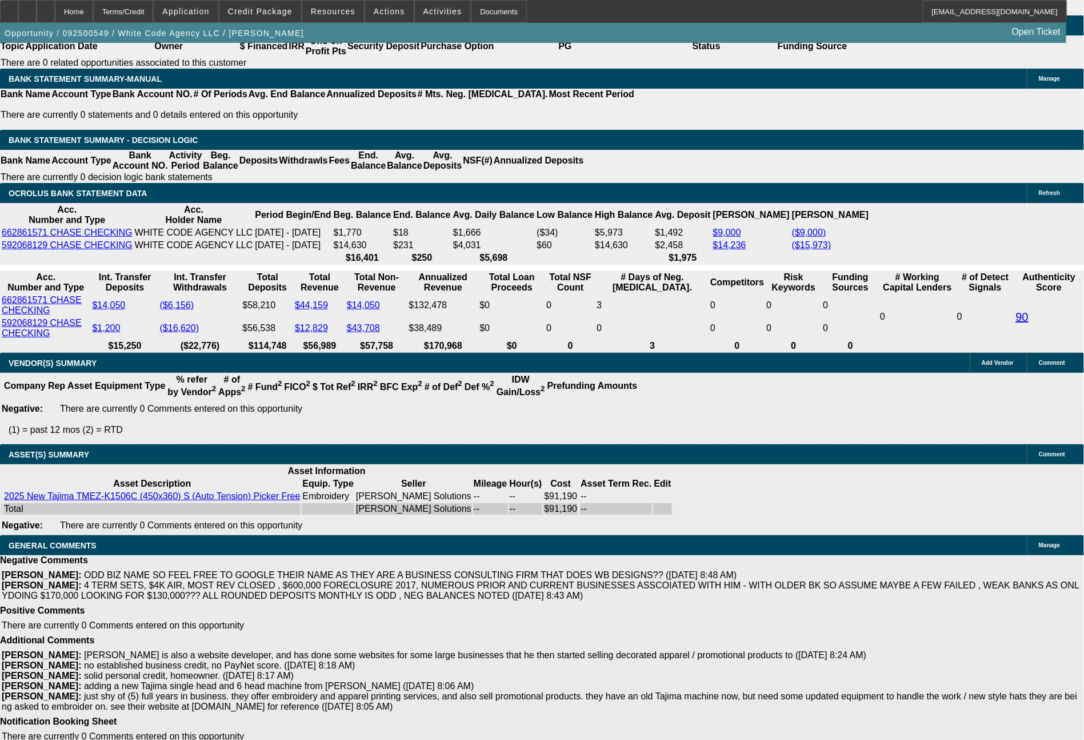
type input "1681"
type input "$3,362.00"
type input "9.8"
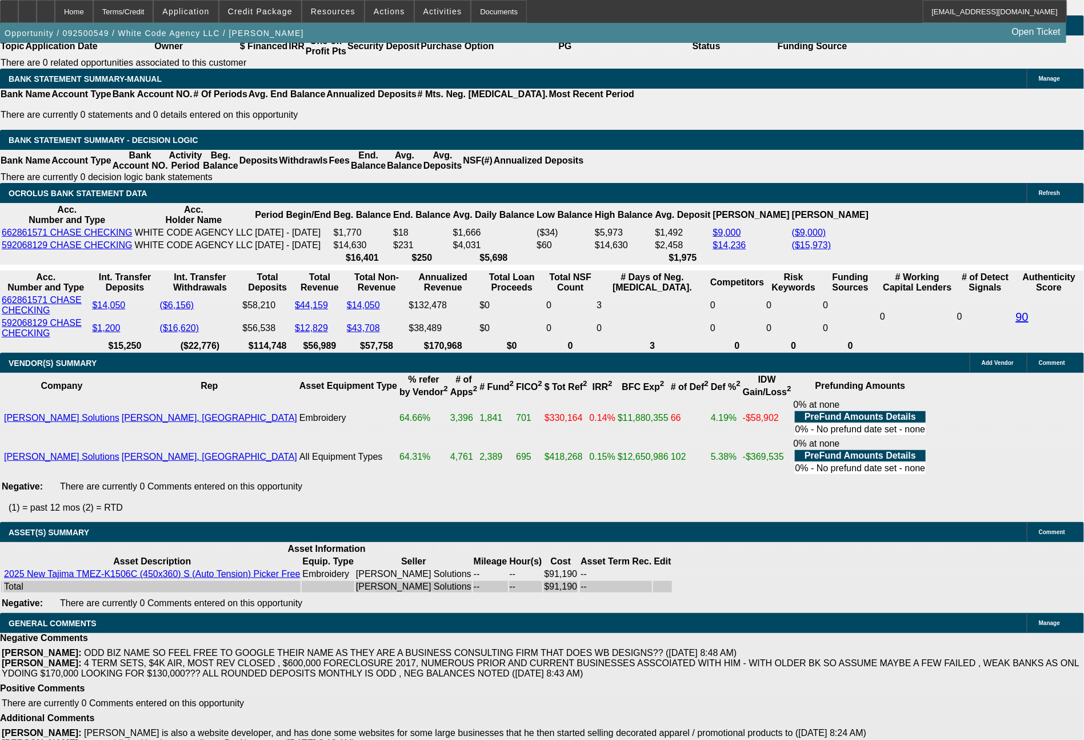
scroll to position [2008, 0]
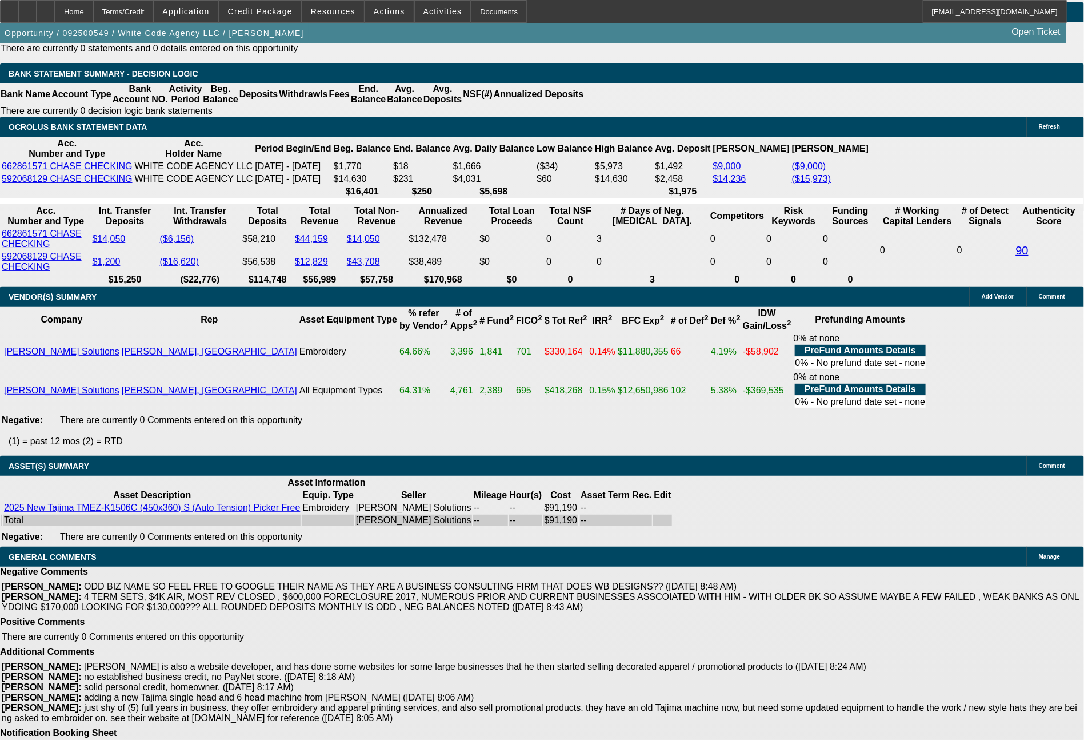
type input "$1,681.00"
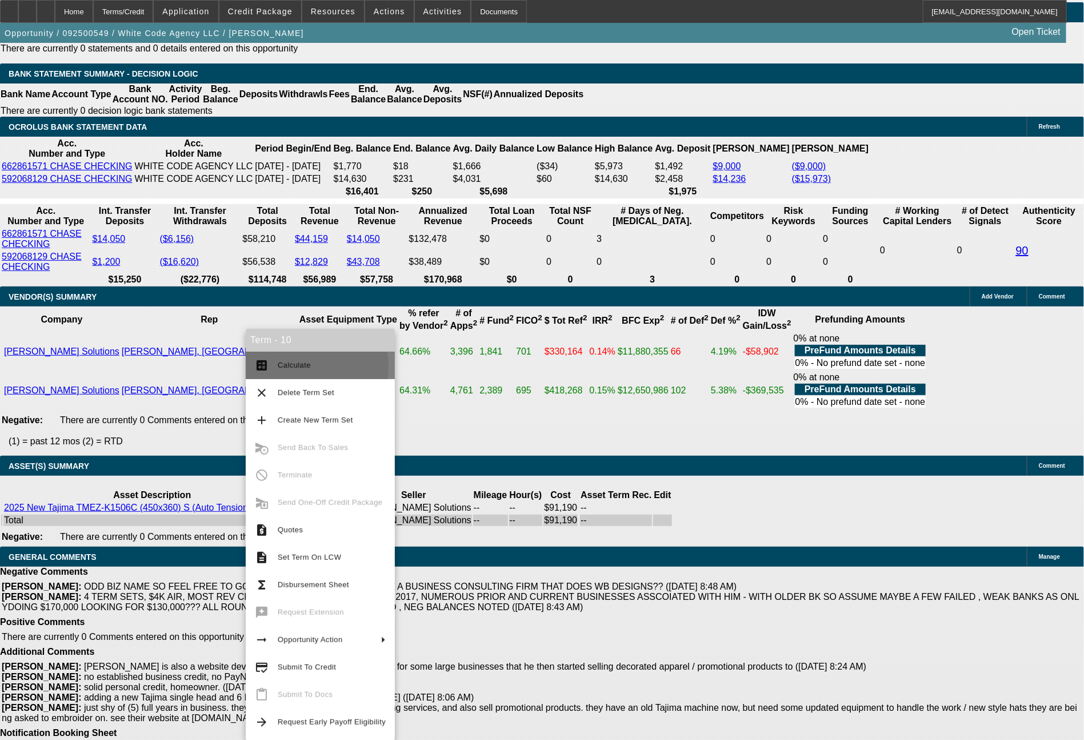
click at [299, 366] on span "Calculate" at bounding box center [294, 365] width 33 height 9
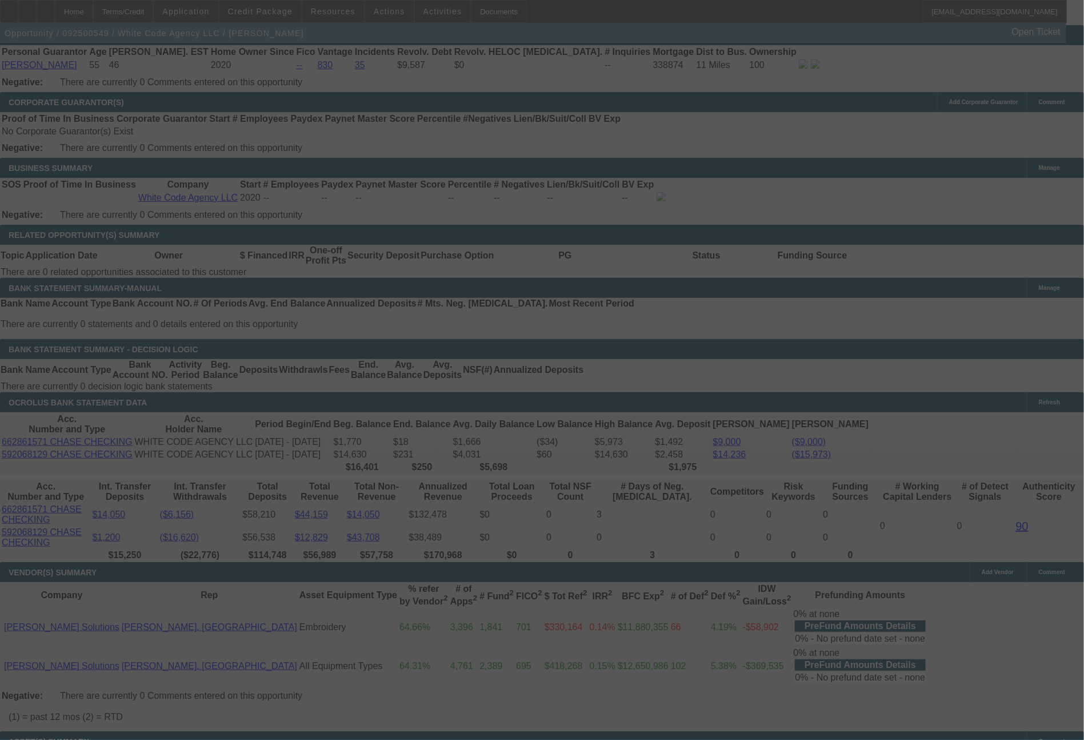
scroll to position [1699, 0]
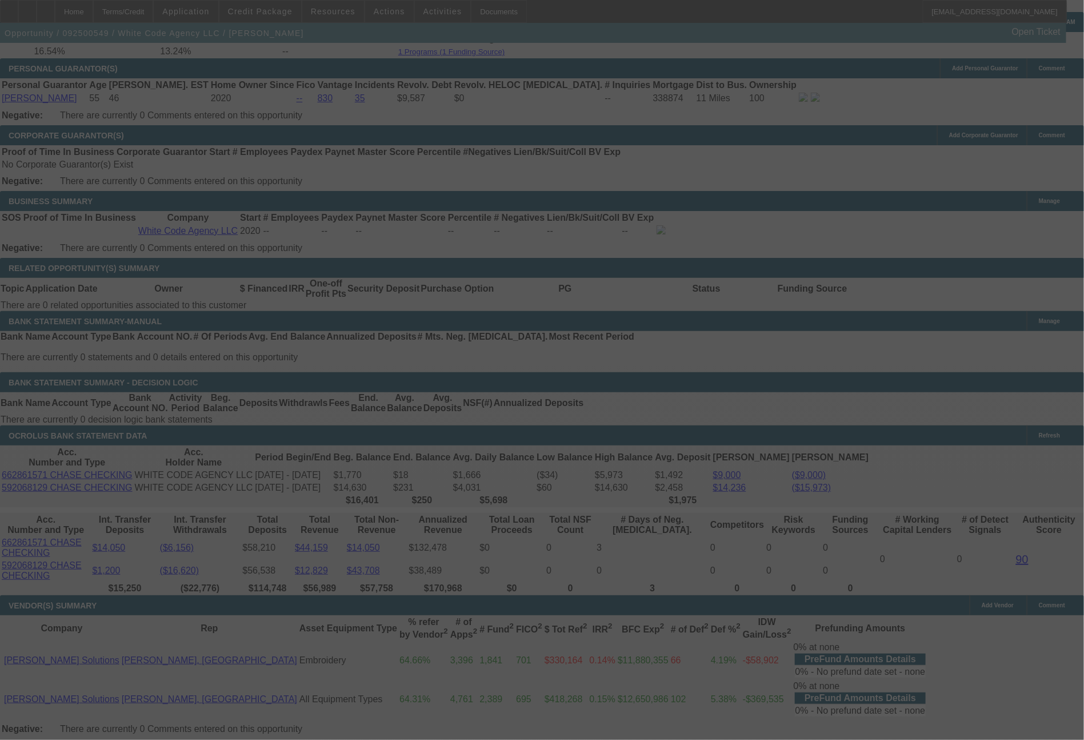
select select "0"
select select "2"
select select "0.1"
select select "4"
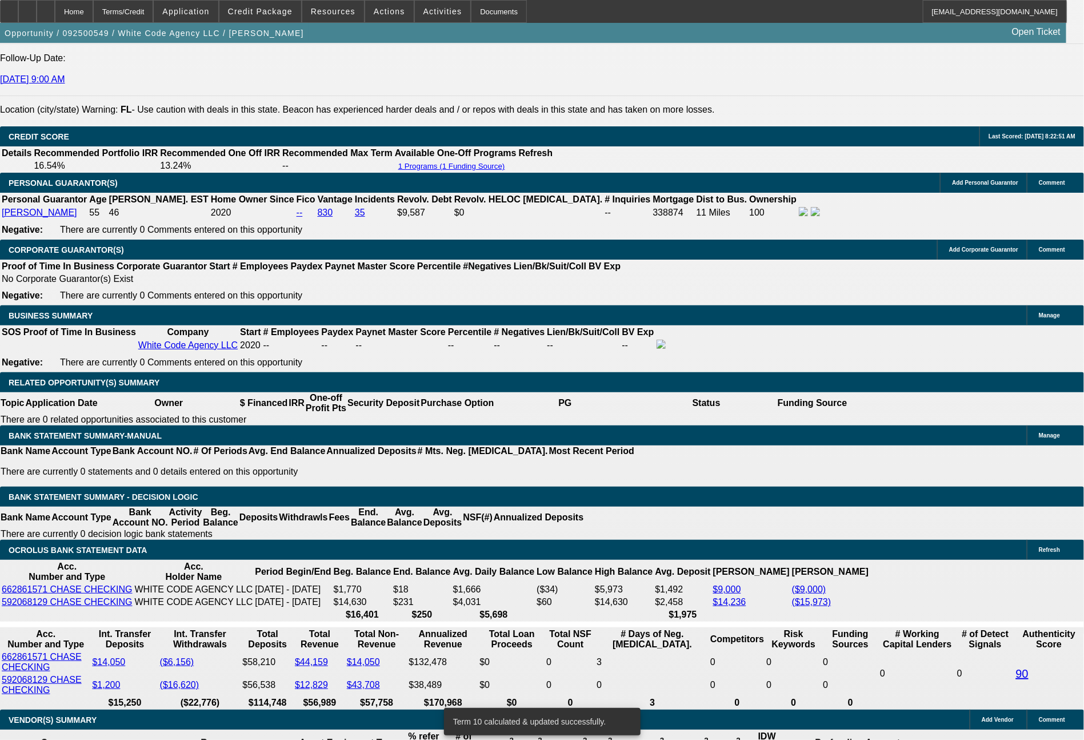
scroll to position [1425, 0]
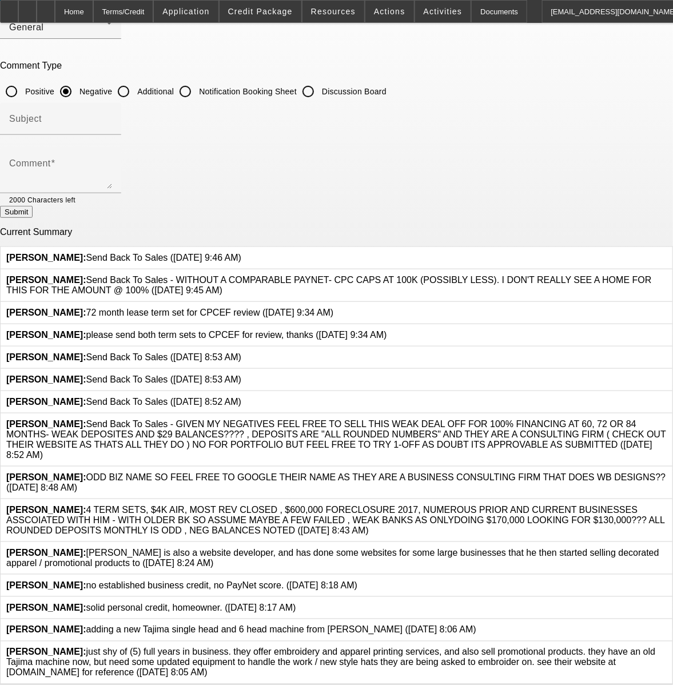
scroll to position [108, 0]
drag, startPoint x: 496, startPoint y: 606, endPoint x: 205, endPoint y: 604, distance: 291.5
click at [205, 625] on div "Wesolowski, John: adding a new Tajima single head and 6 head machine from Hirsc…" at bounding box center [241, 630] width 470 height 10
copy span "adding a new Tajima single head and 6 head machine from [PERSON_NAME] ([DATE] 8…"
click at [476, 625] on icon at bounding box center [476, 625] width 0 height 0
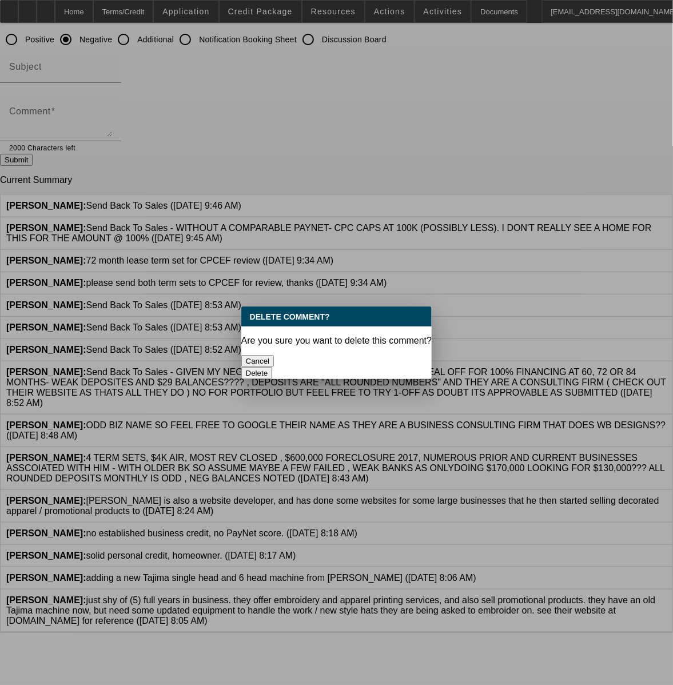
scroll to position [0, 0]
click at [273, 367] on button "Delete" at bounding box center [256, 373] width 31 height 12
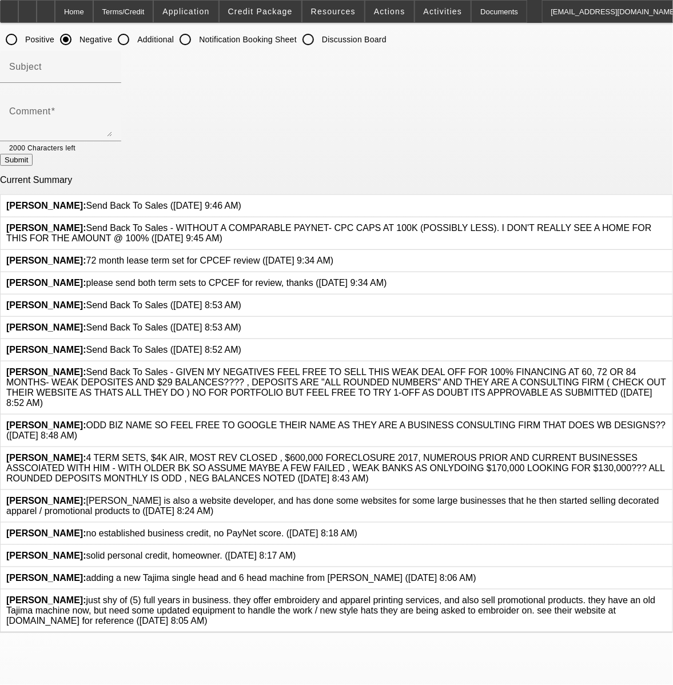
scroll to position [108, 0]
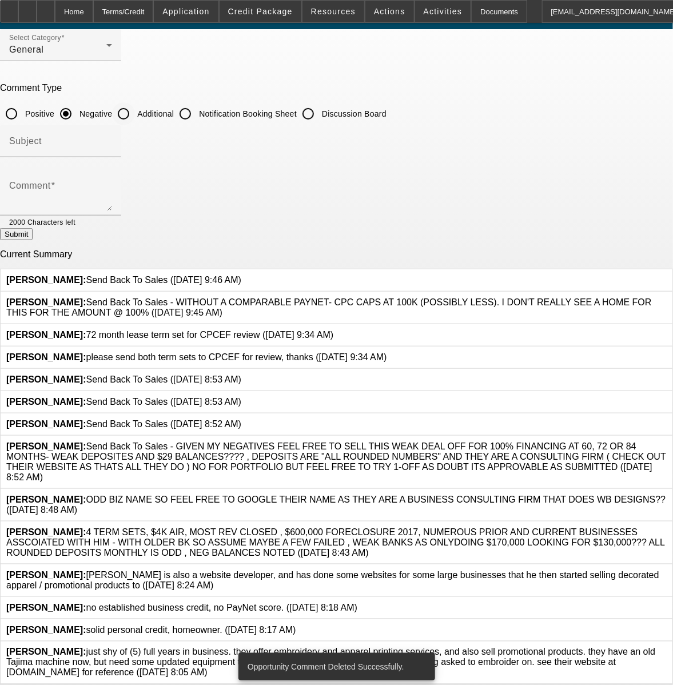
click at [247, 83] on div "Comment Type Positive Negative Additional Notification Booking Sheet Discussion…" at bounding box center [336, 104] width 673 height 42
click at [112, 183] on textarea "Comment" at bounding box center [60, 196] width 103 height 27
paste textarea "adding a new Tajima single head and 6 head machine from [PERSON_NAME] ([DATE] 8…"
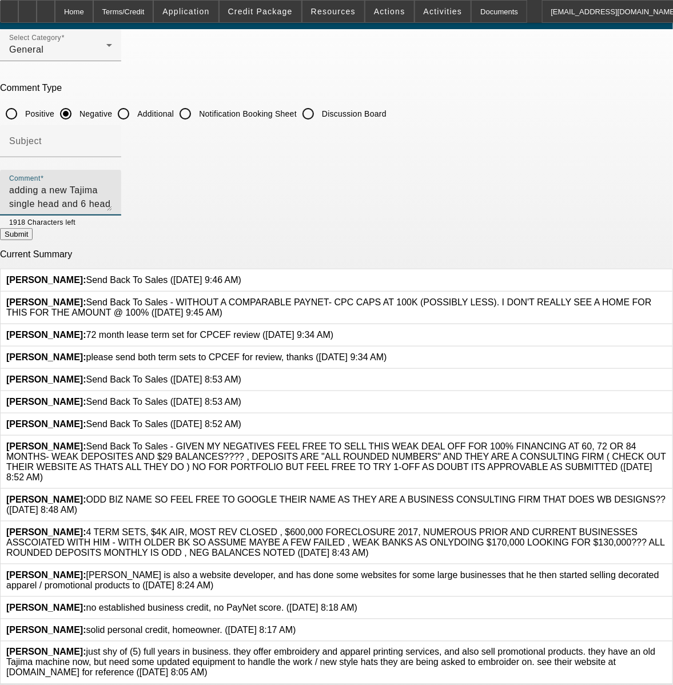
click at [112, 183] on textarea "adding a new Tajima single head and 6 head machine from [PERSON_NAME] ([DATE] 8…" at bounding box center [60, 196] width 103 height 27
type textarea "adding a new Tajima single head and 6 head machine from [PERSON_NAME]"
click at [33, 228] on button "Submit" at bounding box center [16, 234] width 33 height 12
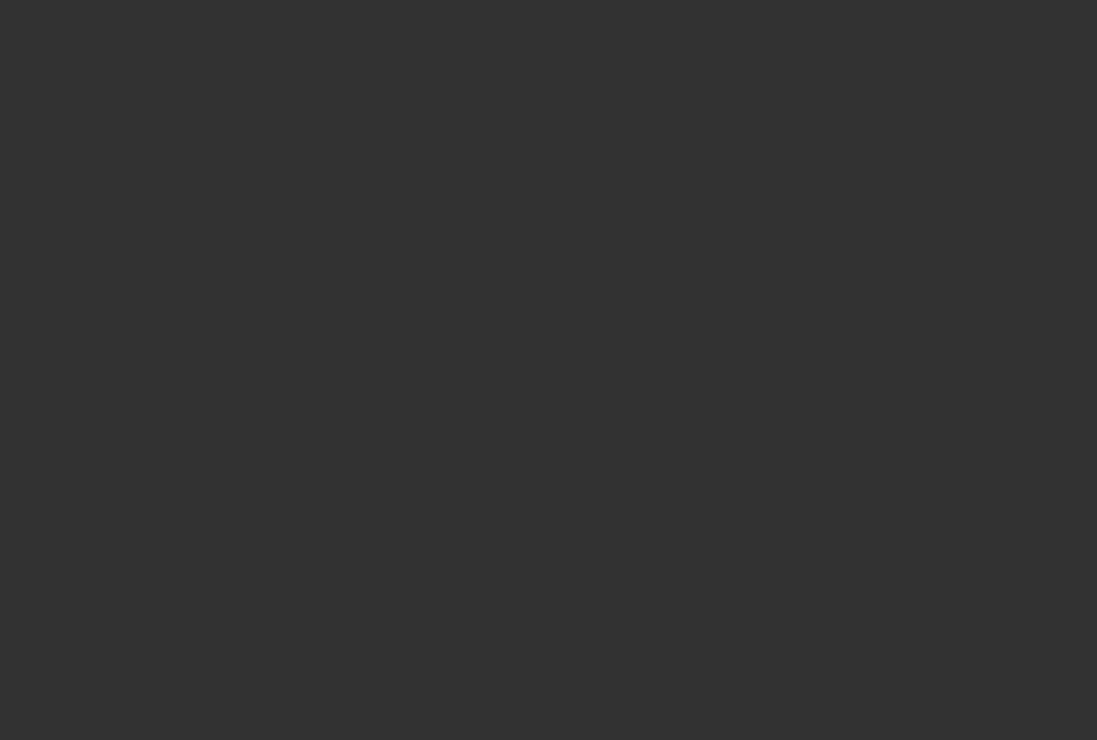
select select "0"
select select "2"
select select "0.1"
select select "4"
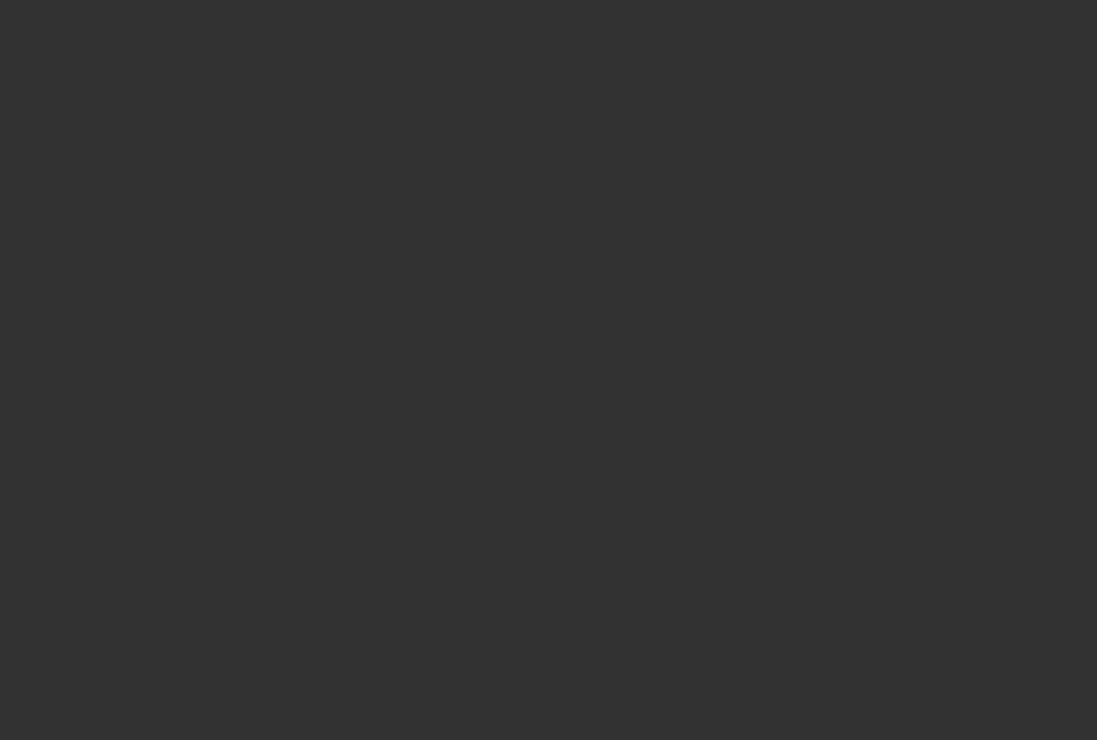
select select "0"
select select "2"
select select "0"
select select "6"
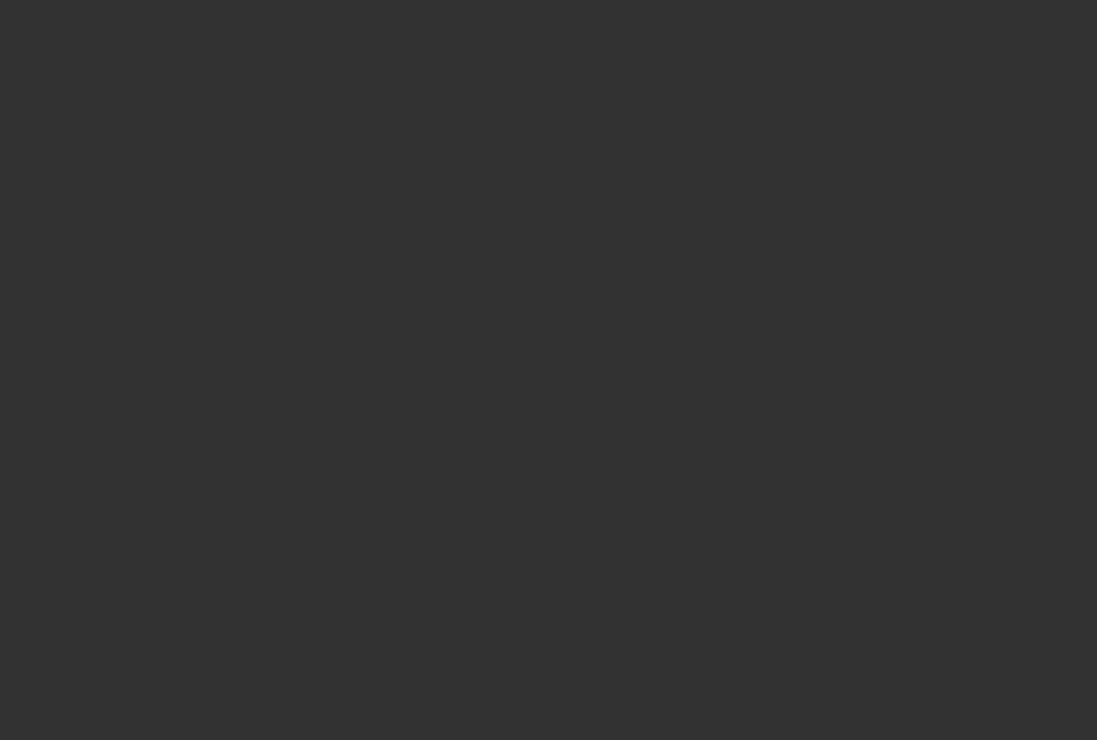
select select "0"
select select "2"
select select "0.1"
select select "4"
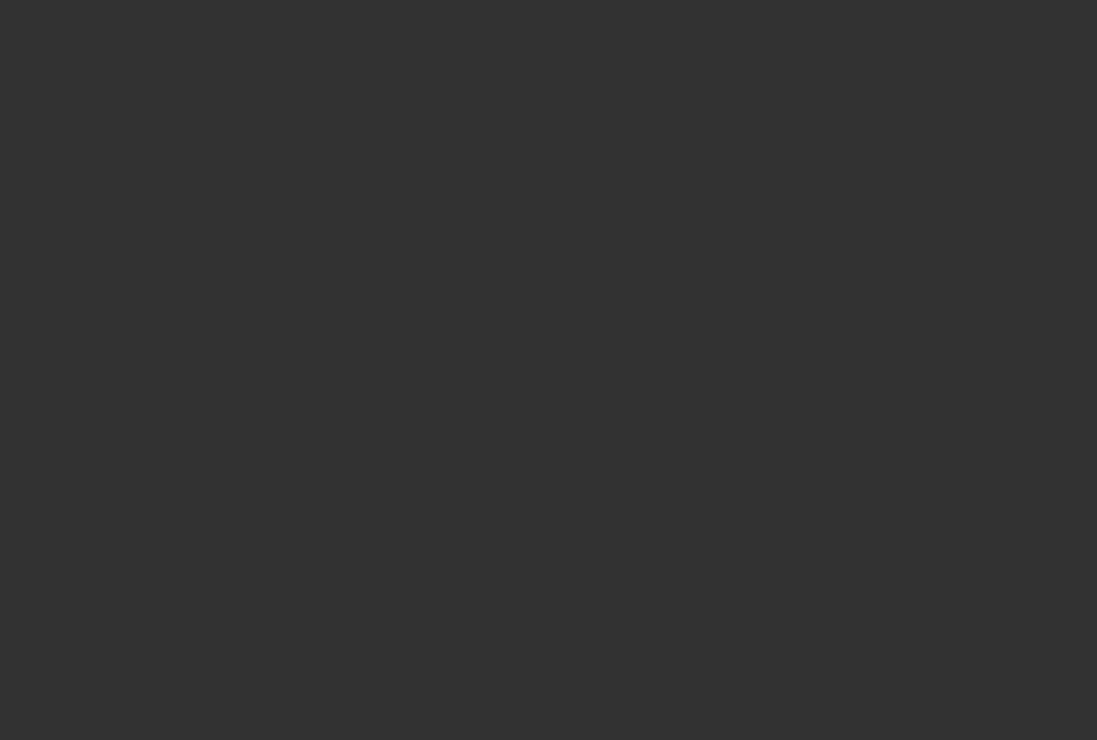
select select "0"
select select "2"
select select "0"
select select "6"
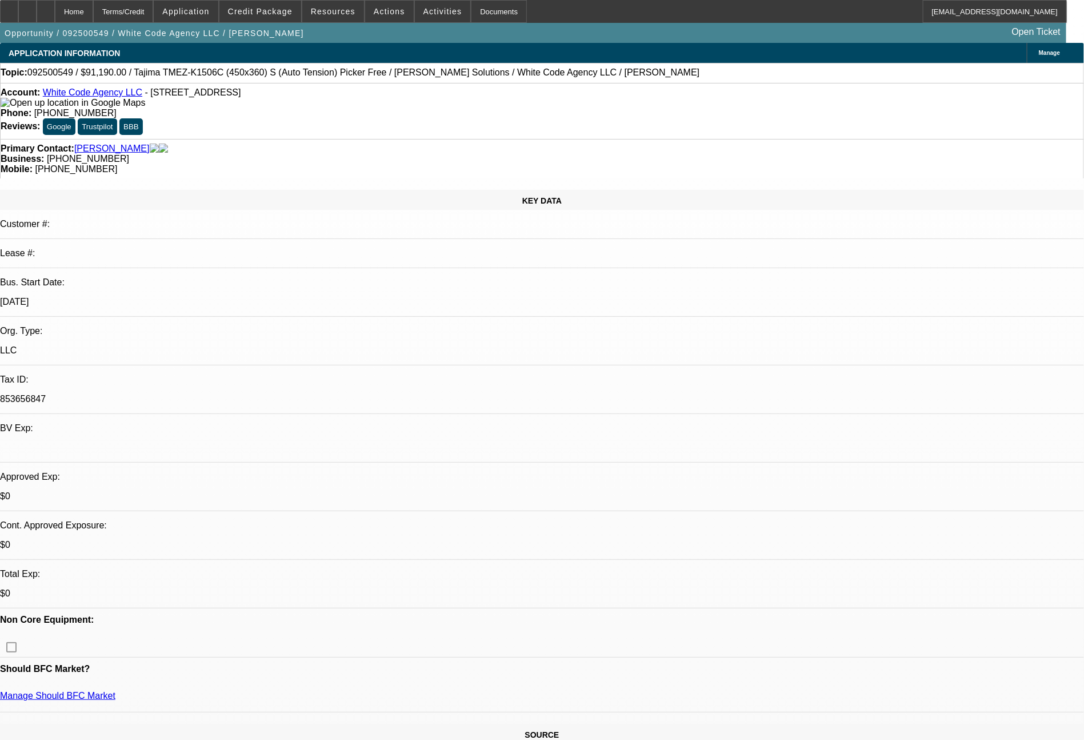
scroll to position [183, 0]
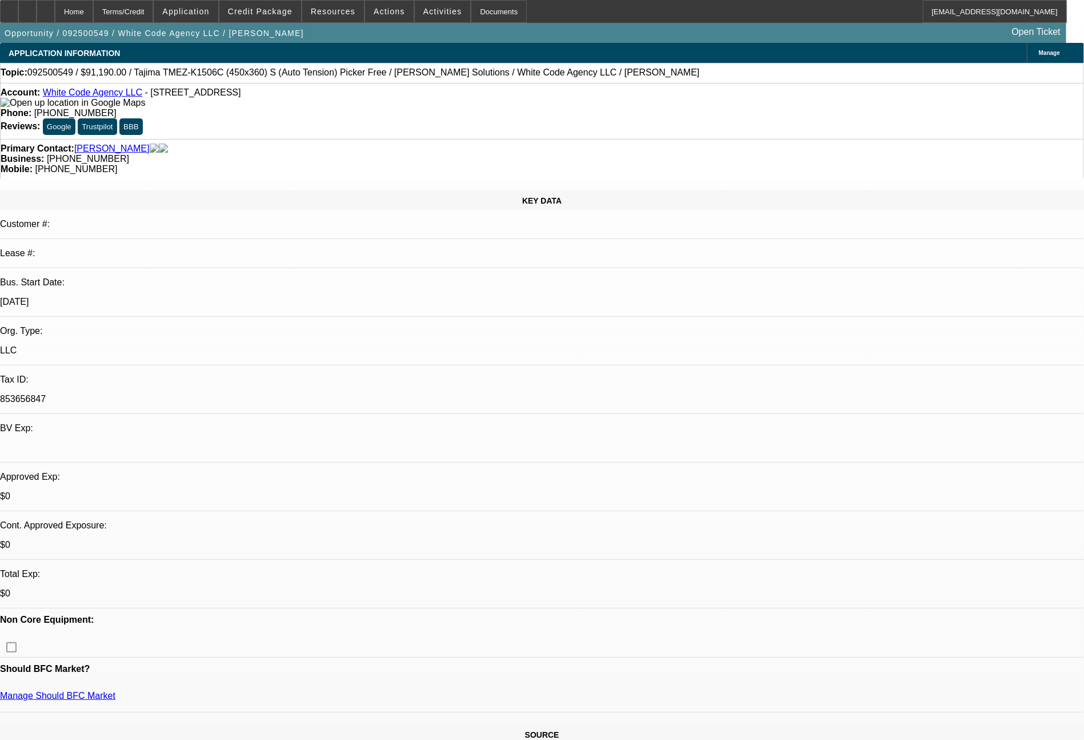
drag, startPoint x: 1027, startPoint y: 488, endPoint x: 838, endPoint y: 484, distance: 188.6
copy td "please send both term sets to CPCEF for review, thanks"
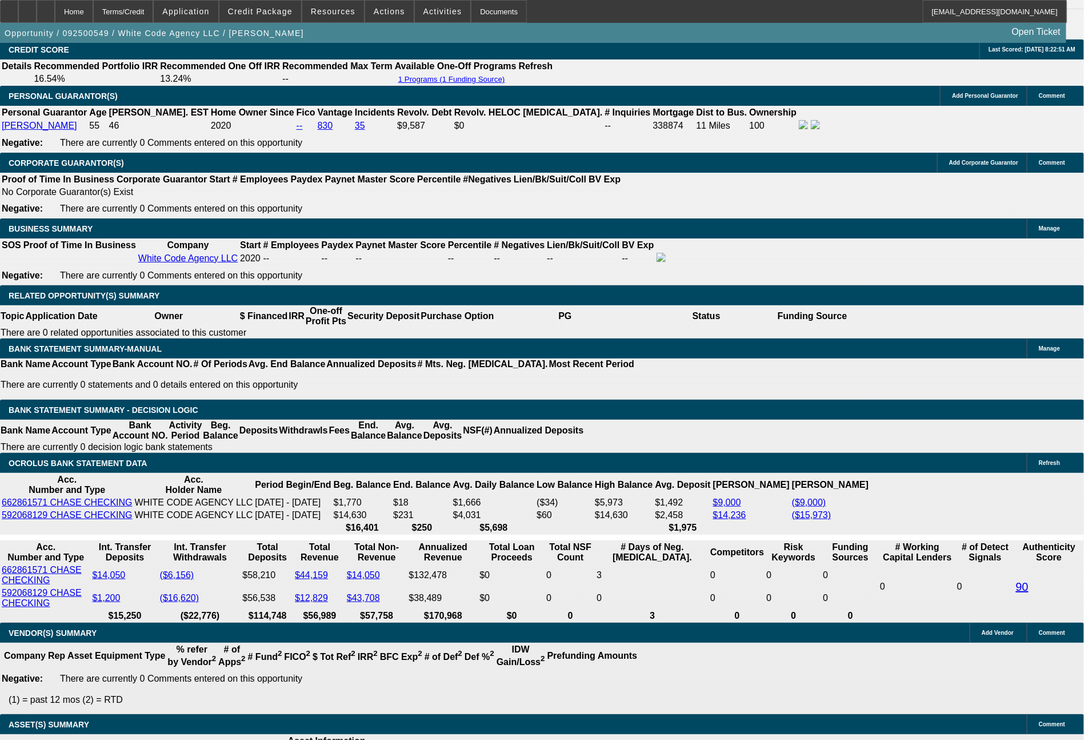
scroll to position [1737, 0]
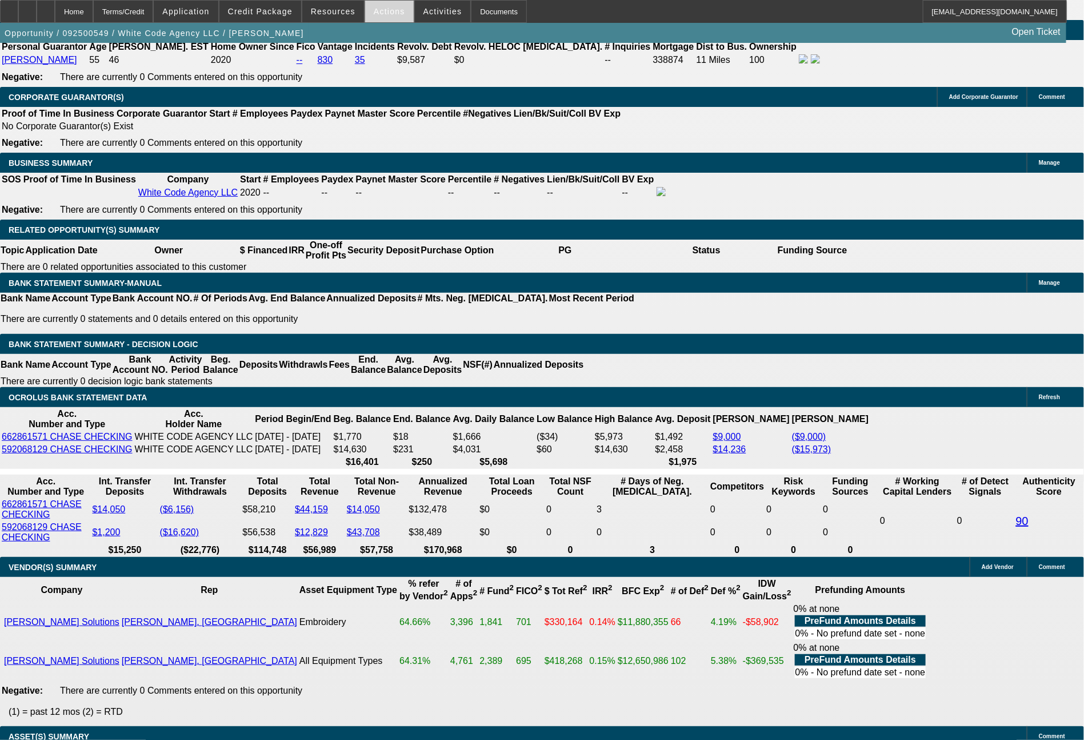
click at [390, 14] on span "Actions" at bounding box center [389, 11] width 31 height 9
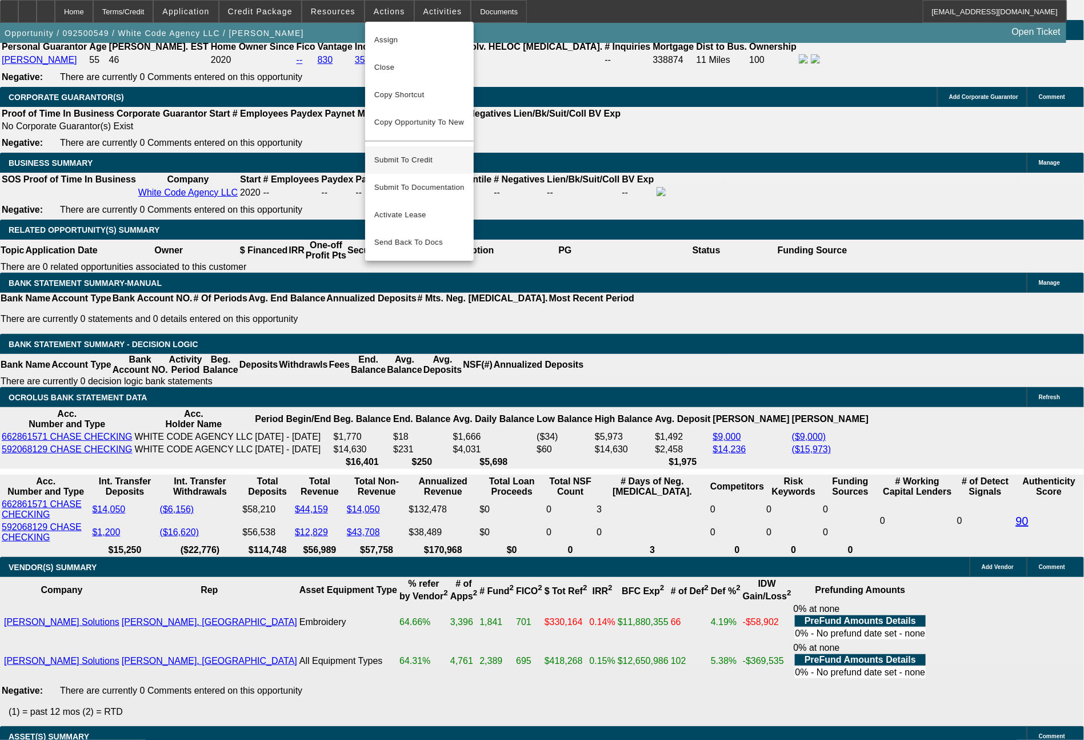
click at [406, 153] on span "Submit To Credit" at bounding box center [419, 160] width 90 height 14
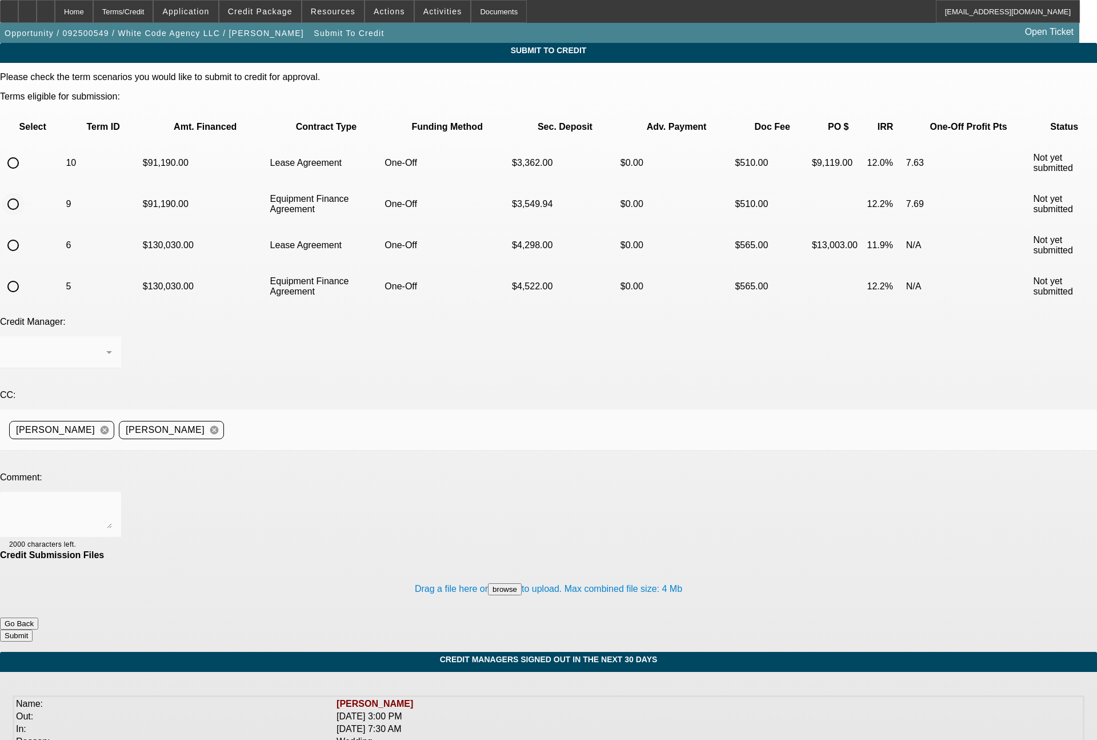
click at [25, 193] on input "radio" at bounding box center [13, 204] width 23 height 23
radio input "true"
click at [112, 501] on textarea at bounding box center [60, 514] width 103 height 27
paste textarea "please send both term sets to CPCEF for review, thanks"
type textarea "please send both term sets to CPCEF for review, thanks"
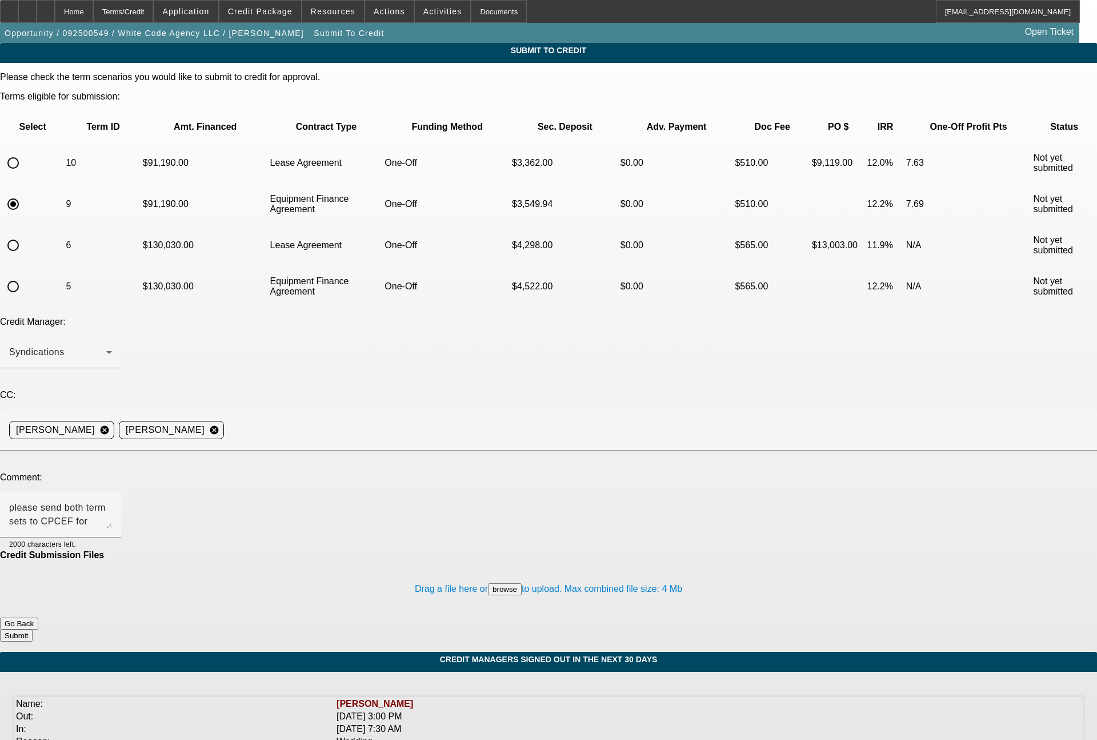
click at [33, 629] on button "Submit" at bounding box center [16, 635] width 33 height 12
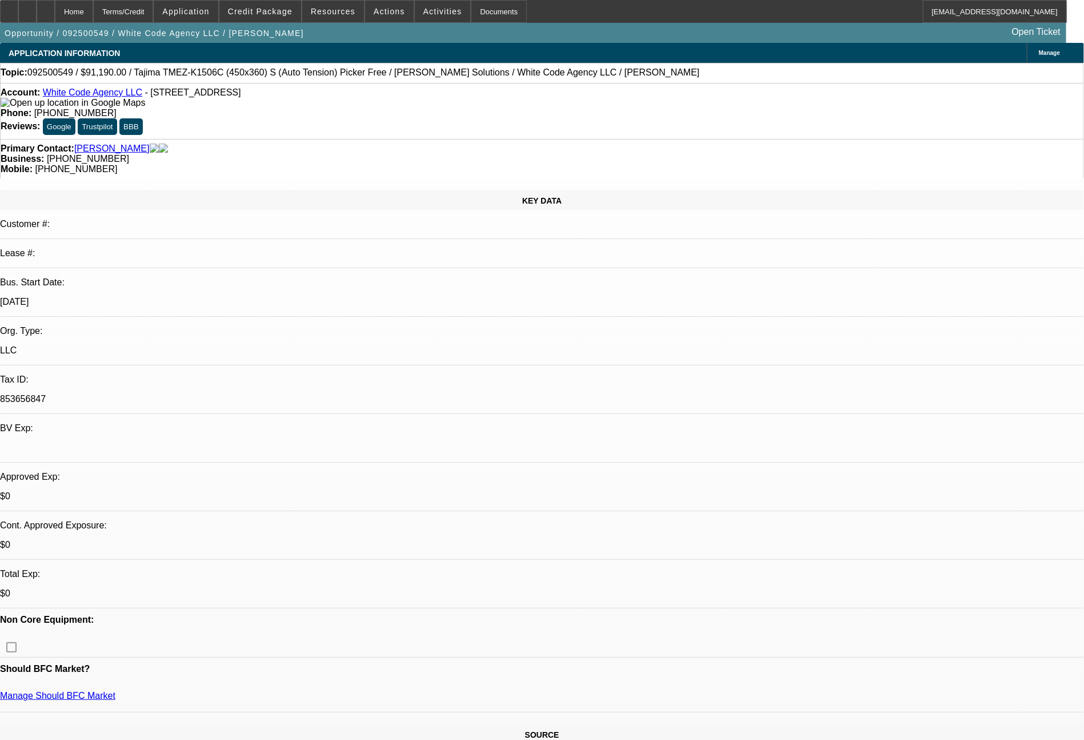
select select "0"
select select "2"
select select "0.1"
select select "4"
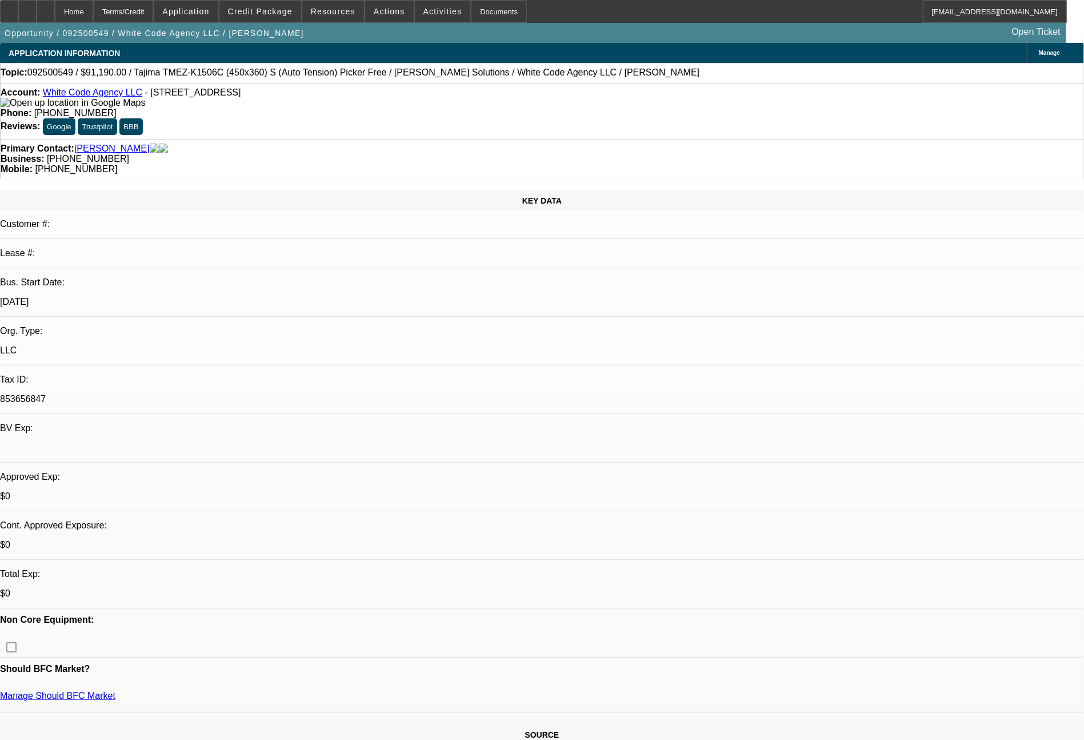
select select "0"
select select "2"
select select "0"
select select "6"
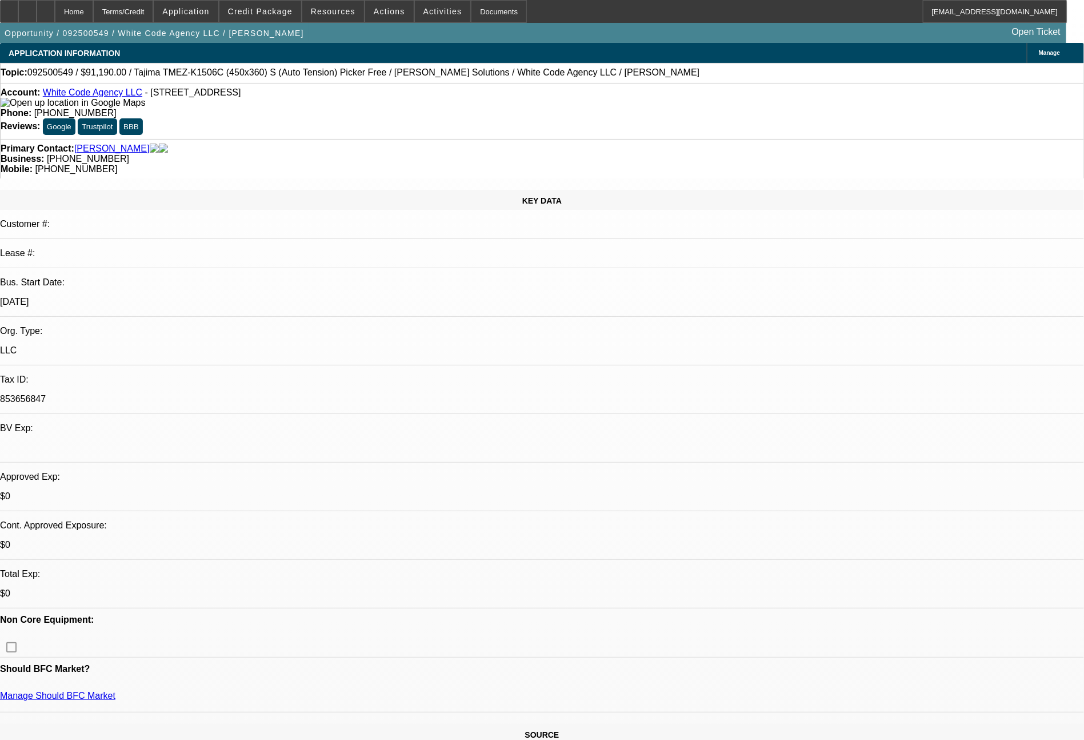
select select "0"
select select "2"
select select "0.1"
select select "4"
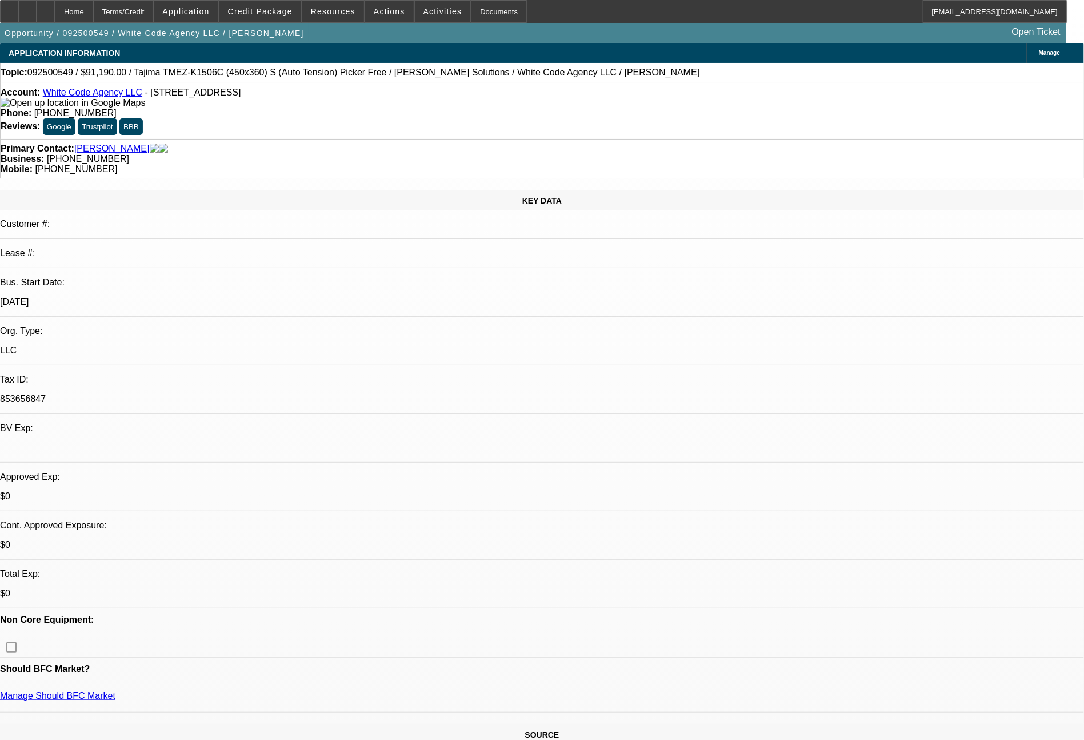
select select "0"
select select "2"
select select "0"
select select "6"
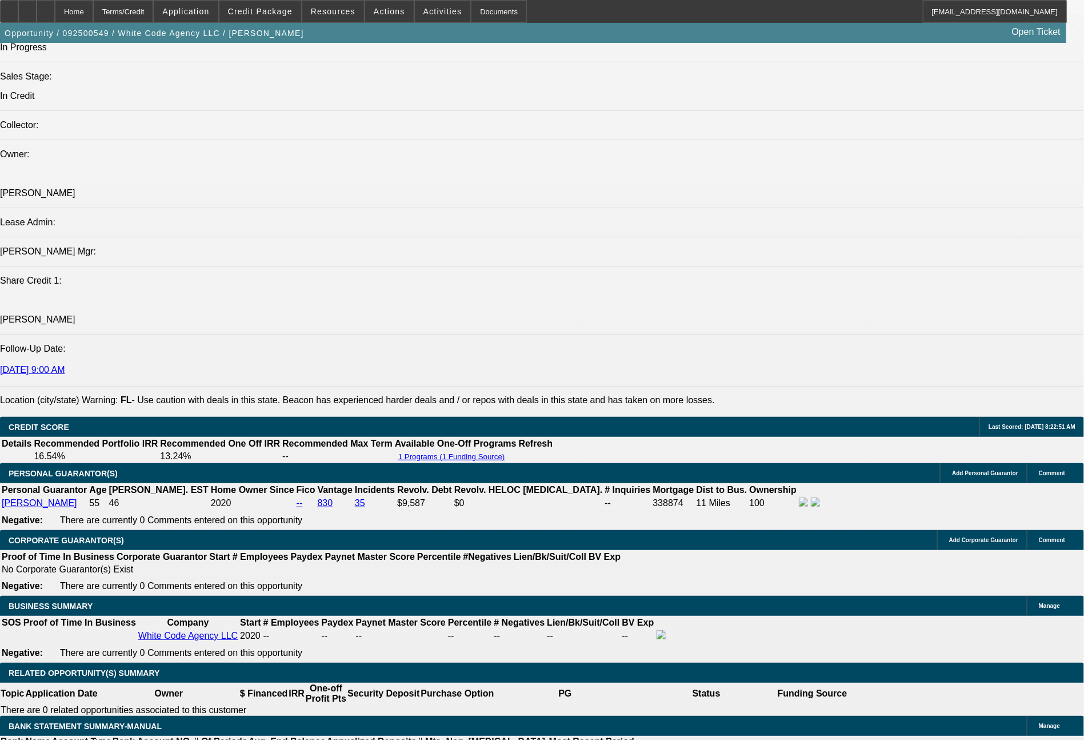
scroll to position [1607, 0]
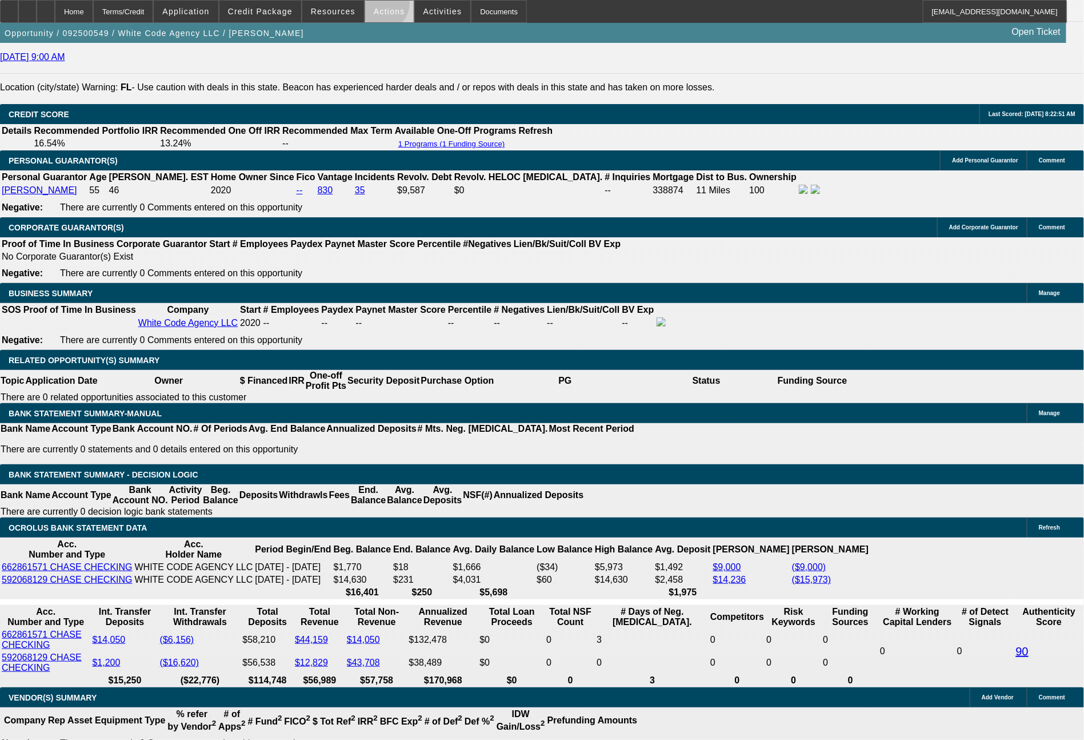
click at [380, 4] on span at bounding box center [389, 11] width 49 height 27
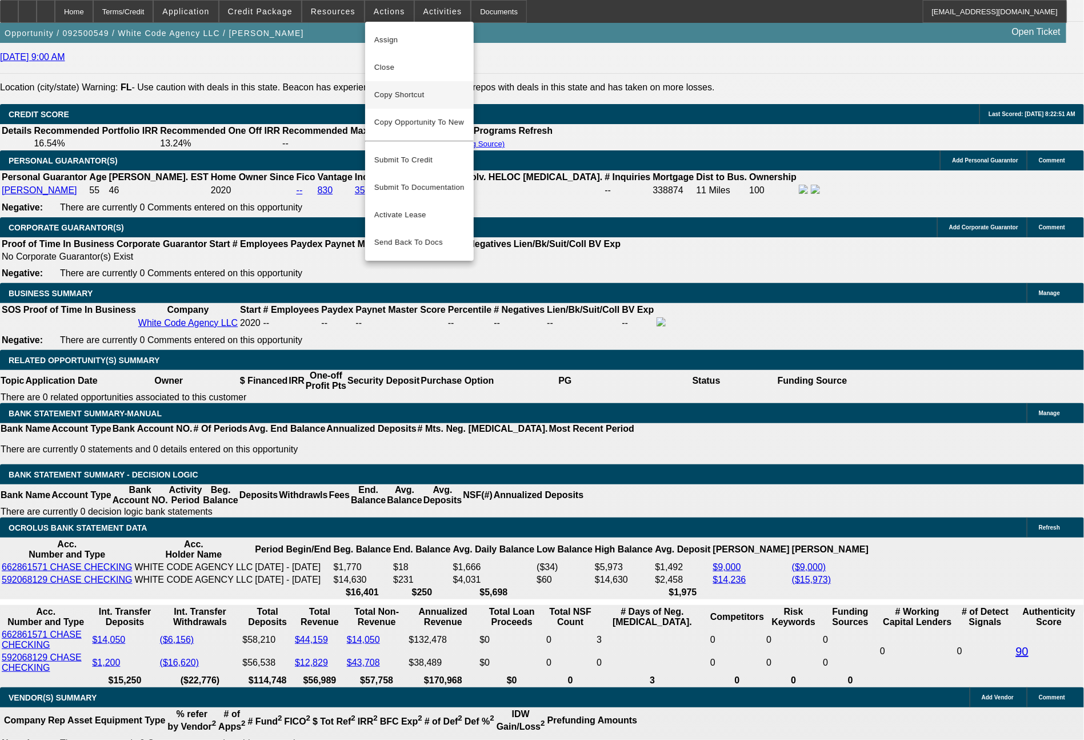
scroll to position [1673, 0]
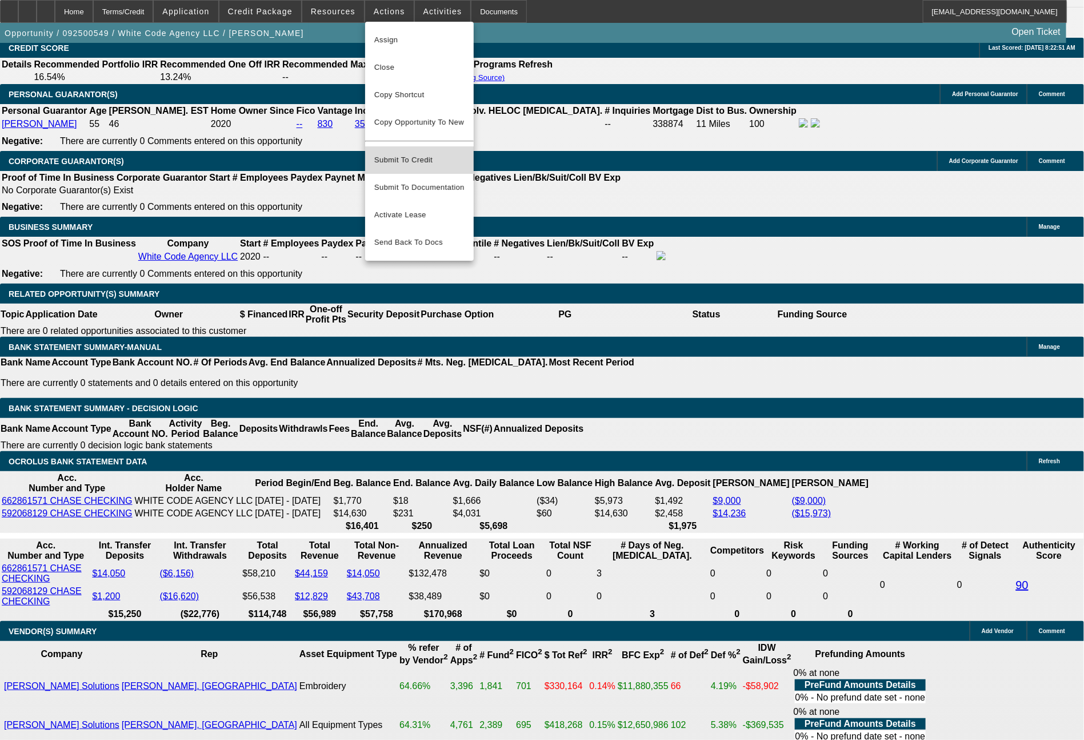
click at [412, 153] on span "Submit To Credit" at bounding box center [419, 160] width 90 height 14
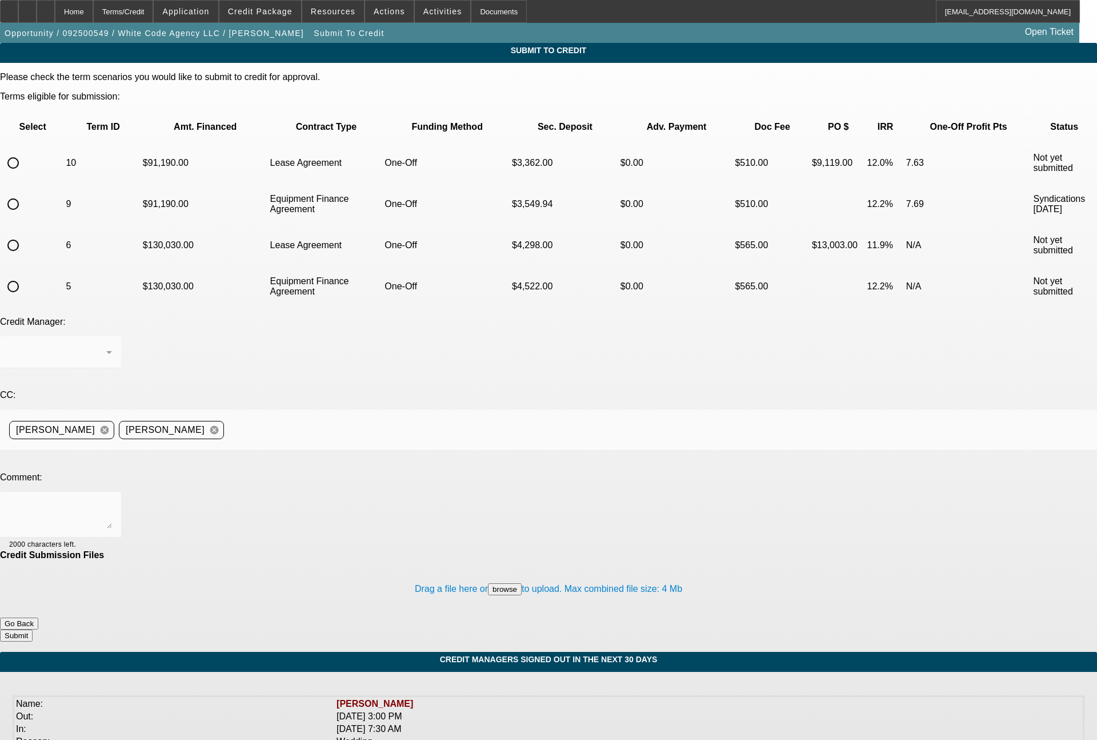
click at [25, 151] on input "radio" at bounding box center [13, 162] width 23 height 23
radio input "true"
click at [112, 501] on textarea at bounding box center [60, 514] width 103 height 27
type textarea "72 month lease term set for CPCEF"
click at [33, 629] on button "Submit" at bounding box center [16, 635] width 33 height 12
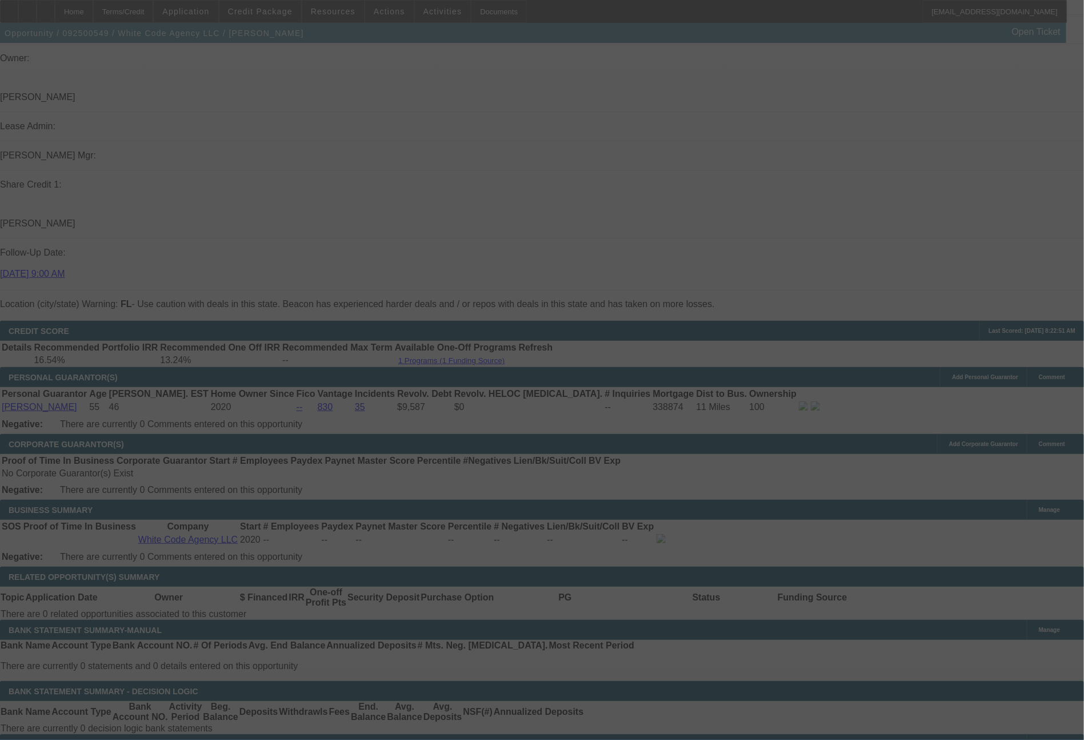
scroll to position [1386, 0]
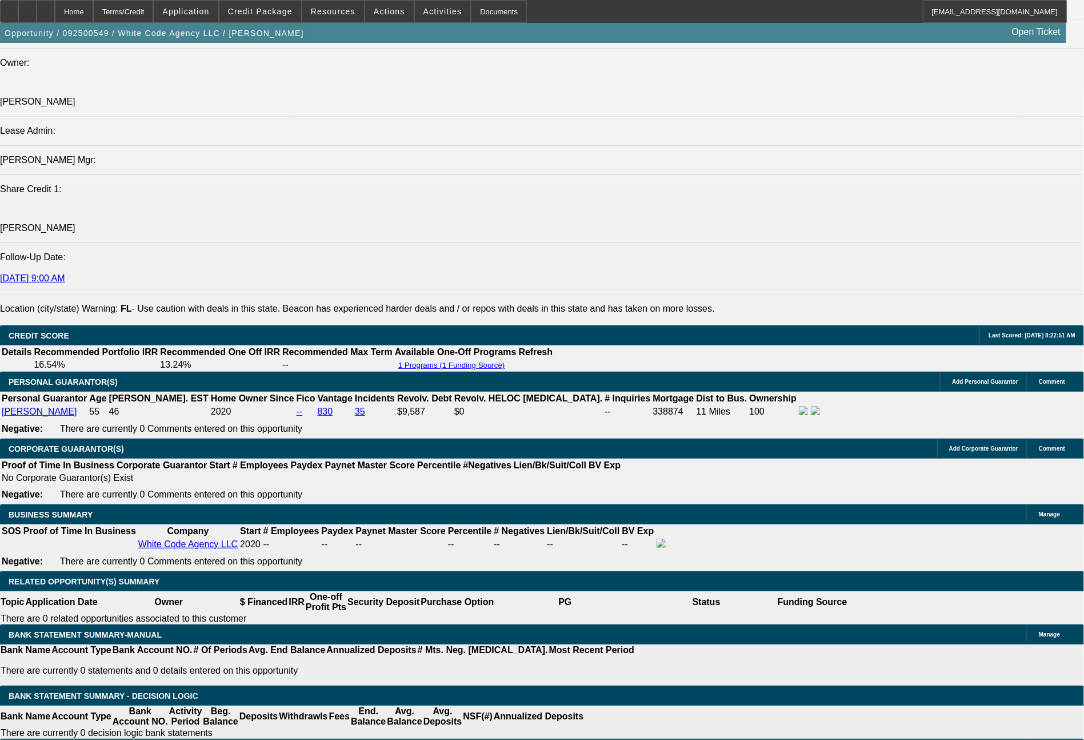
select select "0"
select select "2"
select select "0.1"
select select "4"
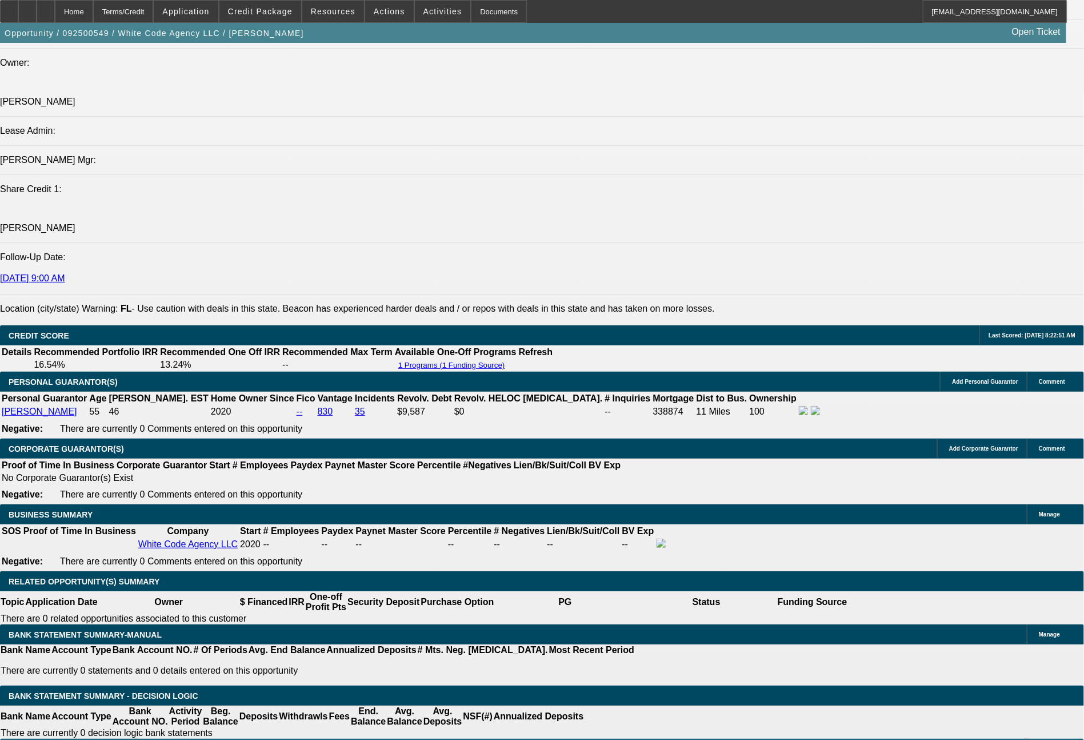
select select "0"
select select "2"
select select "0"
select select "6"
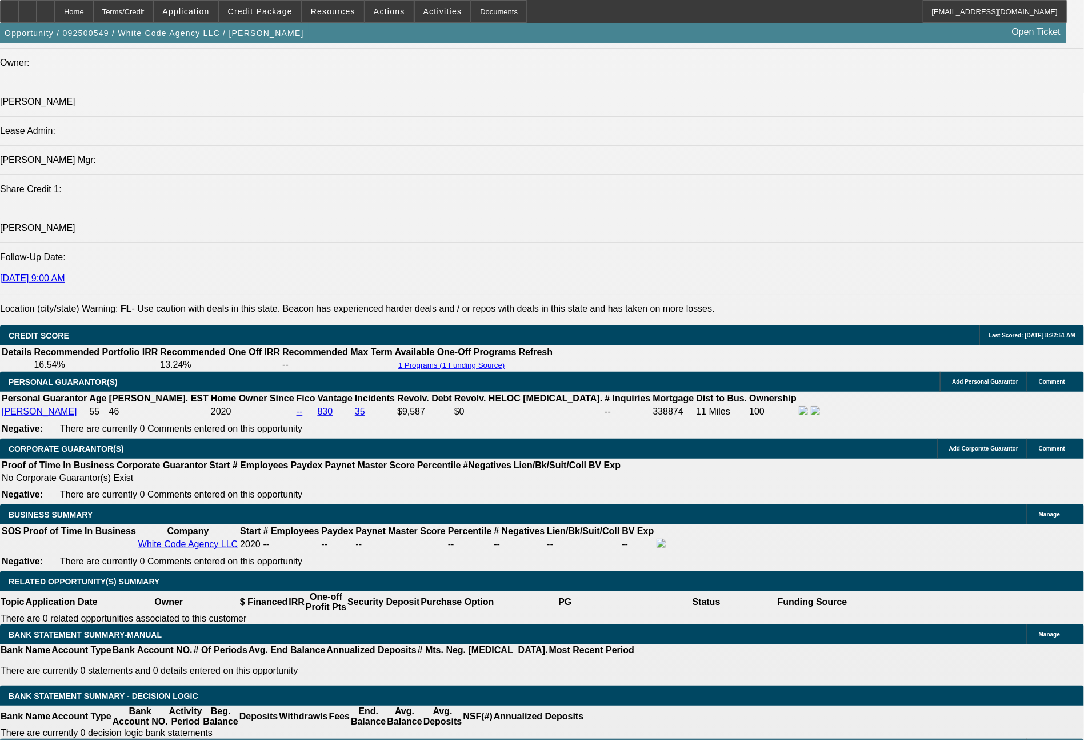
select select "0"
select select "2"
select select "0.1"
select select "4"
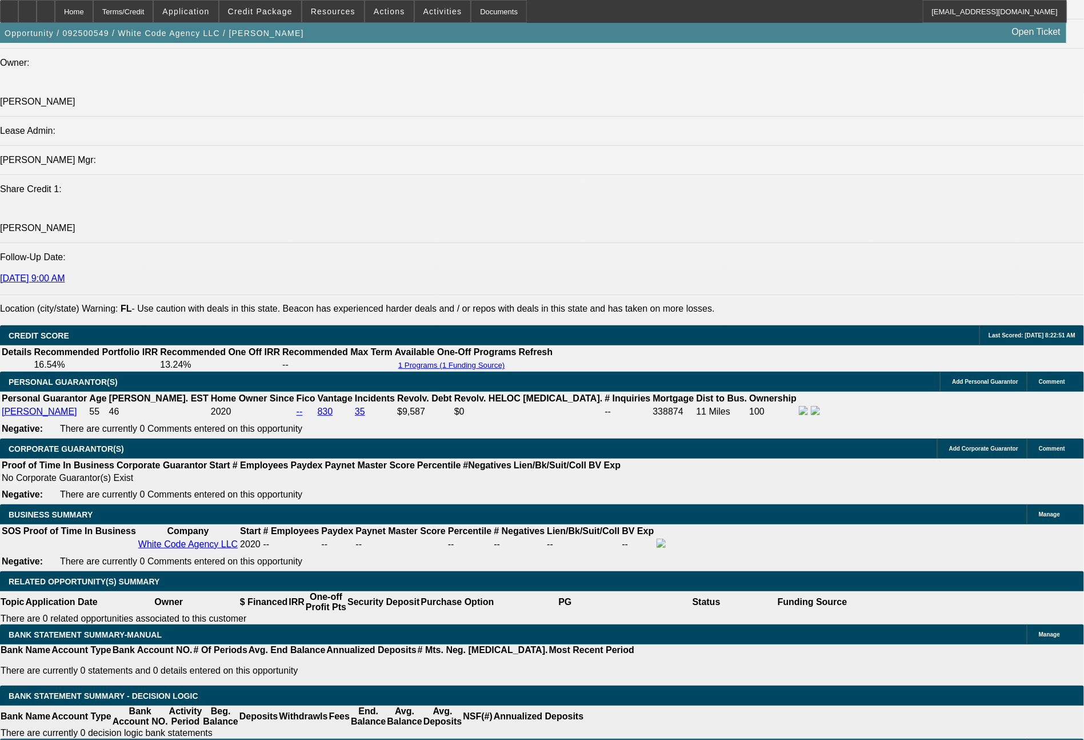
select select "0"
select select "2"
select select "0"
select select "6"
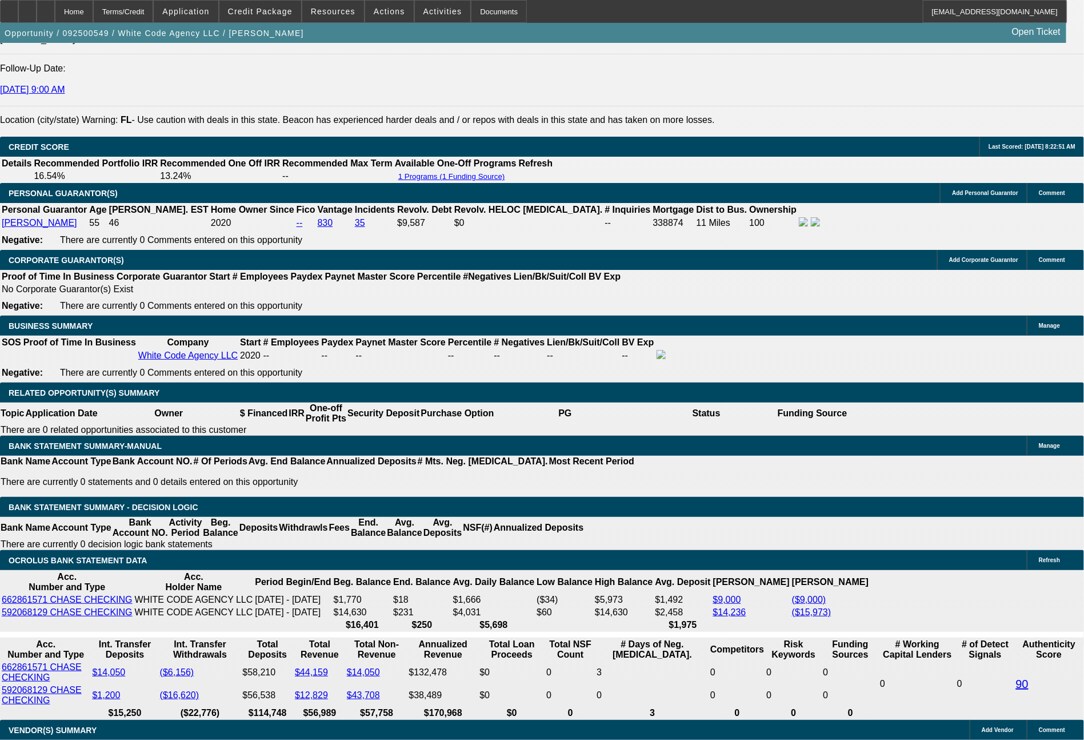
scroll to position [1641, 0]
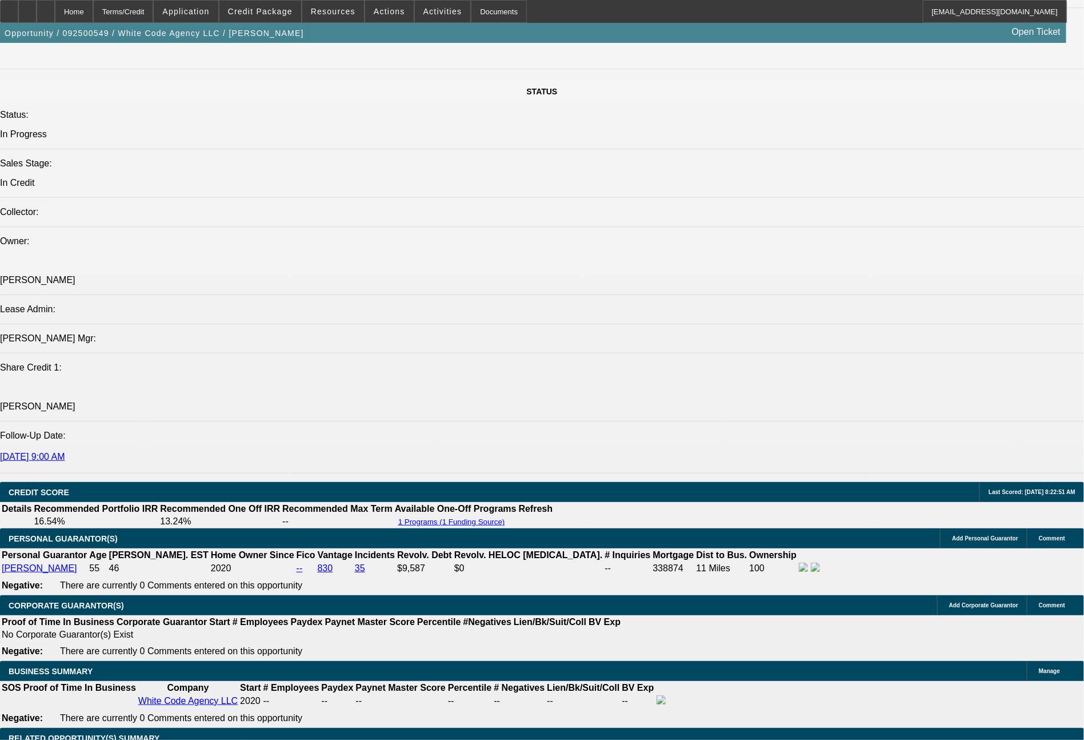
select select "0"
select select "2"
select select "0.1"
select select "4"
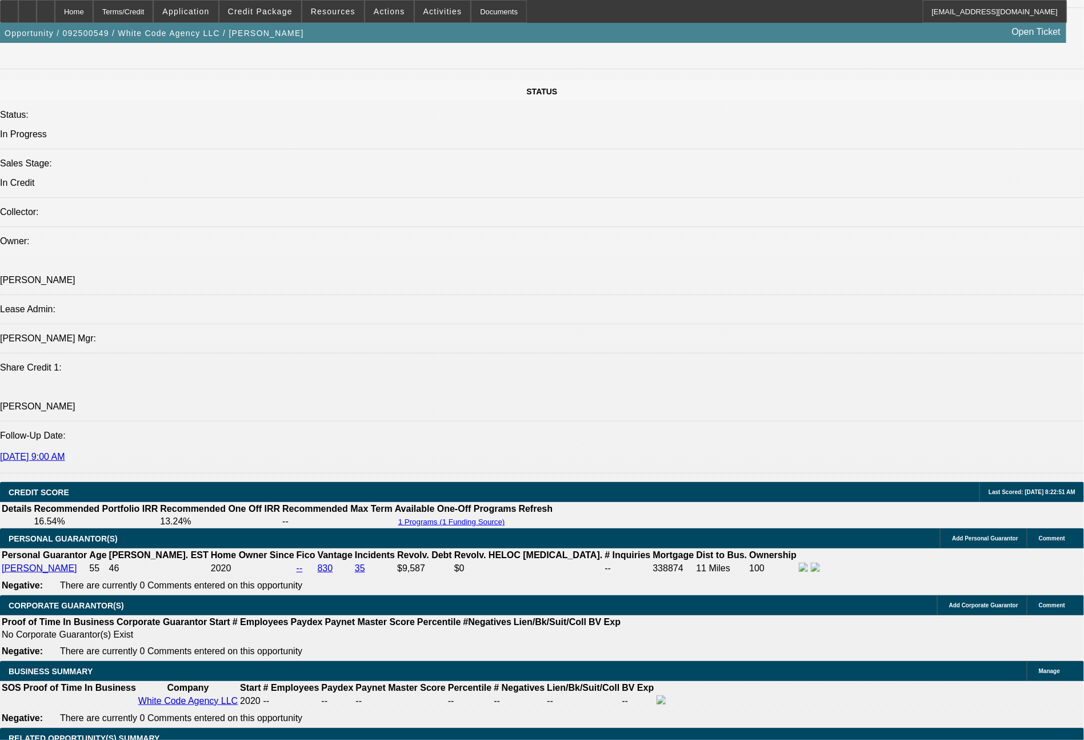
select select "0"
select select "2"
select select "0"
select select "6"
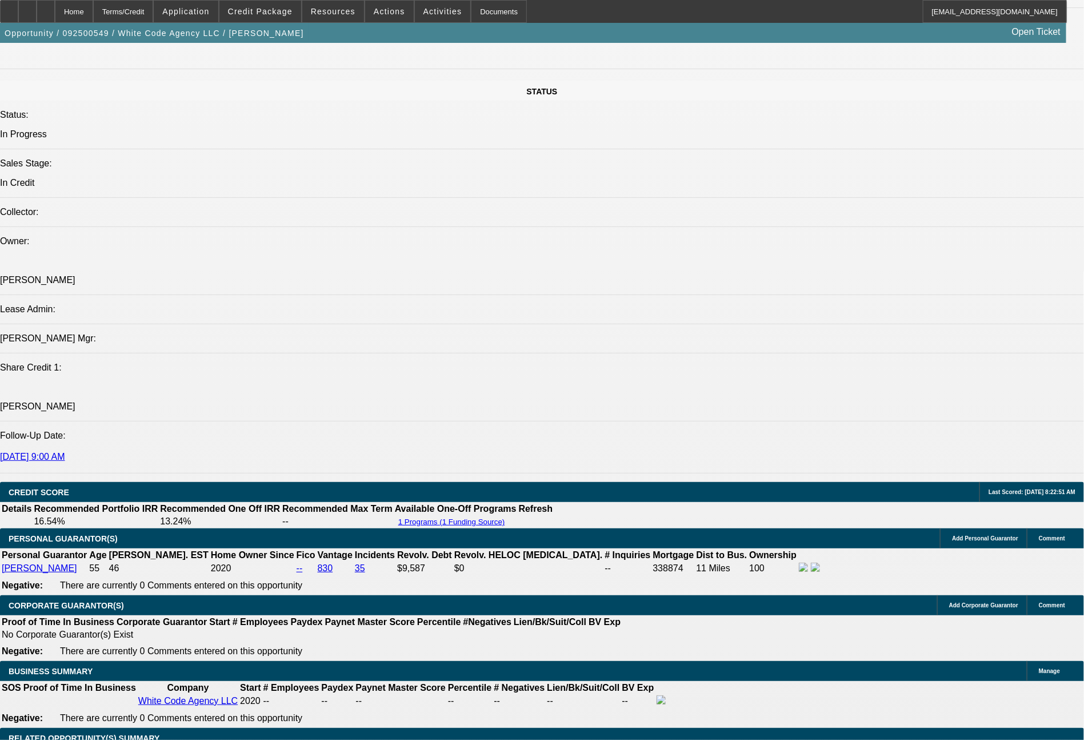
select select "0"
select select "2"
select select "0.1"
select select "4"
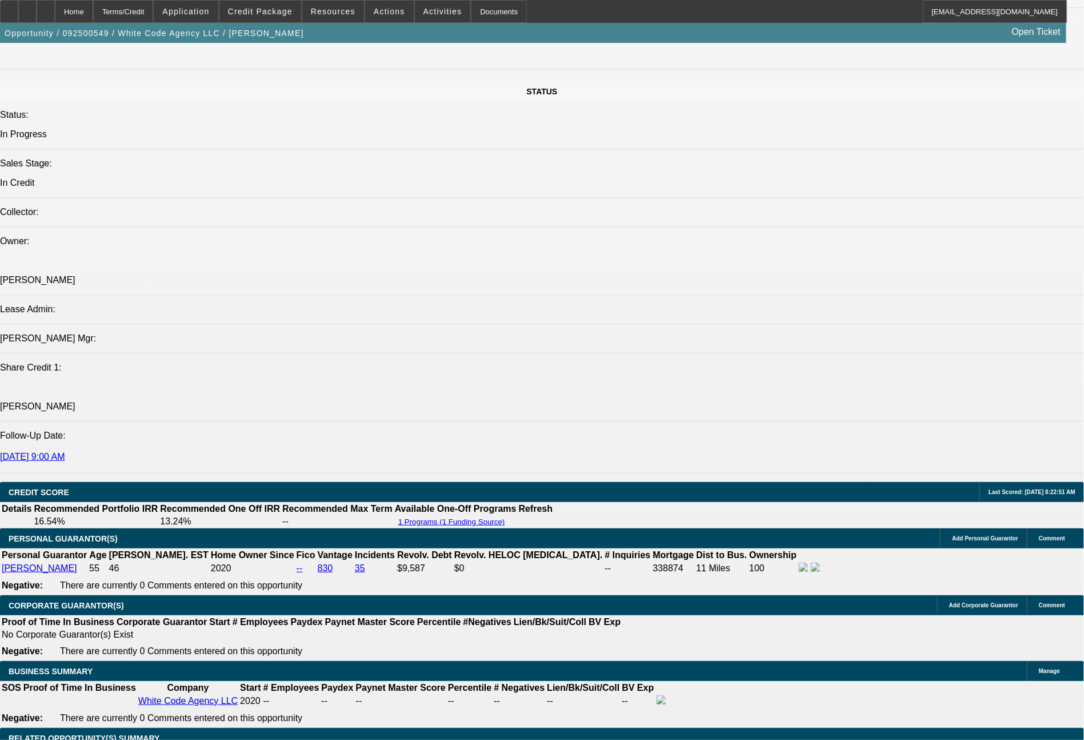
select select "0"
select select "2"
select select "0"
select select "6"
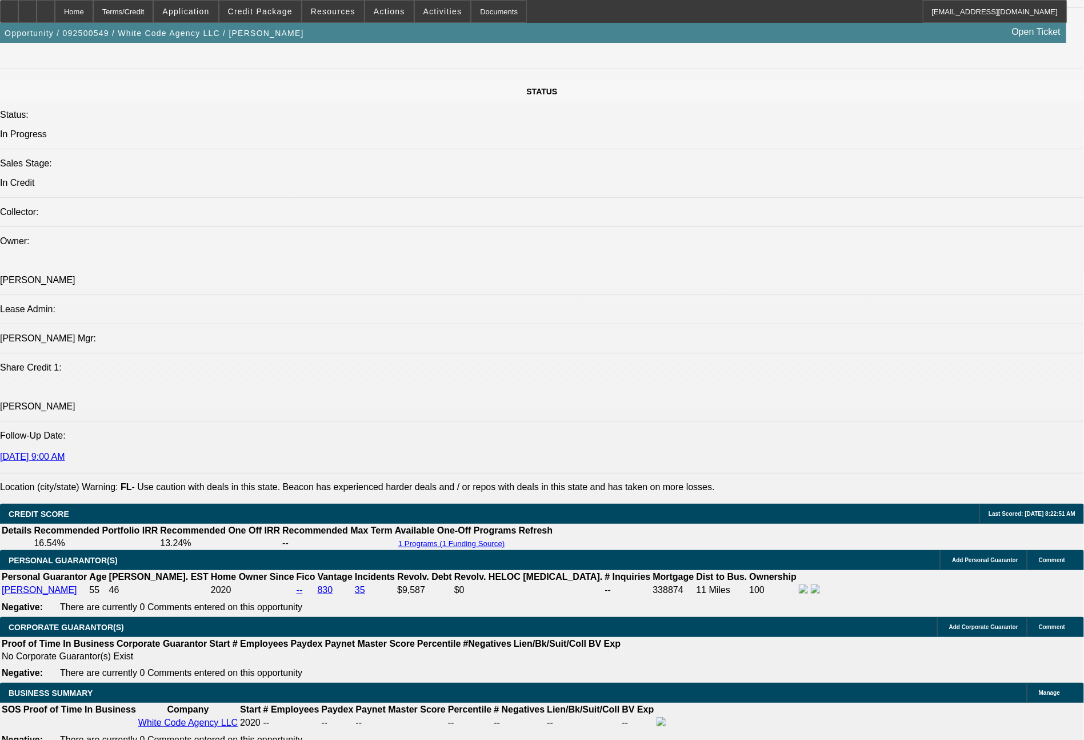
scroll to position [1248, 0]
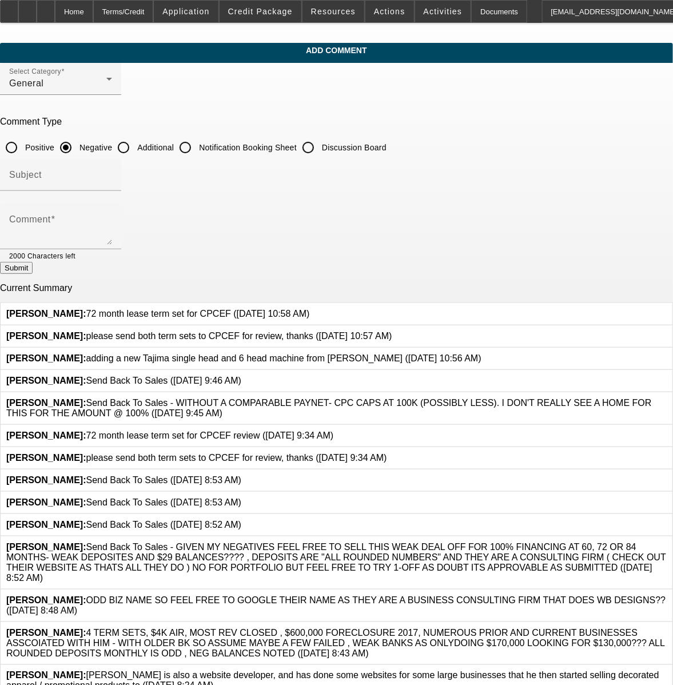
click at [135, 153] on input "Additional" at bounding box center [123, 147] width 23 height 23
radio input "true"
click at [112, 223] on textarea "Comment" at bounding box center [60, 230] width 103 height 27
paste textarea "please send both term sets to CPCEF for review, thanks"
type textarea "please send both term sets to CPCEF for review, thanks"
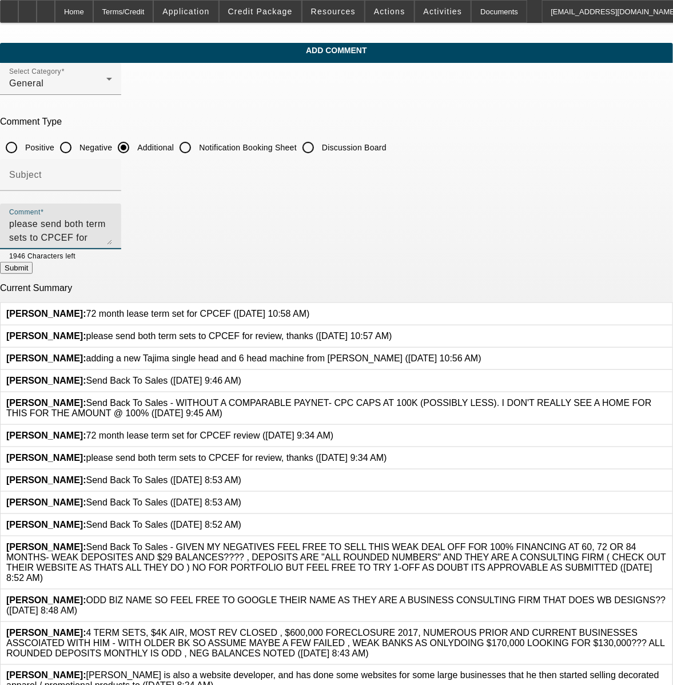
drag, startPoint x: 333, startPoint y: 234, endPoint x: 75, endPoint y: 232, distance: 257.8
click at [75, 232] on div "Add Comment Select Category General Comment Type Positive Negative Additional N…" at bounding box center [336, 414] width 673 height 742
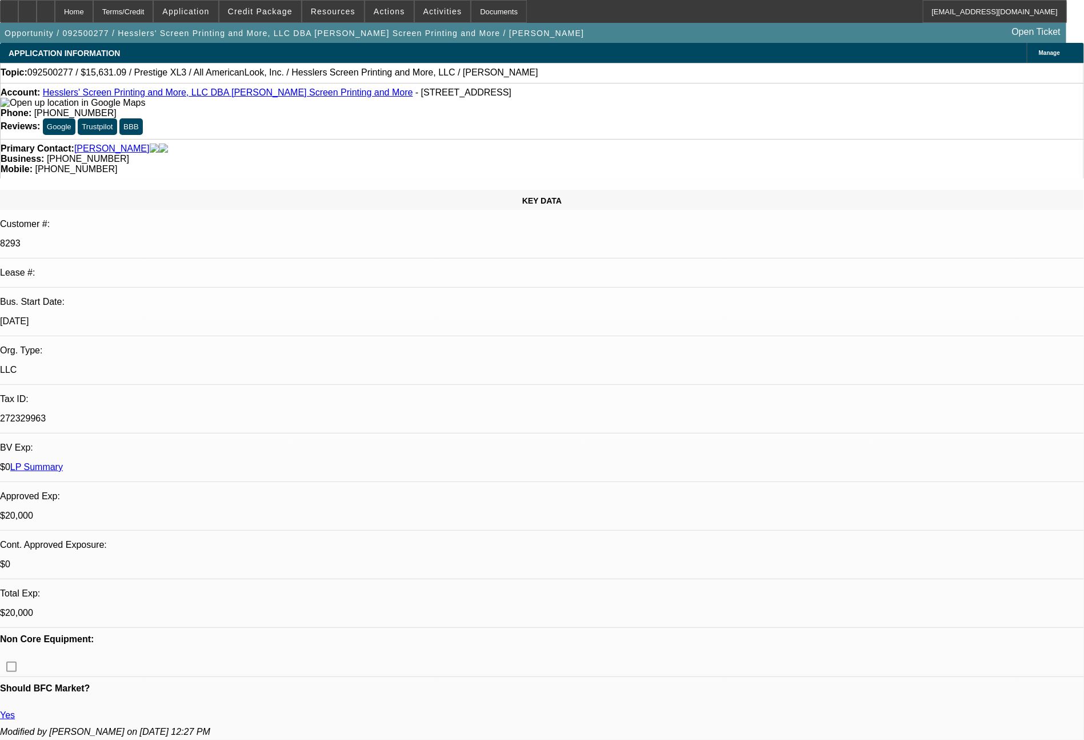
select select "0"
select select "2"
select select "0"
select select "2"
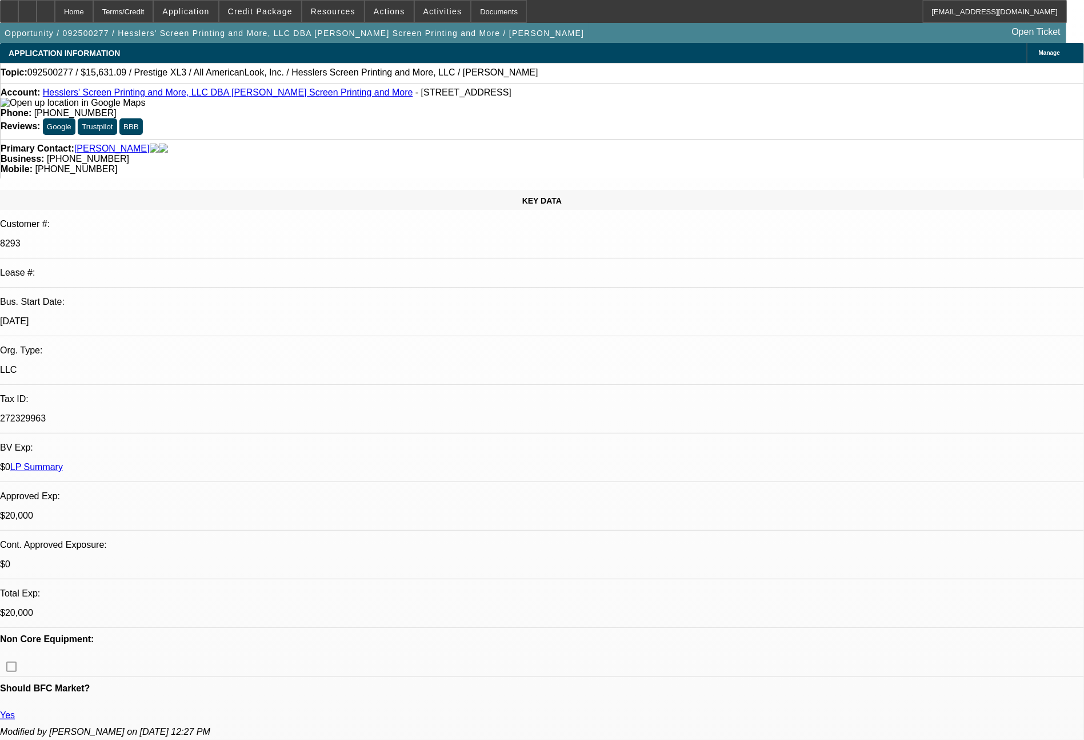
select select "0"
select select "2"
select select "0.1"
select select "4"
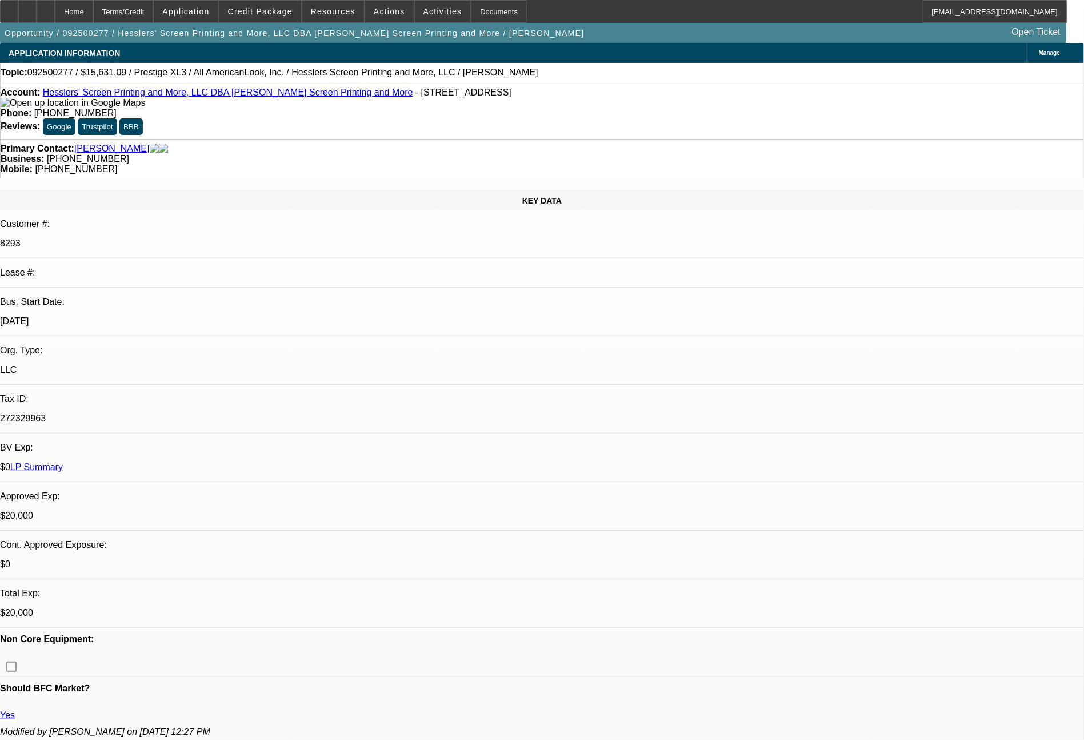
select select "0"
select select "2"
select select "0"
select select "2"
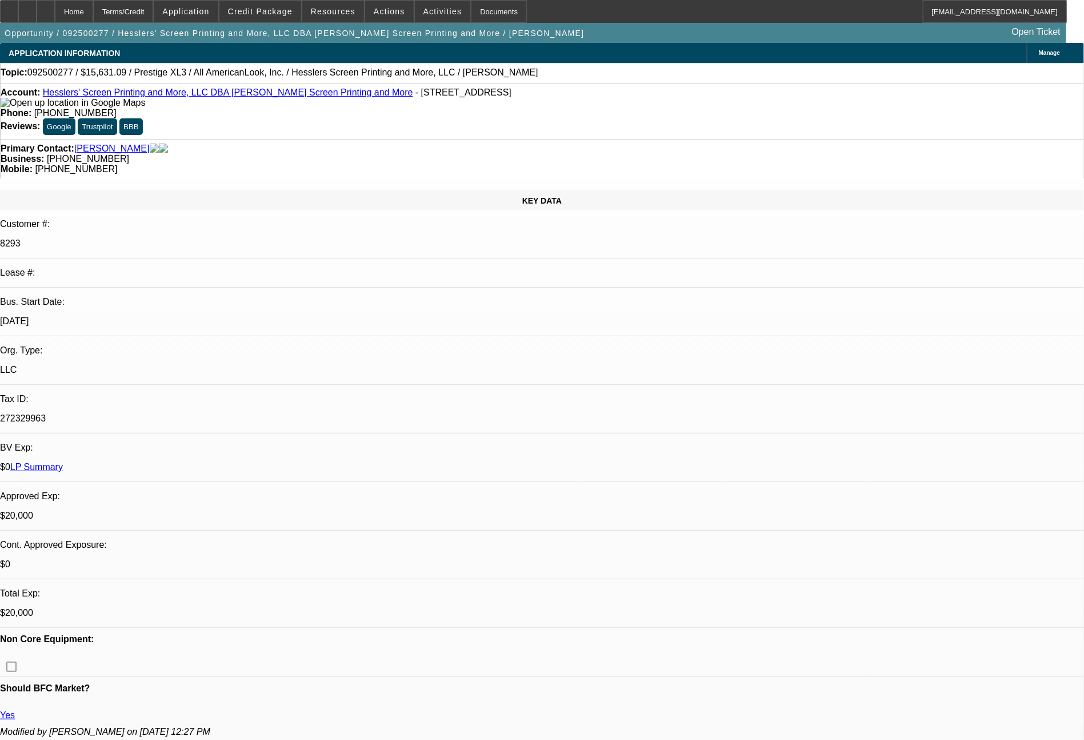
select select "0"
select select "2"
select select "0.1"
select select "4"
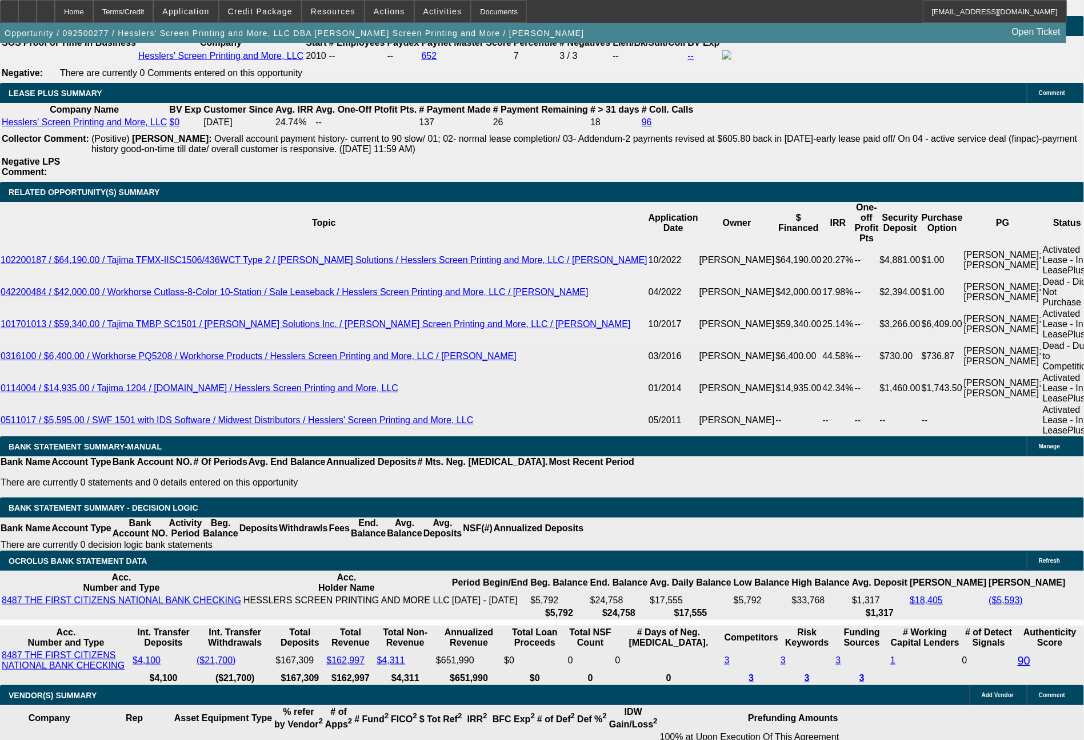
scroll to position [2207, 0]
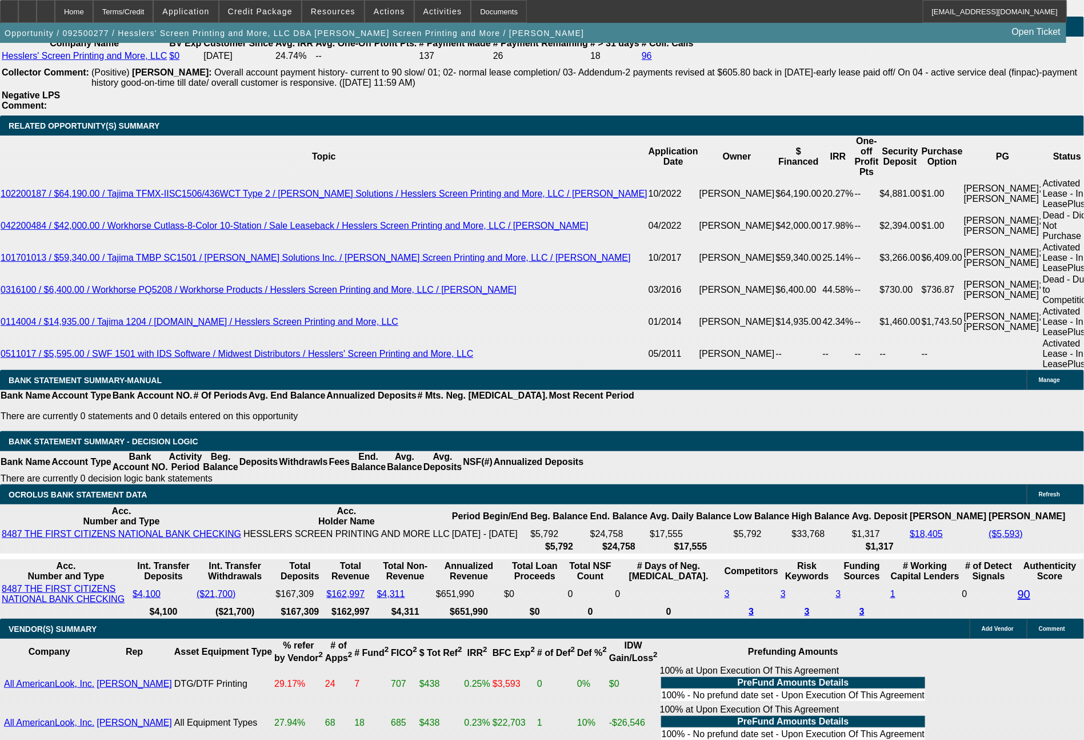
select select "0"
select select "2"
select select "0.1"
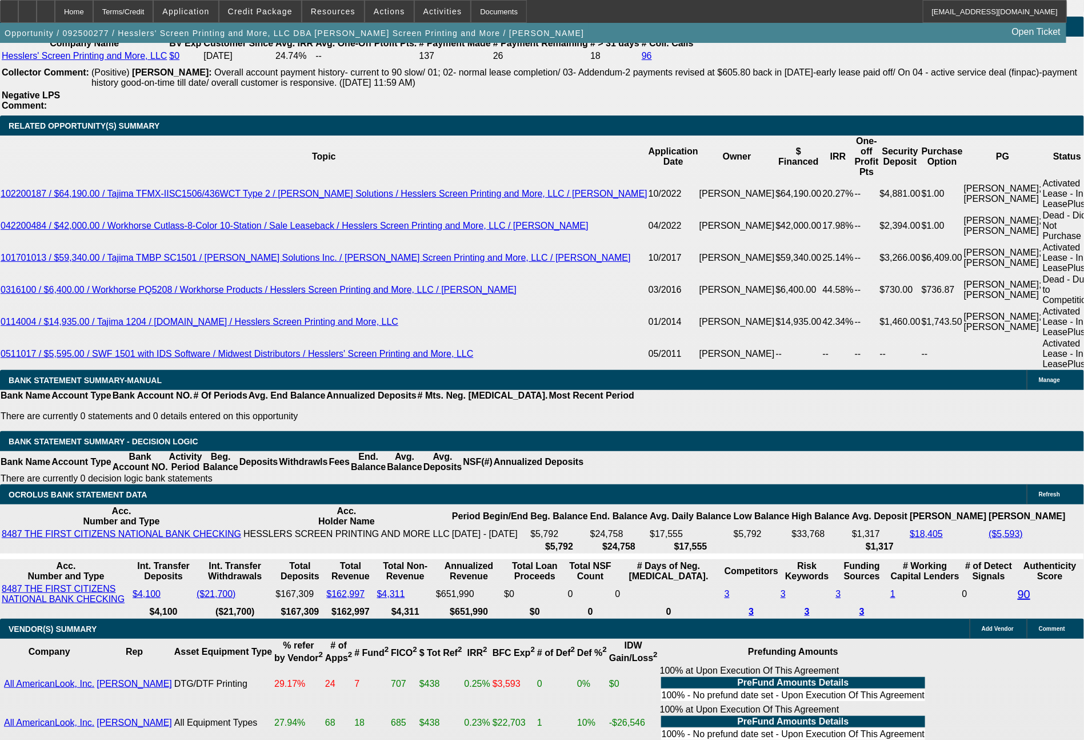
select select "4"
select select "0"
select select "2"
select select "0.1"
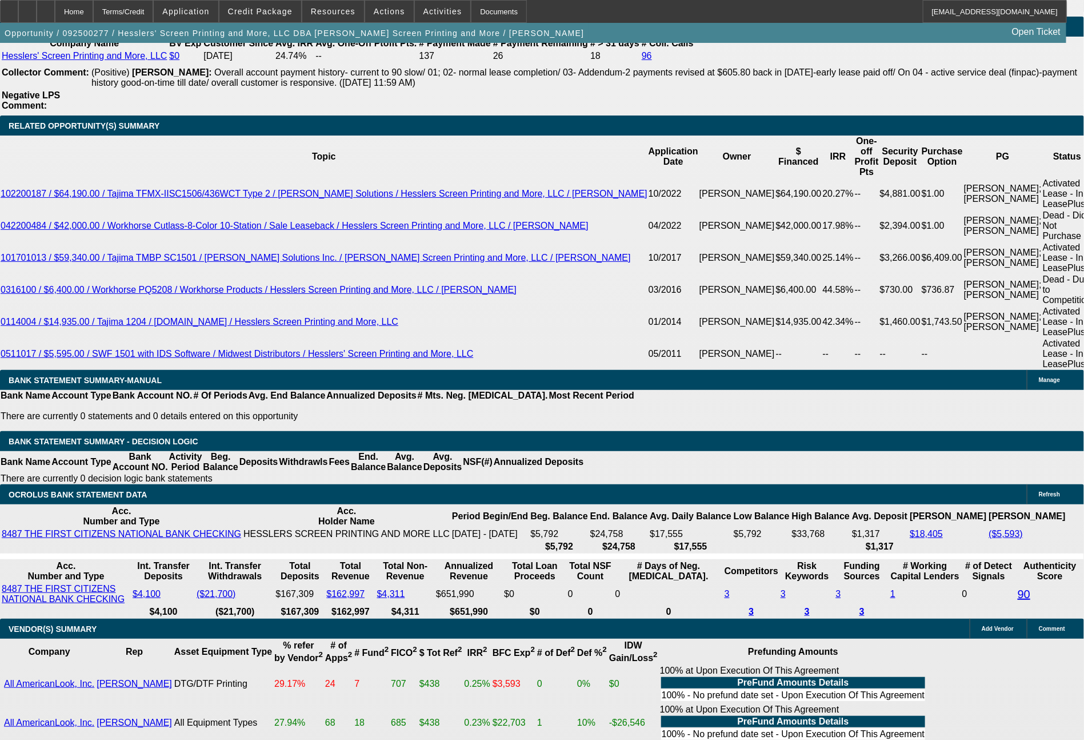
select select "4"
select select "0"
select select "2"
select select "0"
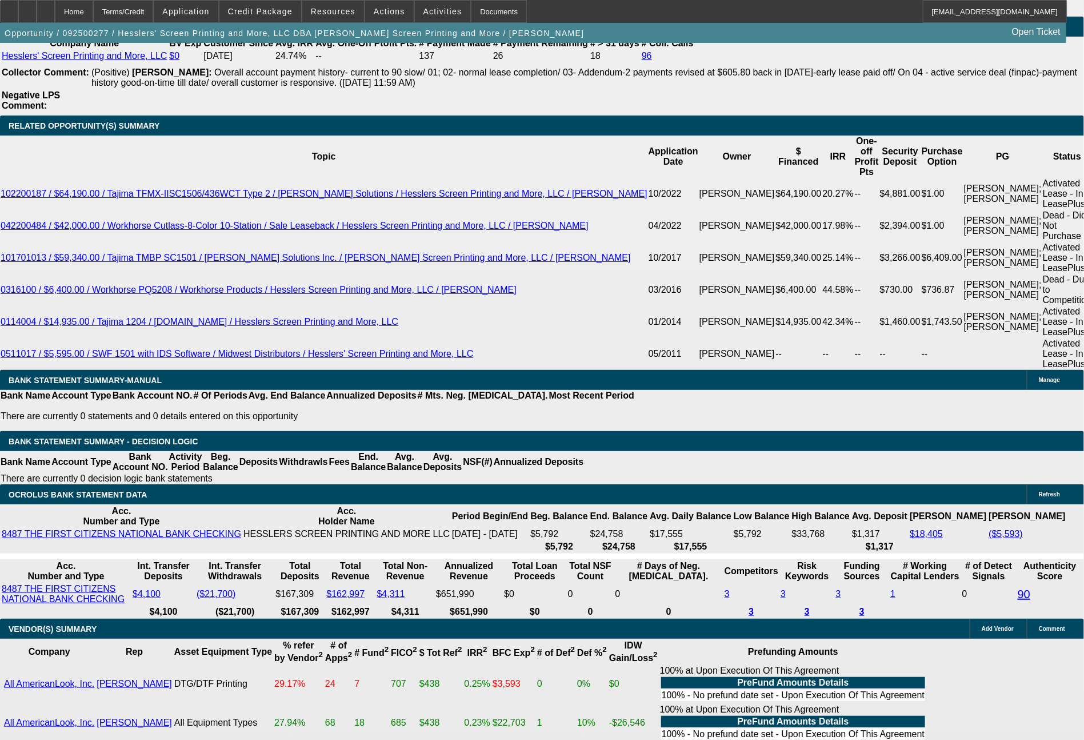
select select "6"
select select "0"
select select "2"
select select "0.1"
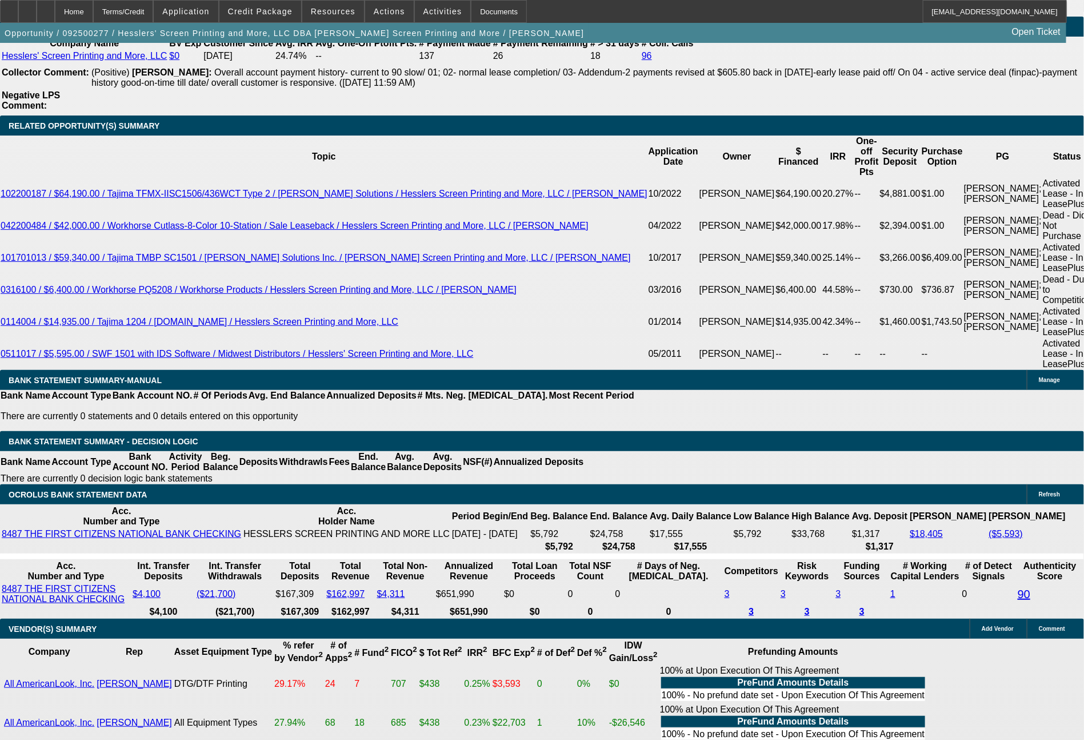
select select "4"
select select "0"
select select "2"
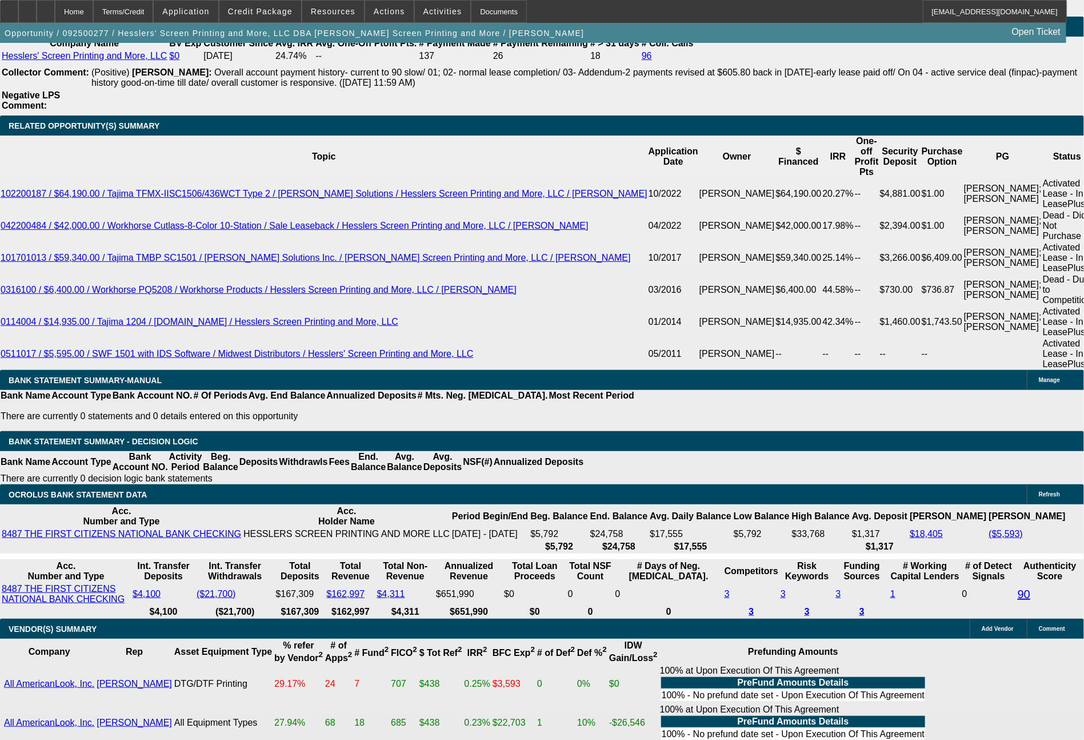
select select "0"
select select "2"
select select "0"
select select "2"
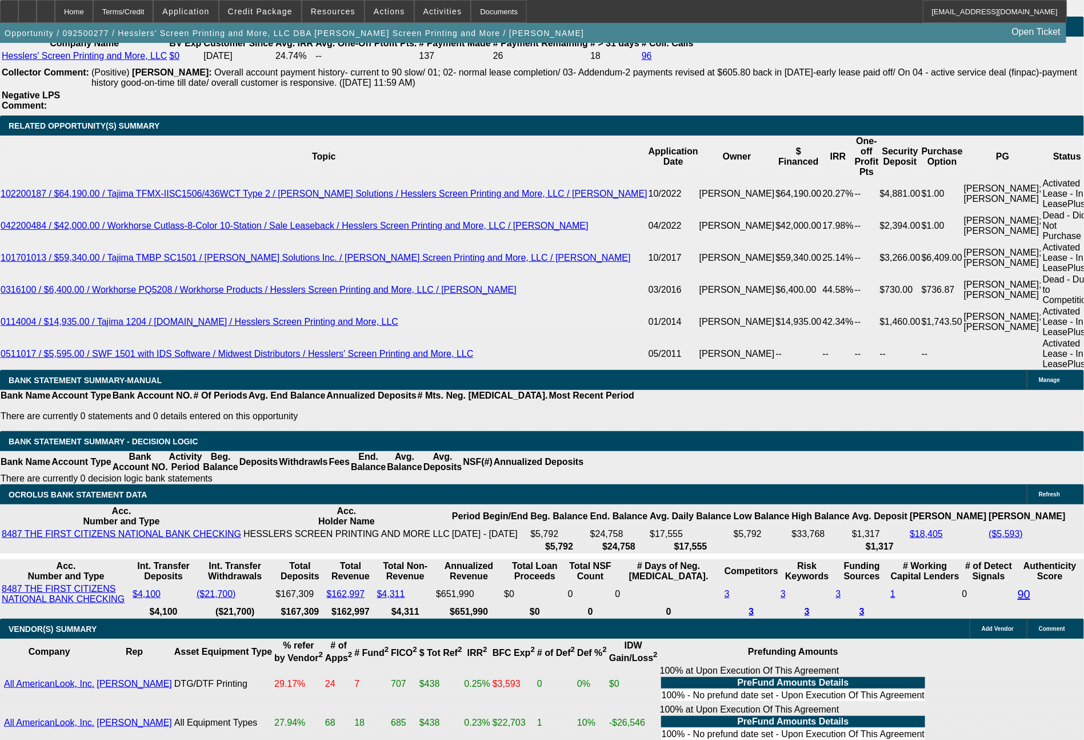
select select "0.1"
select select "4"
select select "0"
select select "2"
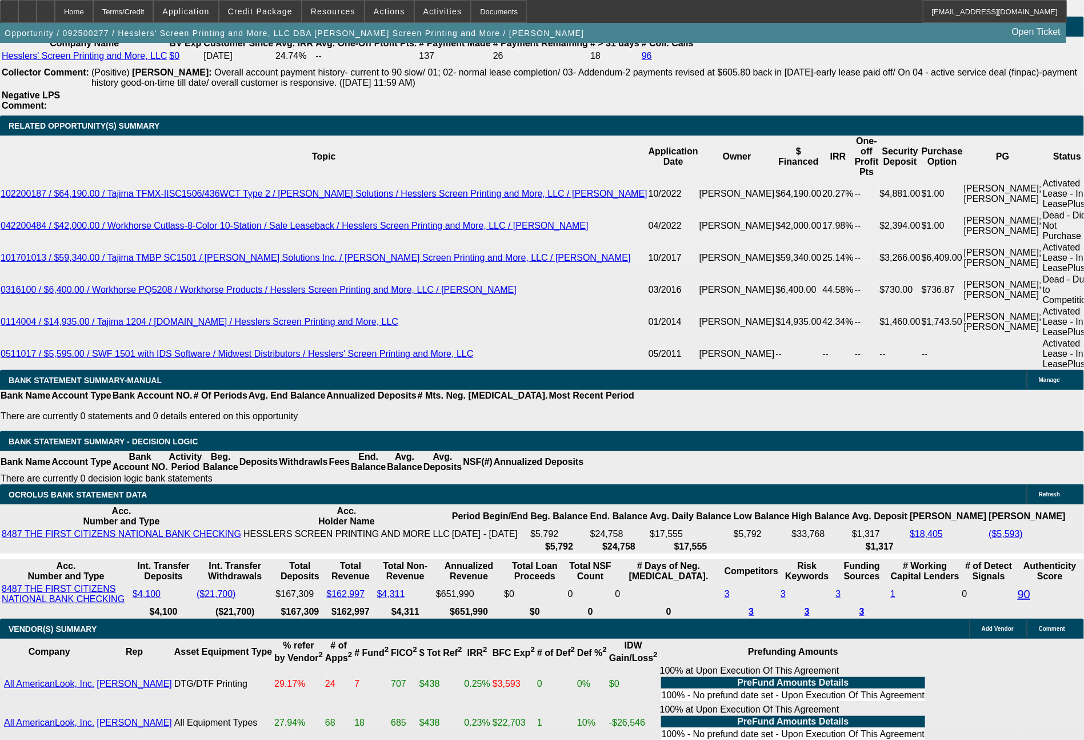
select select "0"
select select "2"
select select "0"
select select "2"
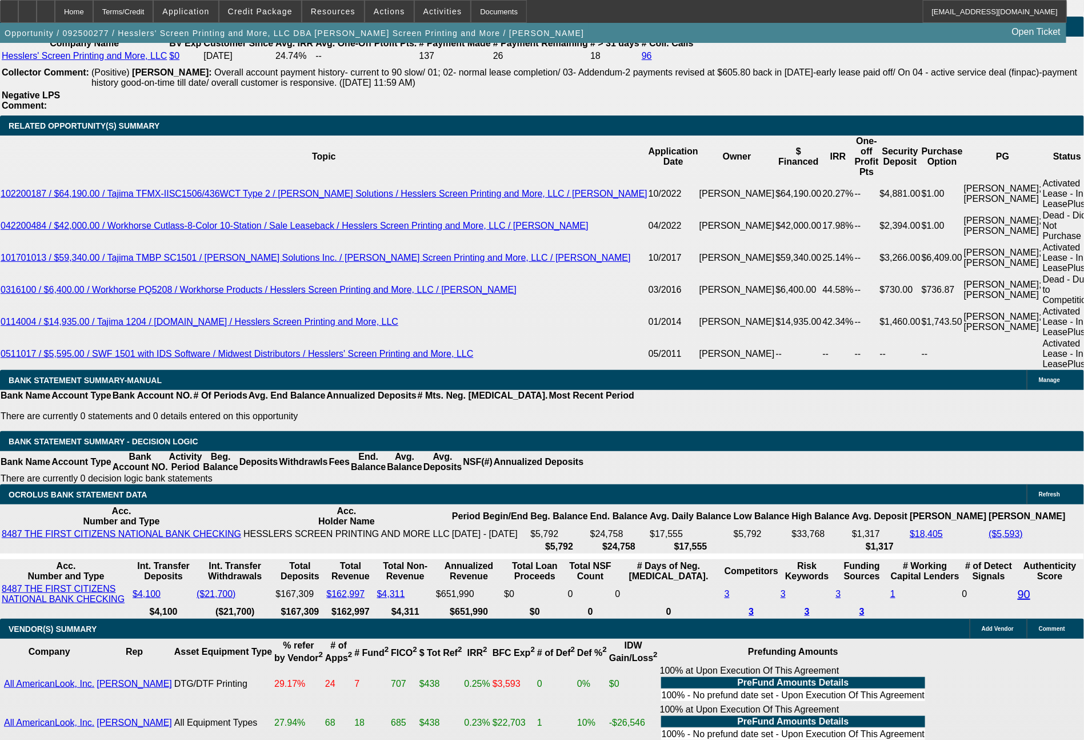
select select "0.1"
select select "4"
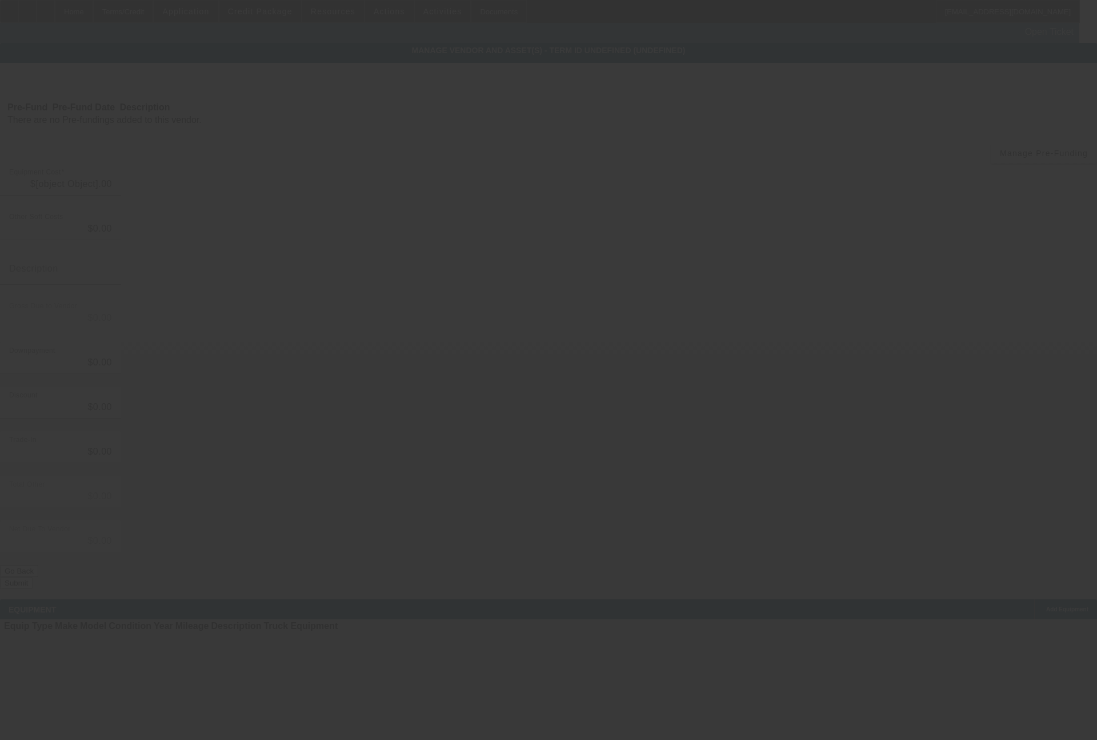
type input "$28,631.09"
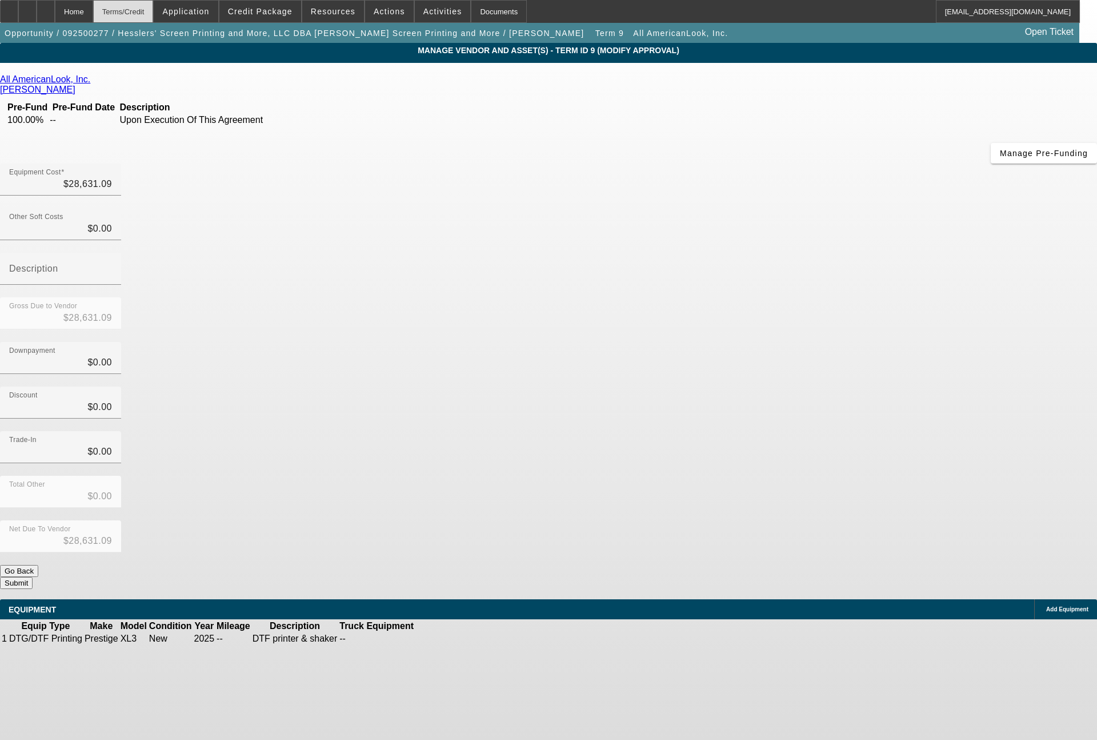
click at [151, 15] on div "Terms/Credit" at bounding box center [123, 11] width 61 height 23
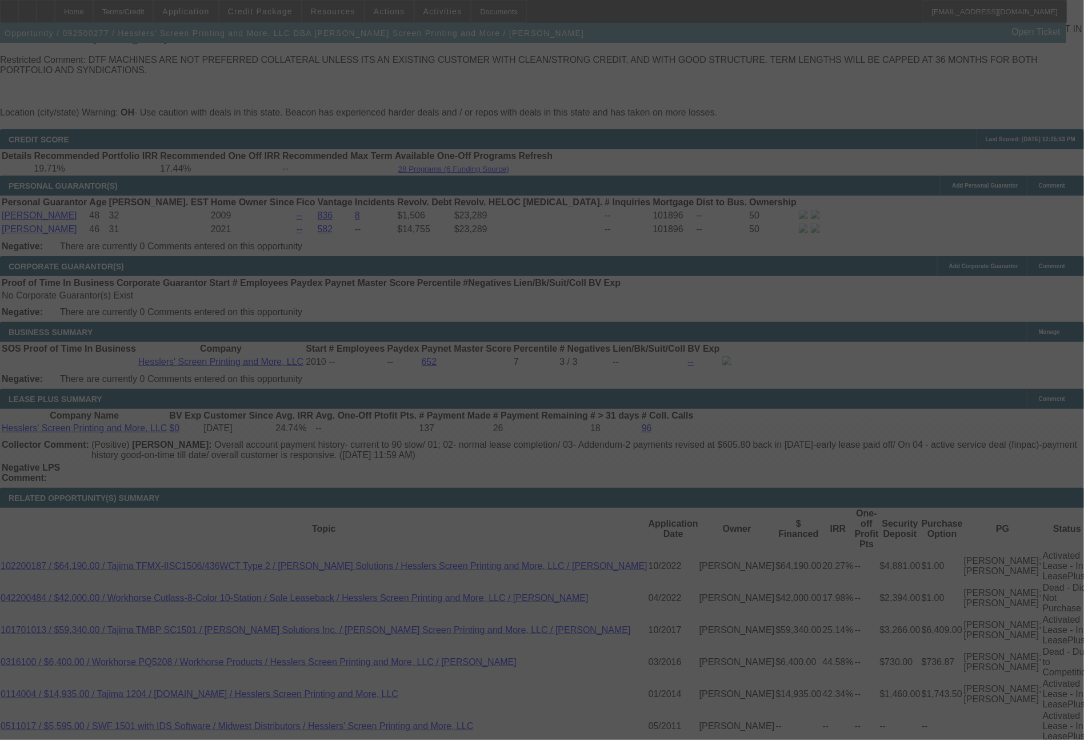
scroll to position [2064, 0]
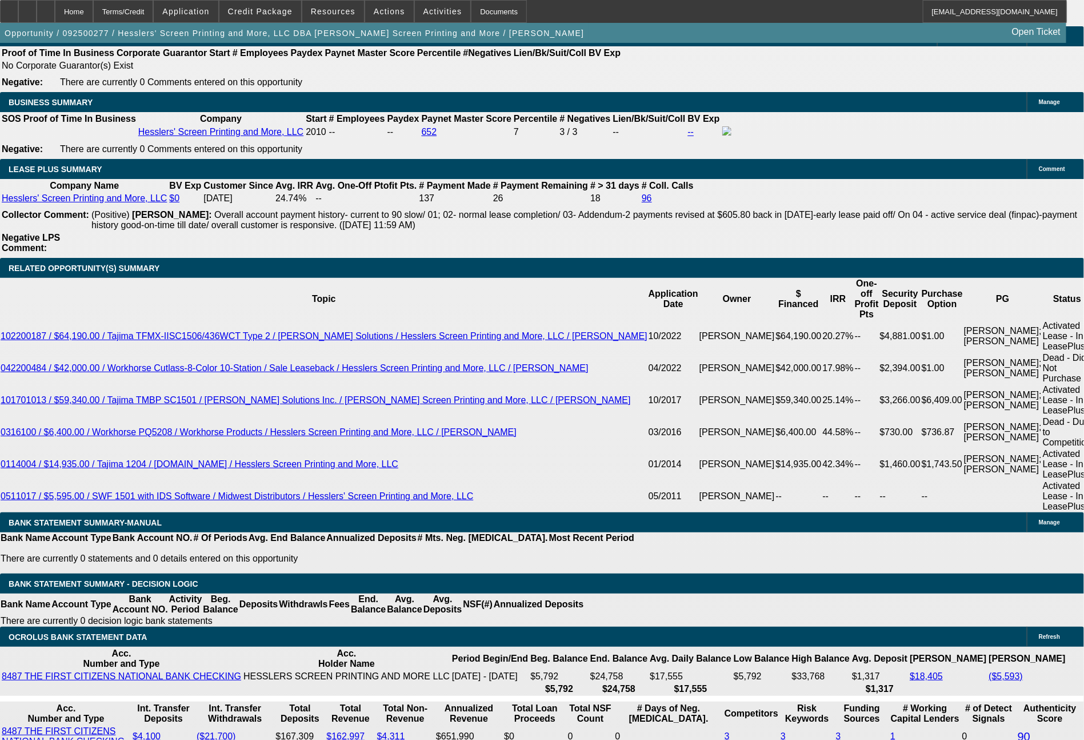
select select "0"
select select "2"
select select "0"
select select "2"
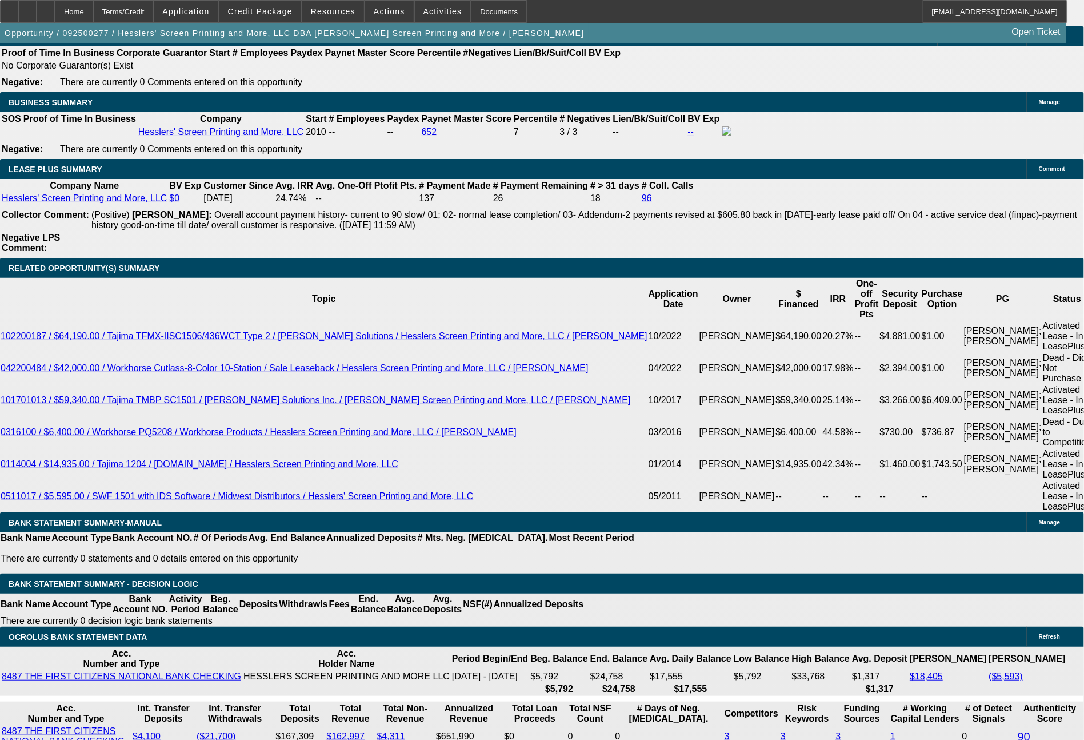
select select "0"
select select "2"
select select "0.1"
select select "4"
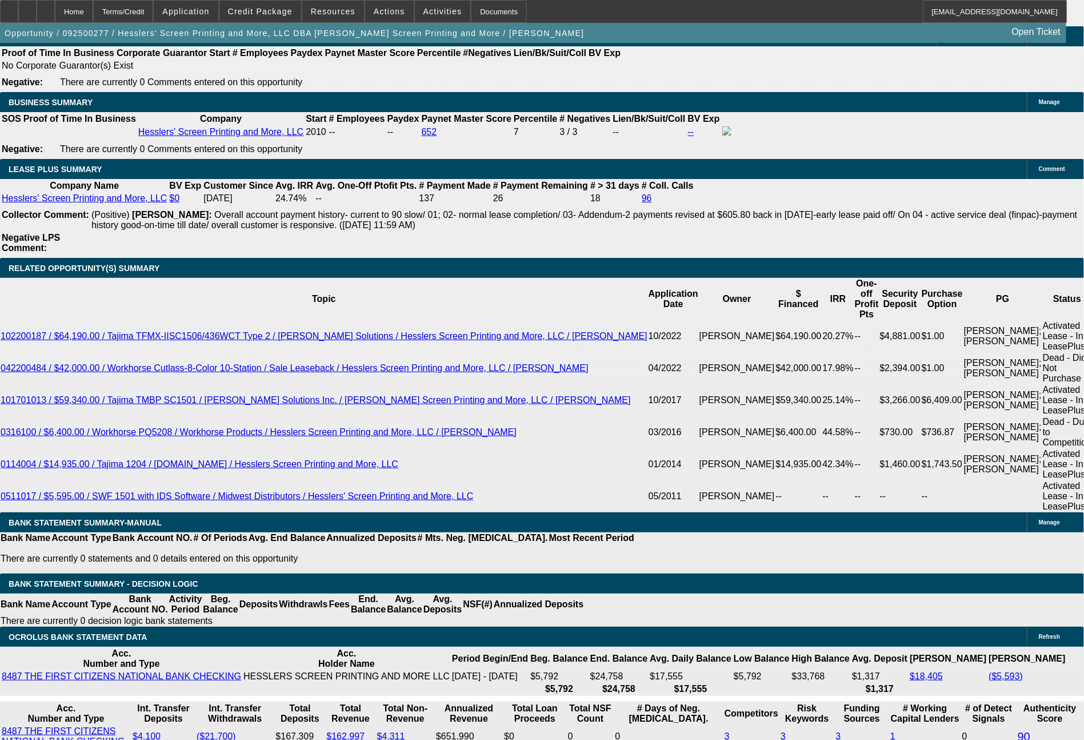
select select "0"
select select "2"
select select "0"
select select "2"
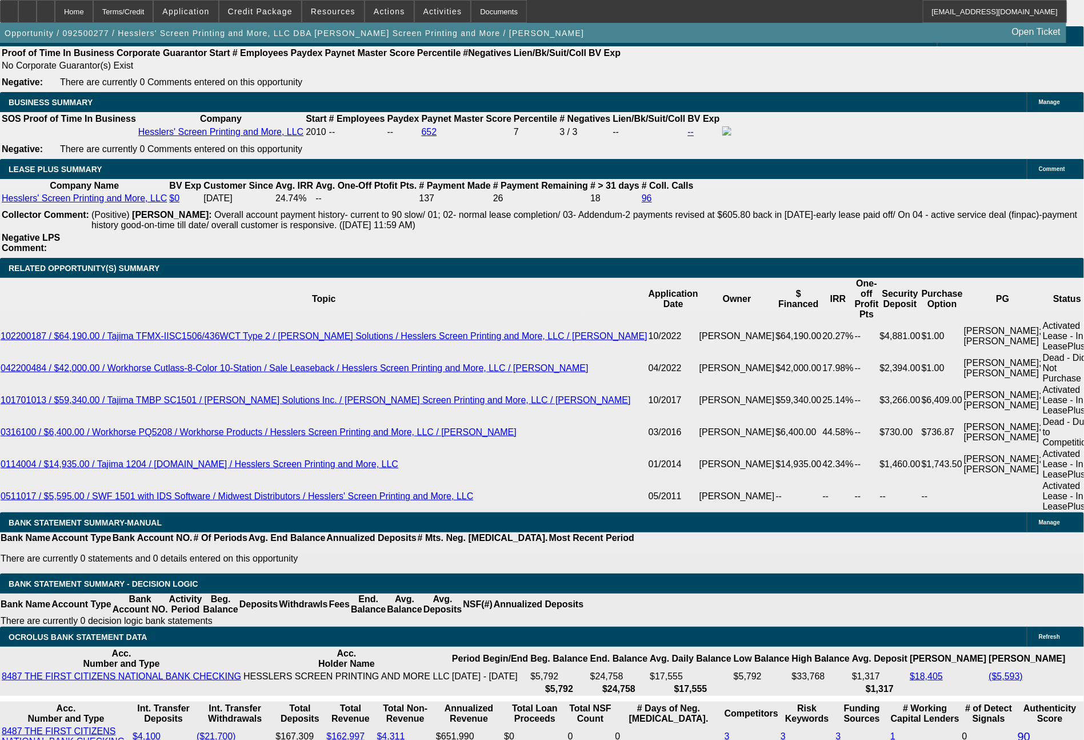
select select "0"
select select "2"
select select "0.1"
select select "4"
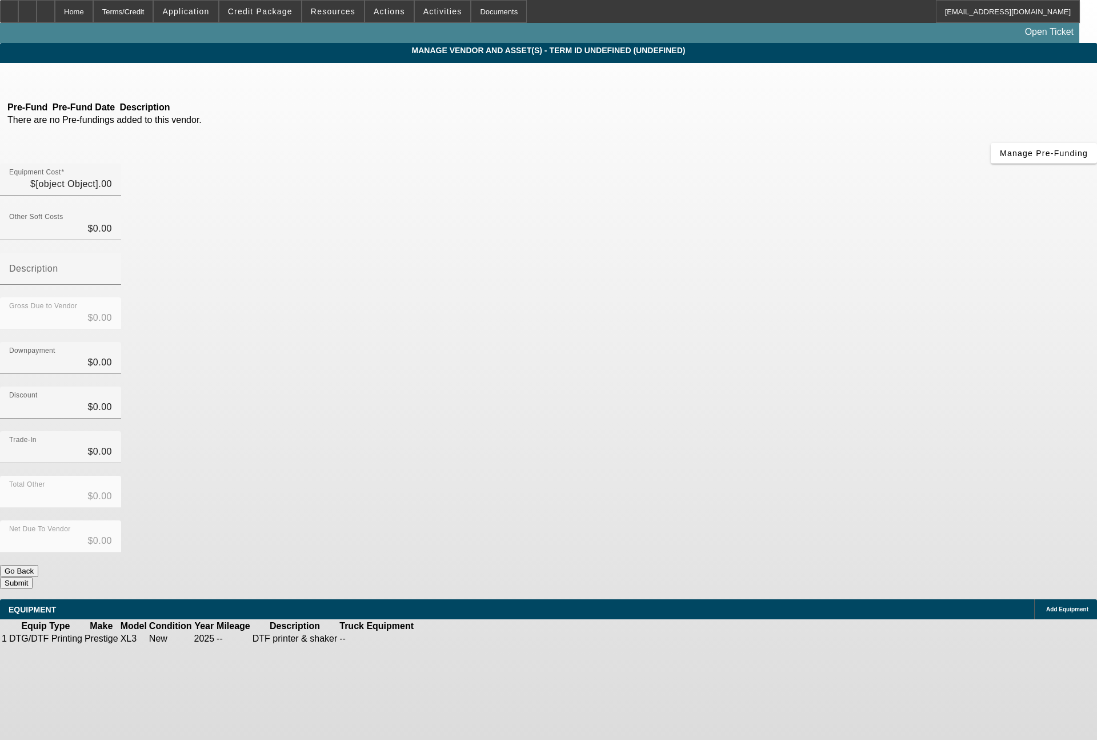
type input "$28,631.09"
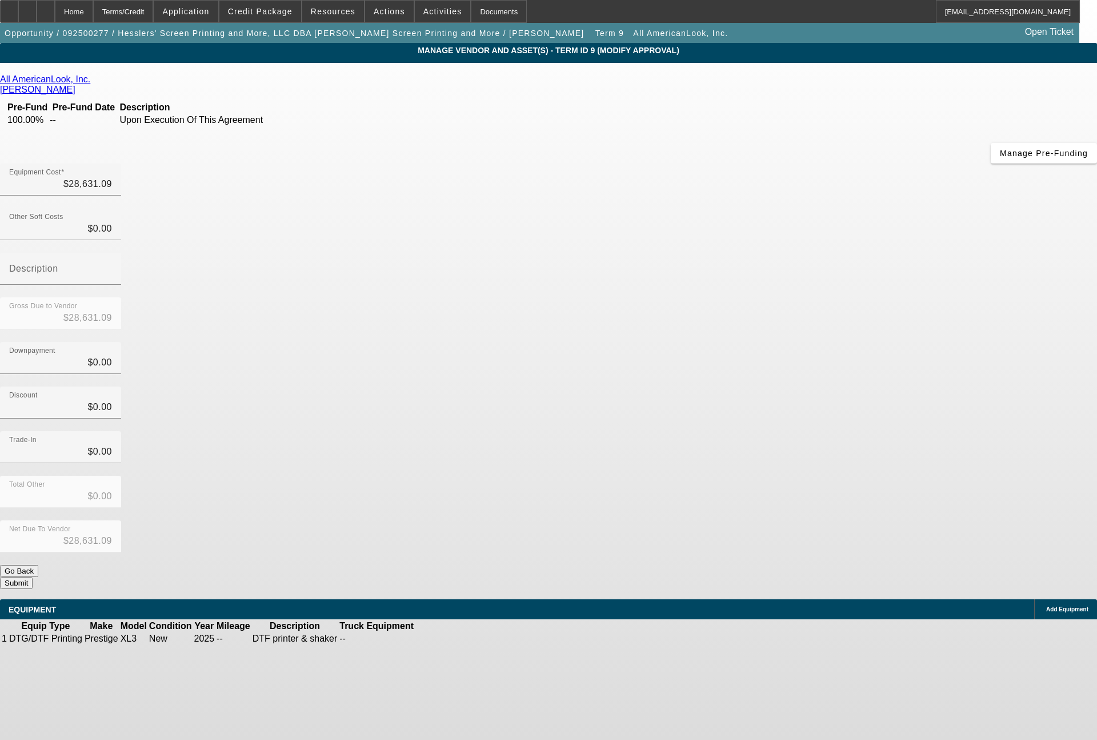
click at [93, 79] on icon at bounding box center [93, 79] width 0 height 10
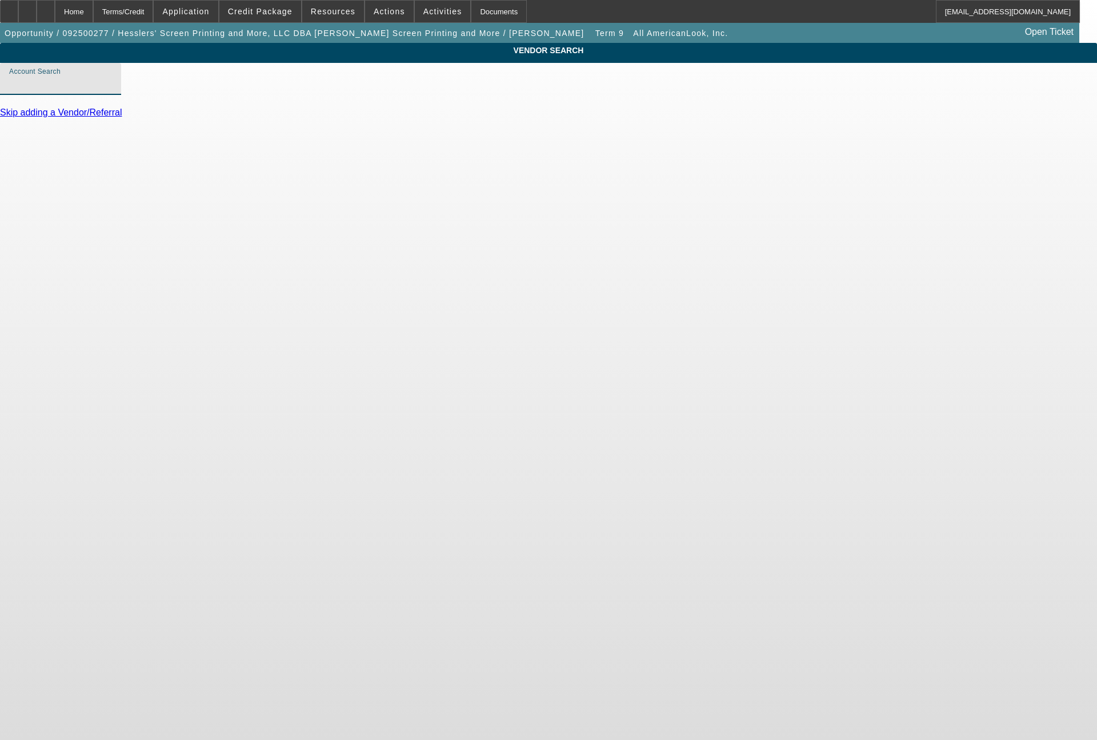
click at [112, 90] on input "Account Search" at bounding box center [60, 84] width 103 height 14
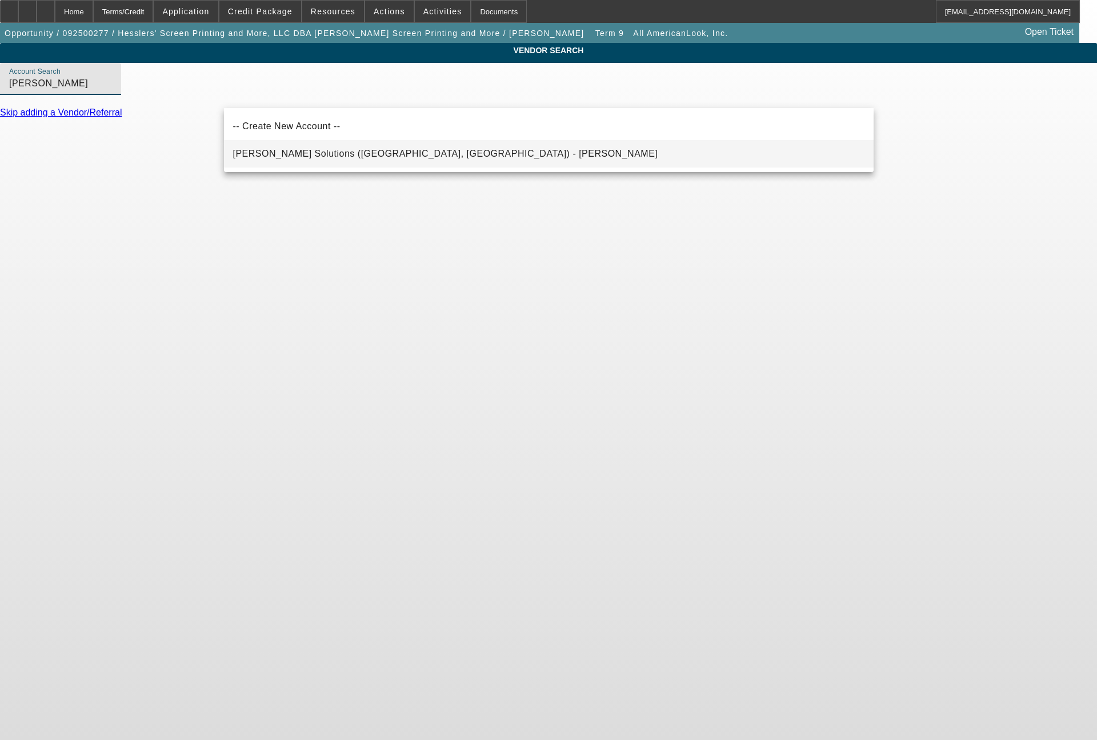
click at [342, 149] on span "[PERSON_NAME] Solutions ([GEOGRAPHIC_DATA], [GEOGRAPHIC_DATA]) - [PERSON_NAME]" at bounding box center [445, 154] width 425 height 14
type input "[PERSON_NAME] Solutions ([GEOGRAPHIC_DATA], [GEOGRAPHIC_DATA]) - [PERSON_NAME]"
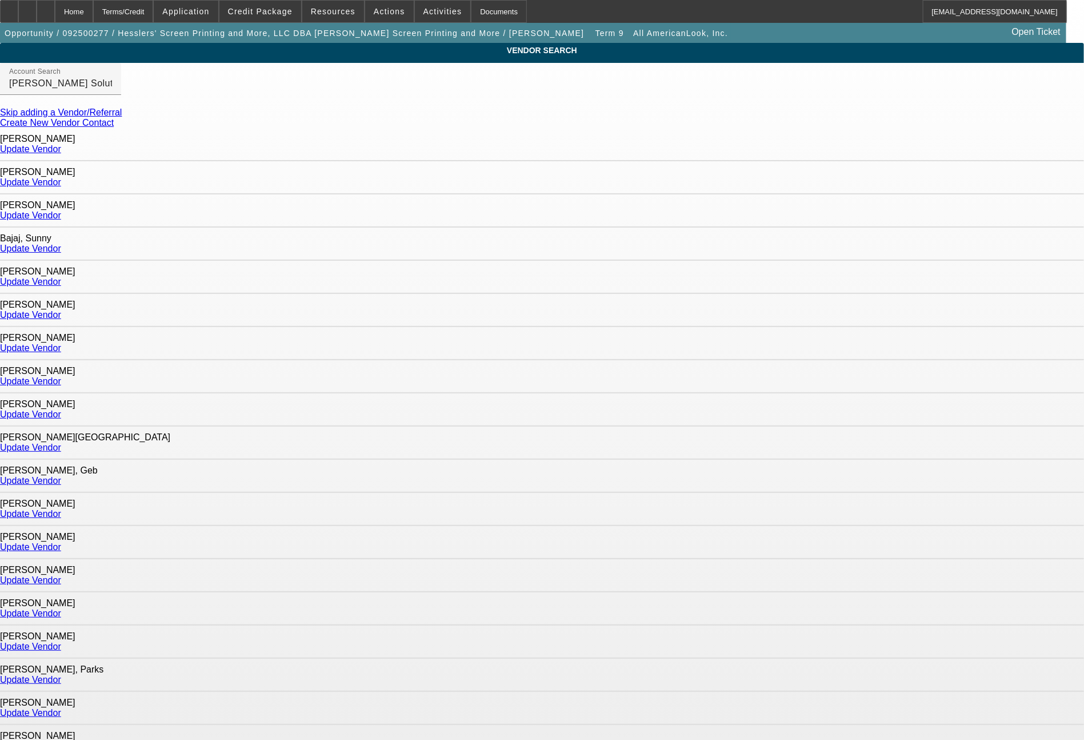
click at [61, 641] on link "Update Vendor" at bounding box center [30, 646] width 61 height 10
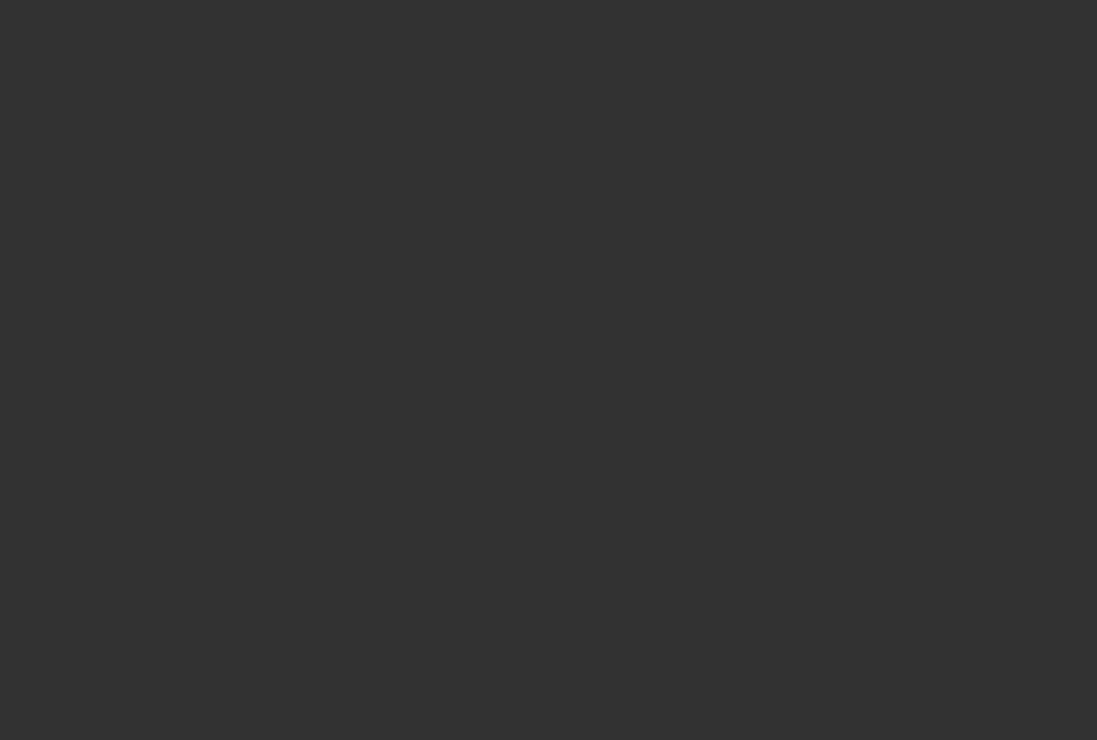
type input "$28,631.09"
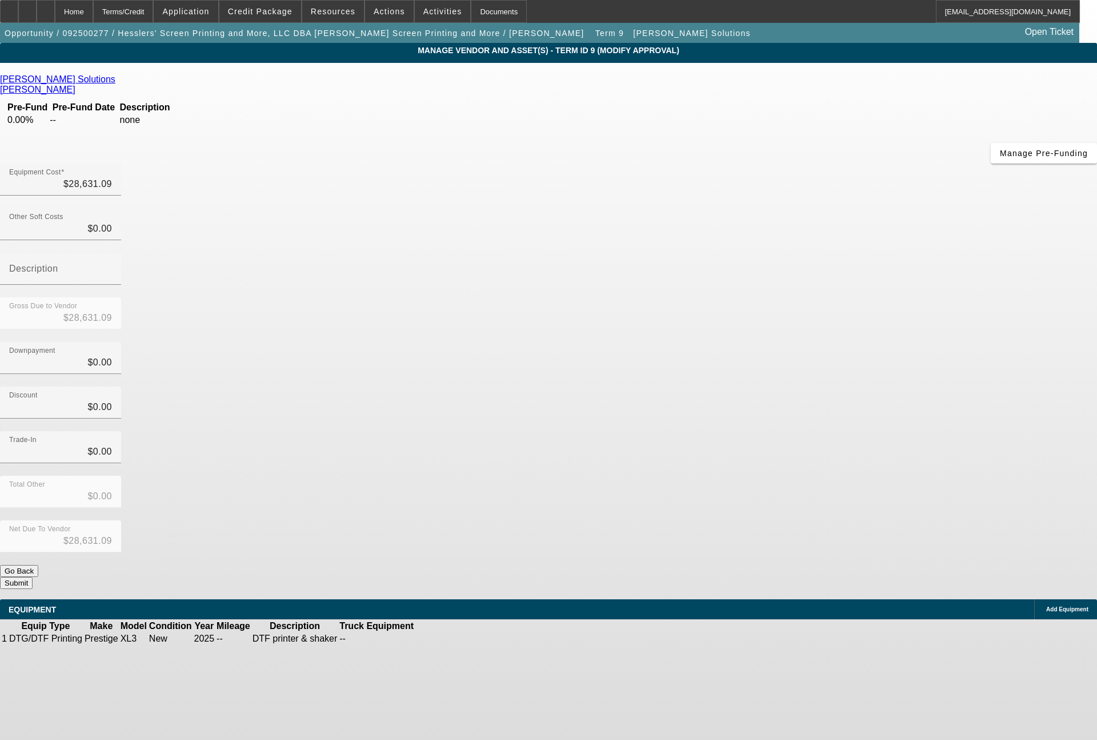
click at [461, 633] on td at bounding box center [450, 638] width 22 height 11
drag, startPoint x: 652, startPoint y: 98, endPoint x: 710, endPoint y: 106, distance: 58.8
click at [710, 163] on div "Equipment Cost 28631.09" at bounding box center [548, 185] width 1097 height 45
type input "3"
type input "$3.00"
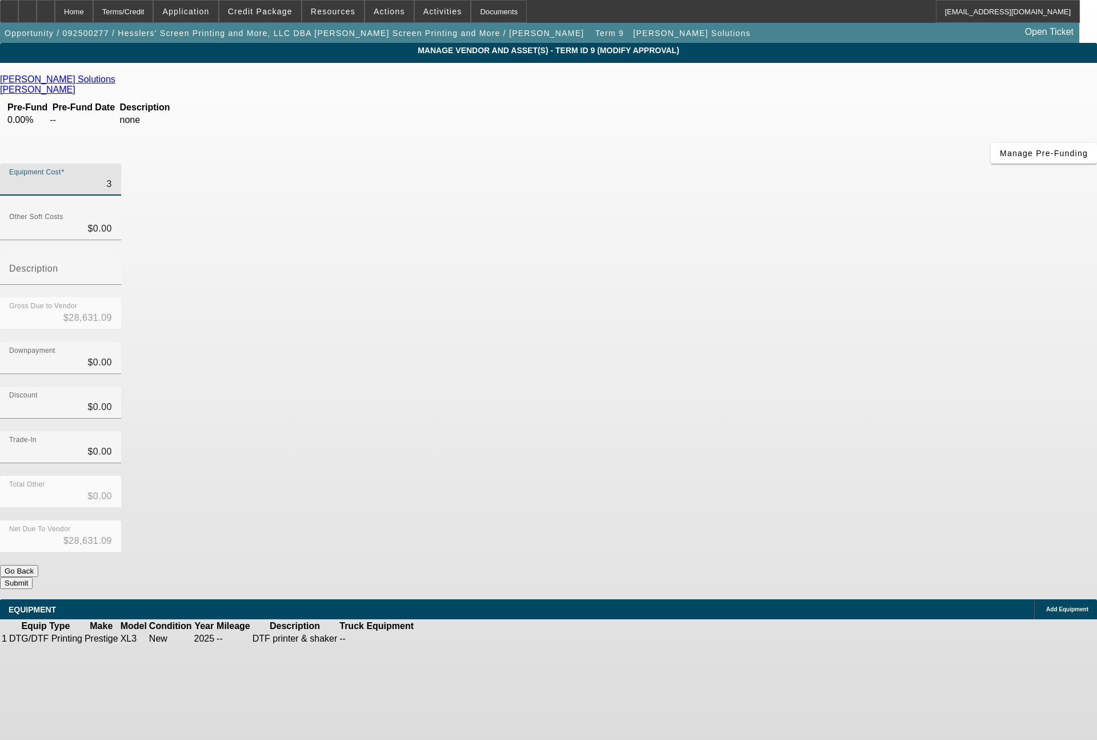
type input "$3.00"
type input "34"
type input "$34.00"
type input "349"
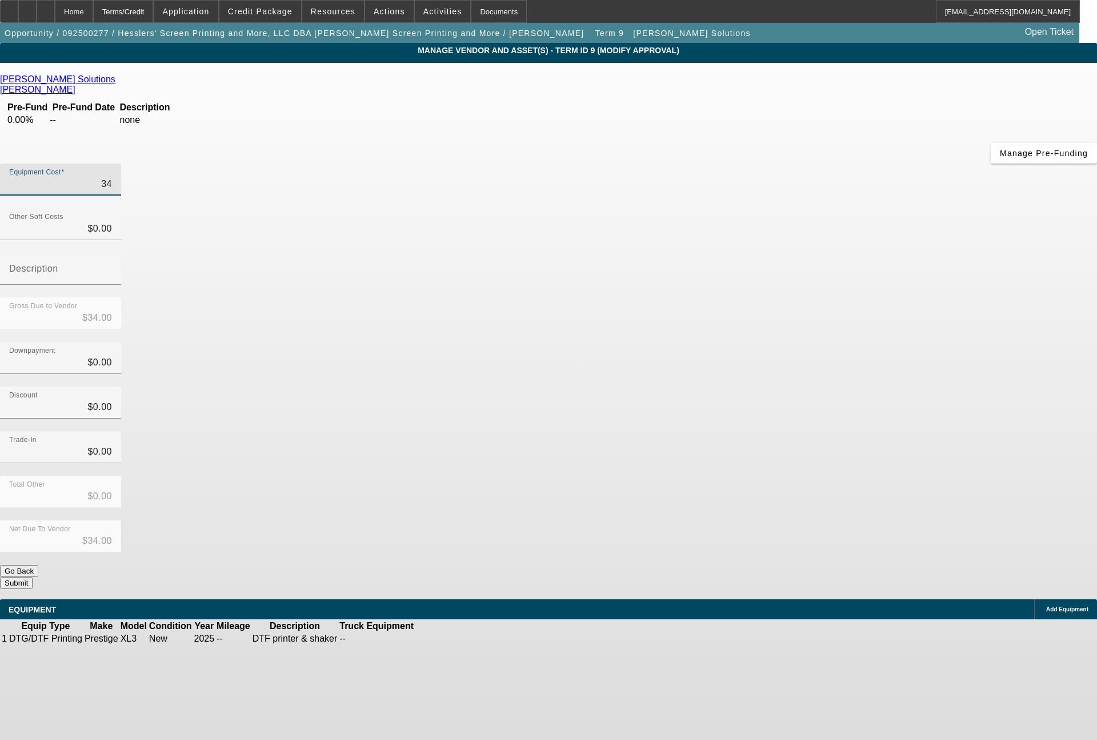
type input "$349.00"
type input "3498"
type input "$3,498.00"
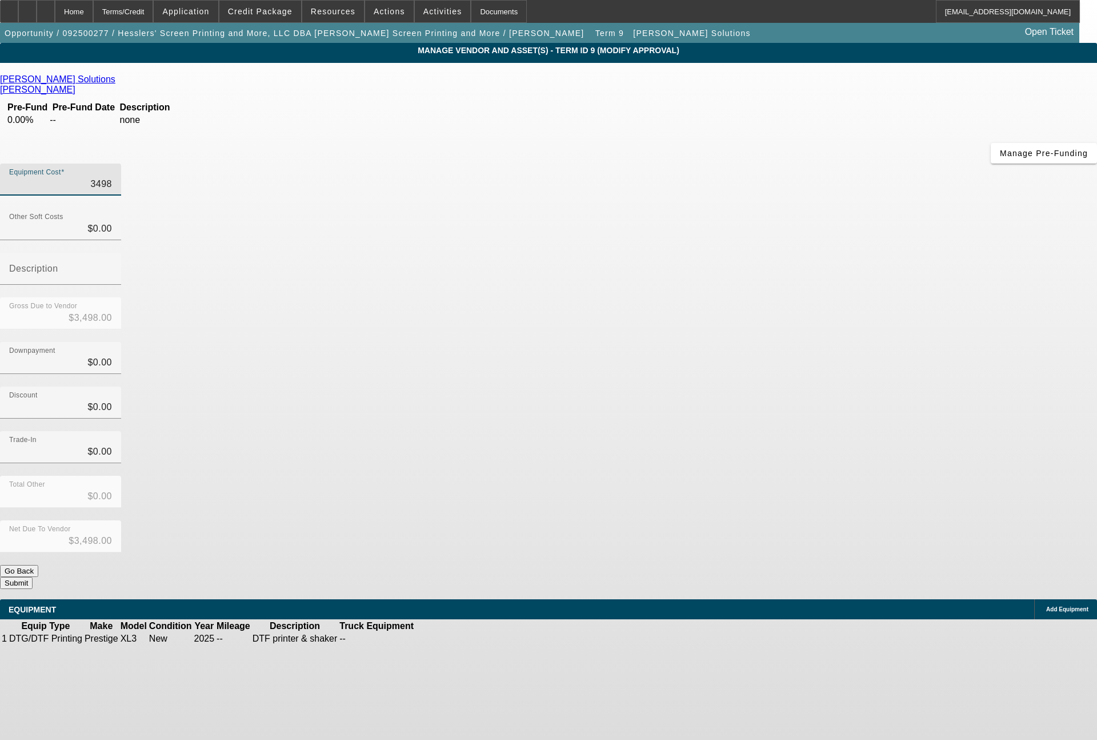
type input "34985"
type input "$34,985.00"
click at [450, 638] on icon at bounding box center [450, 638] width 0 height 0
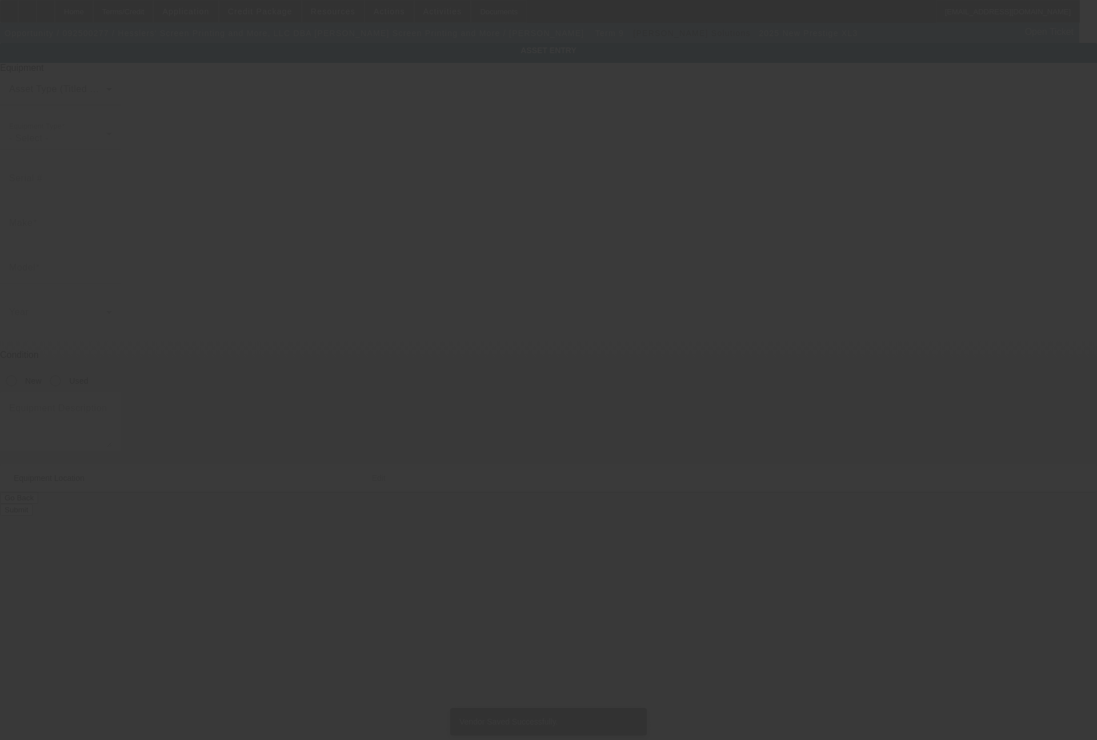
type input "Prestige"
type input "XL3"
radio input "true"
type textarea "DTF printer & shaker"
type input "[STREET_ADDRESS]"
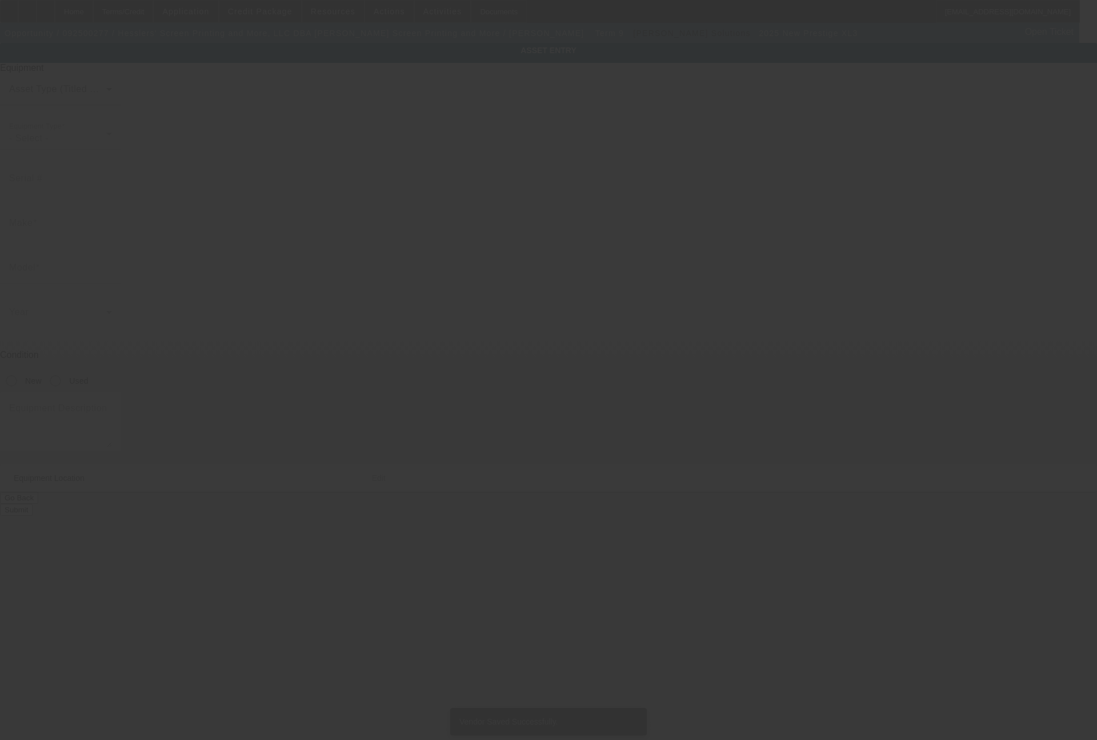
type input "[PERSON_NAME]"
type input "43302"
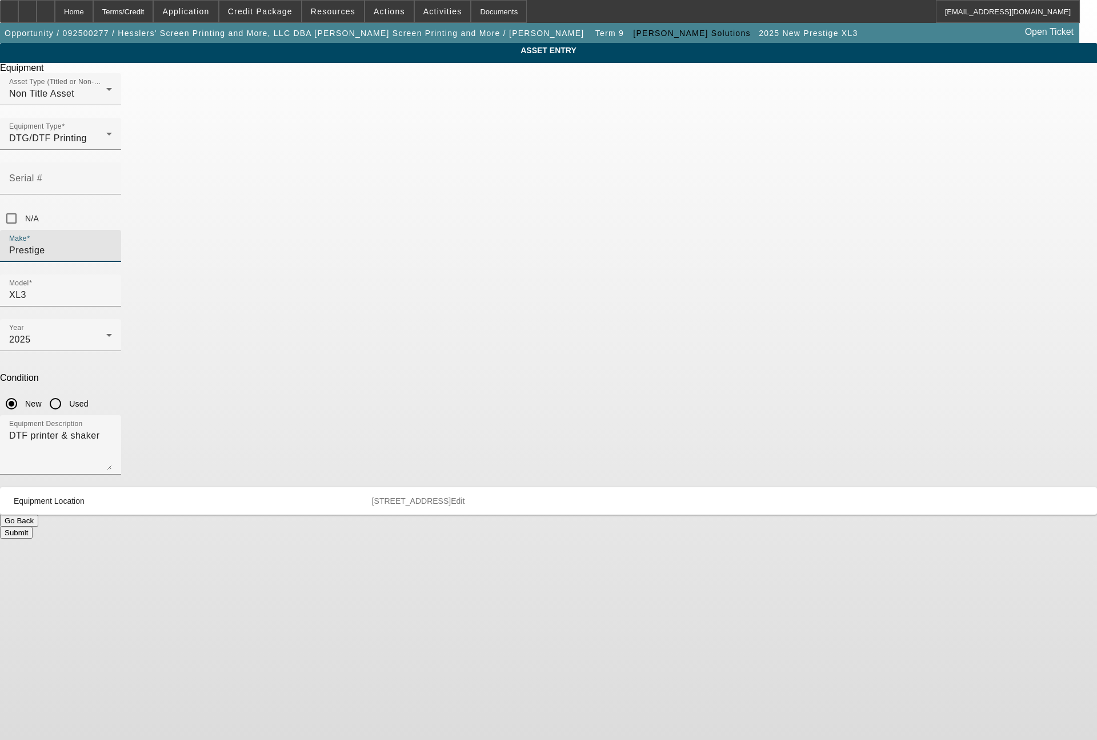
drag, startPoint x: 433, startPoint y: 214, endPoint x: 385, endPoint y: 213, distance: 48.0
click at [385, 230] on div "Make Prestige" at bounding box center [548, 252] width 1097 height 45
type input "STS"
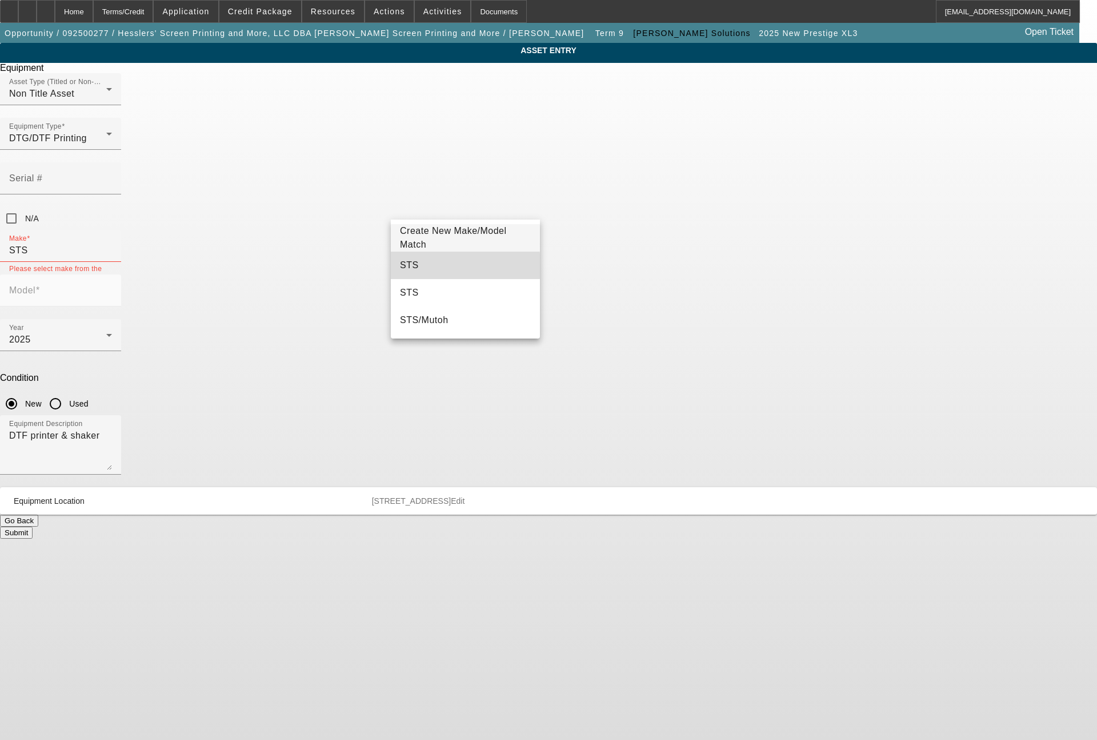
click at [408, 266] on span "STS" at bounding box center [409, 265] width 19 height 10
type input "STS"
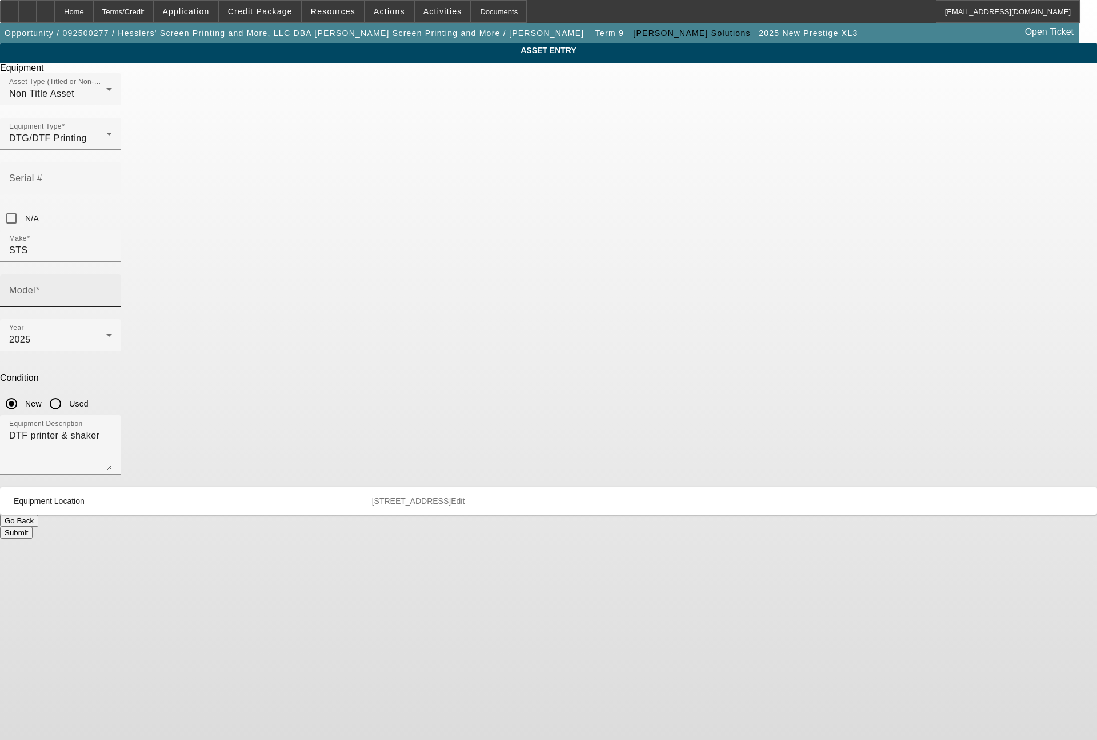
click at [112, 274] on div "Model" at bounding box center [60, 290] width 103 height 32
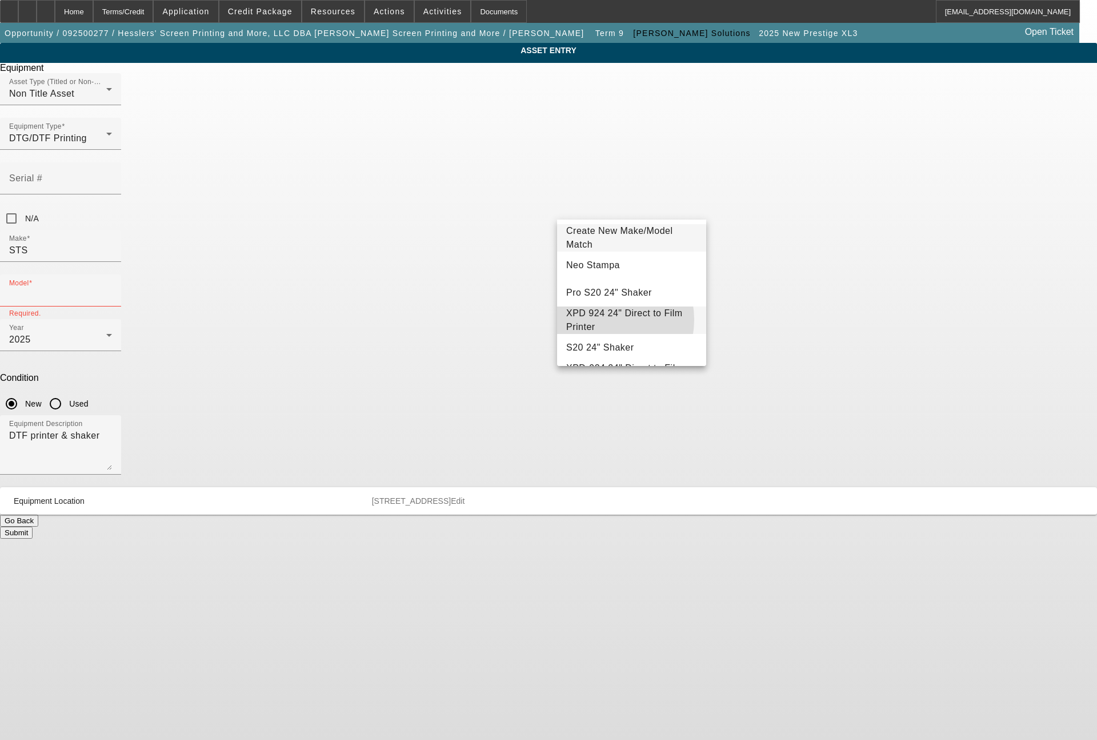
click at [600, 319] on span "XPD 924 24" Direct to Film Printer" at bounding box center [624, 319] width 117 height 23
type input "XPD 924 24" Direct to Film Printer"
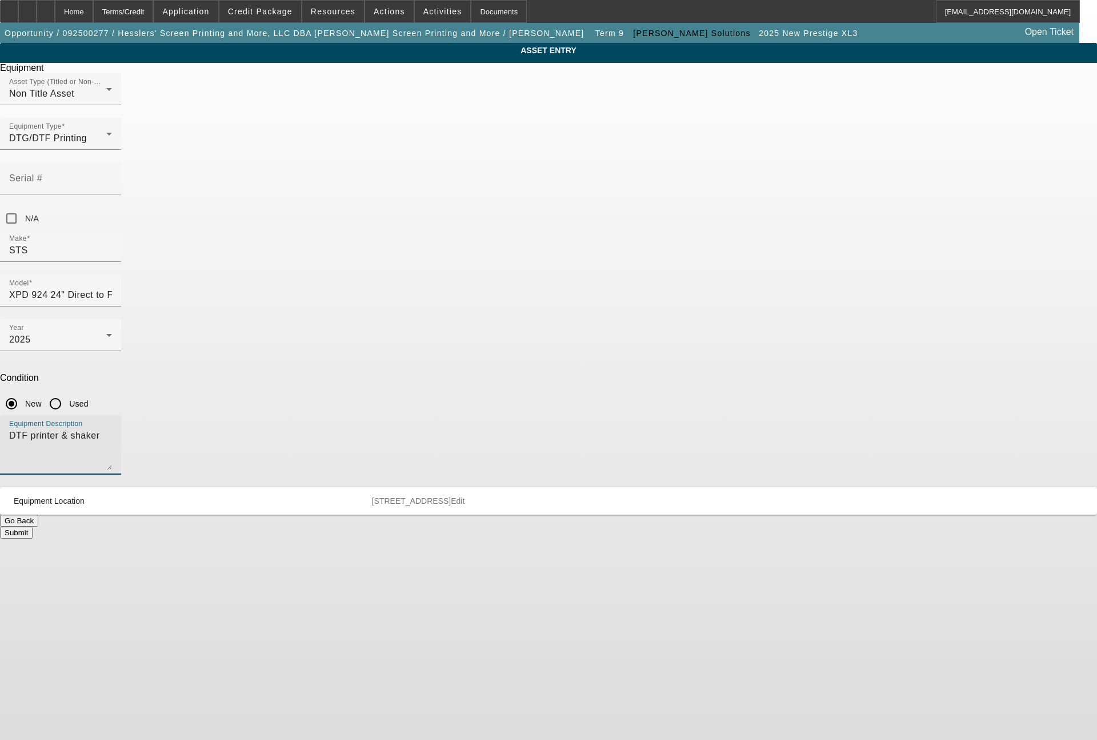
drag, startPoint x: 475, startPoint y: 303, endPoint x: 309, endPoint y: 295, distance: 165.9
click at [309, 295] on div "ASSET ENTRY Delete asset Equipment Asset Type (Titled or Non-Titled) Non Title …" at bounding box center [548, 291] width 1097 height 496
type textarea "DTF printer"
click at [33, 526] on button "Submit" at bounding box center [16, 532] width 33 height 12
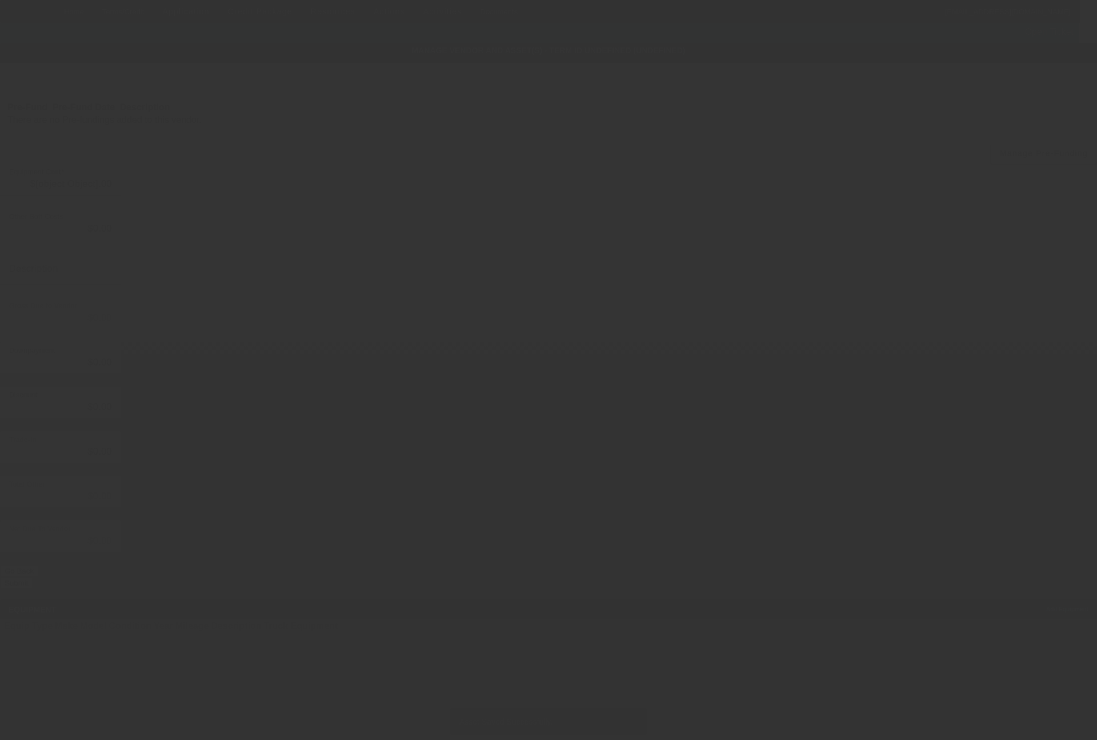
type input "$34,985.00"
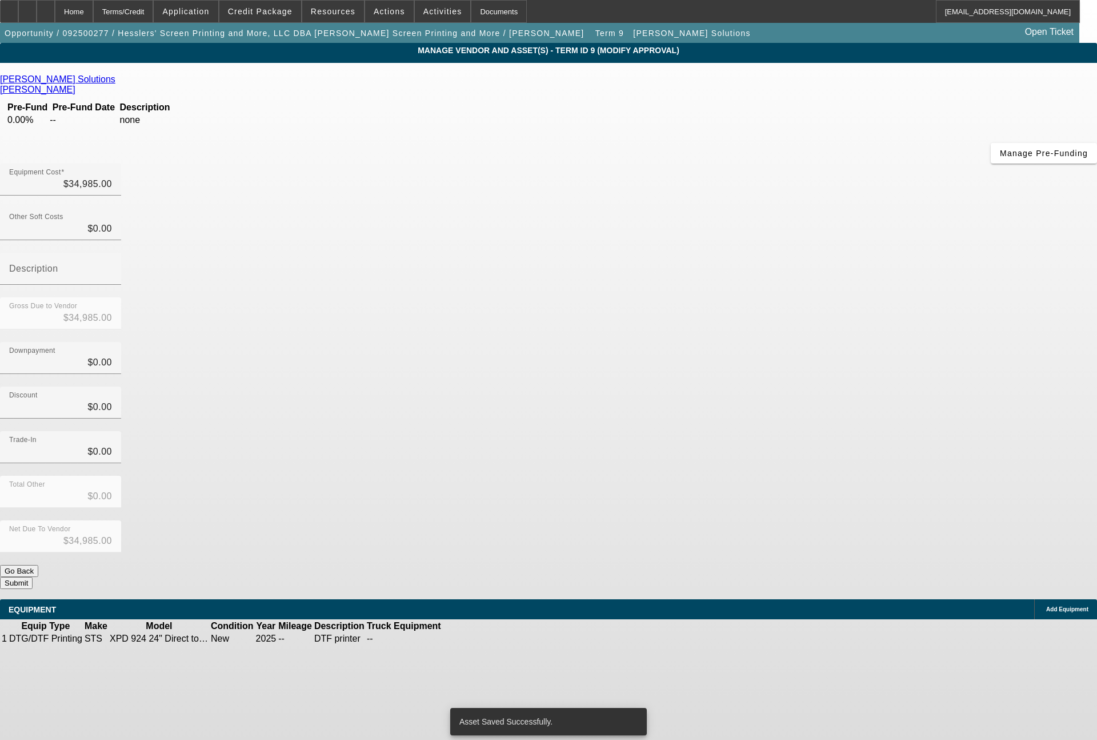
click at [1046, 606] on span "Add Equipment" at bounding box center [1067, 609] width 42 height 6
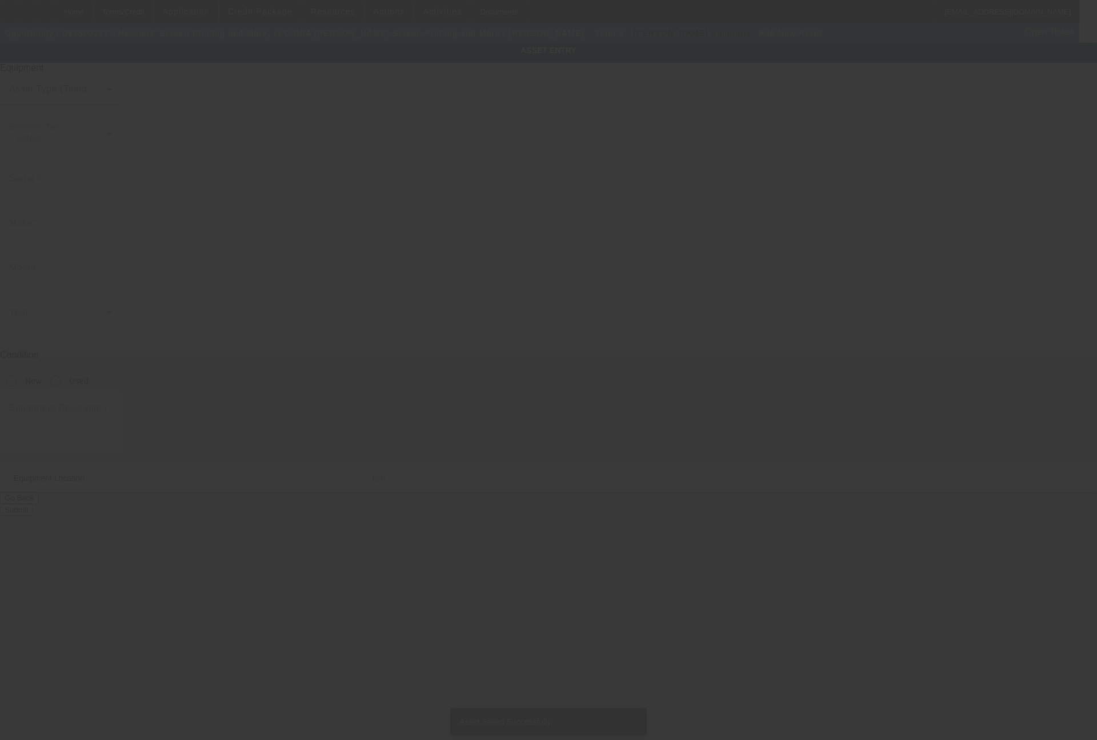
type input "[STREET_ADDRESS]"
type input "[PERSON_NAME]"
type input "43302"
type input "[PERSON_NAME]"
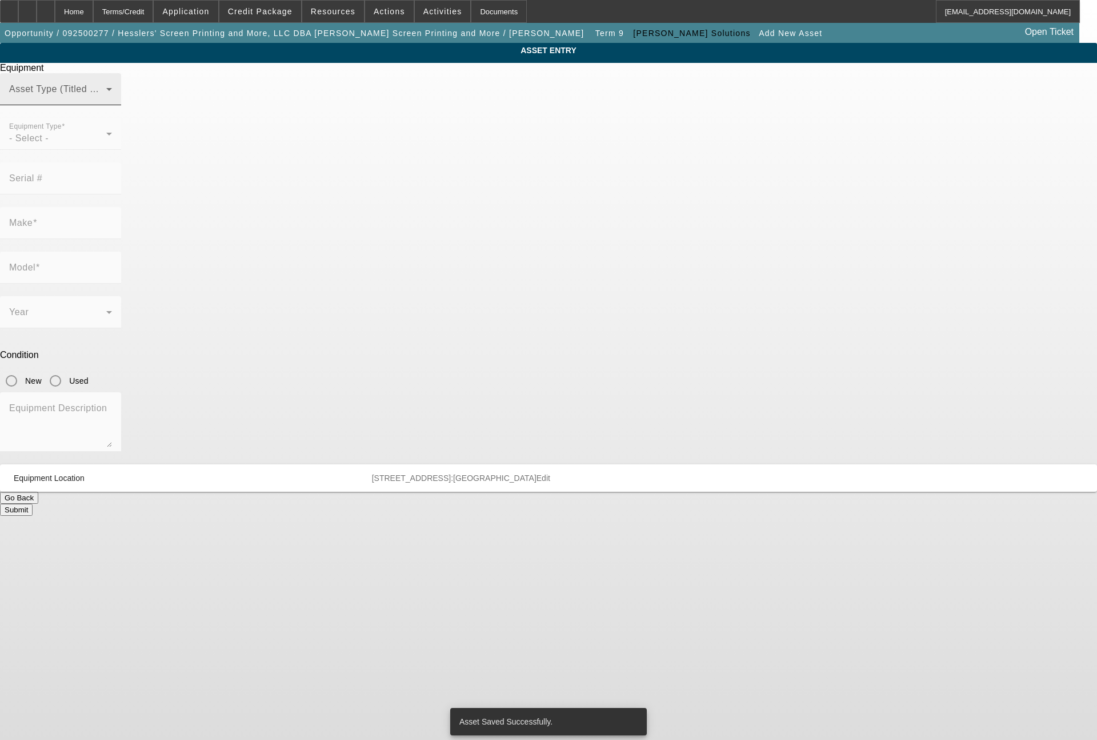
click at [106, 101] on span at bounding box center [57, 94] width 97 height 14
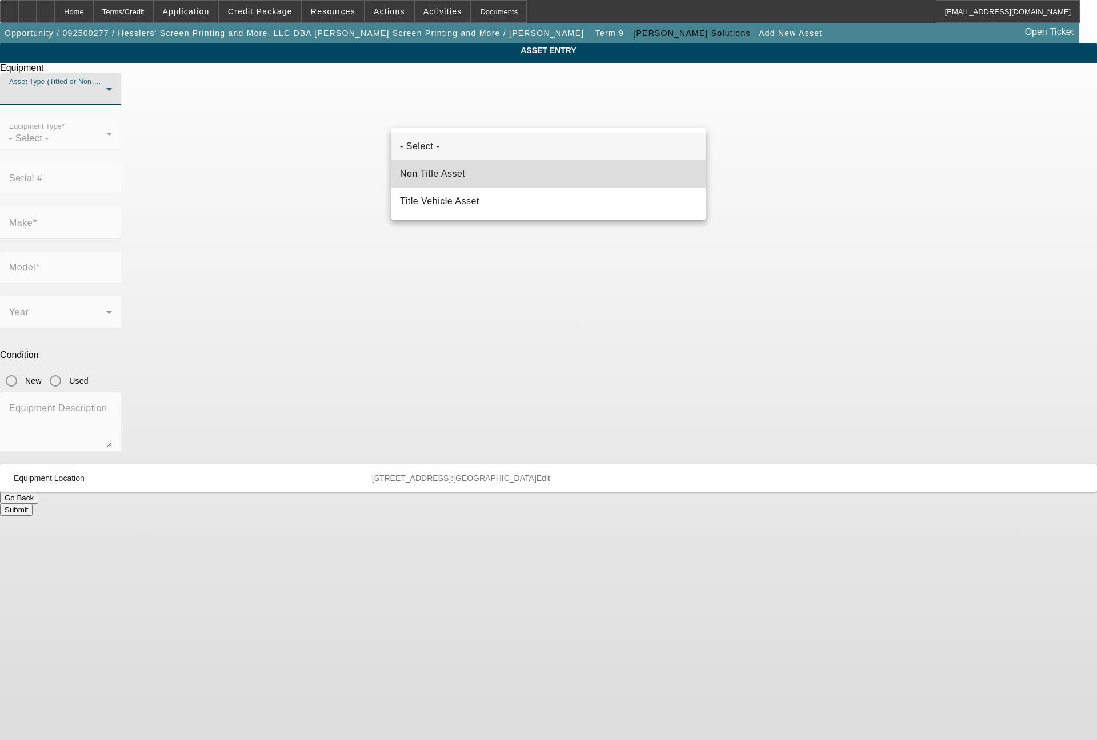
click at [453, 163] on mat-option "Non Title Asset" at bounding box center [548, 173] width 315 height 27
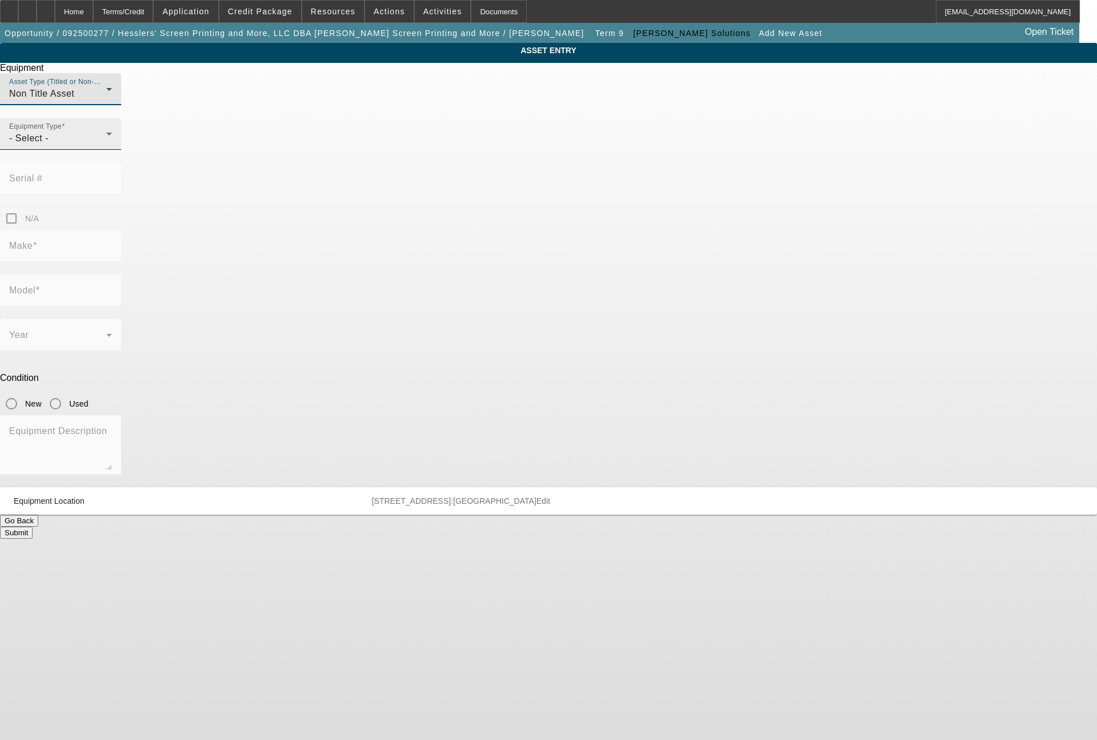
click at [106, 145] on div "- Select -" at bounding box center [57, 138] width 97 height 14
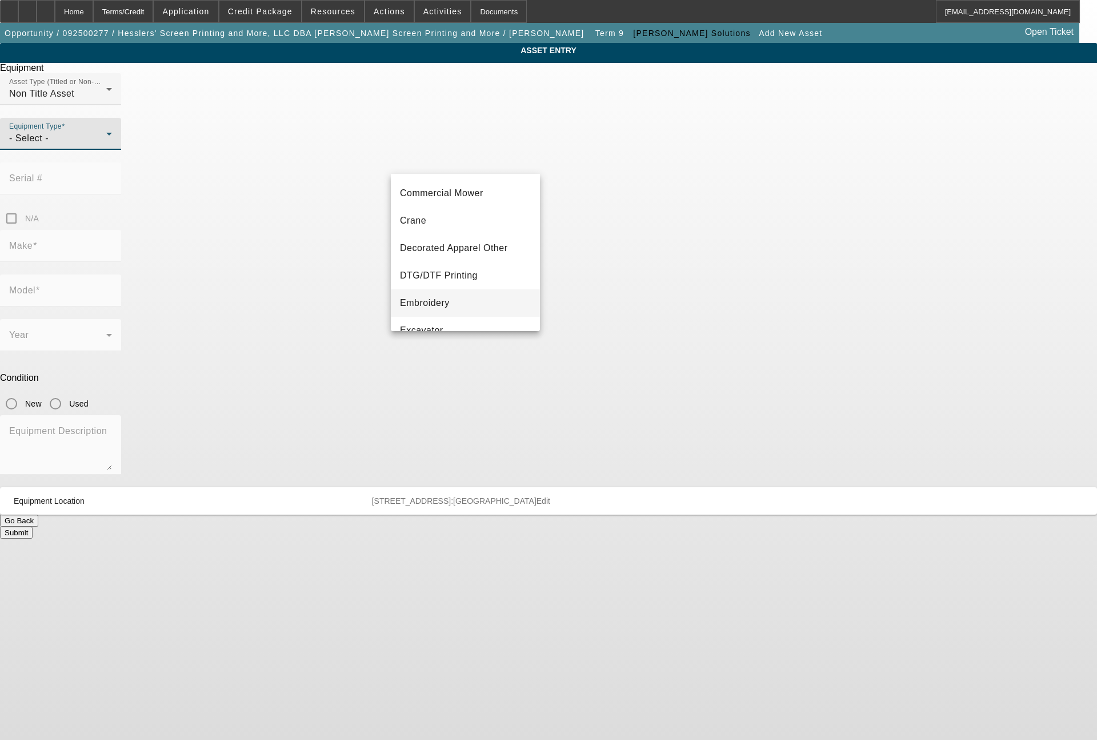
scroll to position [137, 0]
click at [464, 223] on span "DTG/DTF Printing" at bounding box center [439, 220] width 78 height 14
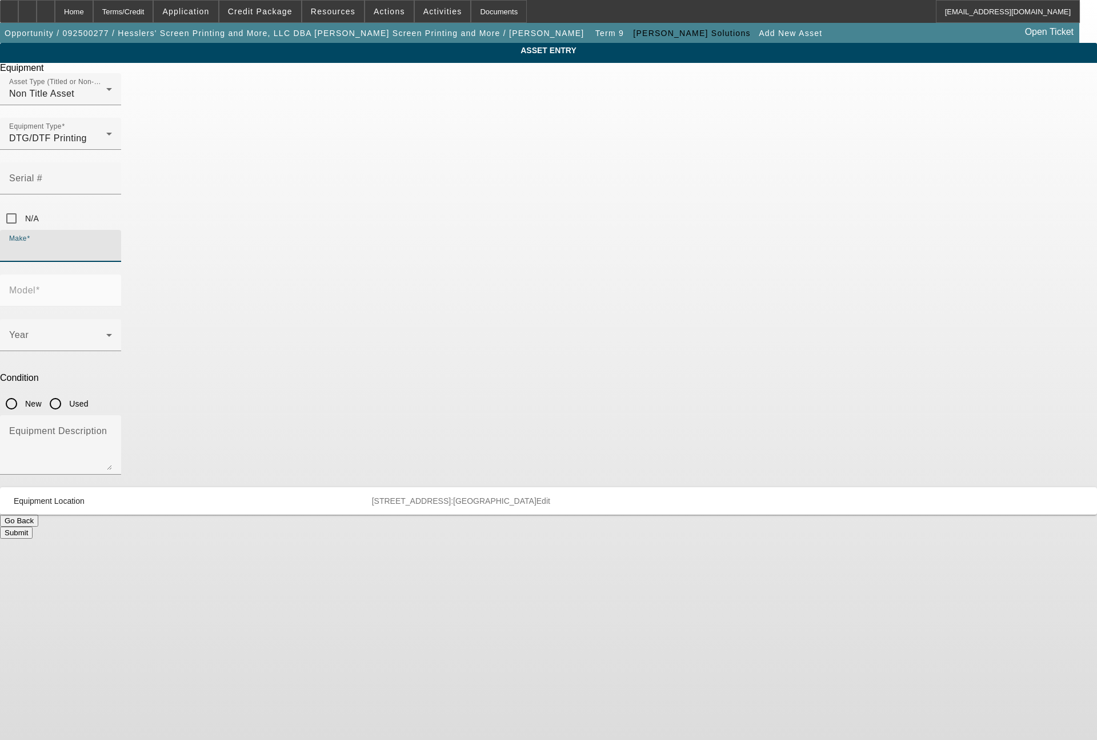
click at [112, 243] on input "Make" at bounding box center [60, 250] width 103 height 14
click at [402, 261] on span "STS" at bounding box center [409, 265] width 19 height 14
type input "STS"
click at [112, 319] on div "Year" at bounding box center [60, 335] width 103 height 32
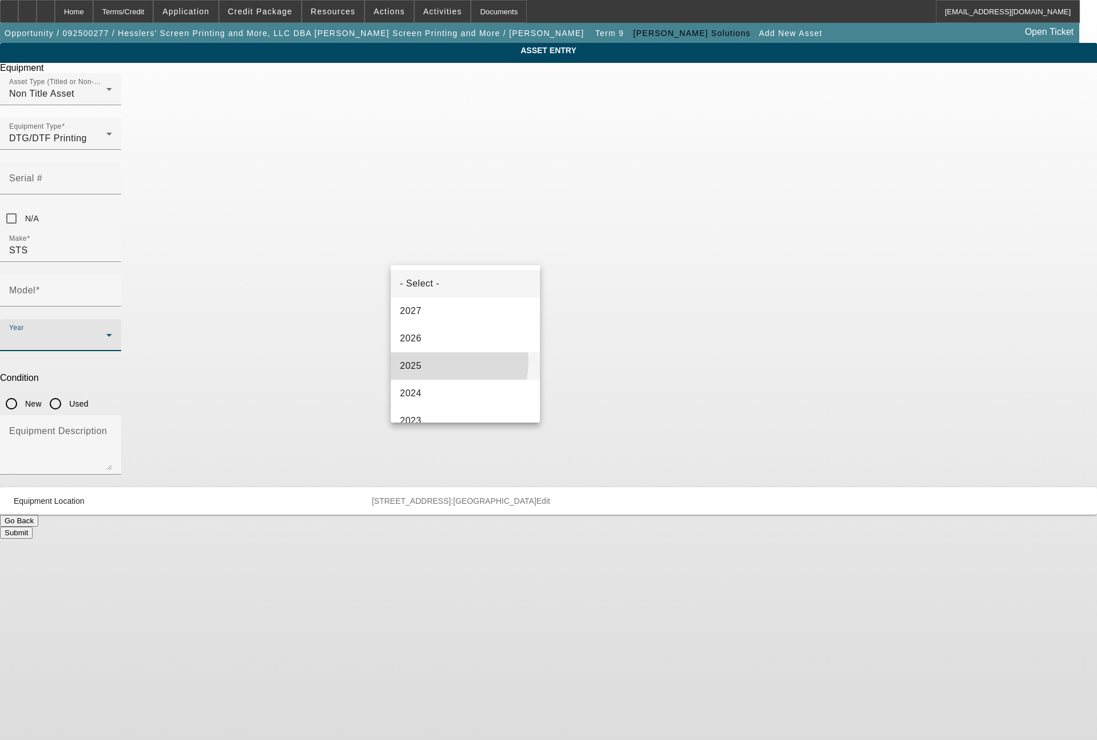
click at [422, 361] on mat-option "2025" at bounding box center [465, 365] width 149 height 27
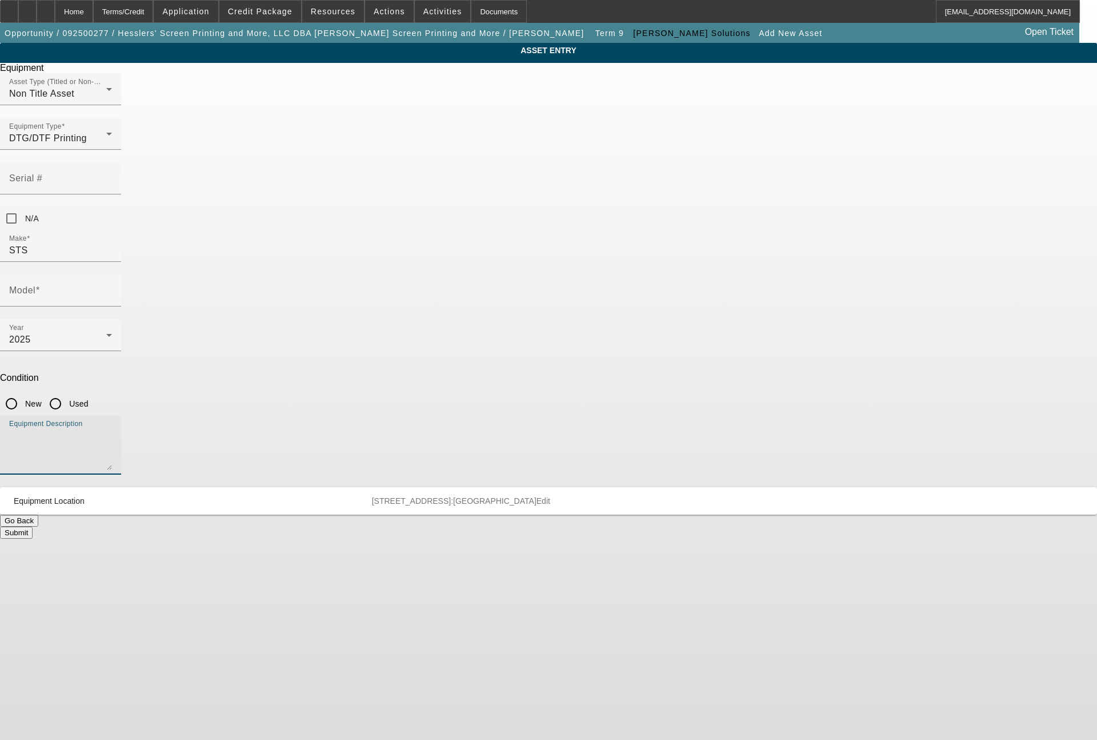
click at [112, 429] on textarea "Equipment Description" at bounding box center [60, 449] width 103 height 41
type textarea "shaker"
click at [23, 392] on input "New" at bounding box center [11, 403] width 23 height 23
radio input "true"
click at [112, 288] on input "Model" at bounding box center [60, 295] width 103 height 14
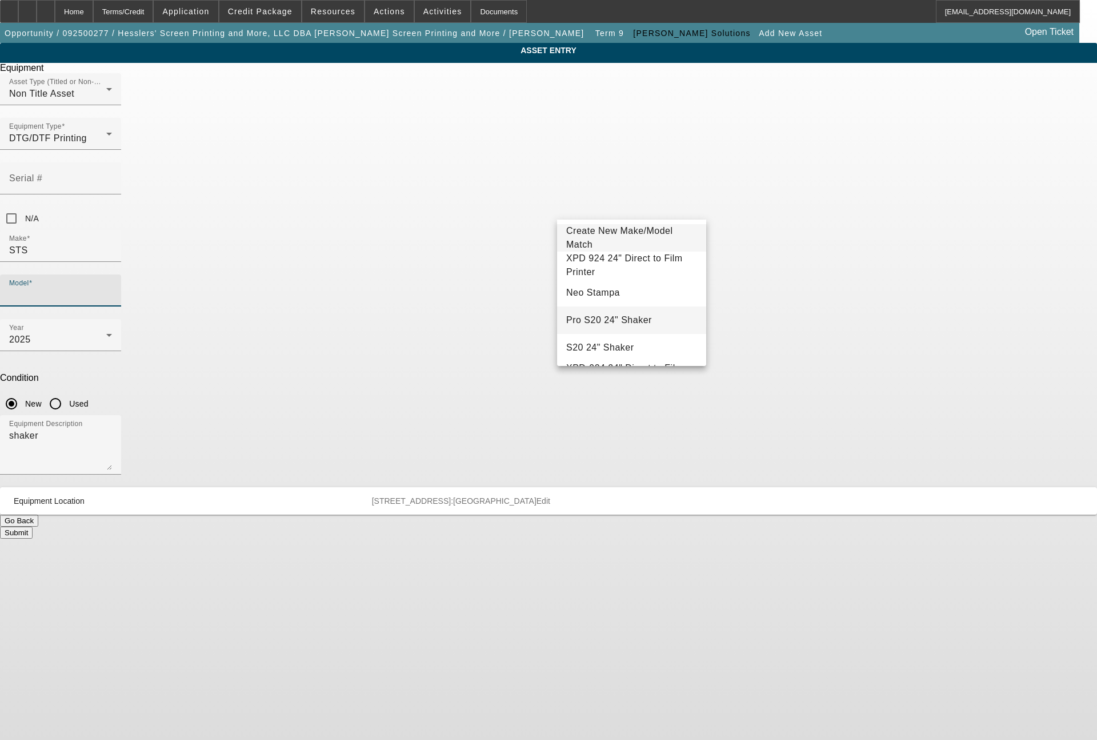
click at [629, 319] on span "Pro S20 24" Shaker" at bounding box center [609, 320] width 86 height 10
type input "Pro S20 24" Shaker"
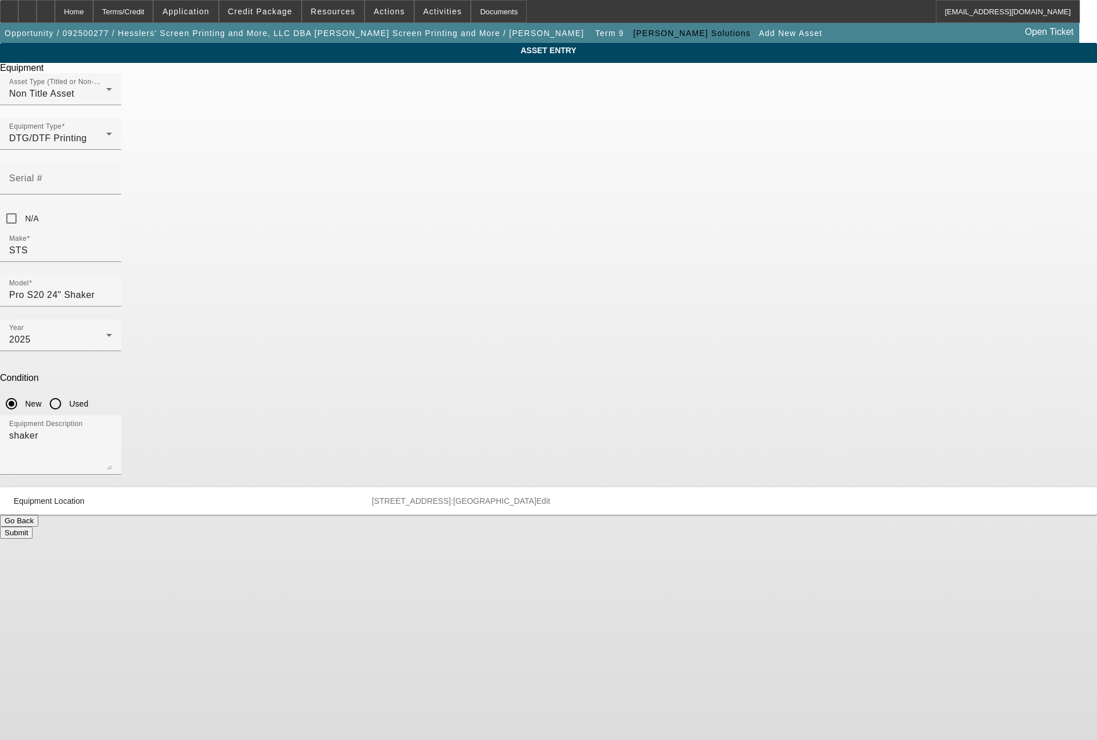
click at [33, 526] on button "Submit" at bounding box center [16, 532] width 33 height 12
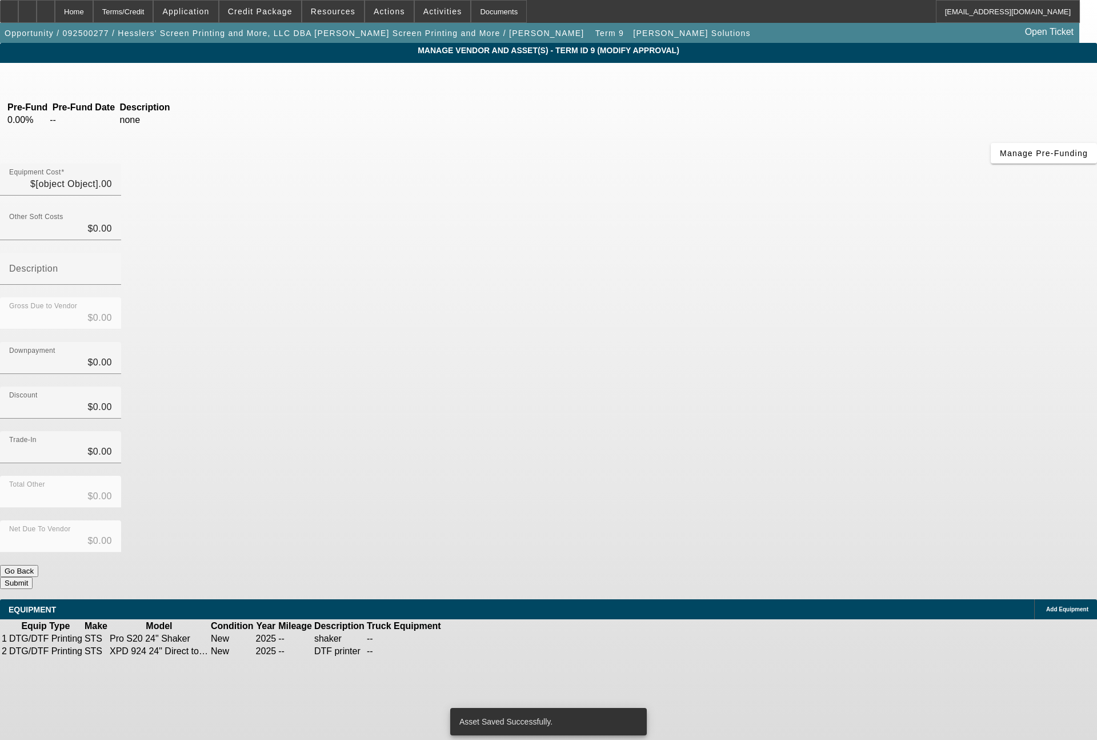
type input "$34,985.00"
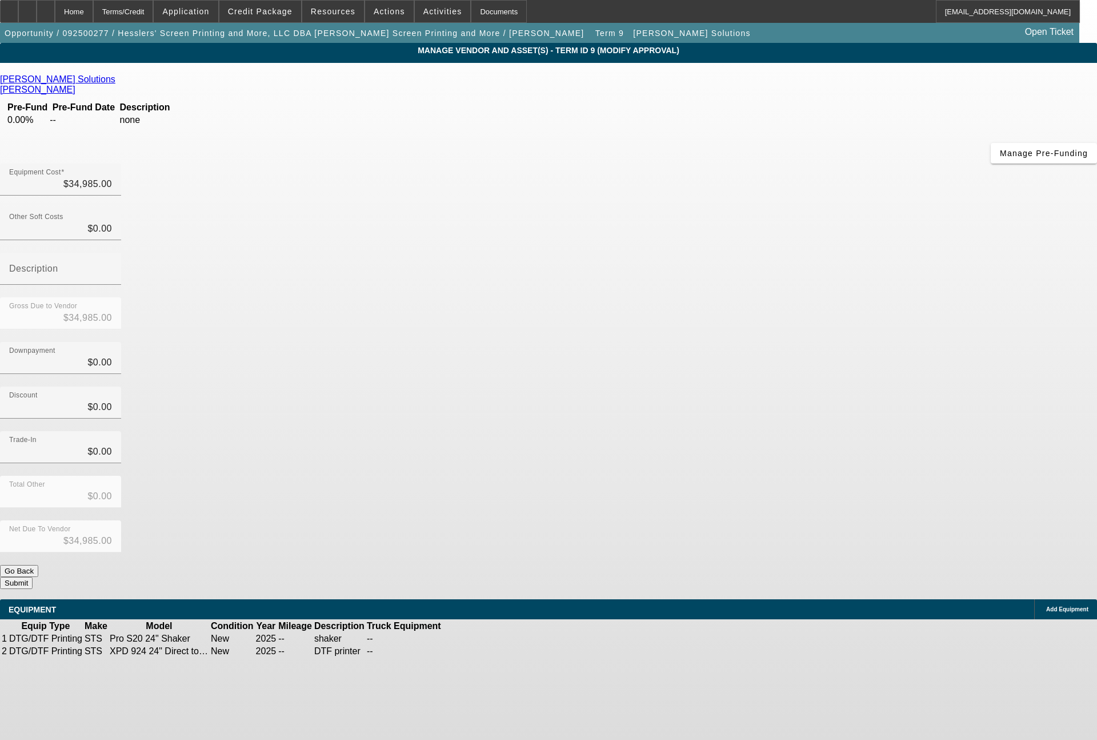
click at [33, 577] on button "Submit" at bounding box center [16, 583] width 33 height 12
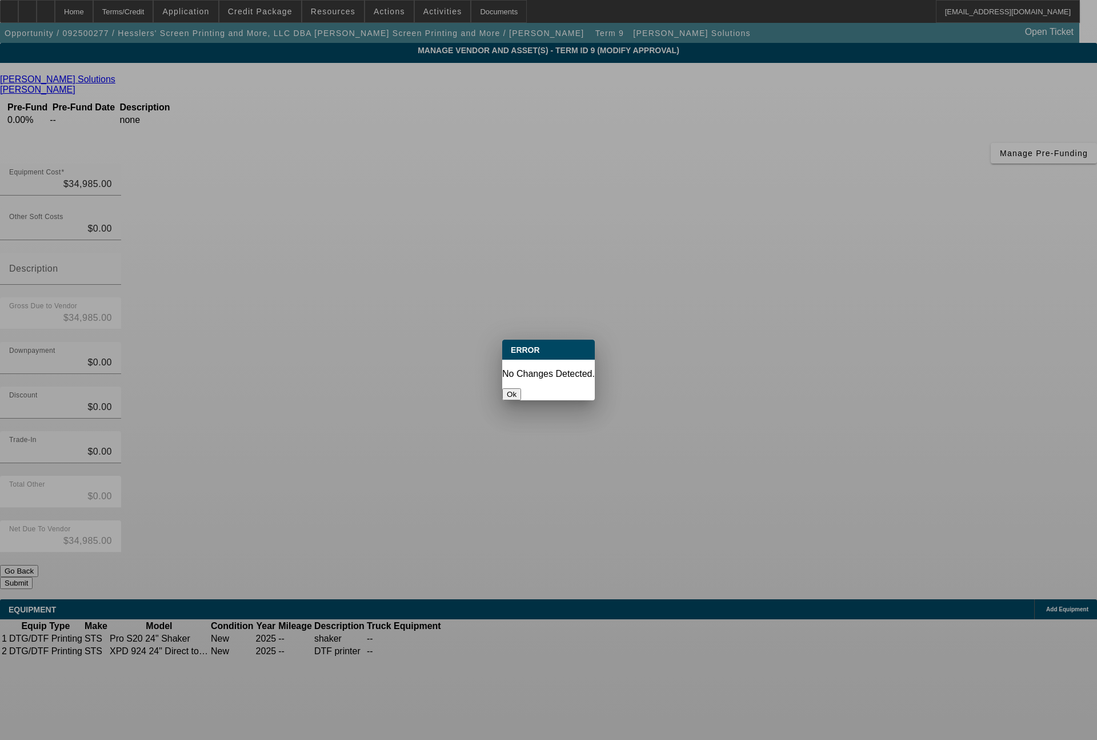
click at [521, 388] on button "Ok" at bounding box center [511, 394] width 19 height 12
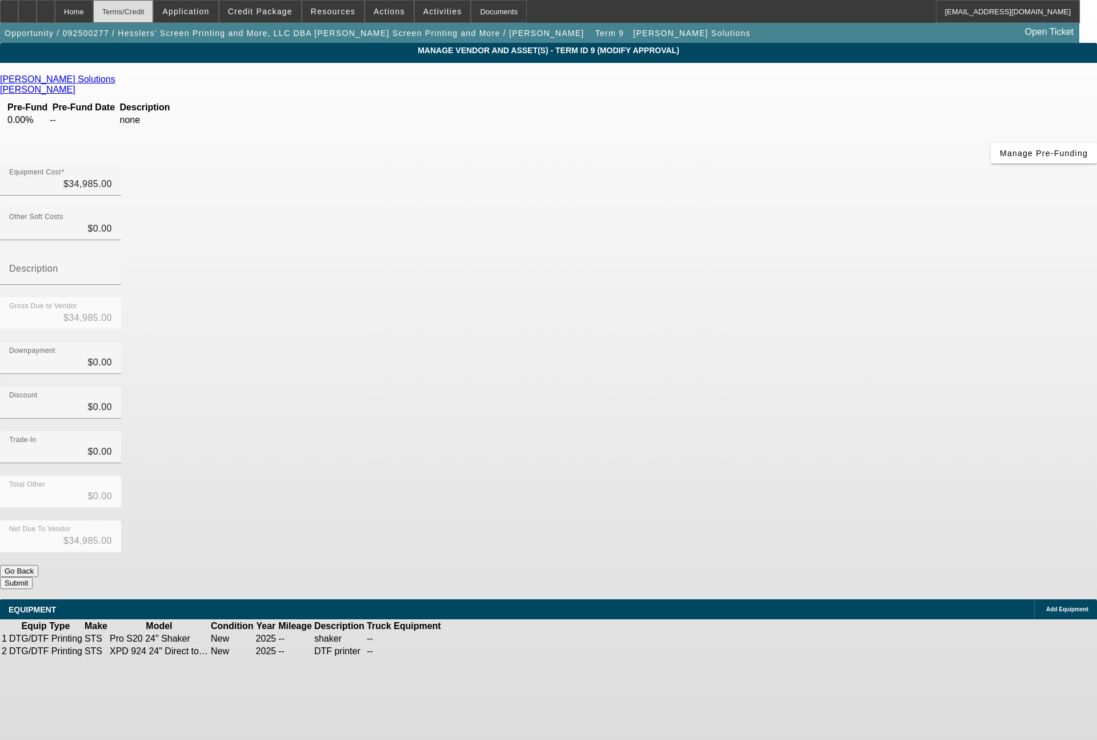
click at [154, 17] on div "Terms/Credit" at bounding box center [123, 11] width 61 height 23
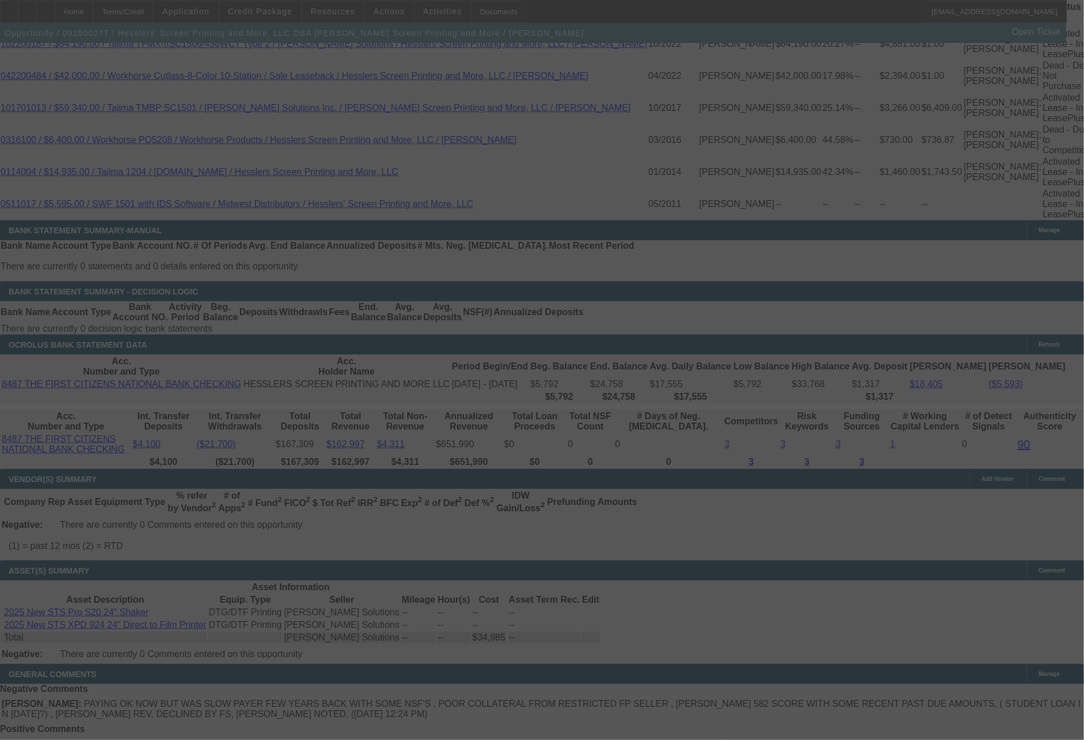
scroll to position [2164, 0]
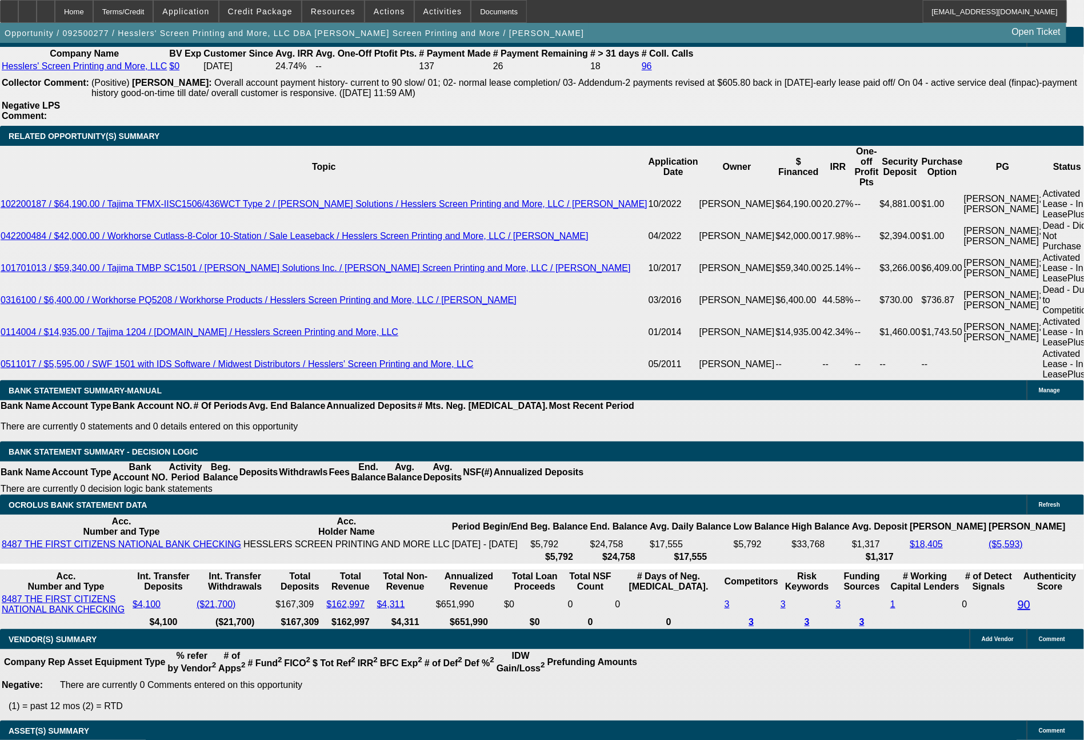
select select "0"
select select "2"
select select "0"
select select "2"
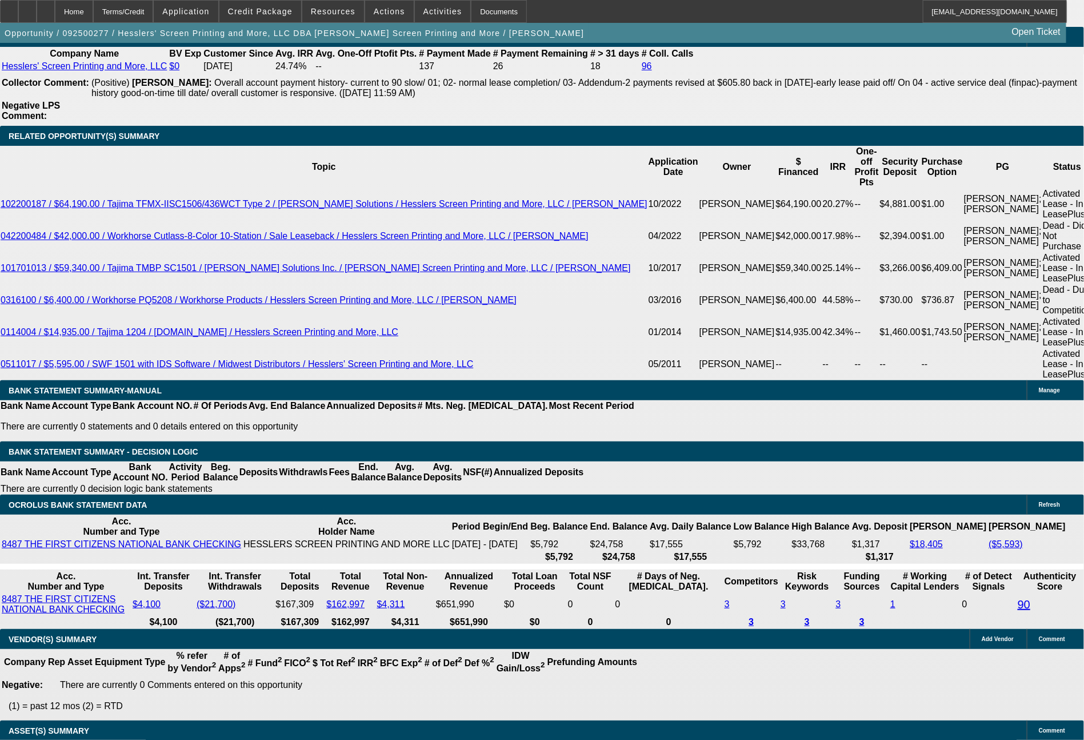
select select "0"
select select "2"
select select "0.1"
select select "4"
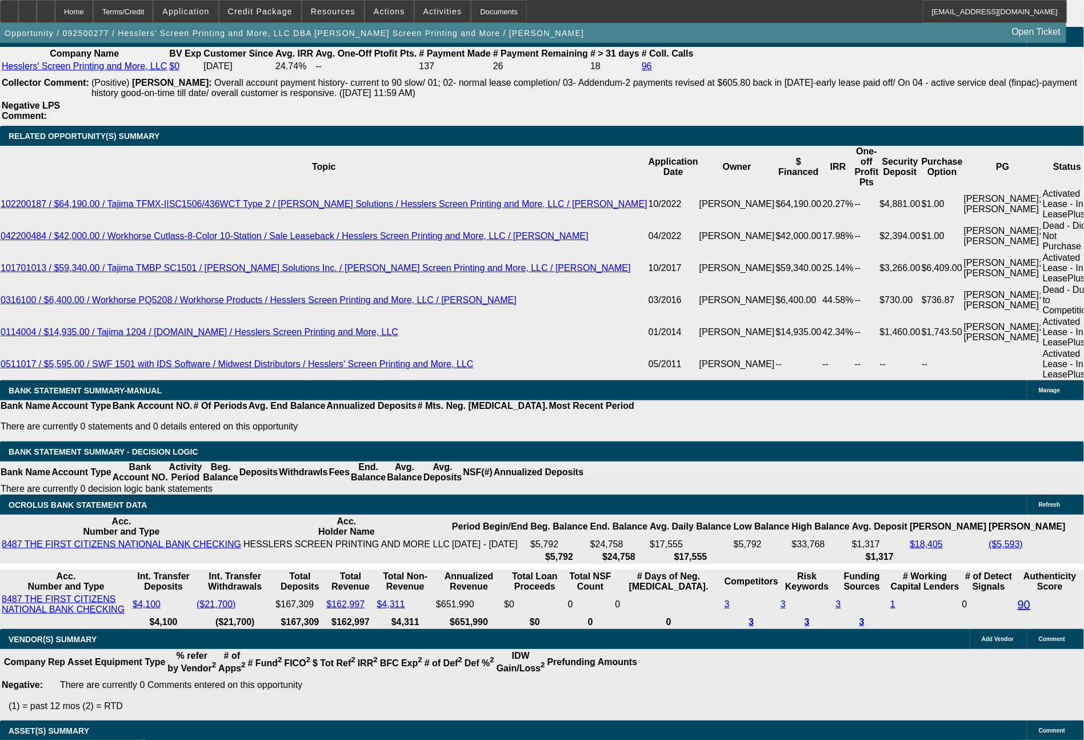
select select "0"
select select "2"
select select "0"
select select "2"
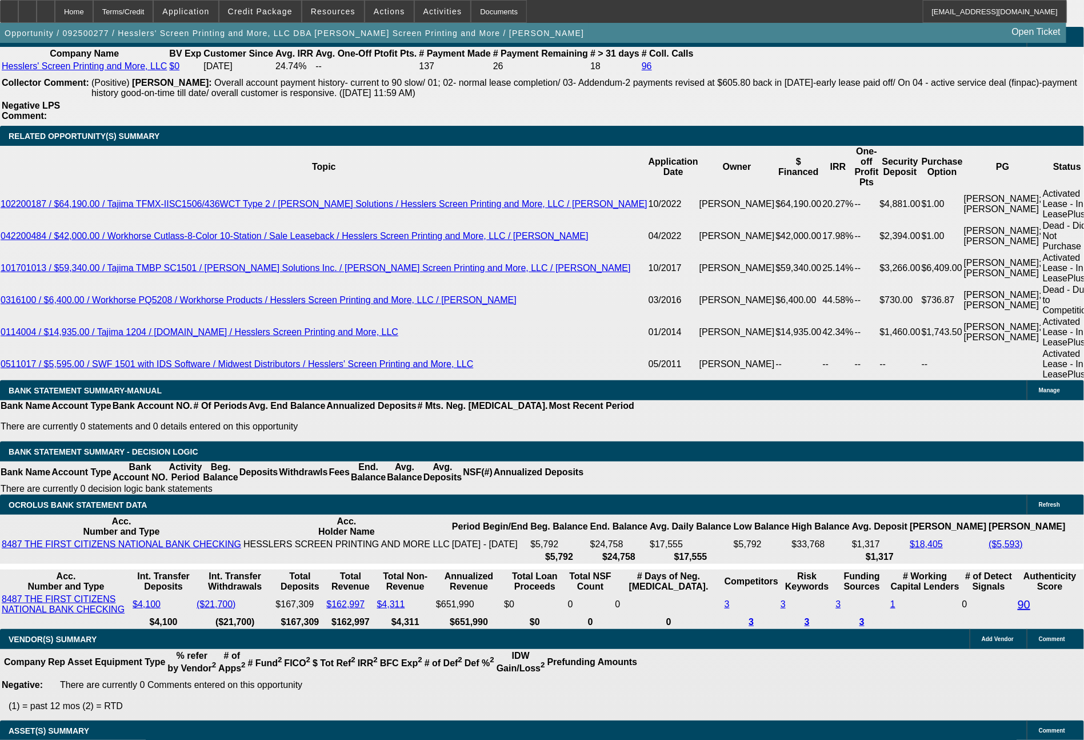
select select "0"
select select "2"
select select "0.1"
select select "4"
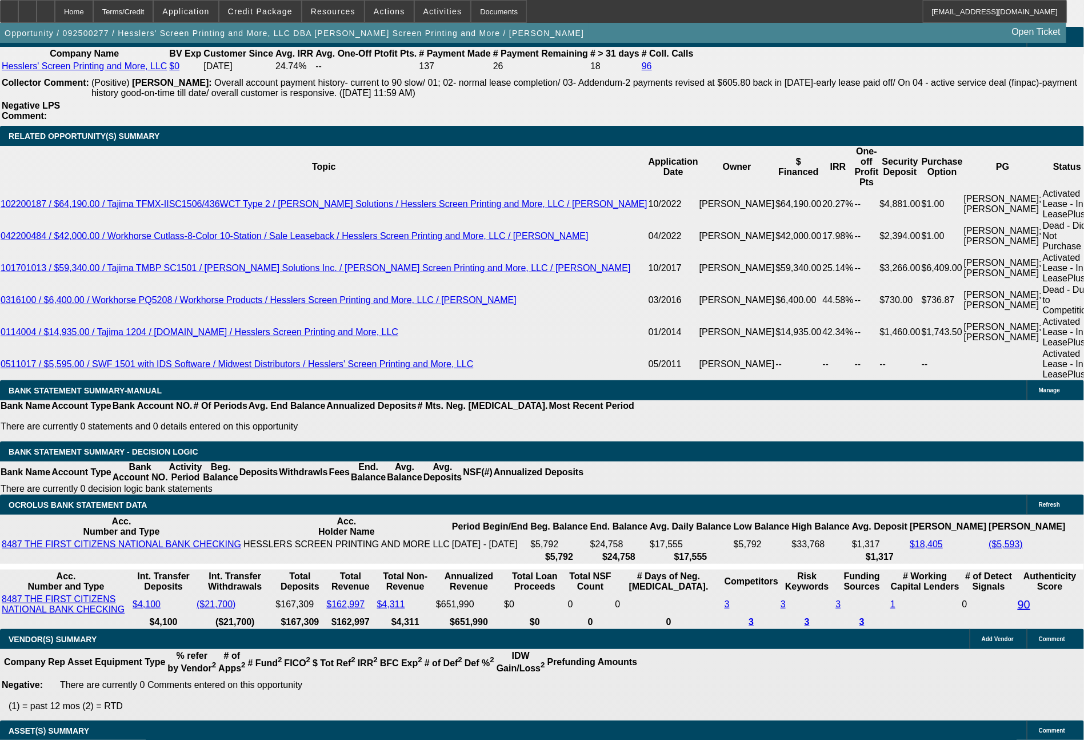
drag, startPoint x: 193, startPoint y: 283, endPoint x: 279, endPoint y: 293, distance: 87.5
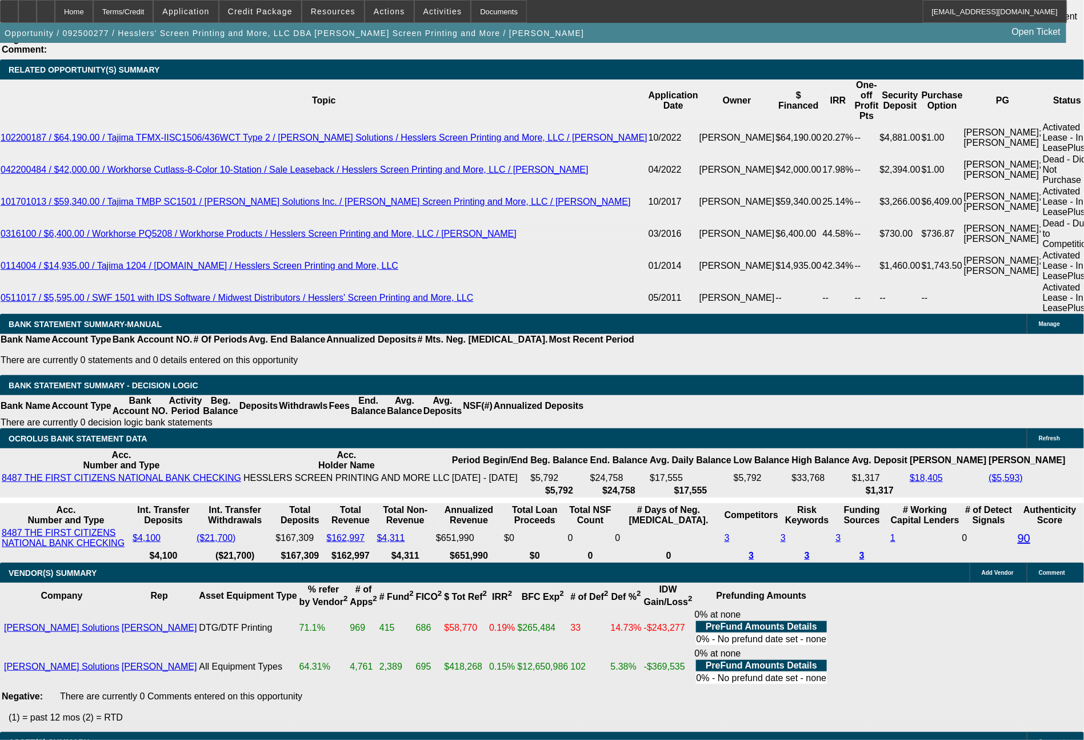
type input "$15,000.00"
type input "UNKNOWN"
type input "$840.85"
type input "$1,681.70"
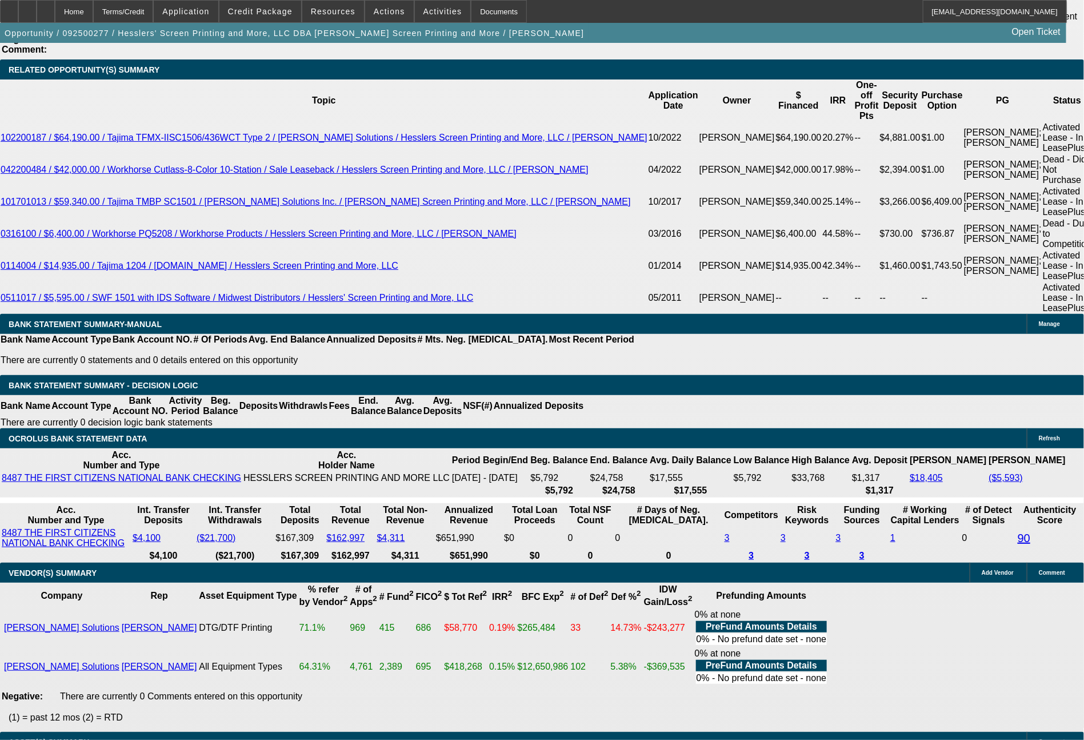
drag, startPoint x: 174, startPoint y: 373, endPoint x: 232, endPoint y: 373, distance: 58.3
type input "84"
type input "$168.00"
type input "847"
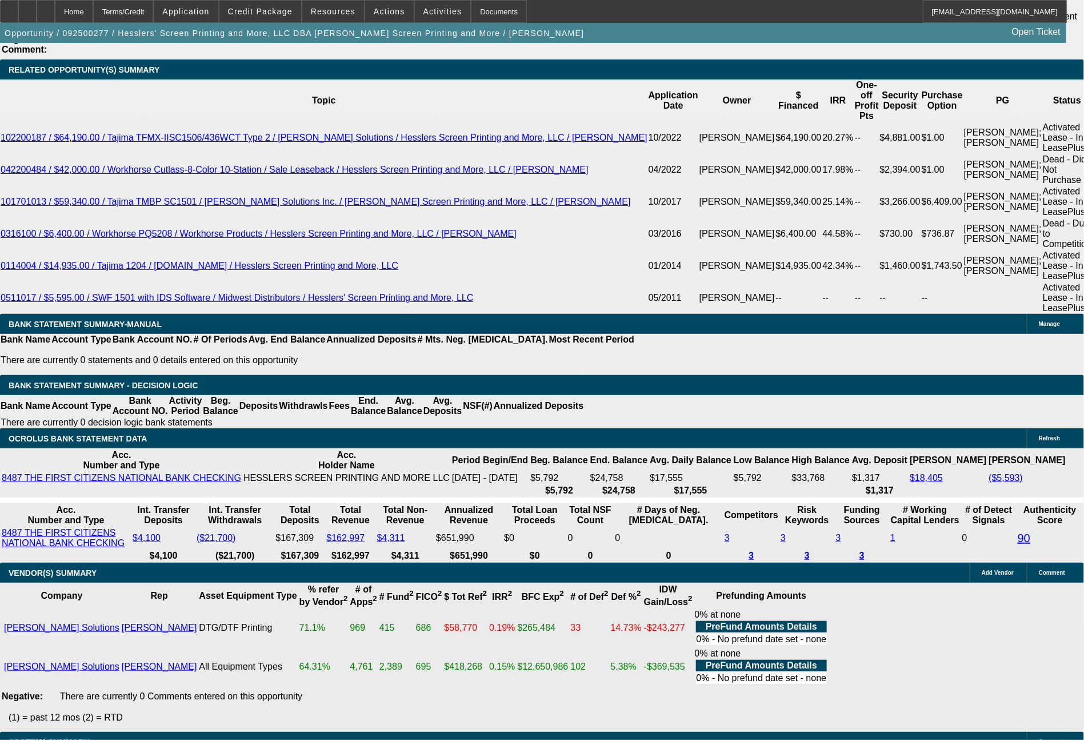
type input "19.5"
type input "$1,694.00"
type input "847.56"
type input "19.6"
type input "$1,695.12"
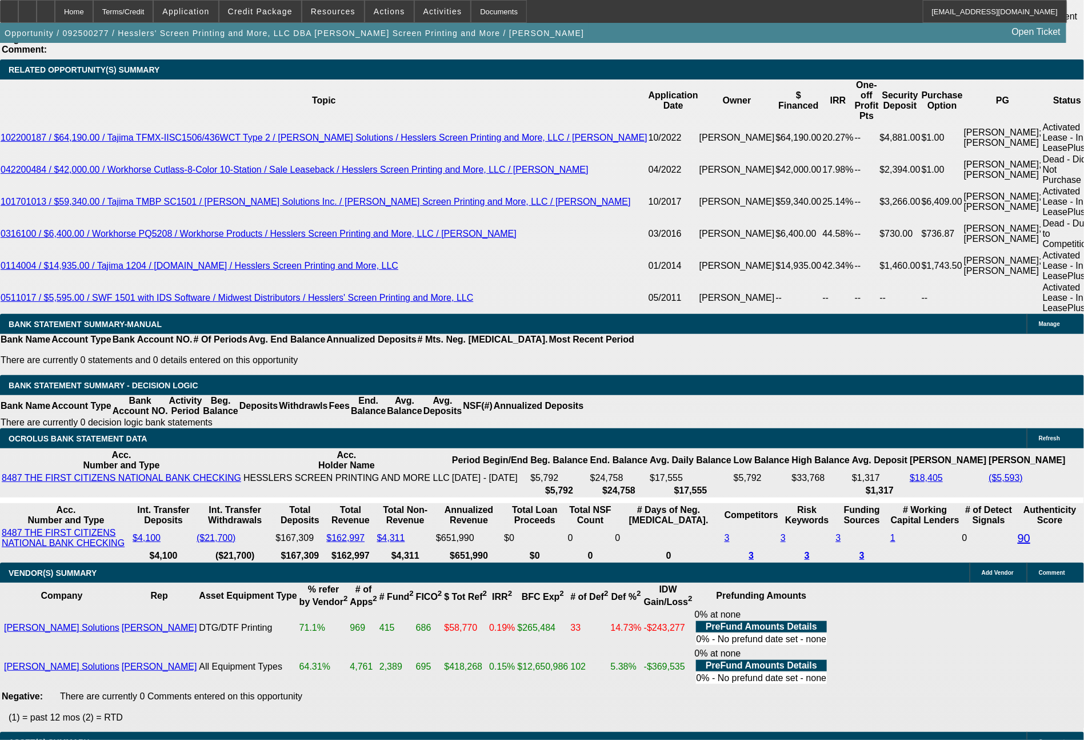
type input "$847.56"
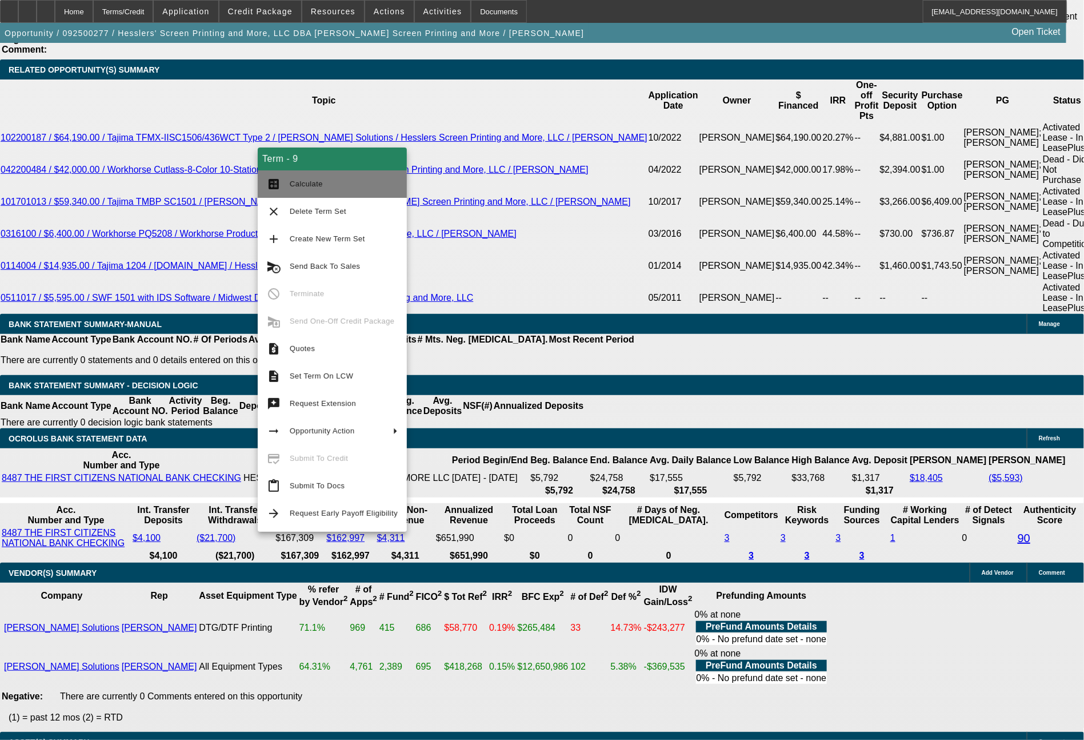
click at [311, 182] on span "Calculate" at bounding box center [306, 183] width 33 height 9
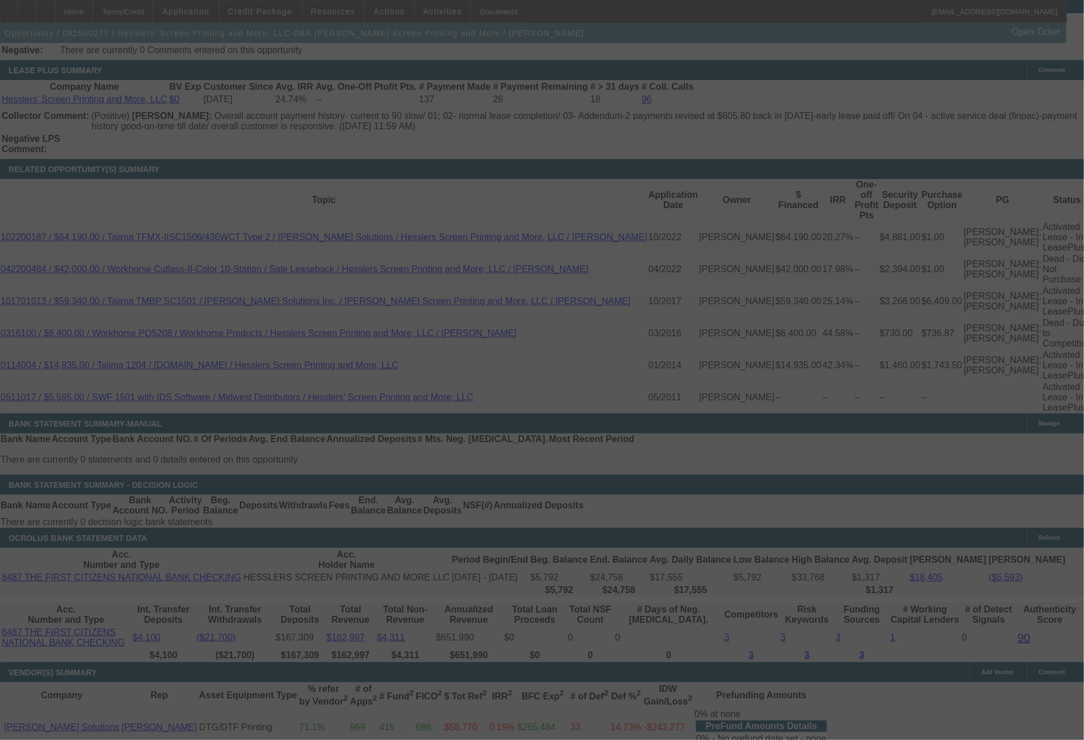
scroll to position [2128, 0]
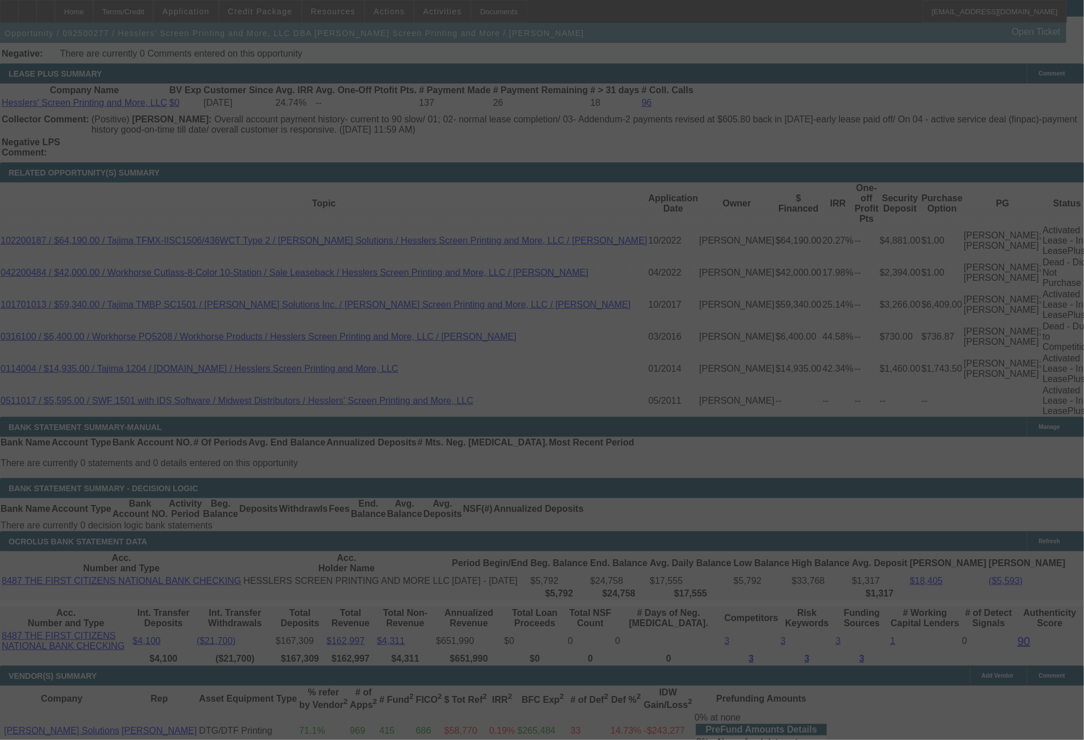
select select "0"
select select "2"
select select "0"
select select "2"
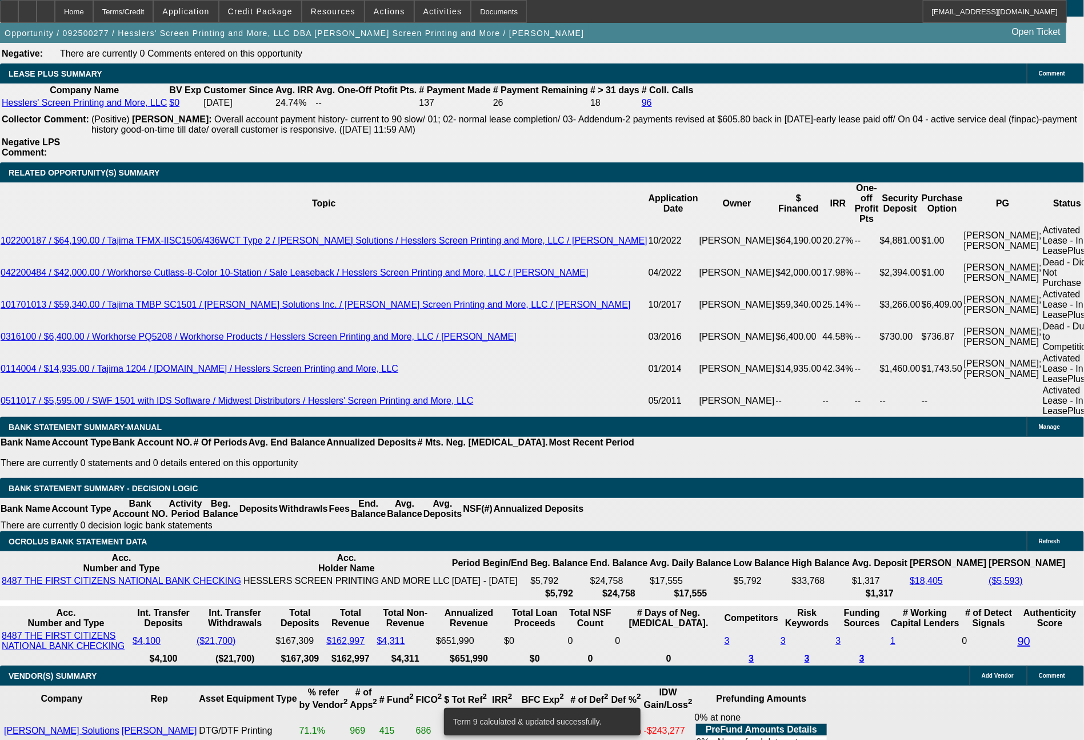
select select "0"
select select "2"
select select "0.1"
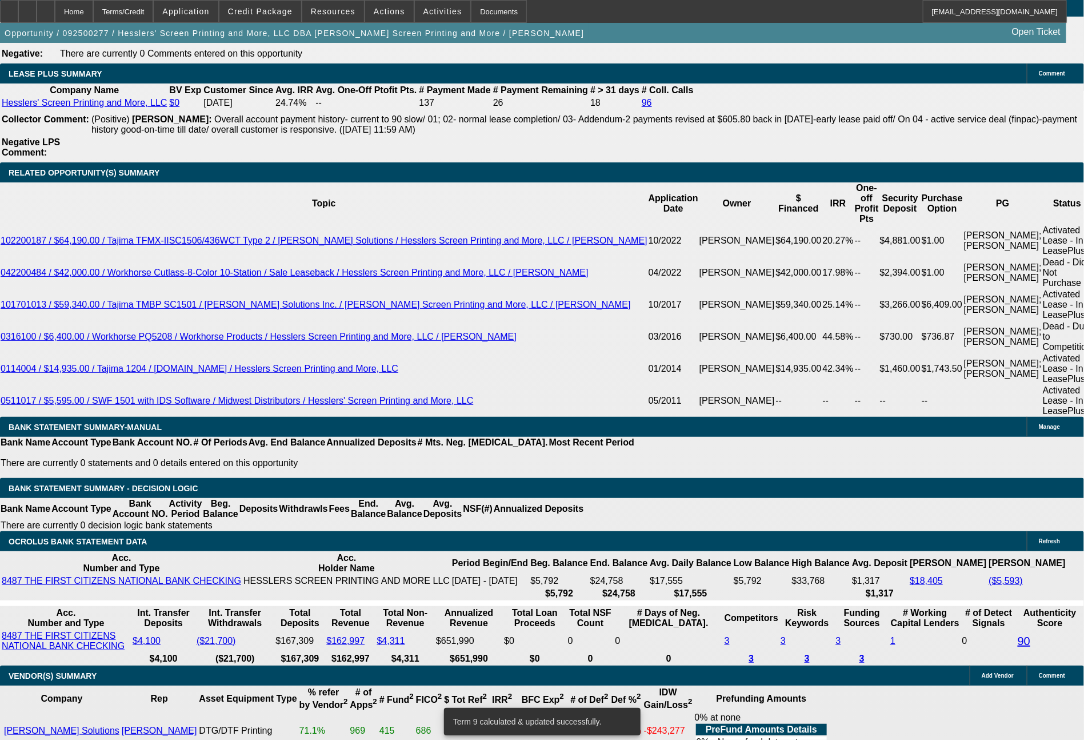
select select "4"
select select "0"
select select "2"
select select "0.1"
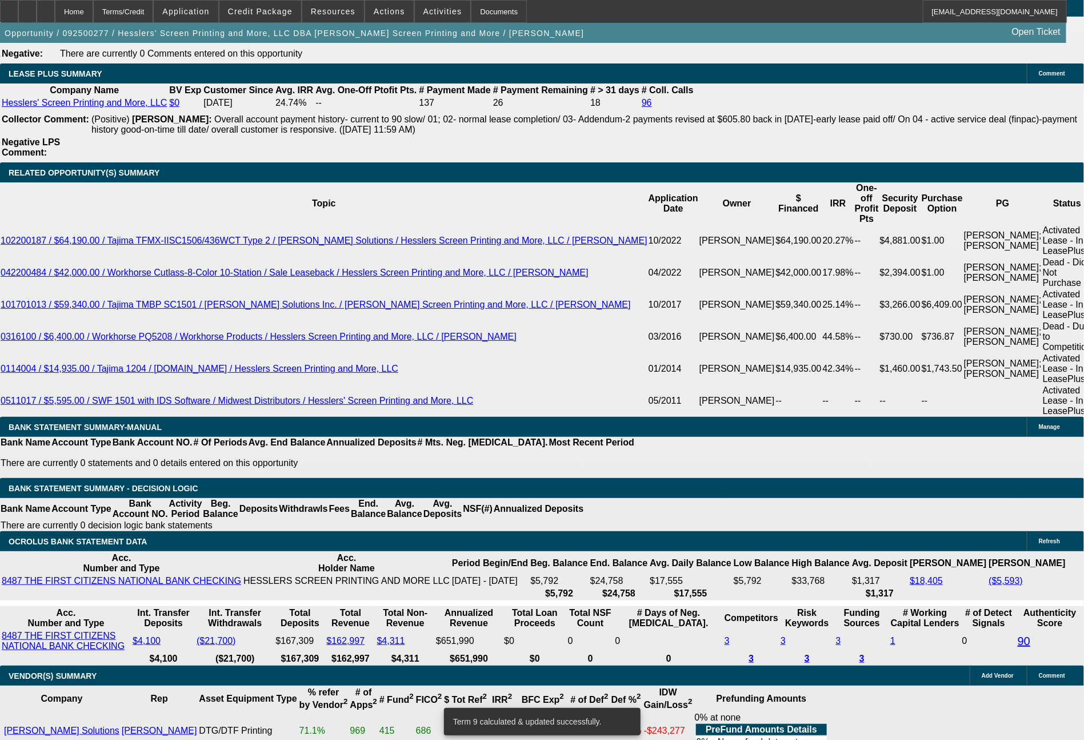
select select "4"
select select "0"
select select "2"
select select "0"
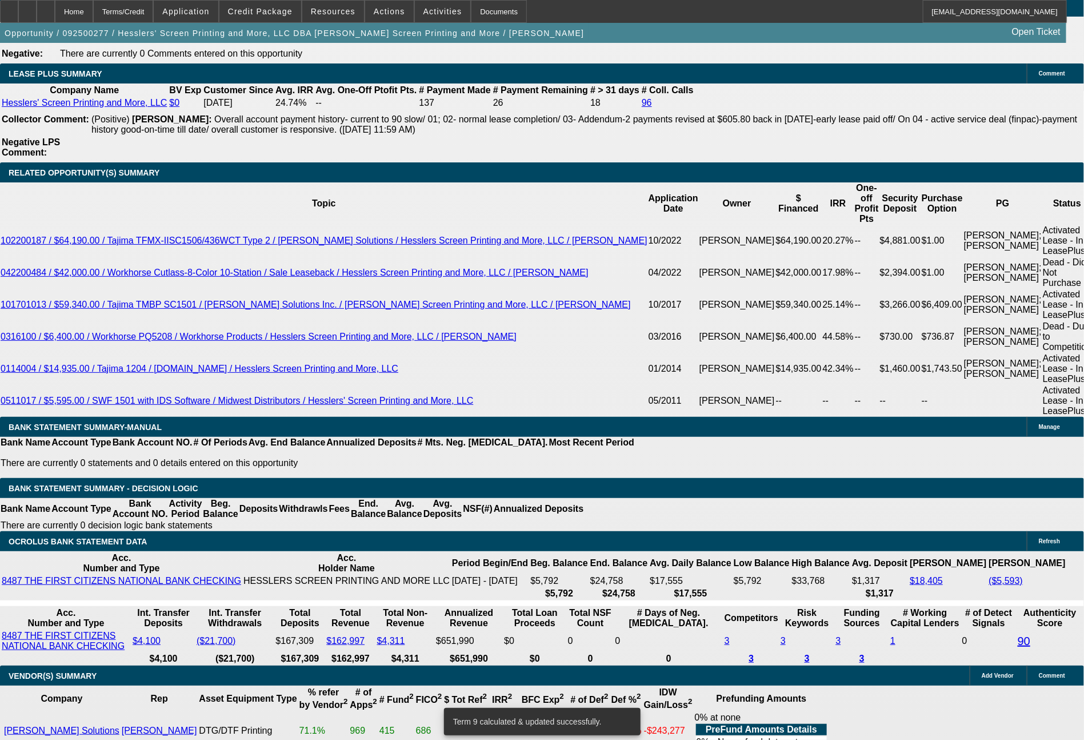
select select "6"
select select "0"
select select "2"
select select "0.1"
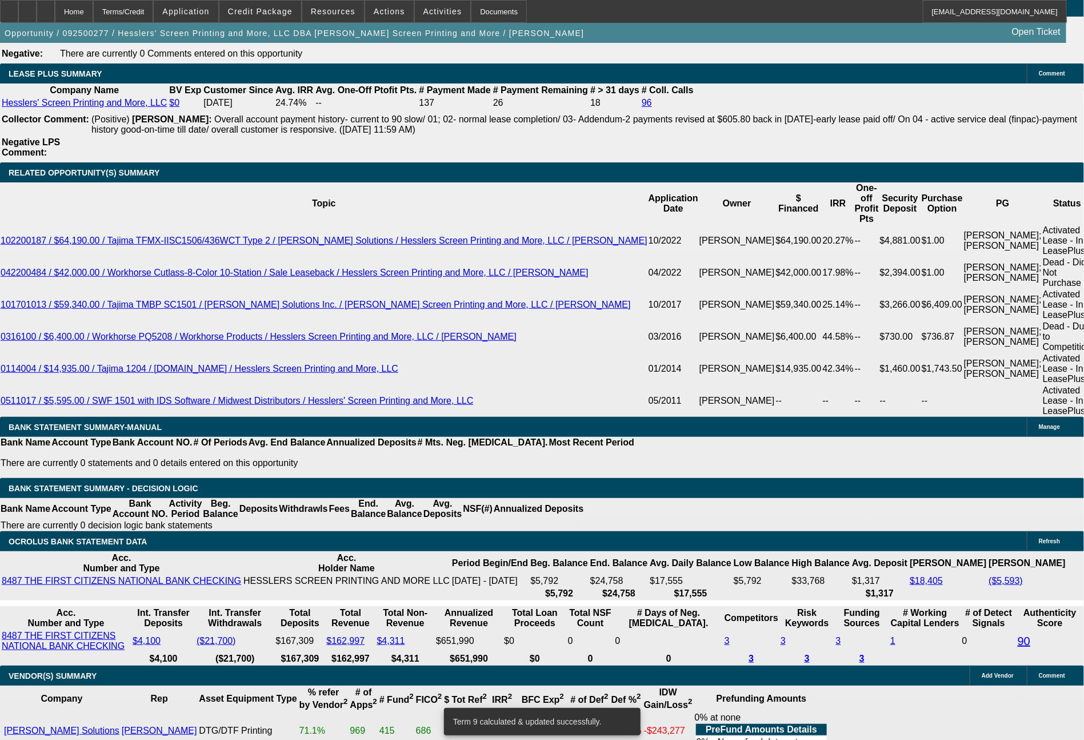
select select "4"
select select "0"
select select "2"
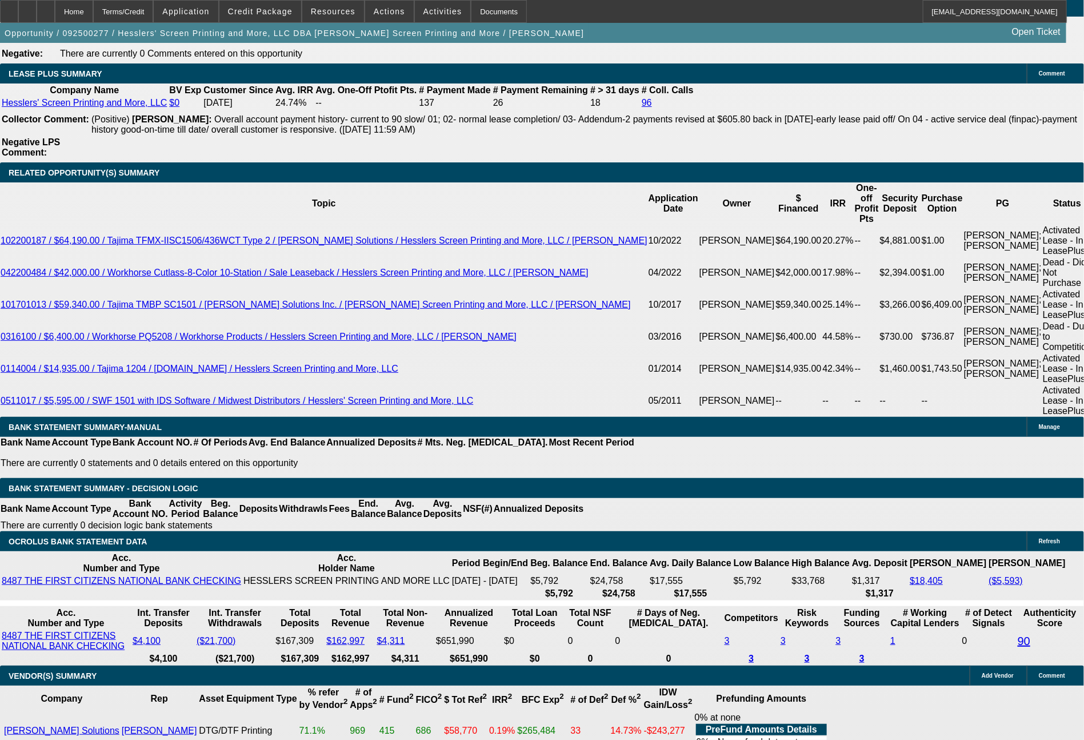
select select "0"
select select "2"
select select "0"
select select "2"
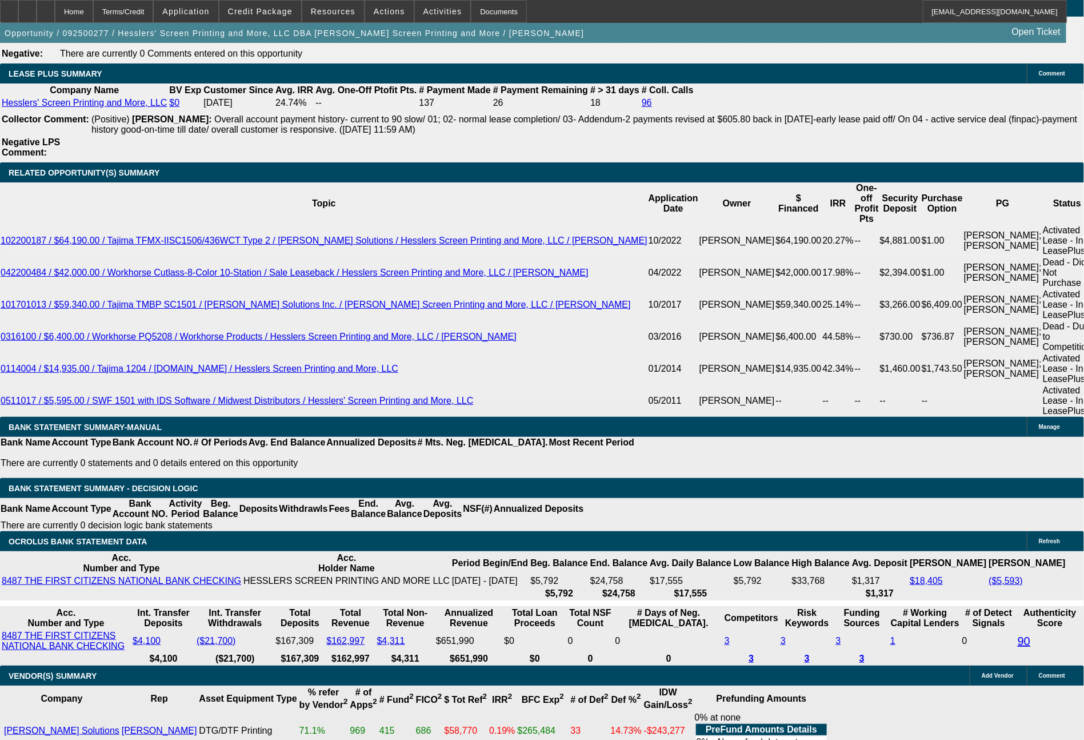
select select "0.1"
drag, startPoint x: 173, startPoint y: 477, endPoint x: 239, endPoint y: 476, distance: 65.7
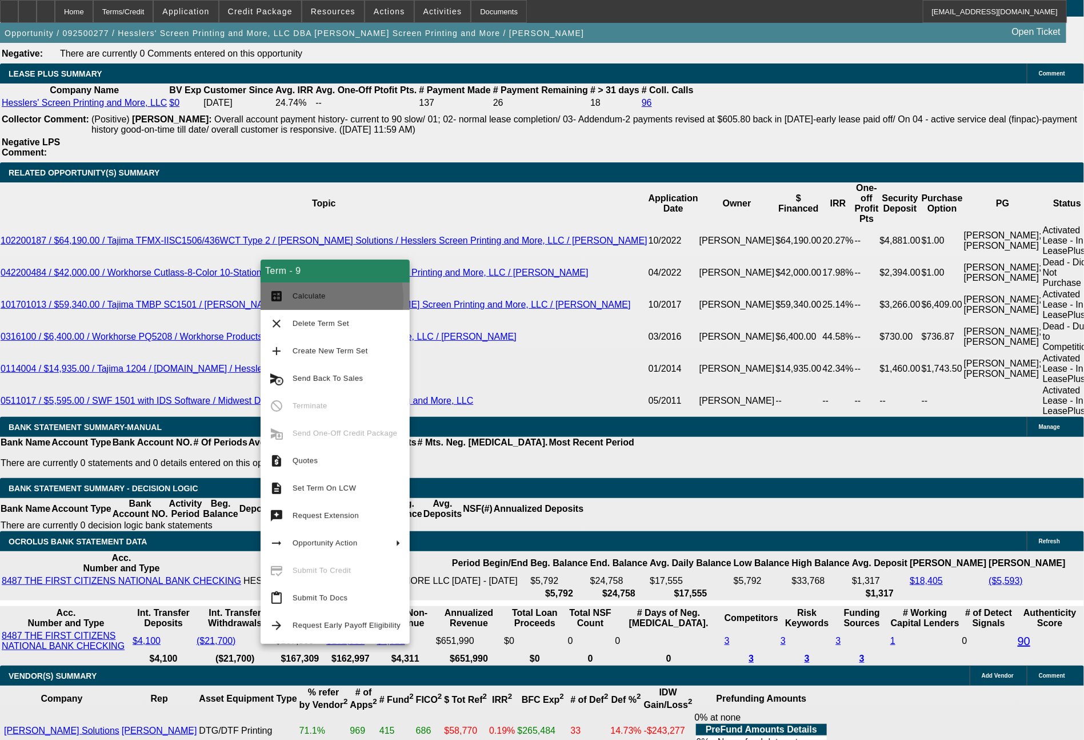
click at [291, 300] on button "calculate Calculate" at bounding box center [335, 295] width 149 height 27
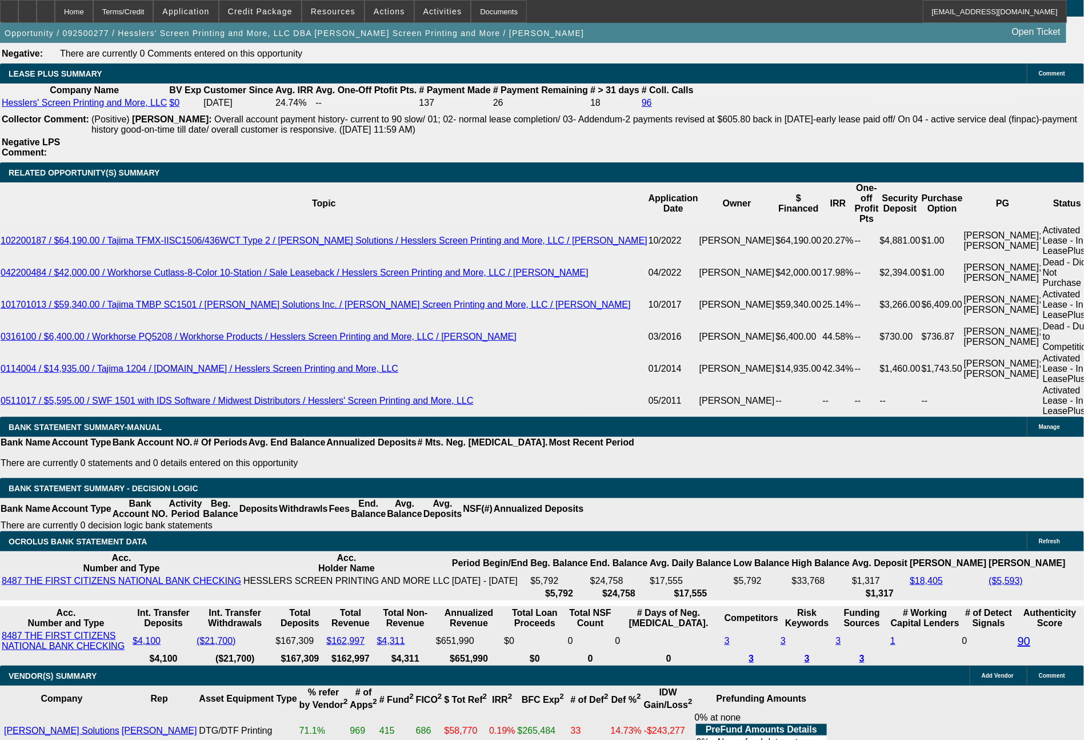
drag, startPoint x: 201, startPoint y: 386, endPoint x: 267, endPoint y: 388, distance: 66.9
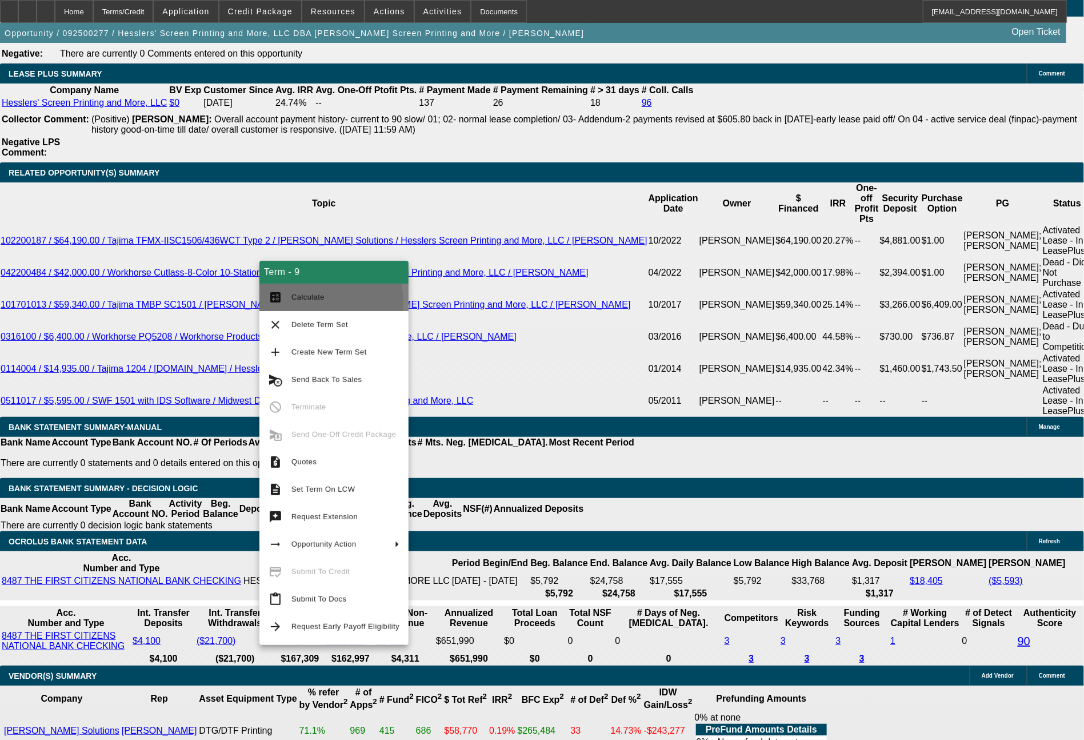
click at [309, 303] on span "Calculate" at bounding box center [345, 297] width 108 height 14
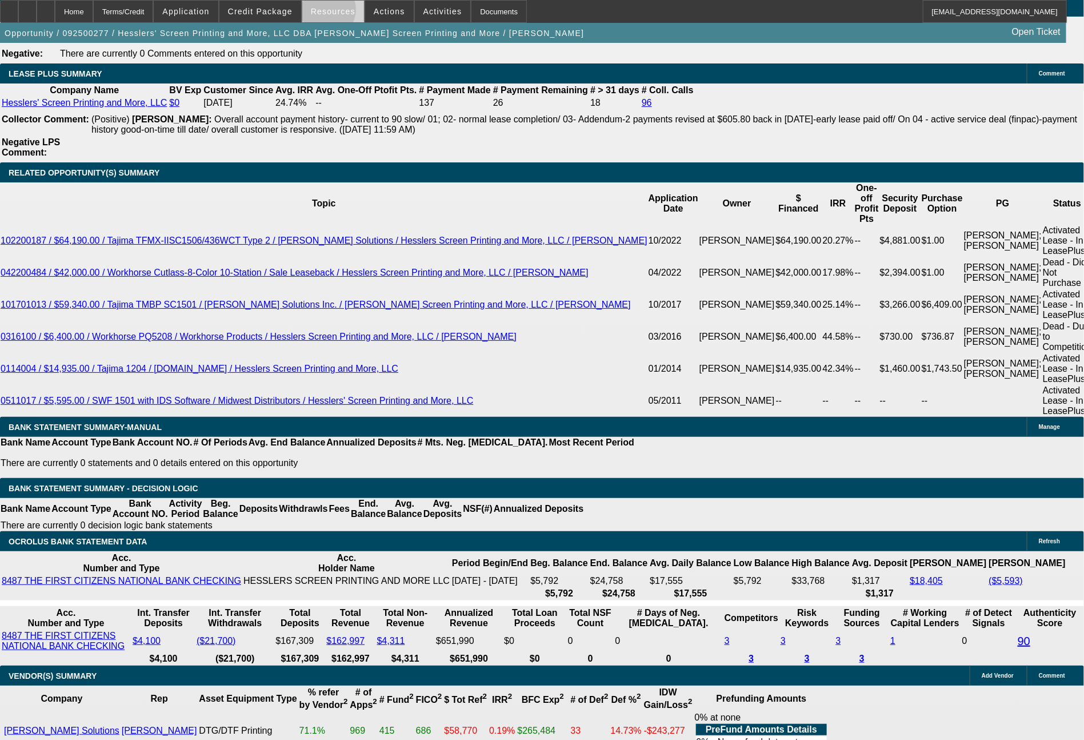
click at [333, 13] on span "Resources" at bounding box center [333, 11] width 45 height 9
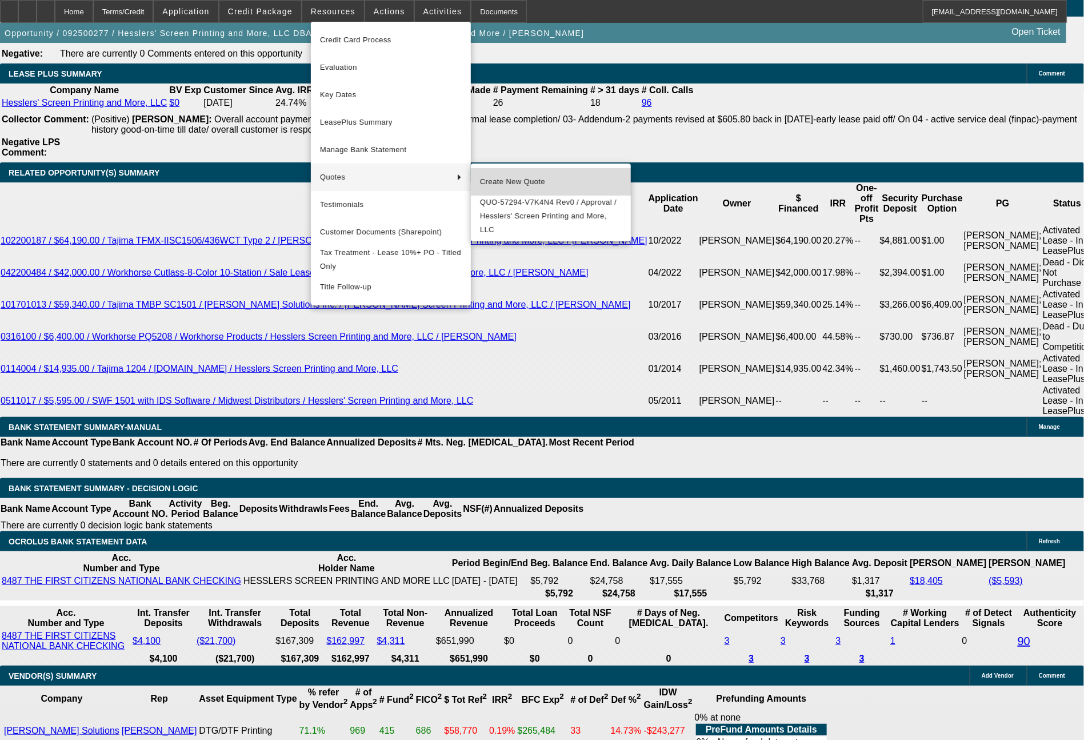
click at [518, 183] on span "Create New Quote" at bounding box center [551, 182] width 142 height 14
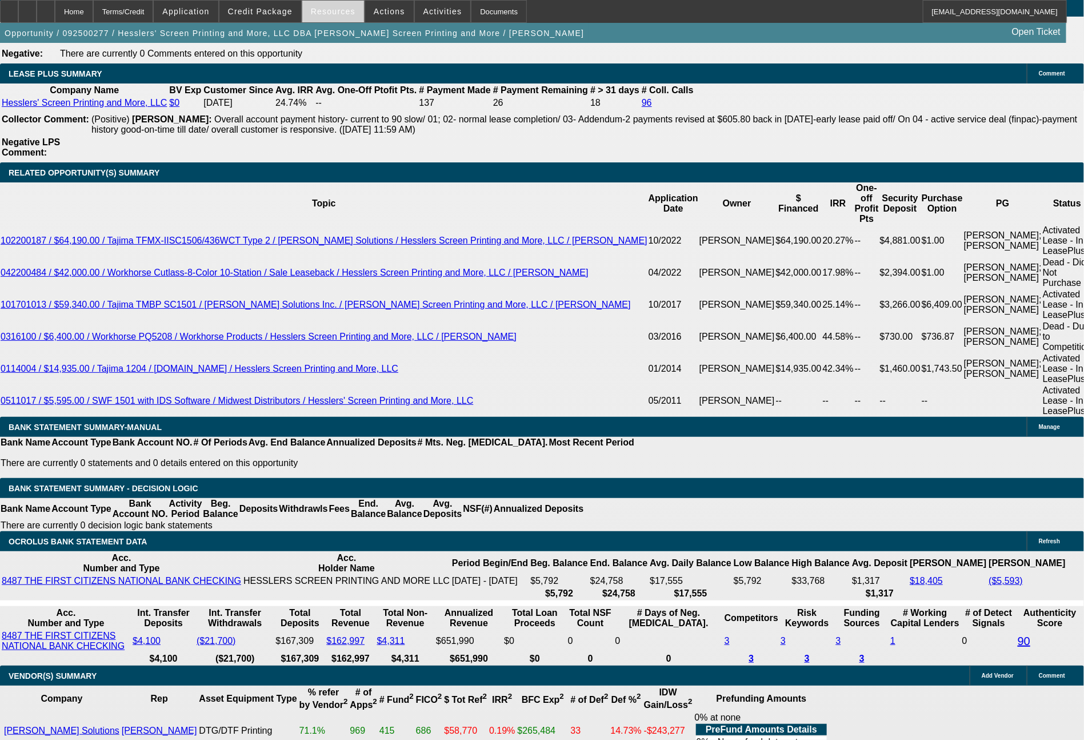
click at [331, 18] on span at bounding box center [333, 11] width 62 height 27
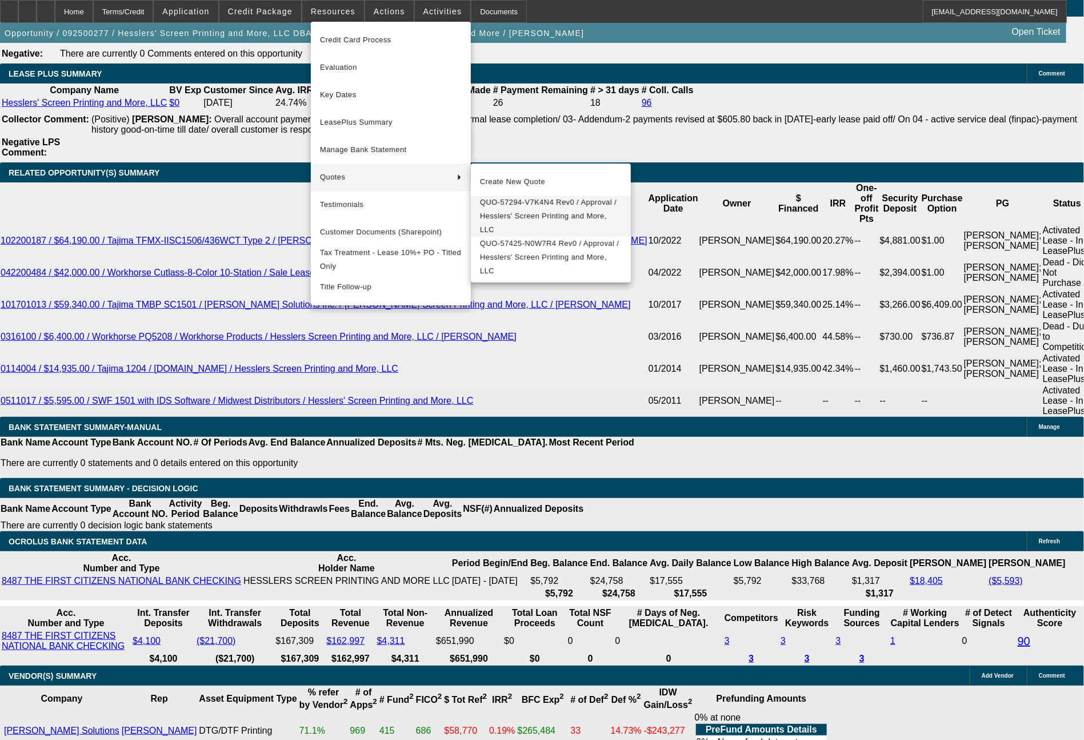
click at [501, 196] on button "QUO-57294-V7K4N4 Rev0 / Approval / Hesslers' Screen Printing and More, LLC" at bounding box center [551, 215] width 160 height 41
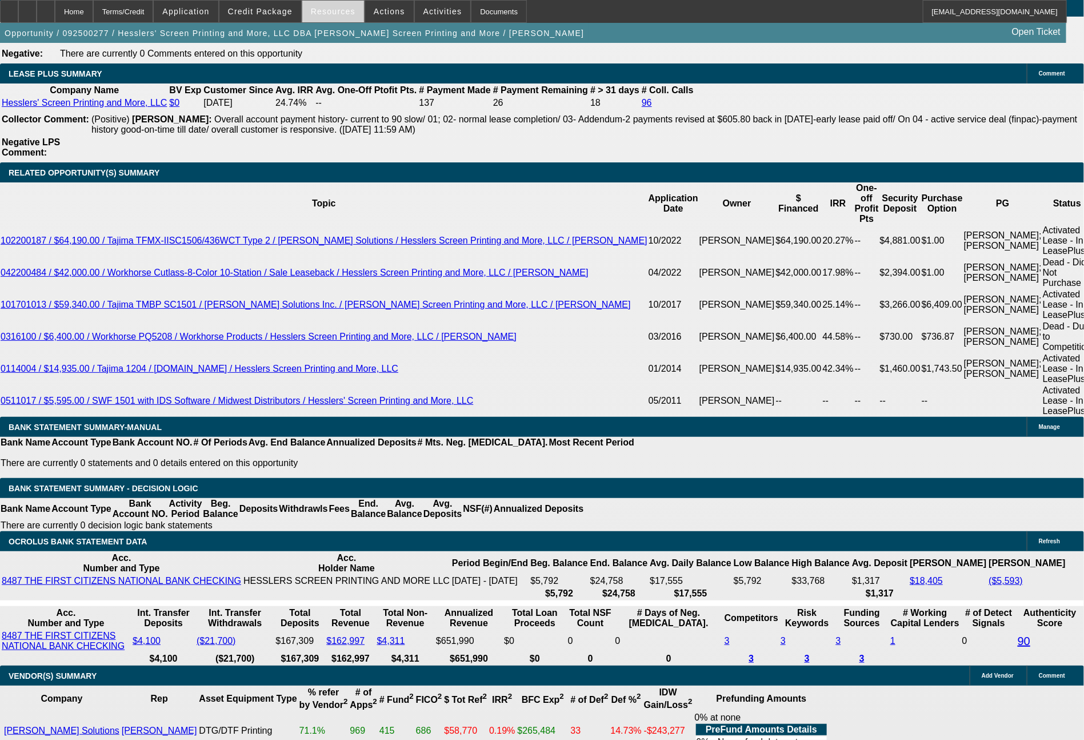
click at [346, 9] on span "Resources" at bounding box center [333, 11] width 45 height 9
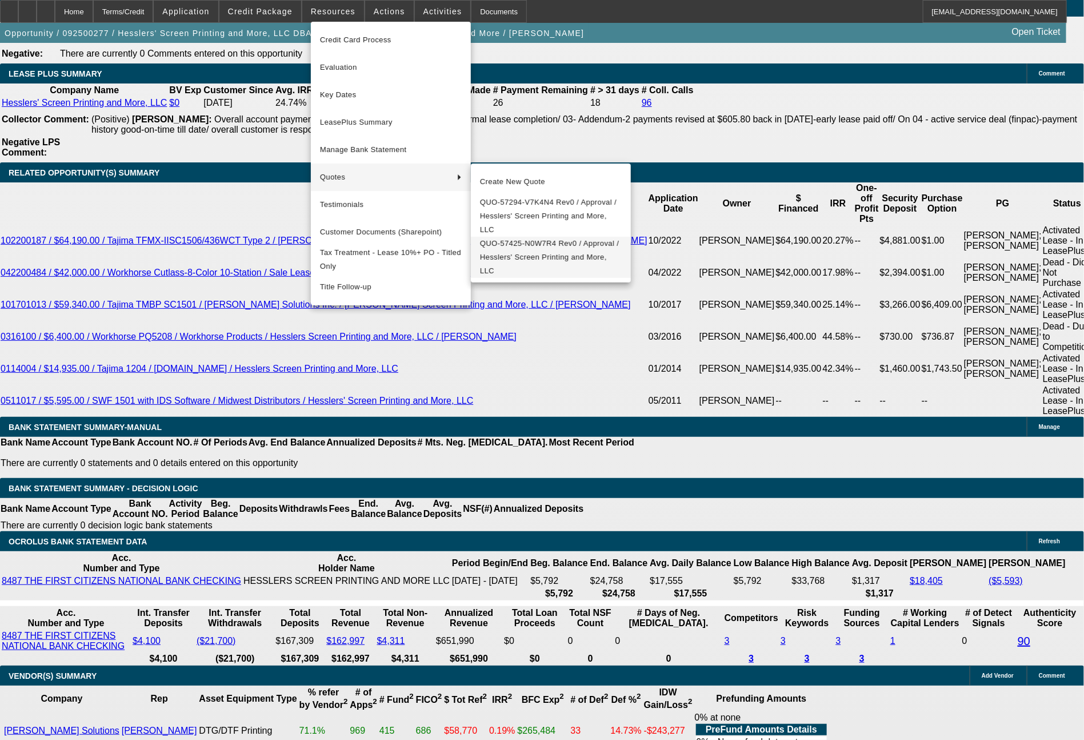
click at [516, 254] on span "QUO-57425-N0W7R4 Rev0 / Approval / Hesslers' Screen Printing and More, LLC" at bounding box center [551, 257] width 142 height 41
